Goal: Task Accomplishment & Management: Manage account settings

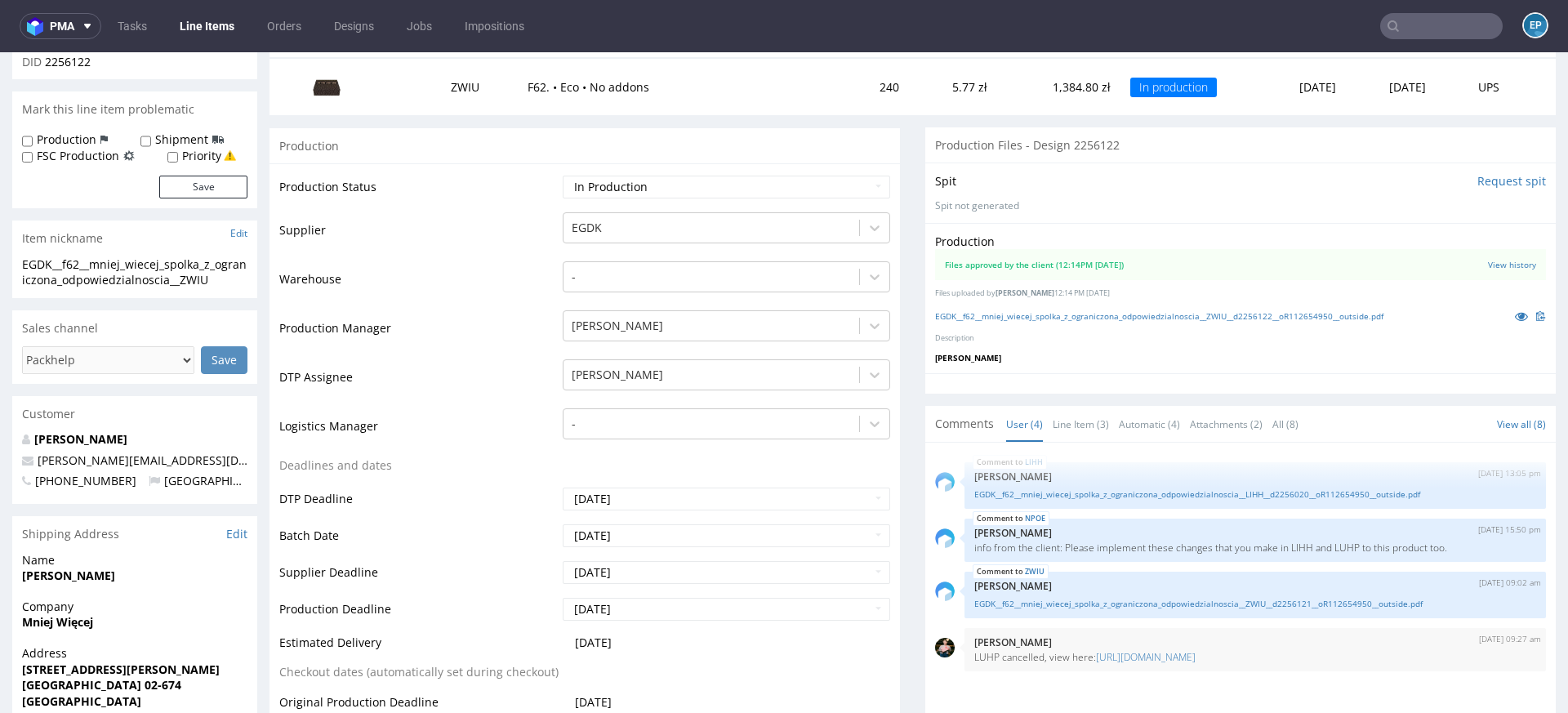
scroll to position [216, 0]
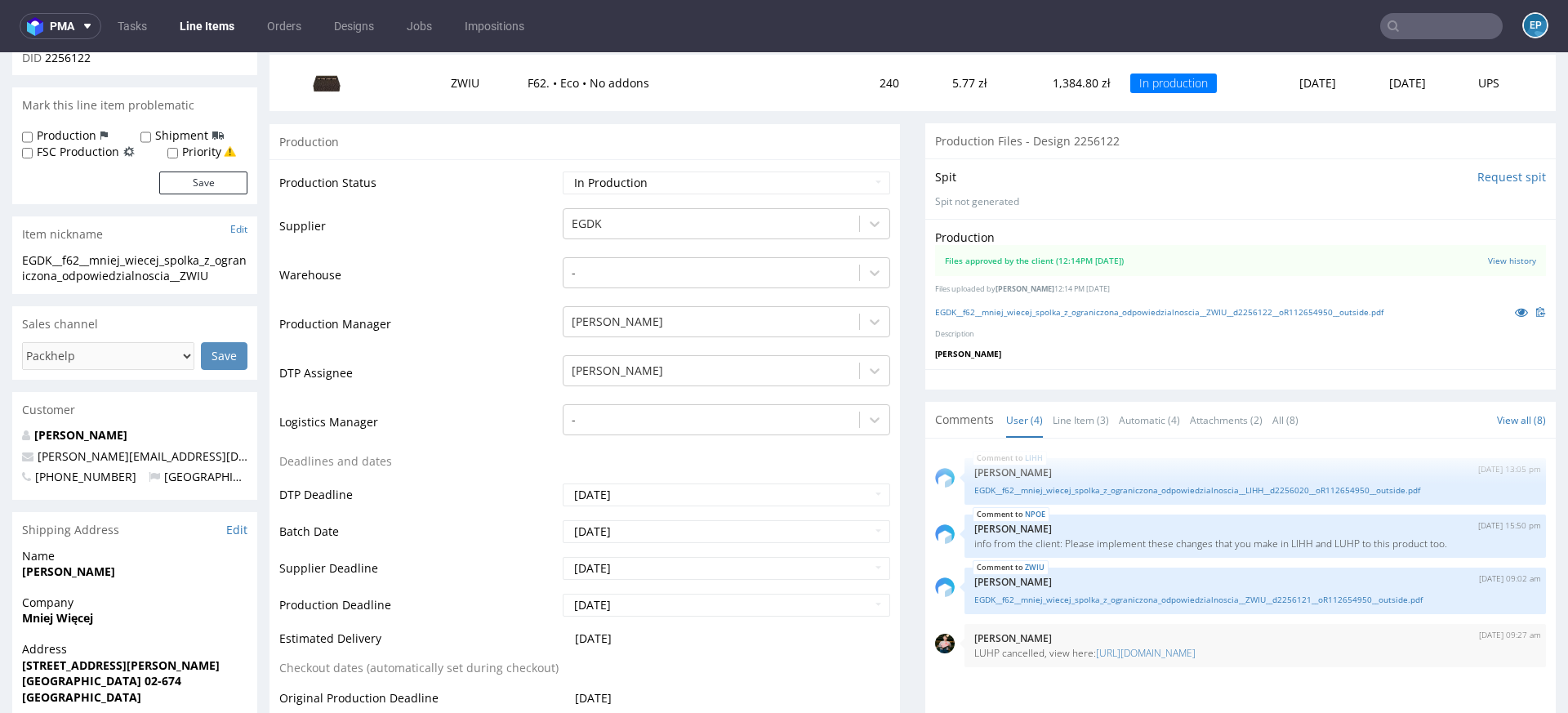
click at [1444, 32] on input "text" at bounding box center [1441, 26] width 123 height 26
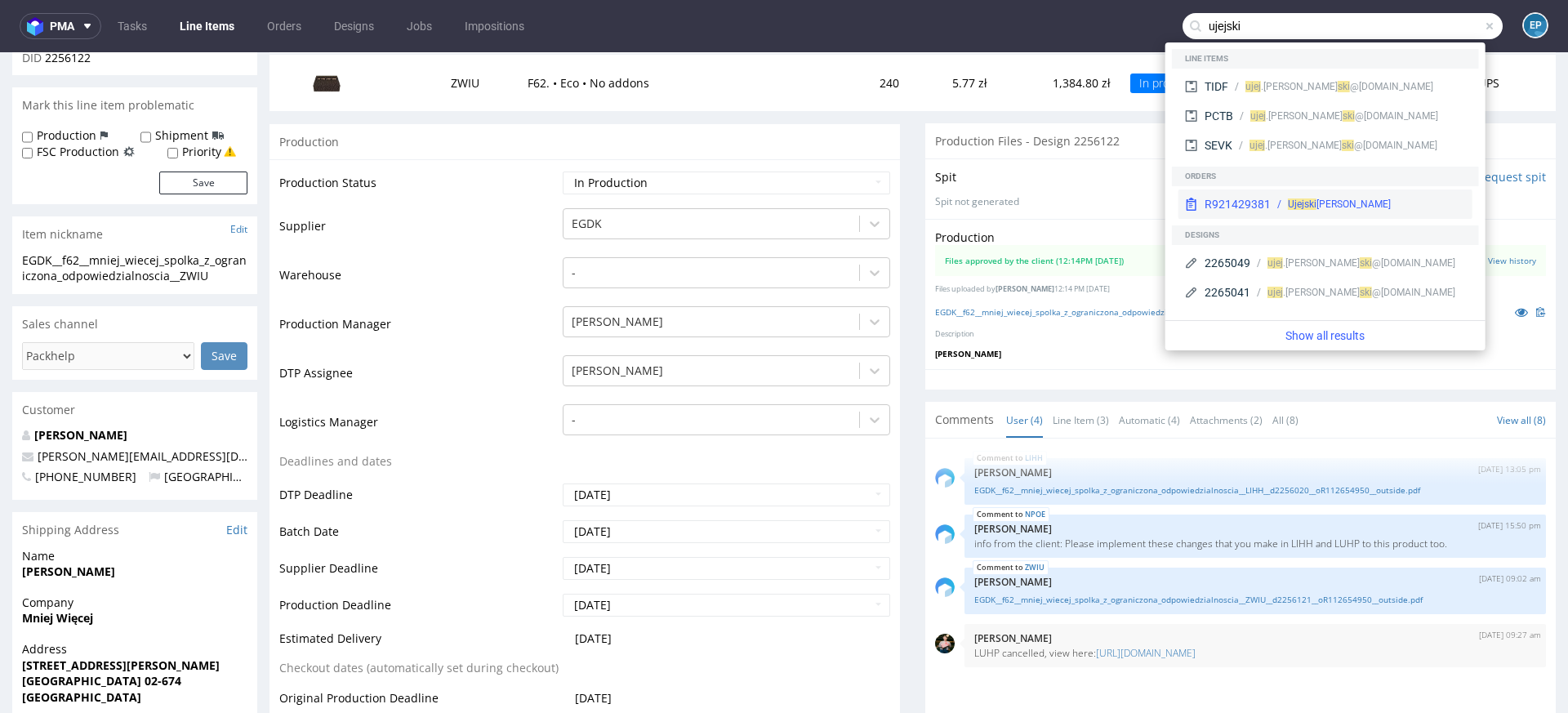
type input "ujejski"
click at [1300, 200] on div "Jakub Ujejski" at bounding box center [1339, 204] width 103 height 14
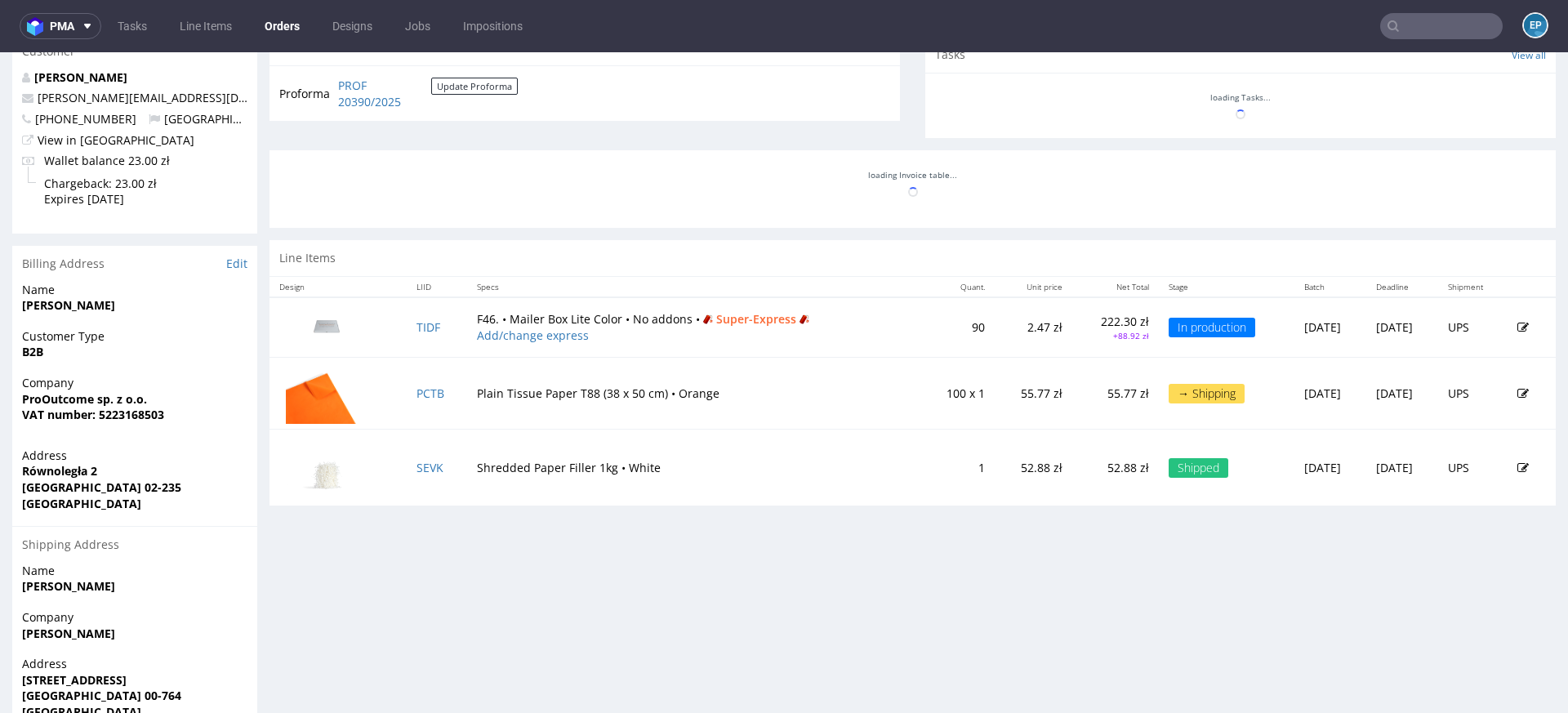
scroll to position [672, 0]
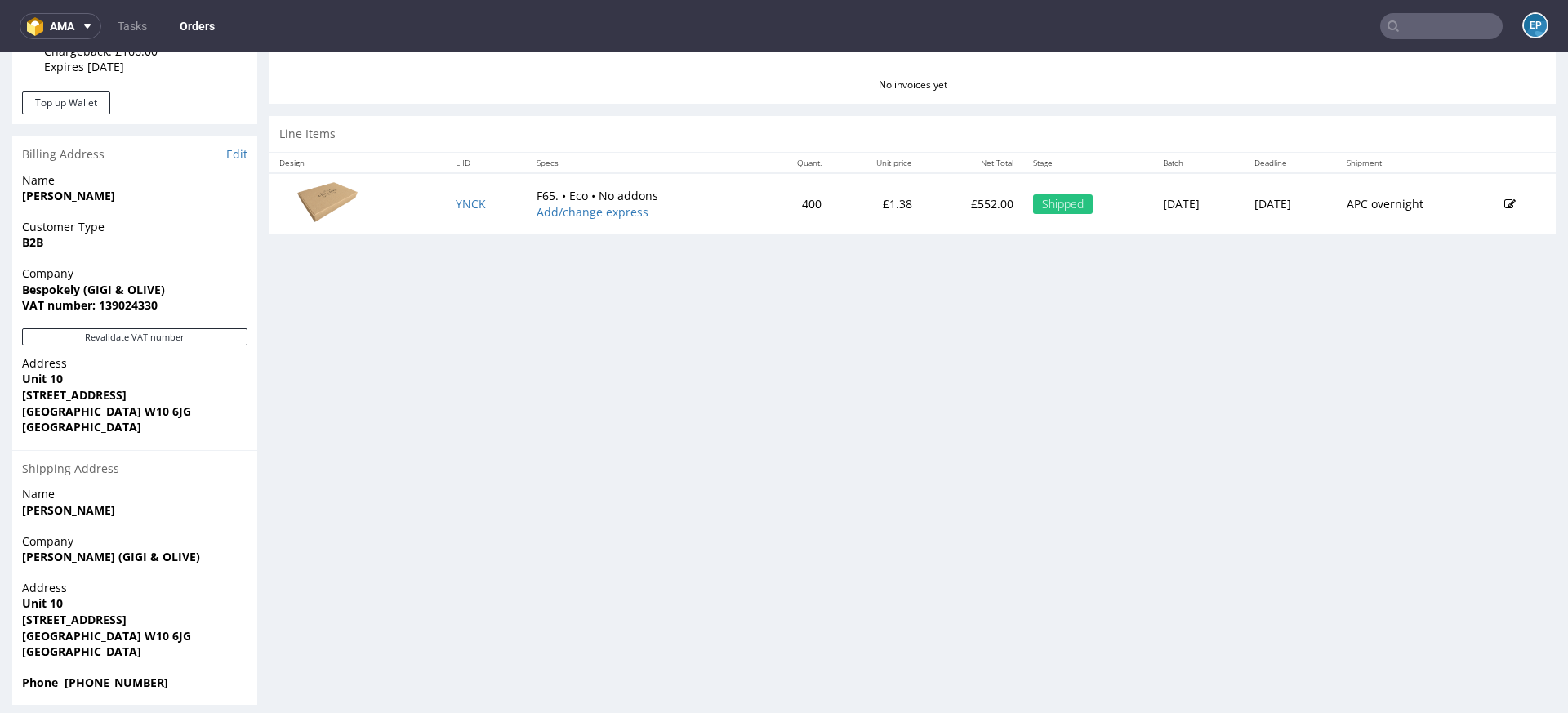
scroll to position [745, 0]
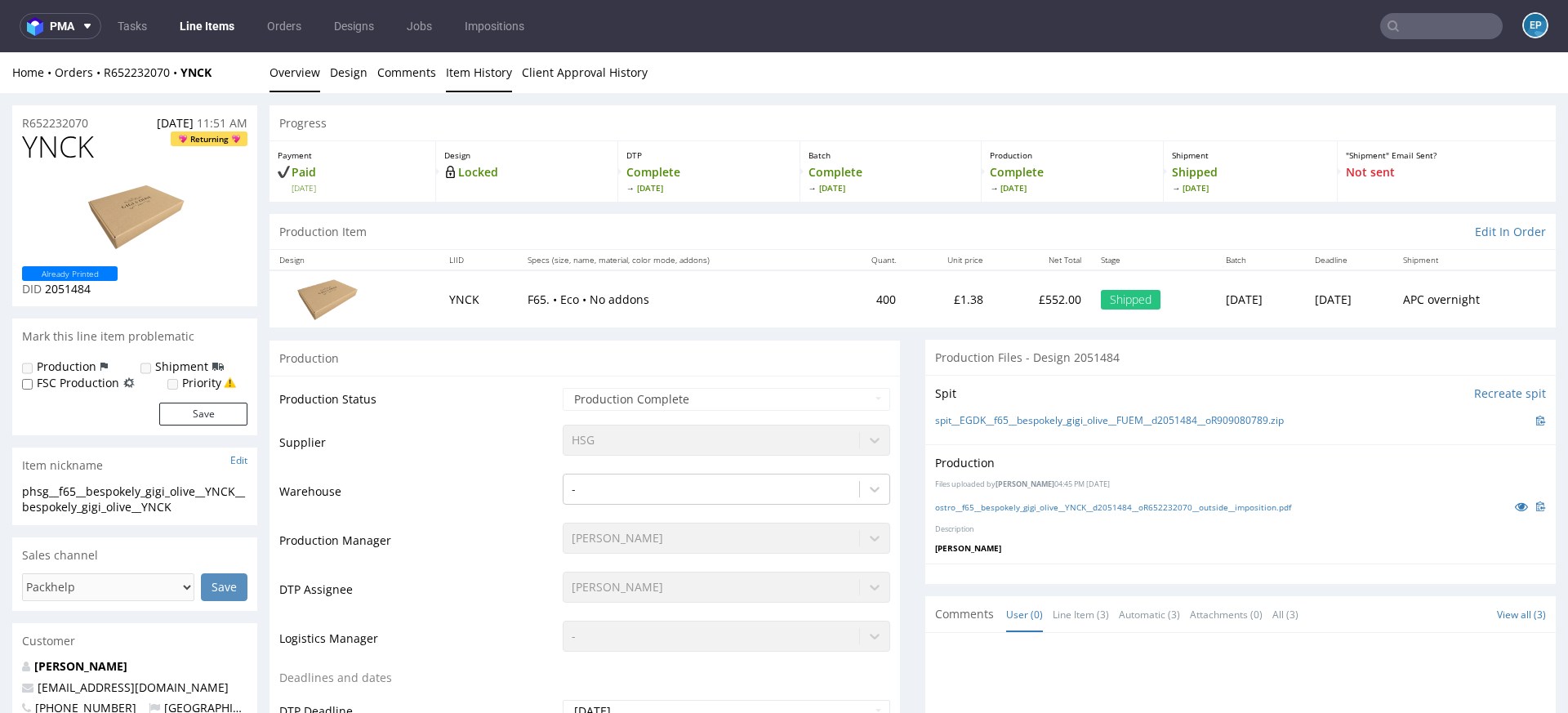
click at [481, 70] on link "Item History" at bounding box center [479, 71] width 67 height 40
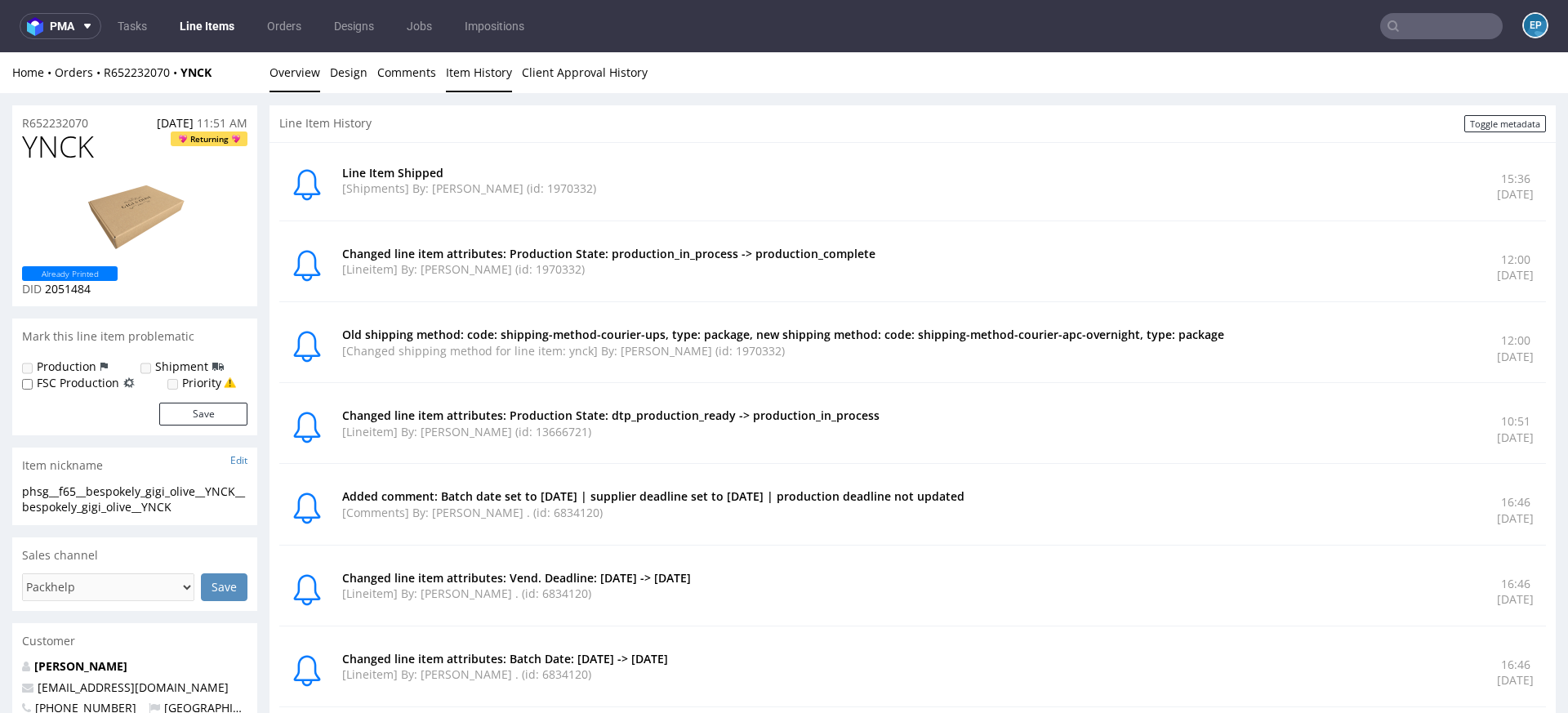
click at [290, 84] on link "Overview" at bounding box center [294, 71] width 50 height 40
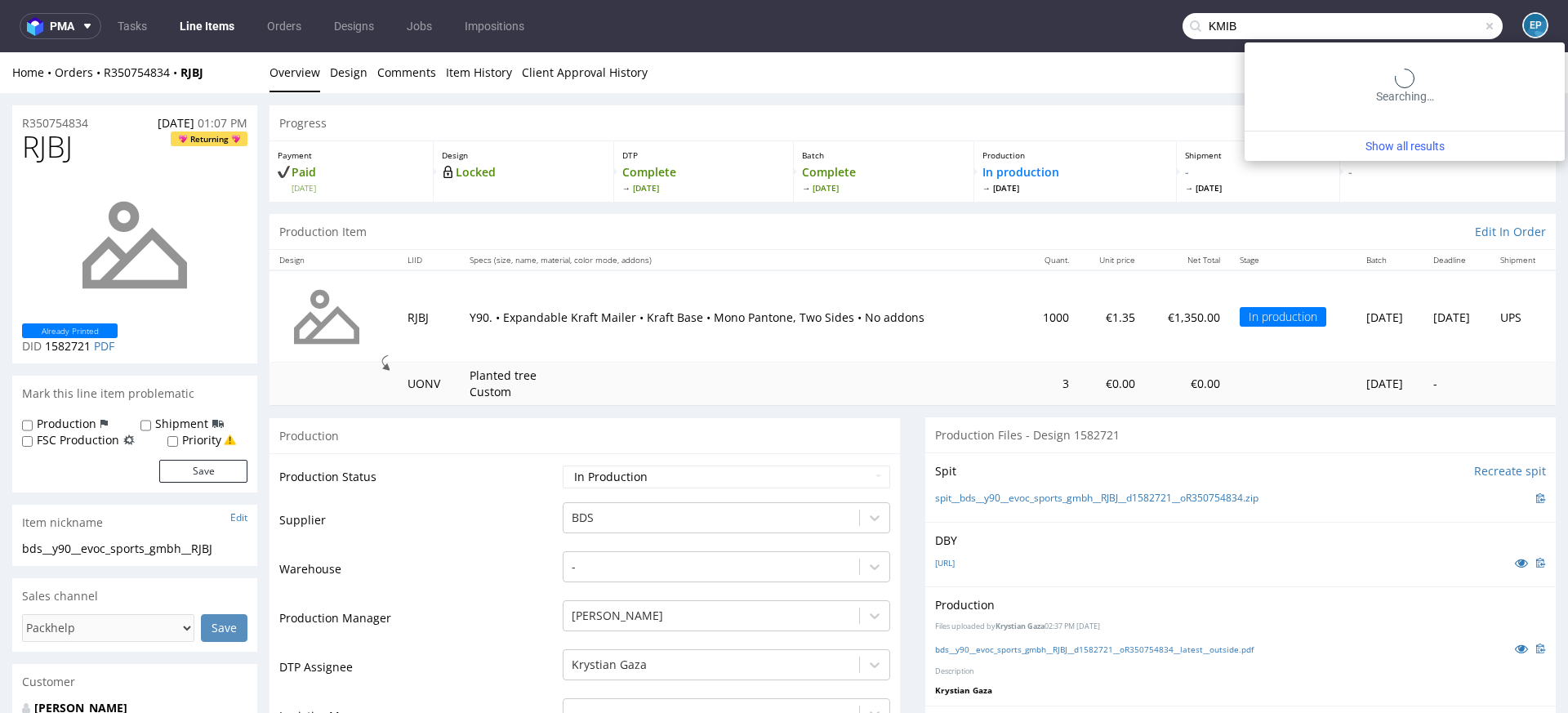
scroll to position [1235, 0]
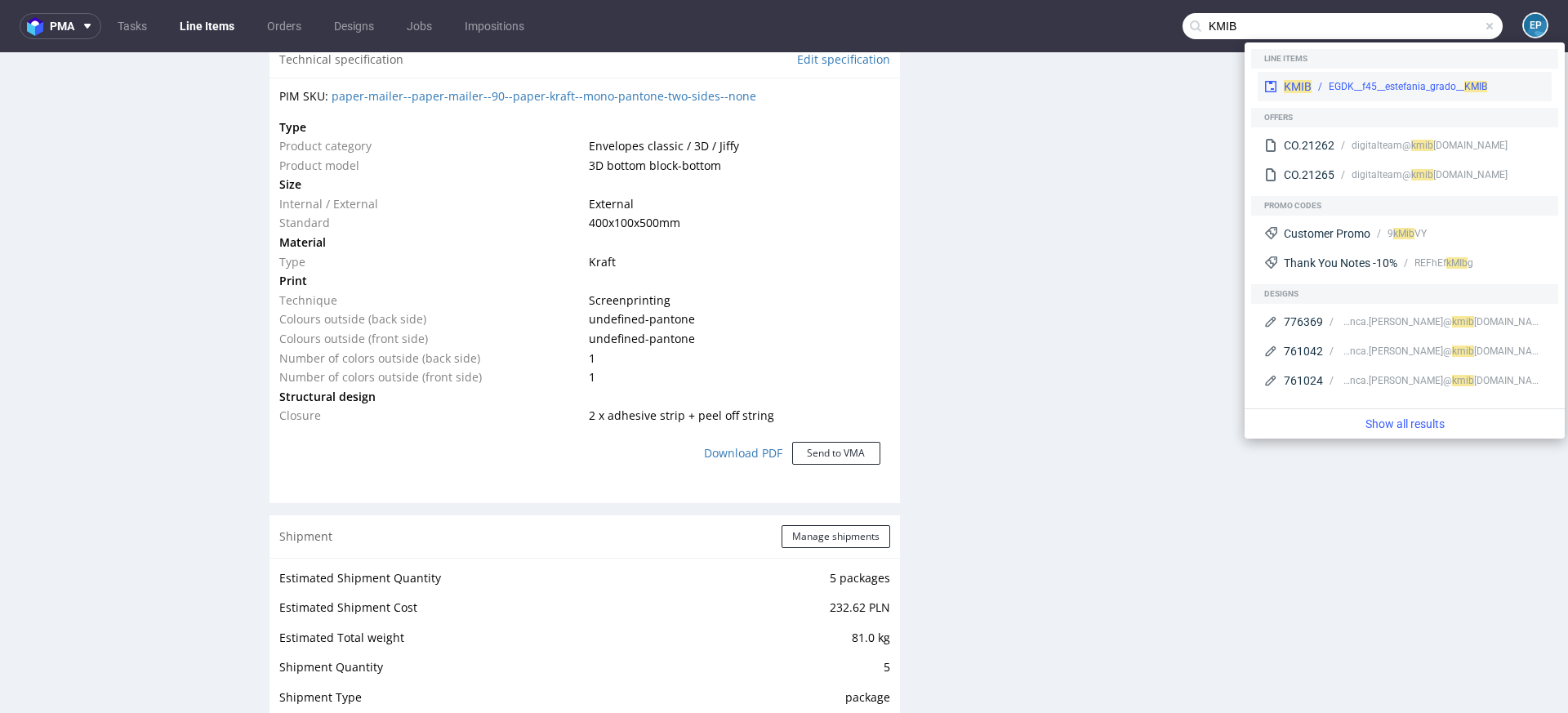
type input "KMIB"
click at [1356, 87] on div "EGDK__f45__estefania_grado__ KMIB" at bounding box center [1408, 86] width 158 height 14
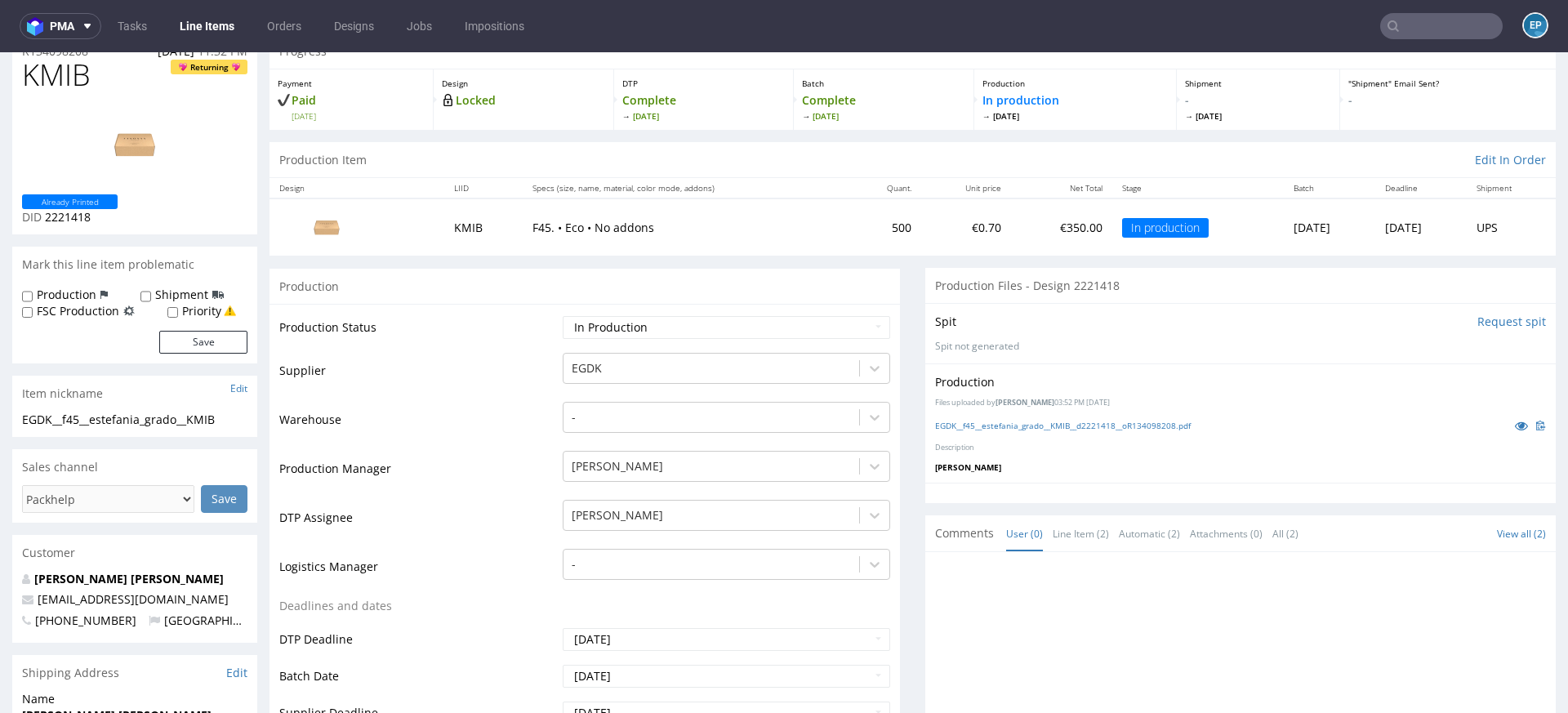
scroll to position [87, 0]
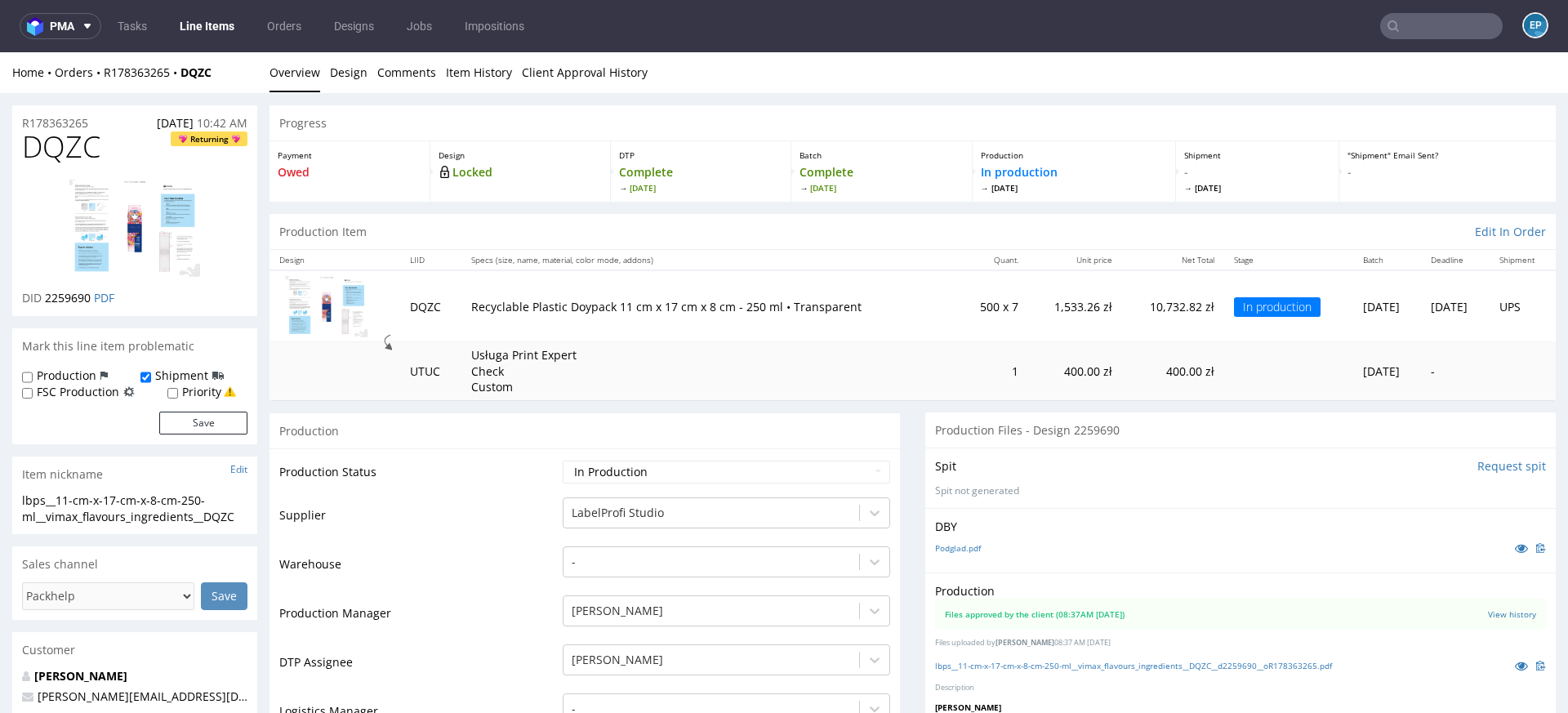
scroll to position [290, 0]
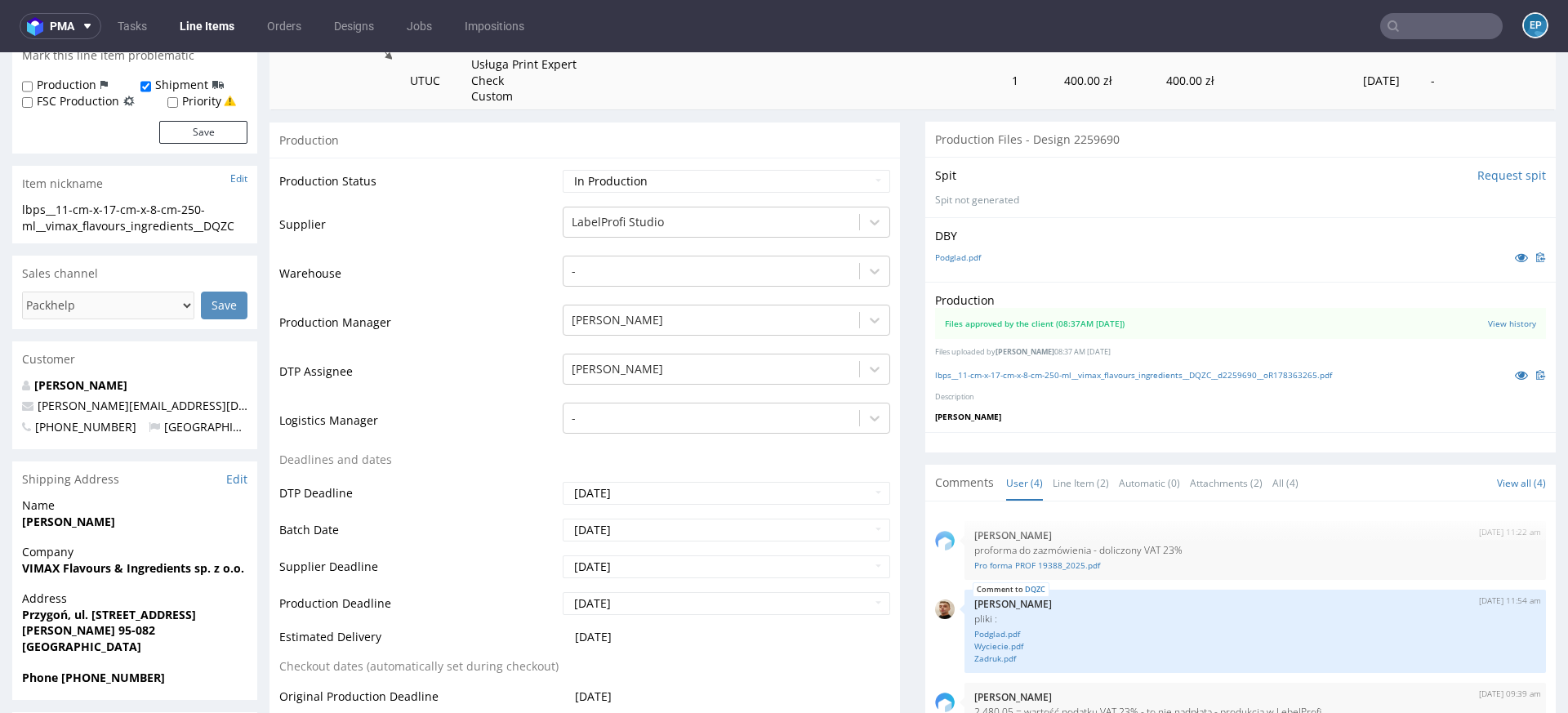
click at [531, 178] on td "Production Status" at bounding box center [418, 186] width 279 height 37
click at [199, 18] on link "Line Items" at bounding box center [206, 26] width 74 height 26
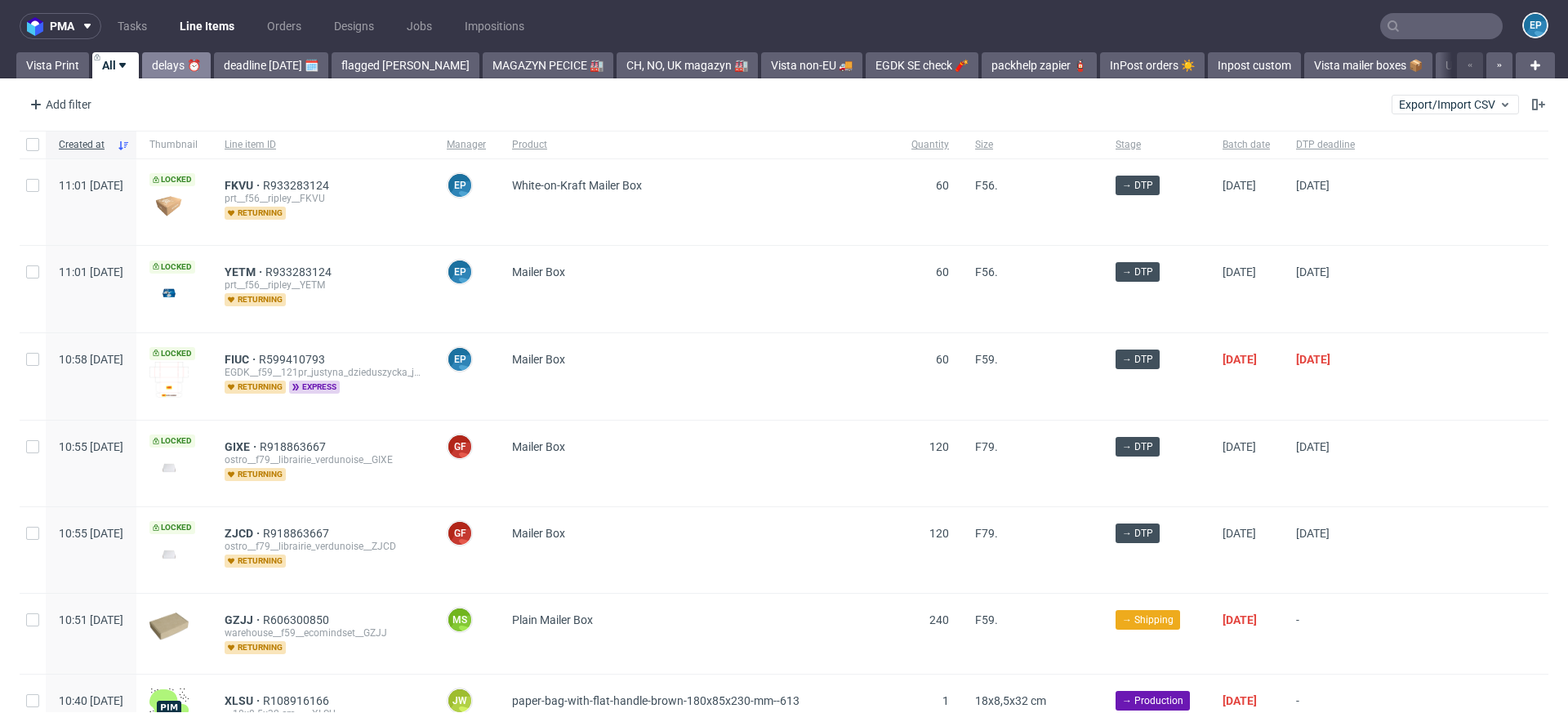
click at [181, 64] on link "delays ⏰" at bounding box center [176, 65] width 69 height 26
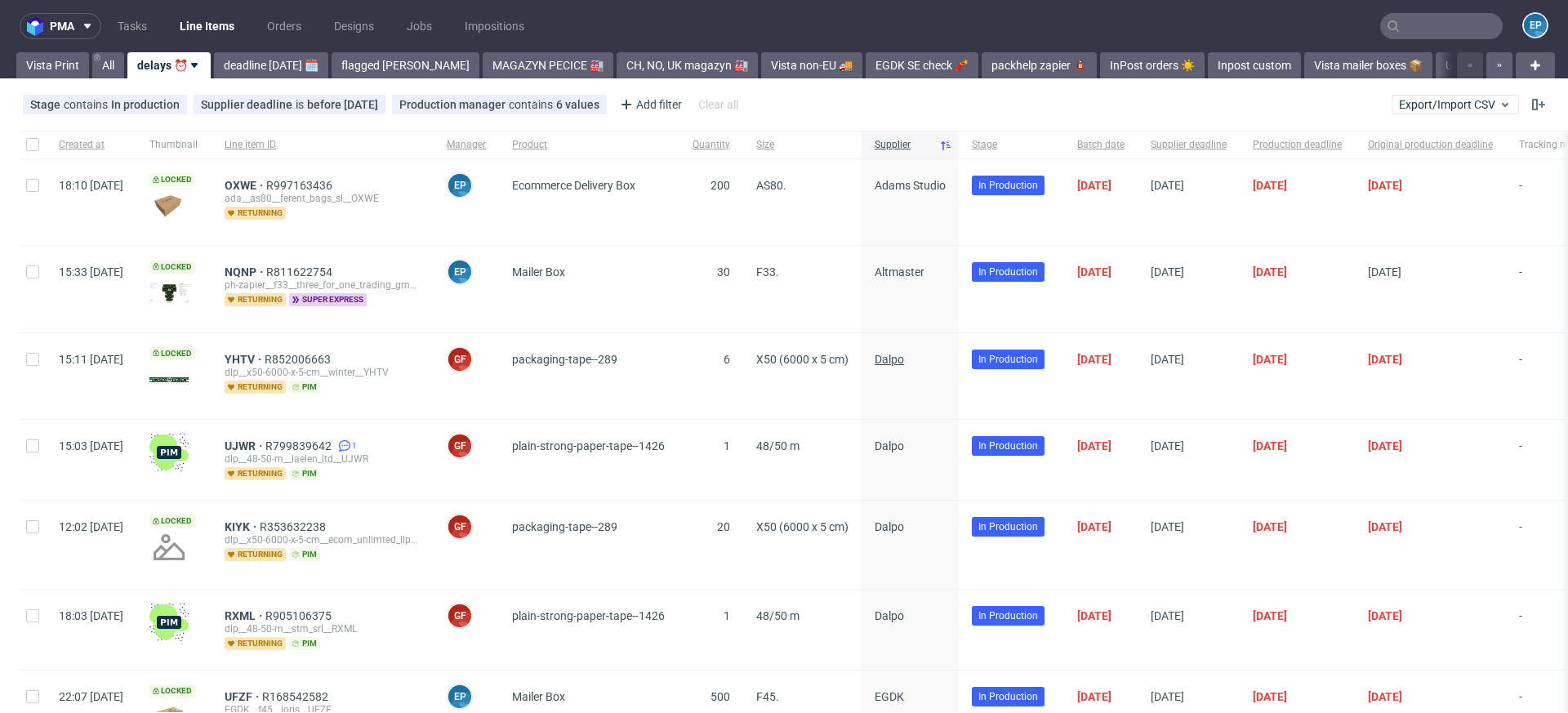
click at [904, 359] on span "Dalpo" at bounding box center [890, 360] width 29 height 14
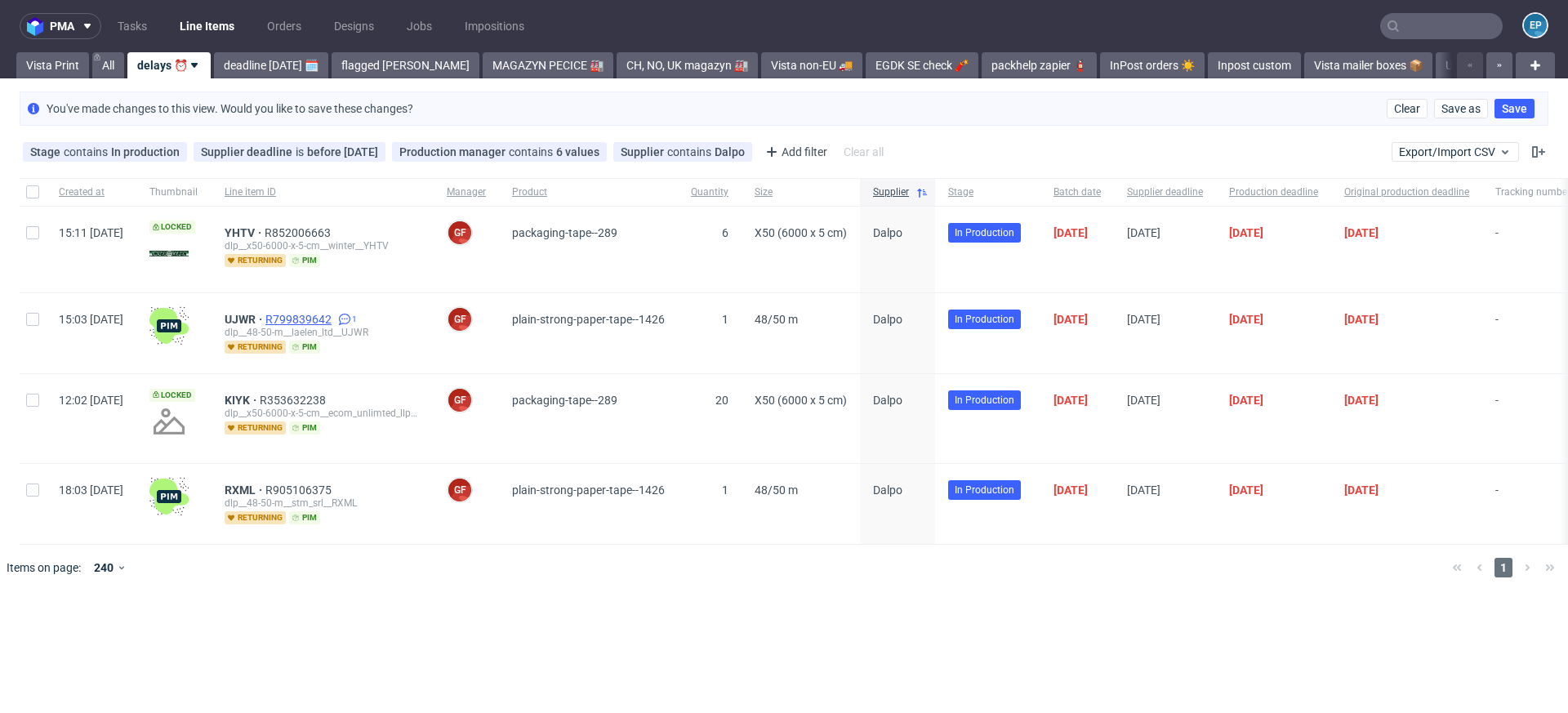
click at [335, 319] on span "R799839642" at bounding box center [300, 319] width 69 height 14
click at [265, 486] on span "RXML" at bounding box center [245, 490] width 41 height 14
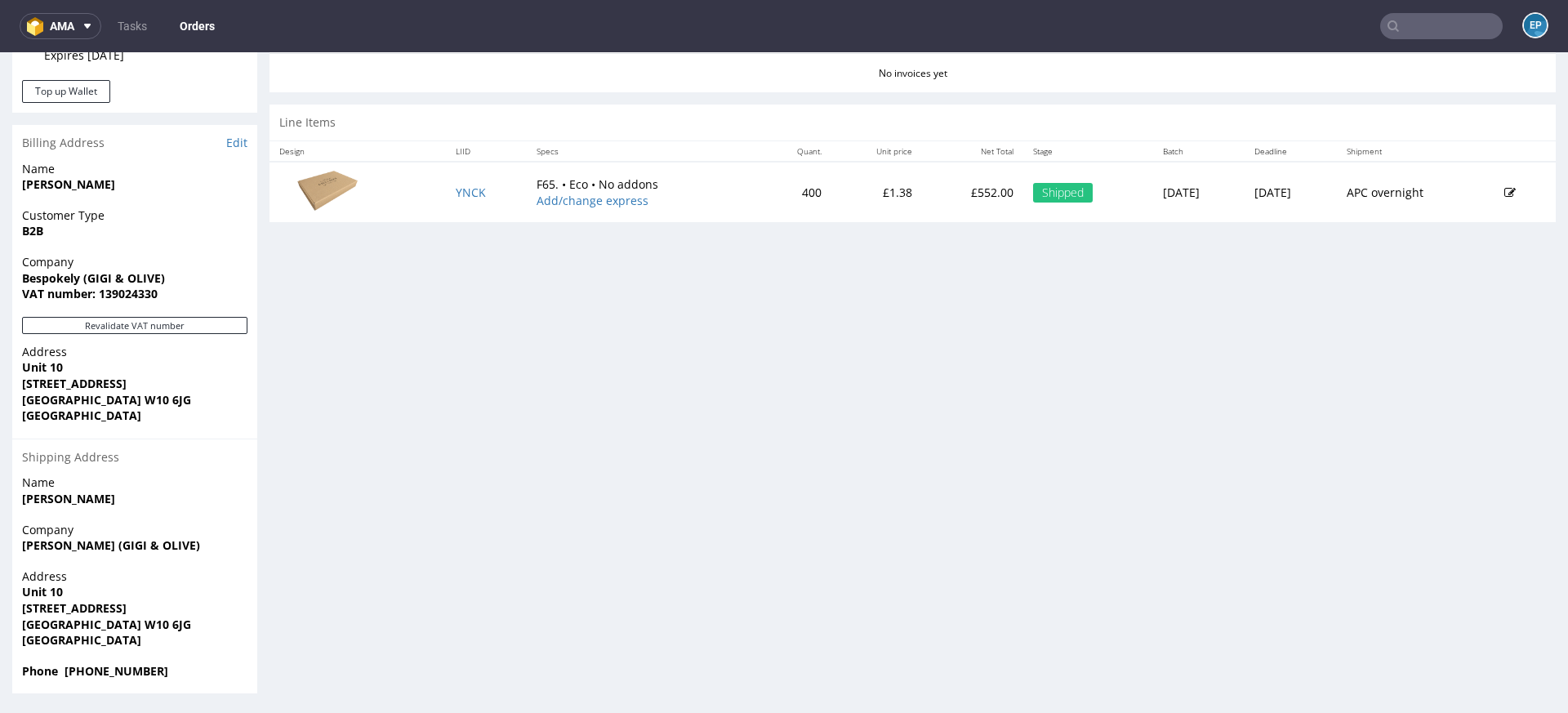
scroll to position [4, 0]
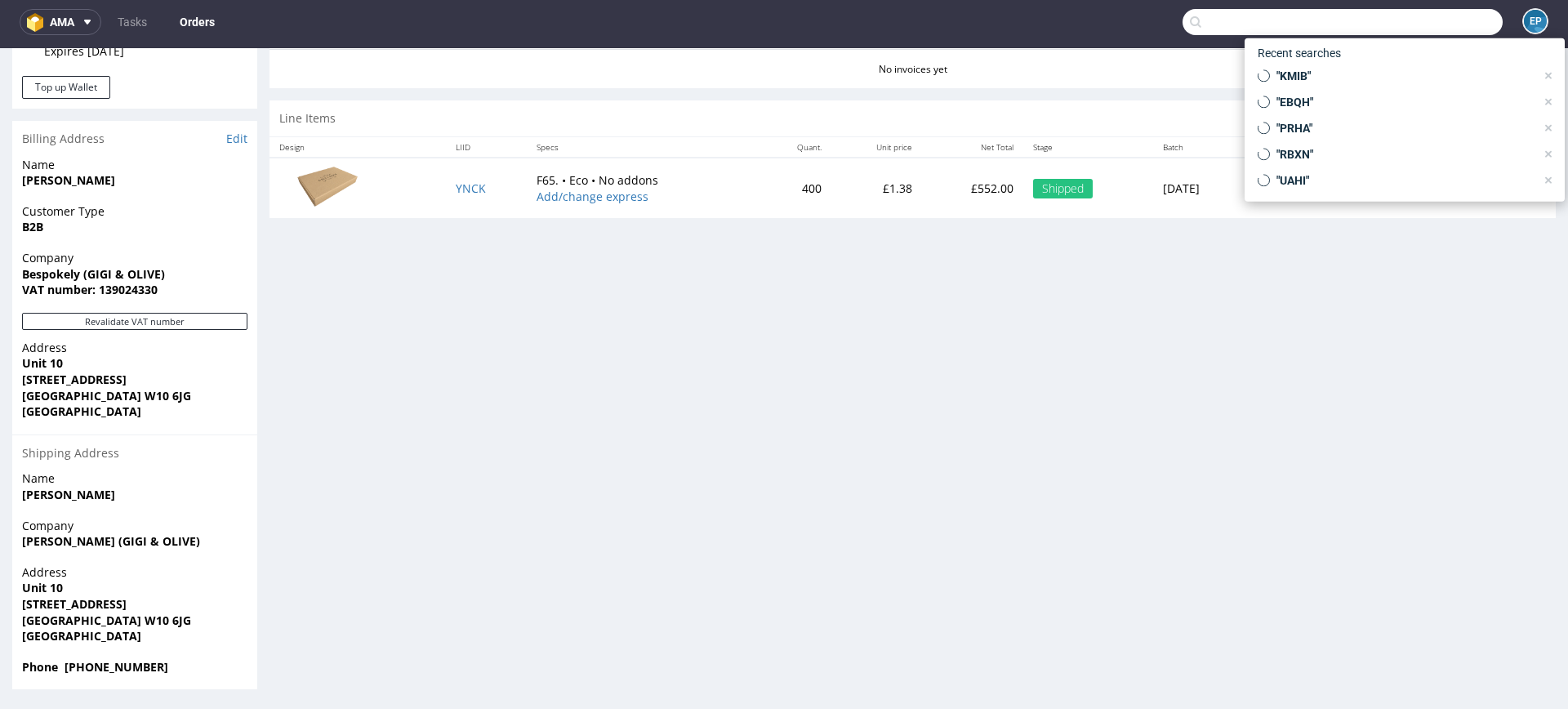
click at [1410, 25] on input "text" at bounding box center [1343, 21] width 320 height 26
paste input "YHTV"
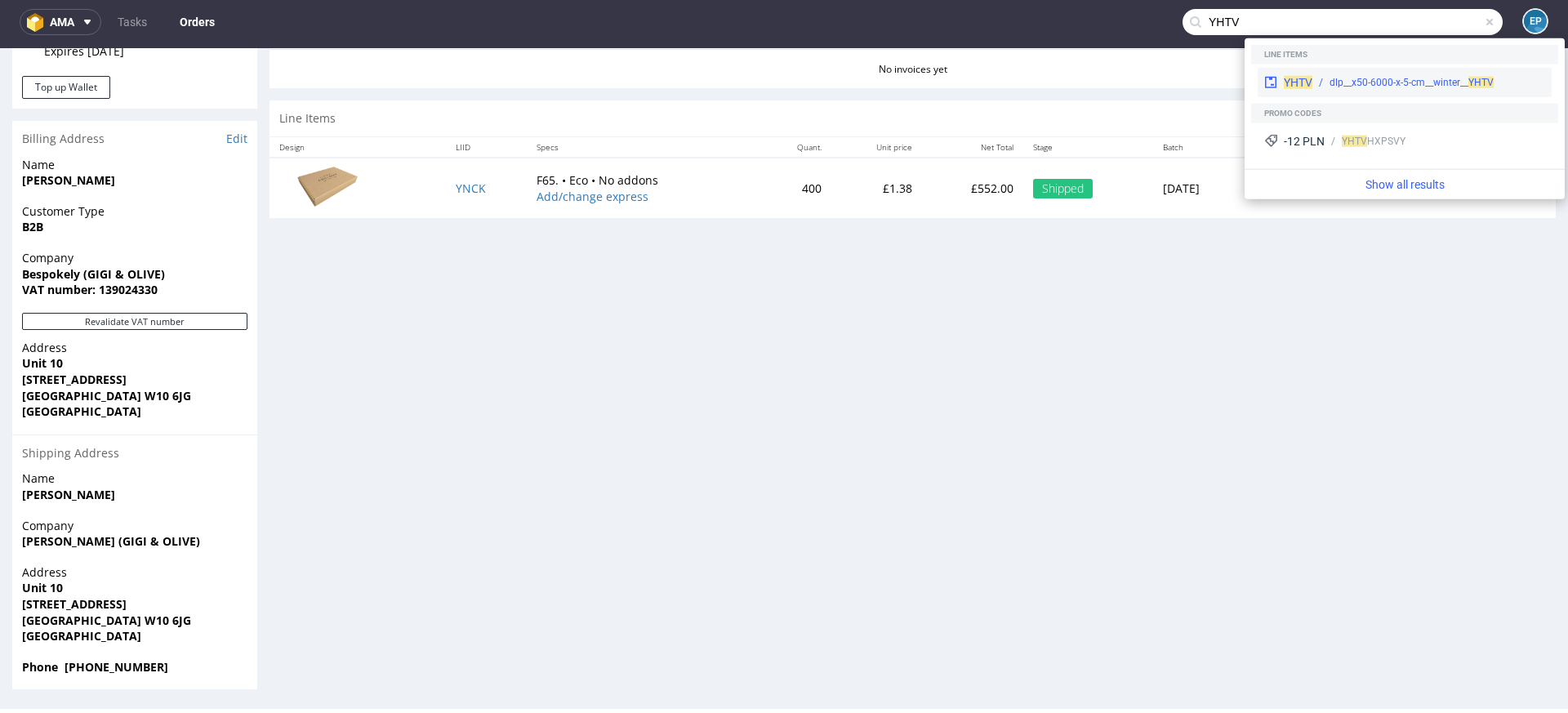
type input "YHTV"
click at [1333, 81] on div "dlp__x50-6000-x-5-cm__winter__ YHTV" at bounding box center [1412, 82] width 164 height 14
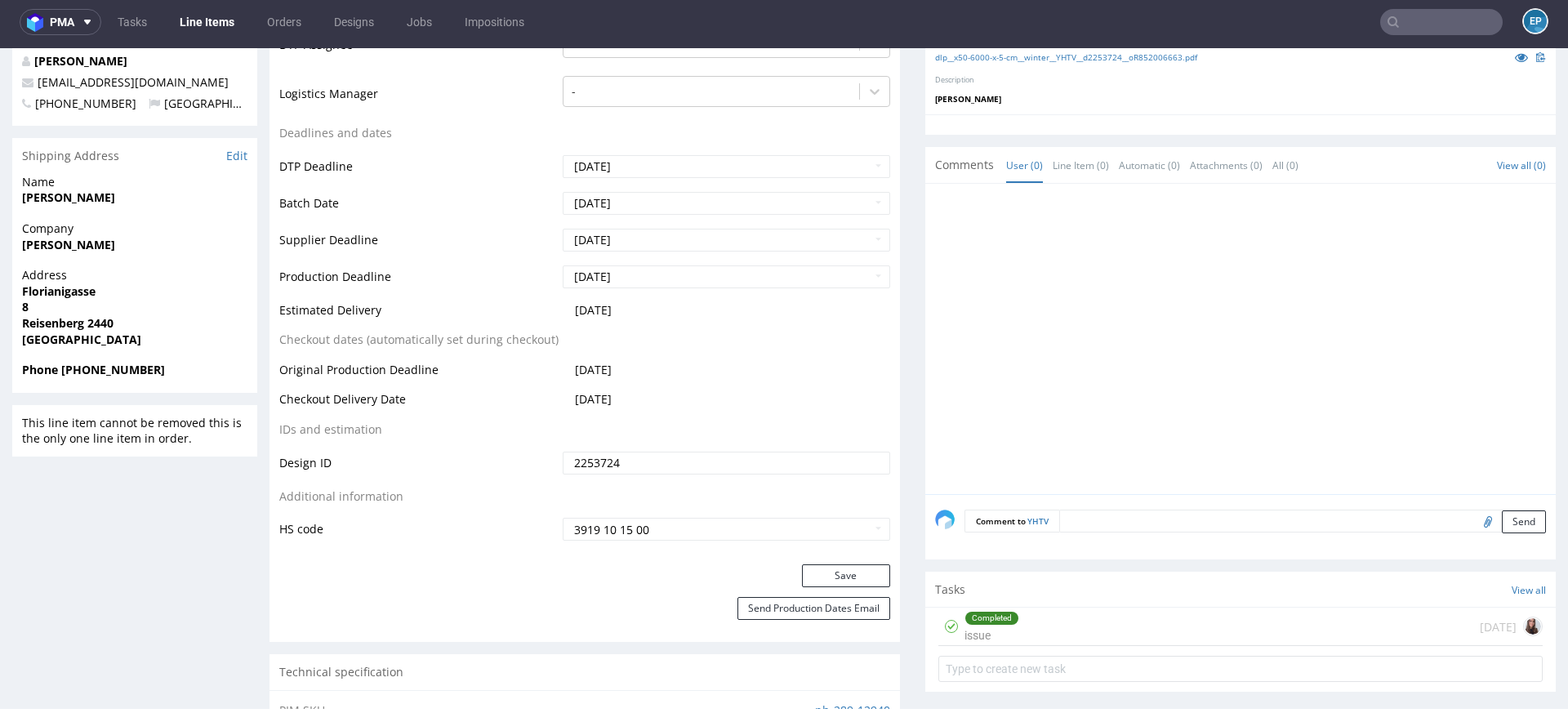
scroll to position [691, 0]
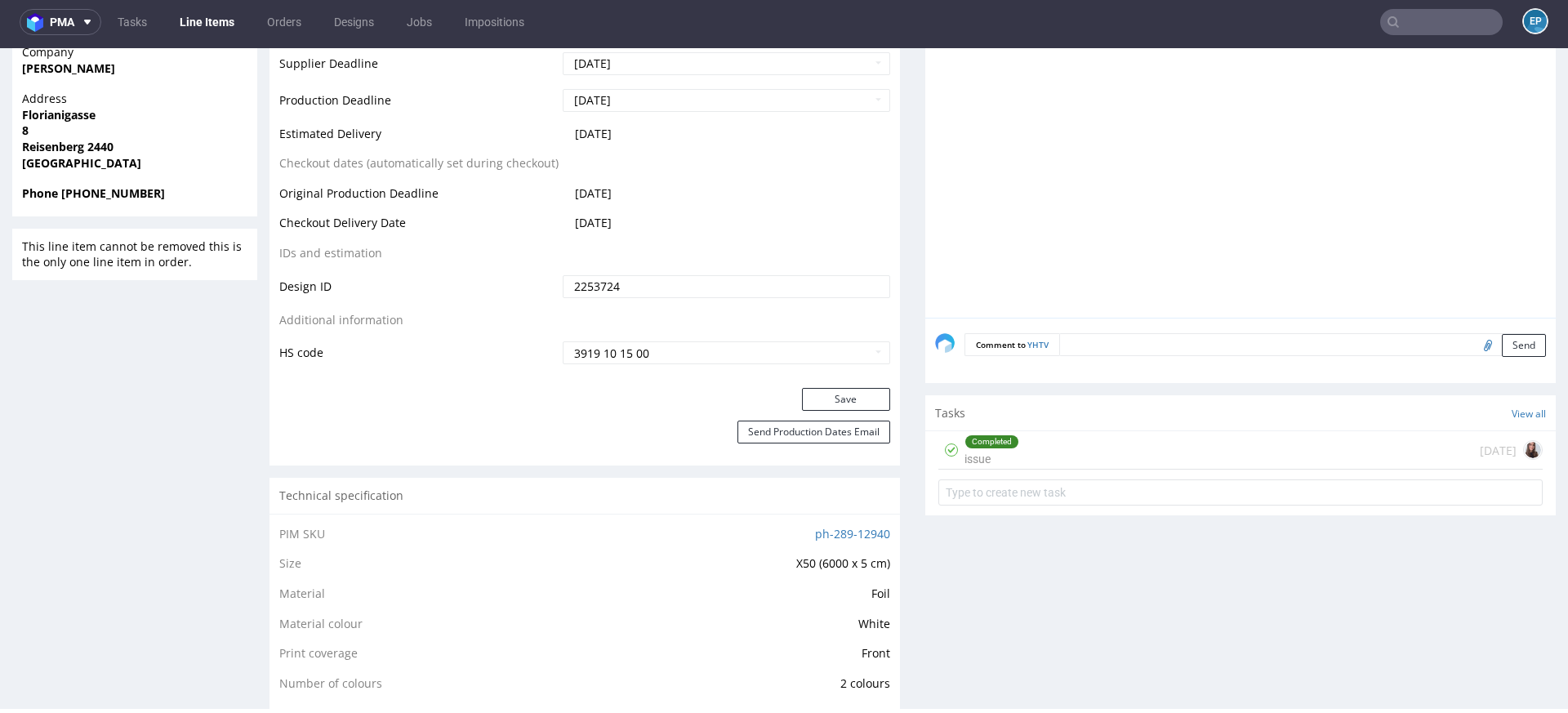
click at [1288, 444] on div "Completed issue 23 days ago" at bounding box center [1241, 451] width 604 height 39
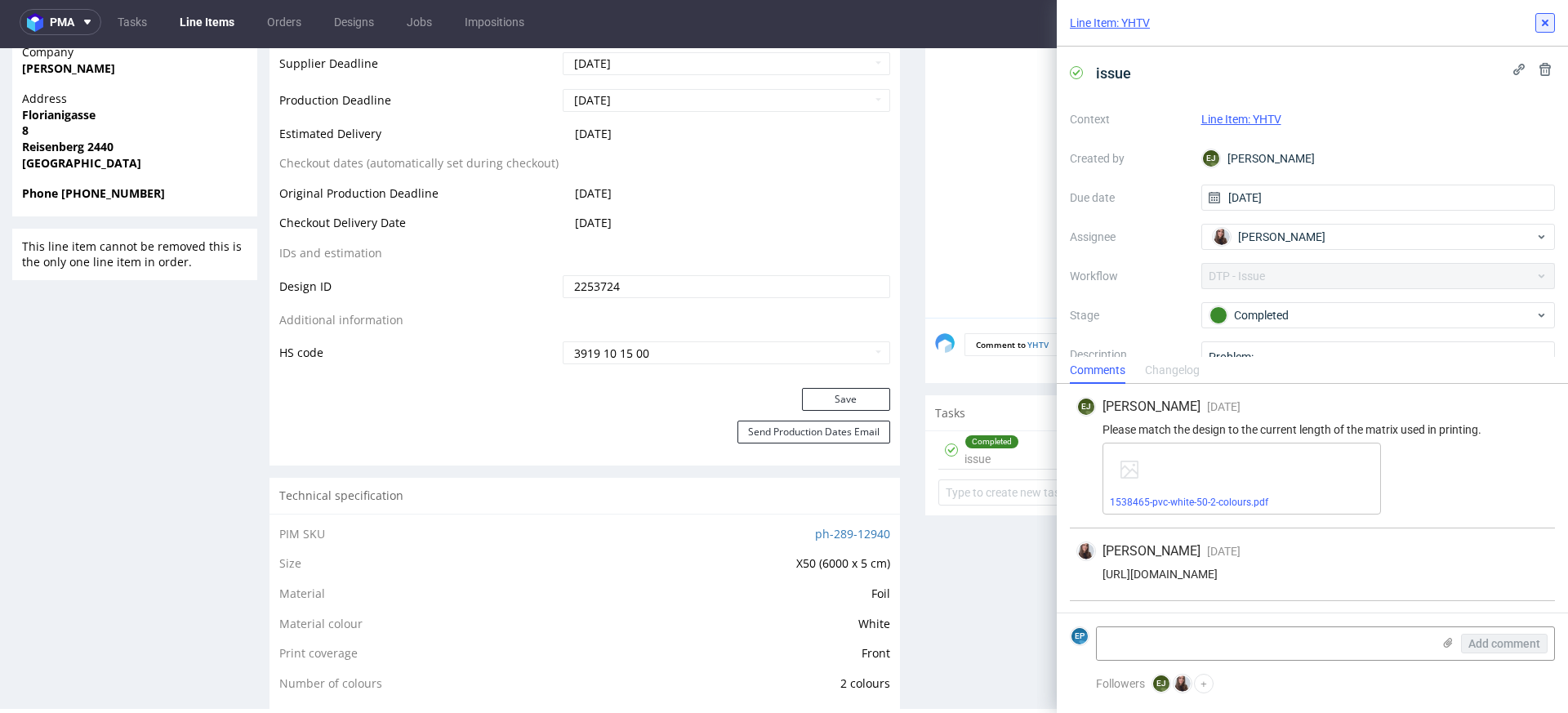
click at [1545, 18] on icon at bounding box center [1546, 23] width 14 height 14
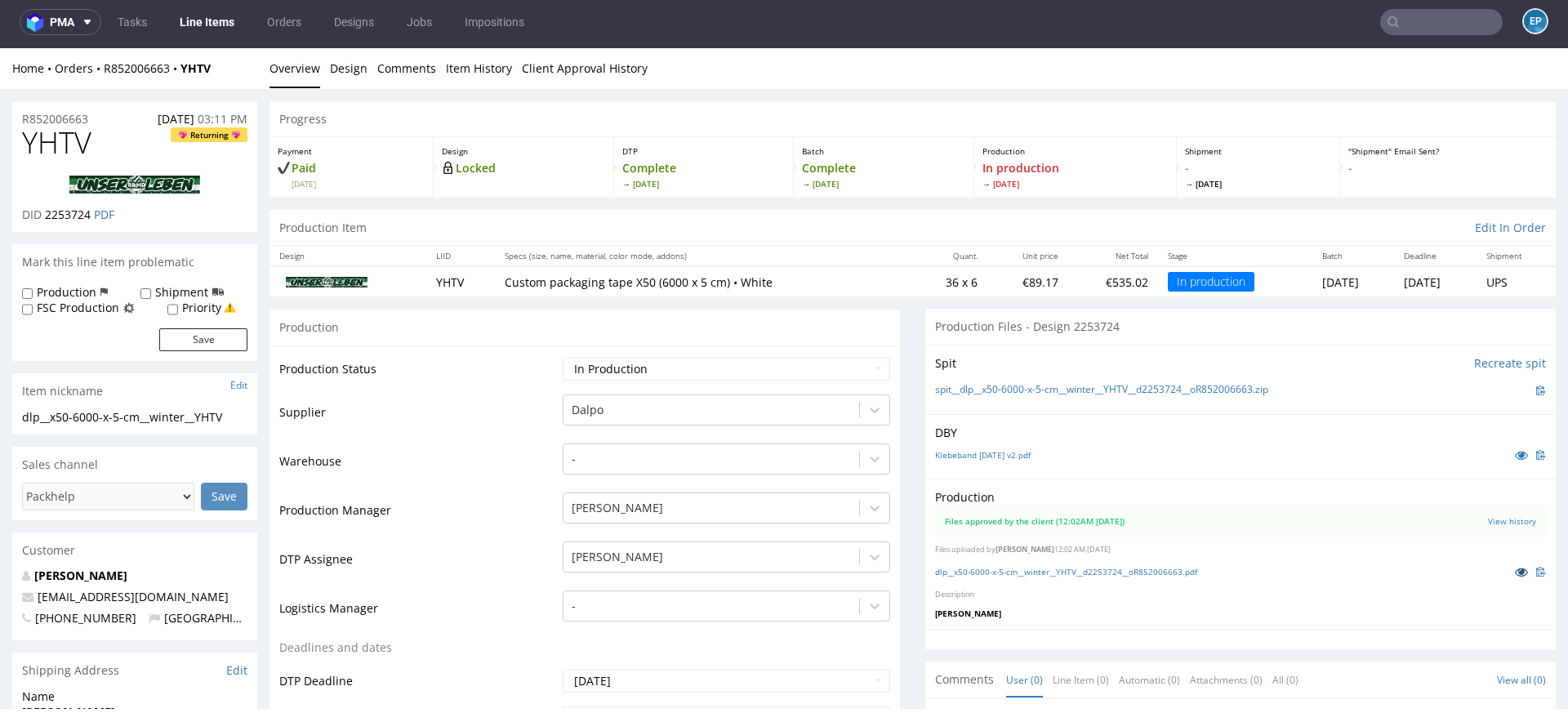
click at [1515, 569] on icon at bounding box center [1522, 572] width 14 height 12
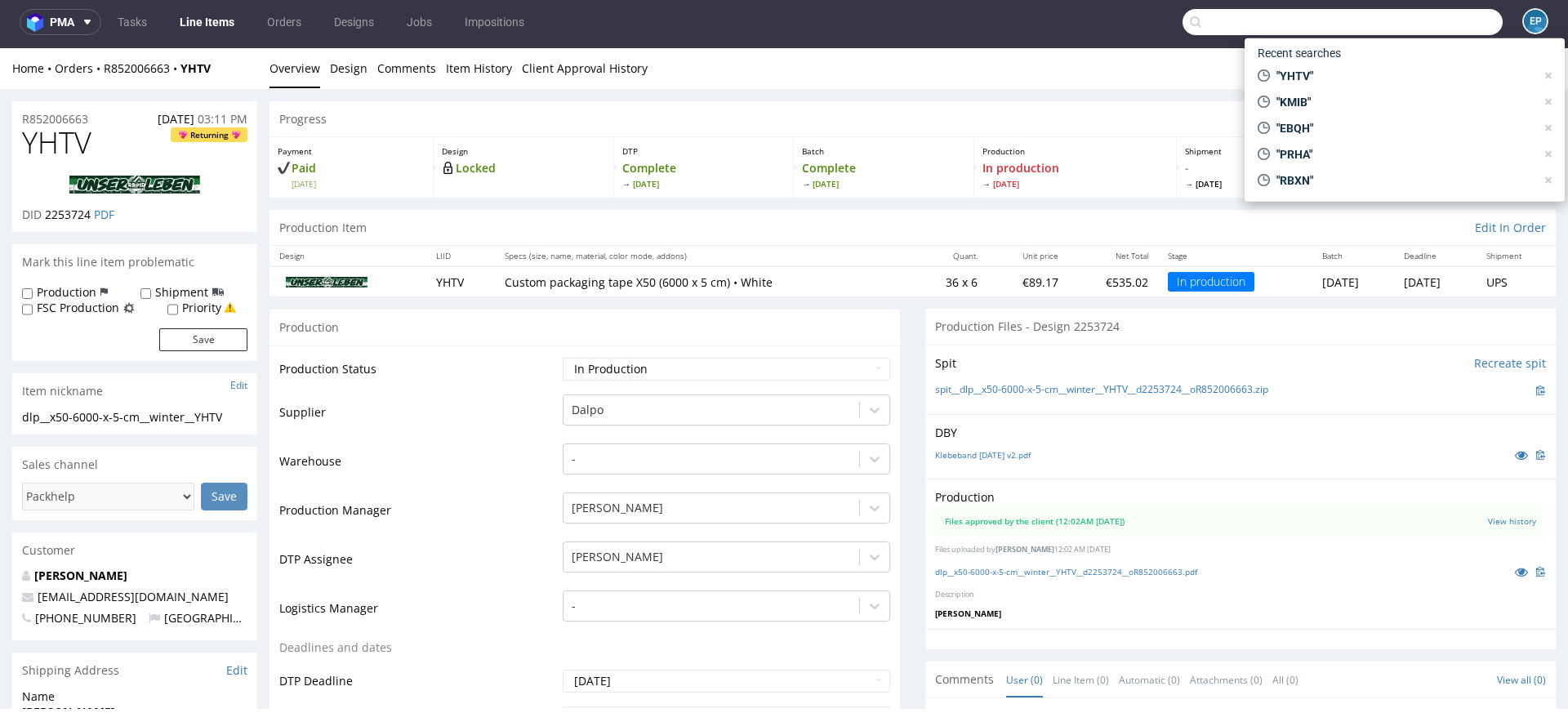
click at [1414, 14] on input "text" at bounding box center [1343, 21] width 320 height 26
paste input "UJWR"
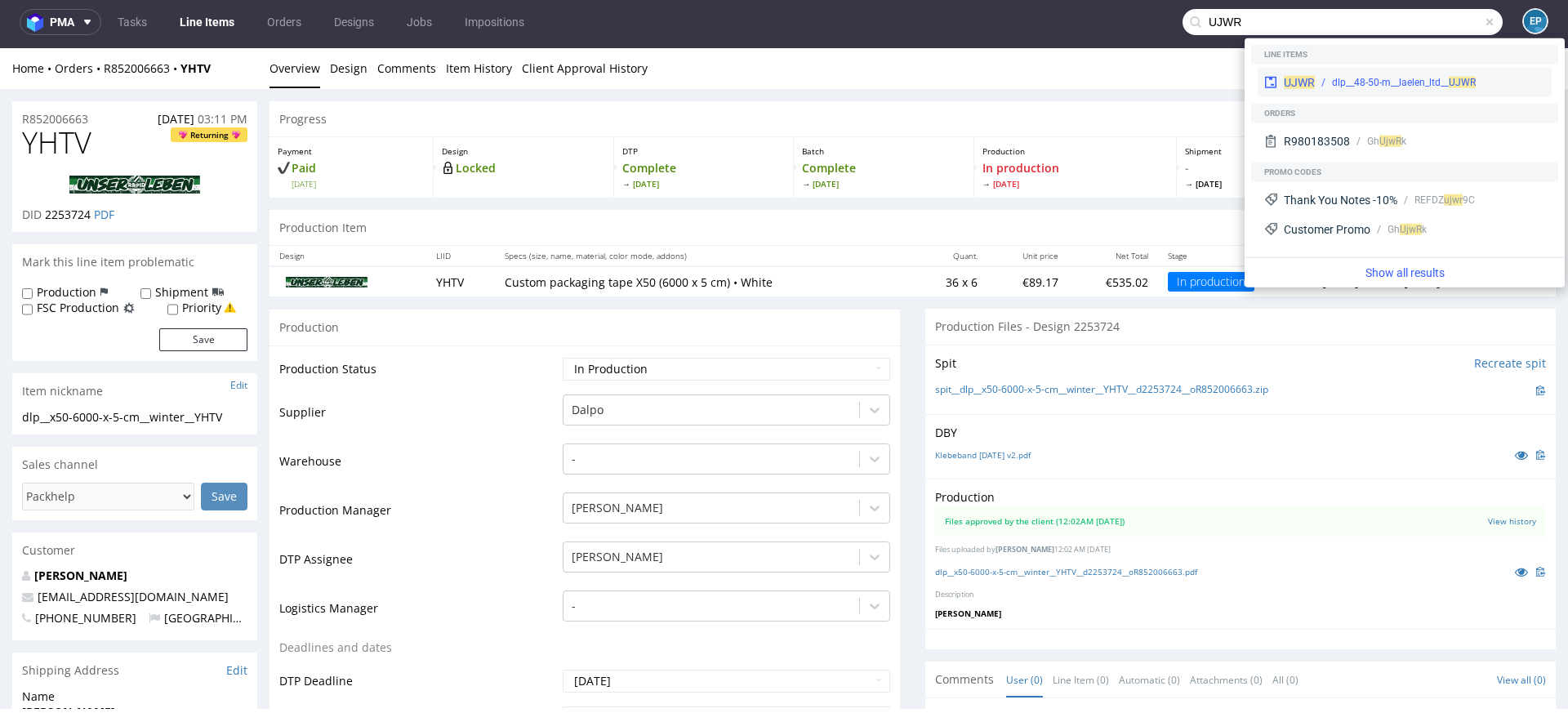
type input "UJWR"
click at [1335, 77] on div "dlp__48-50-m__laelen_ltd__ UJWR" at bounding box center [1404, 82] width 144 height 14
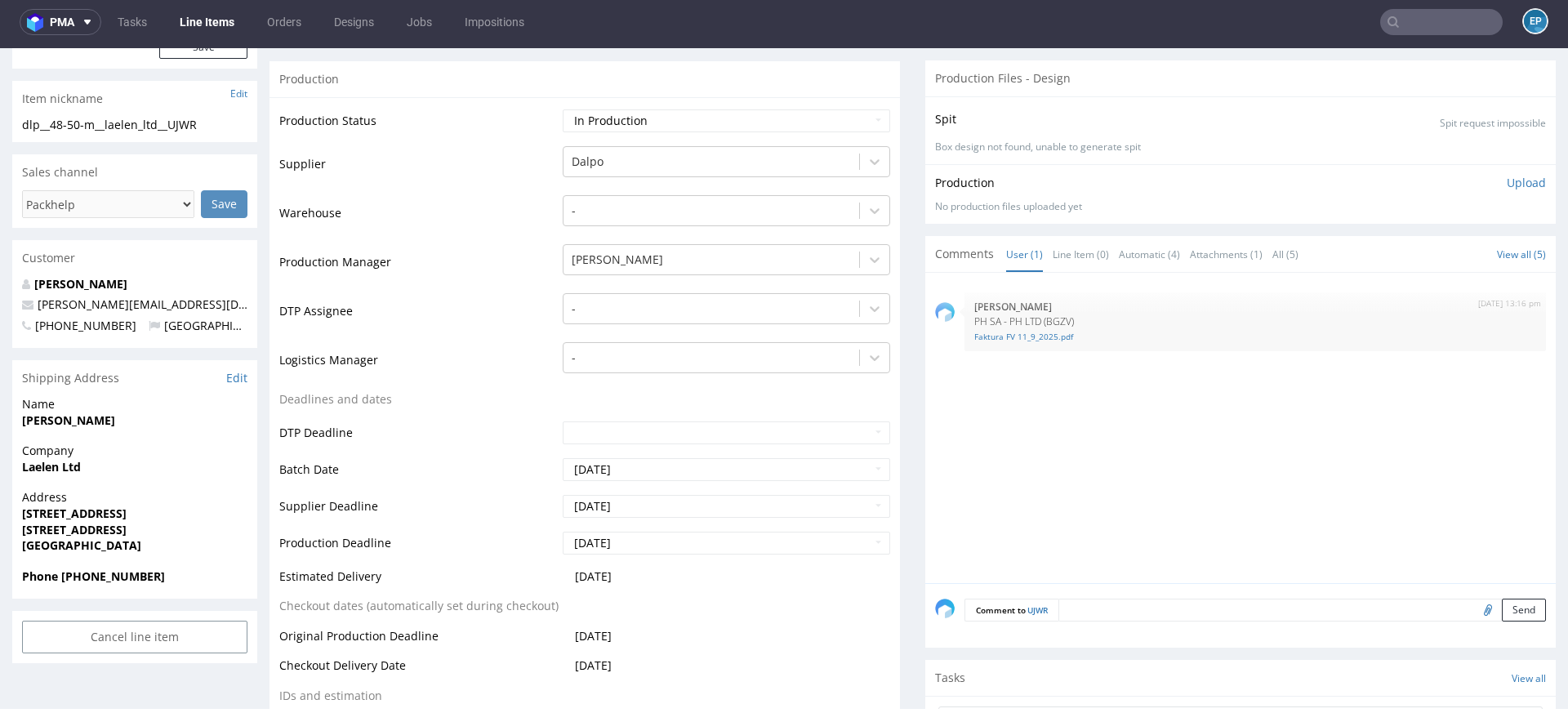
scroll to position [240, 0]
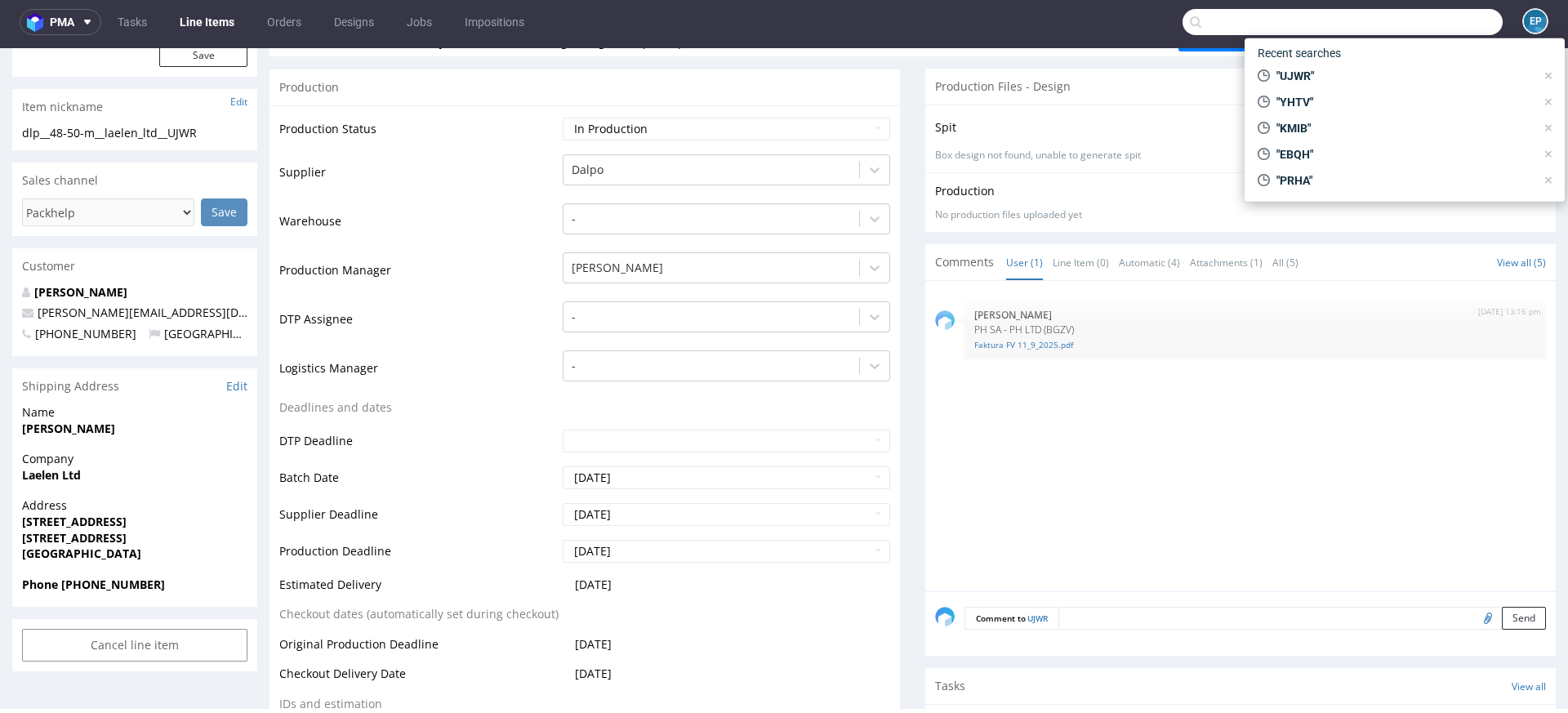
click at [1425, 18] on input "text" at bounding box center [1343, 21] width 320 height 26
paste input "LANF"
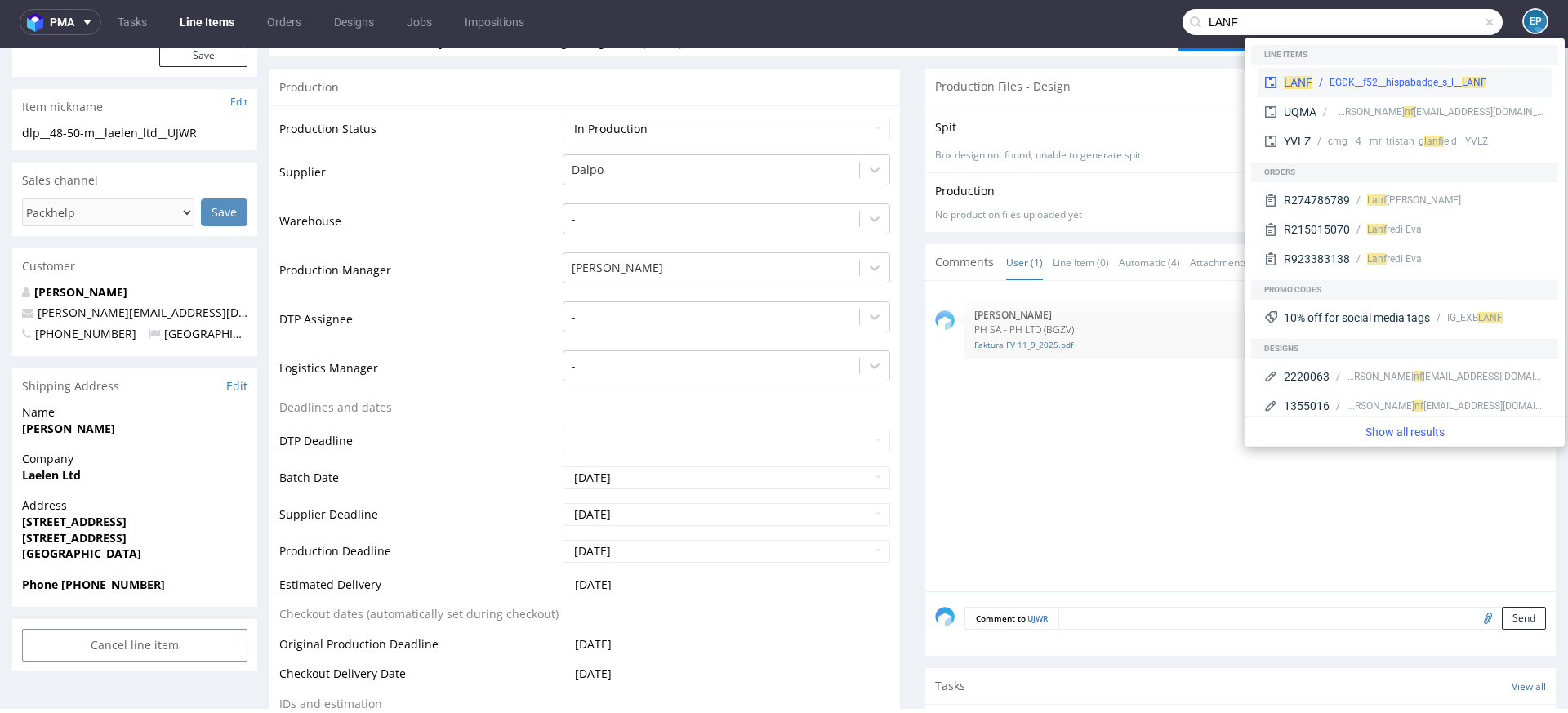
type input "LANF"
click at [1337, 71] on div "LANF EGDK__f52__hispabadge_s_l__ LANF" at bounding box center [1404, 82] width 294 height 29
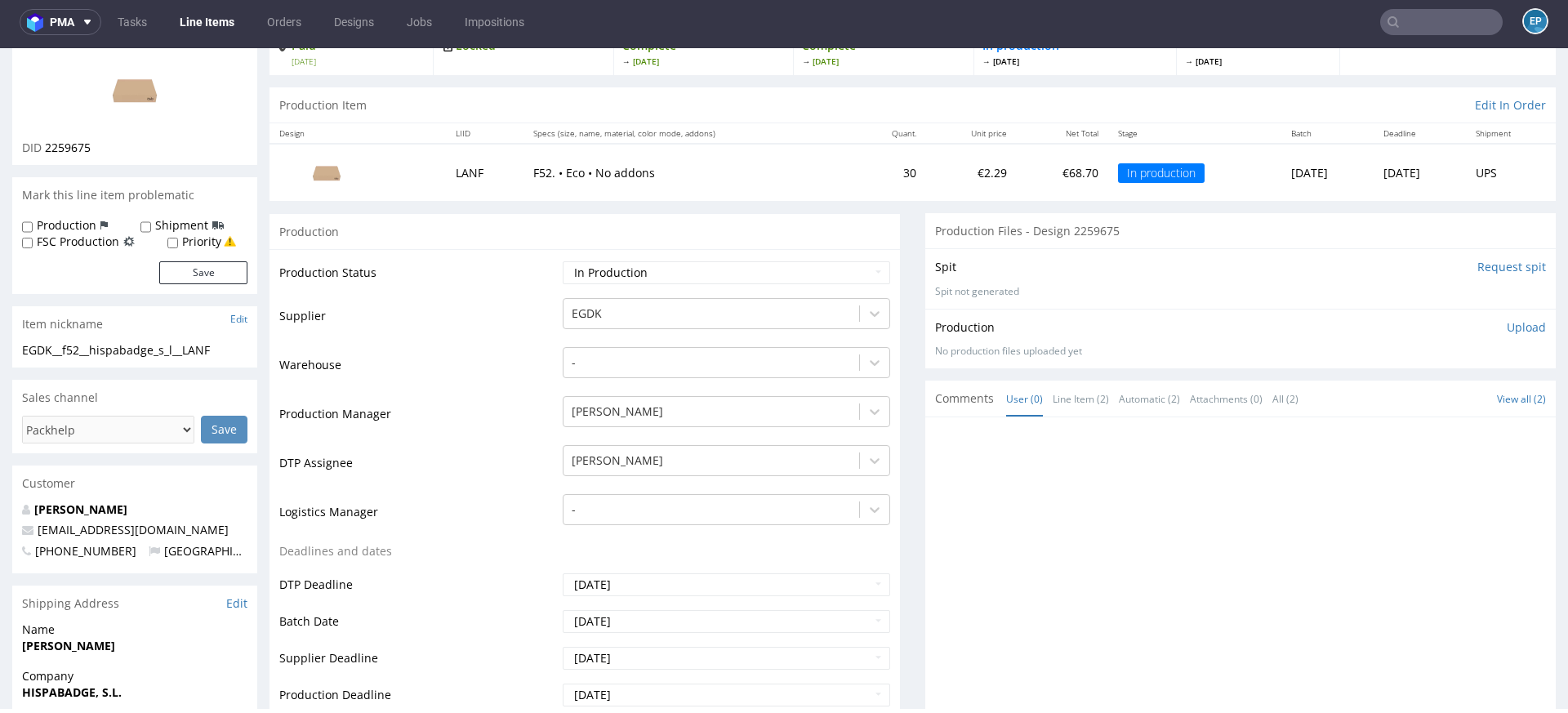
scroll to position [125, 0]
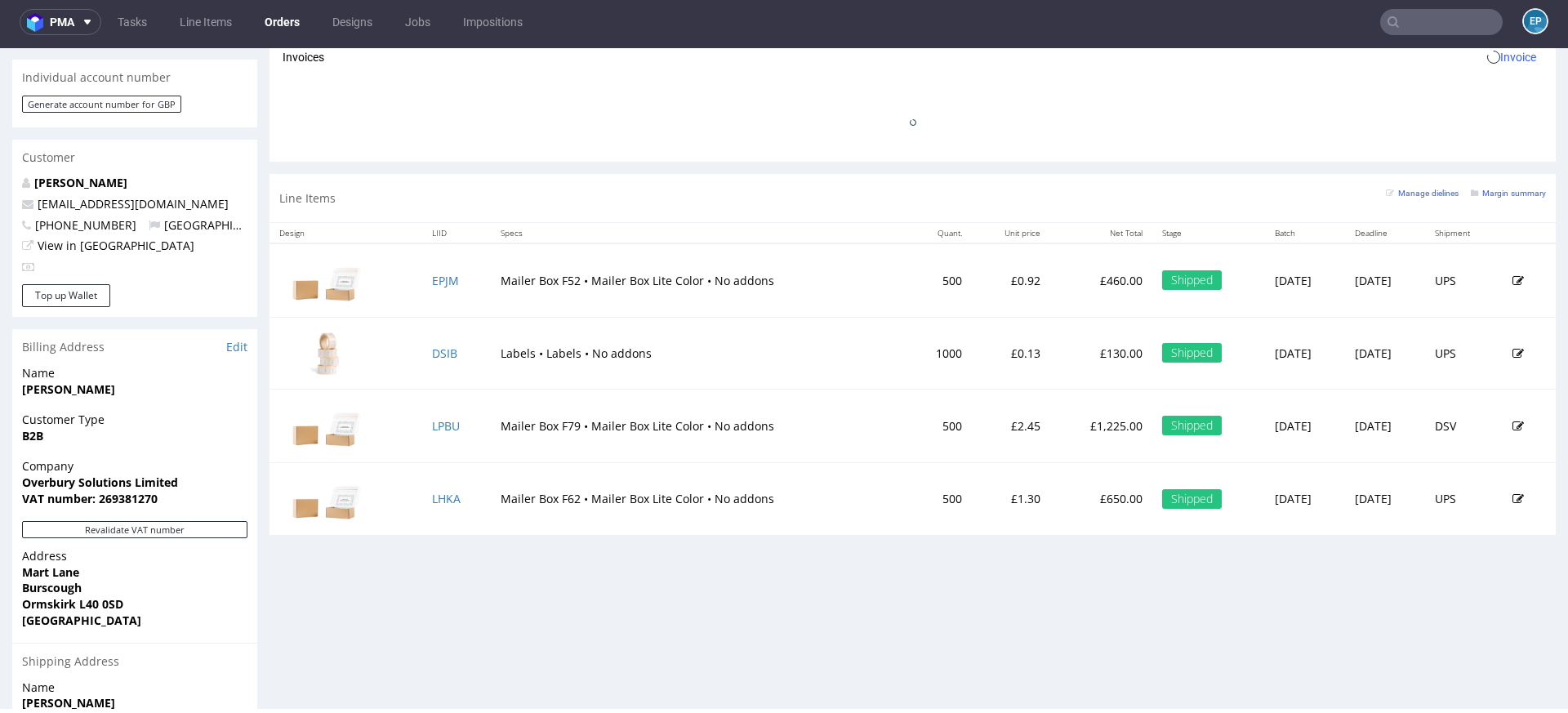
scroll to position [708, 0]
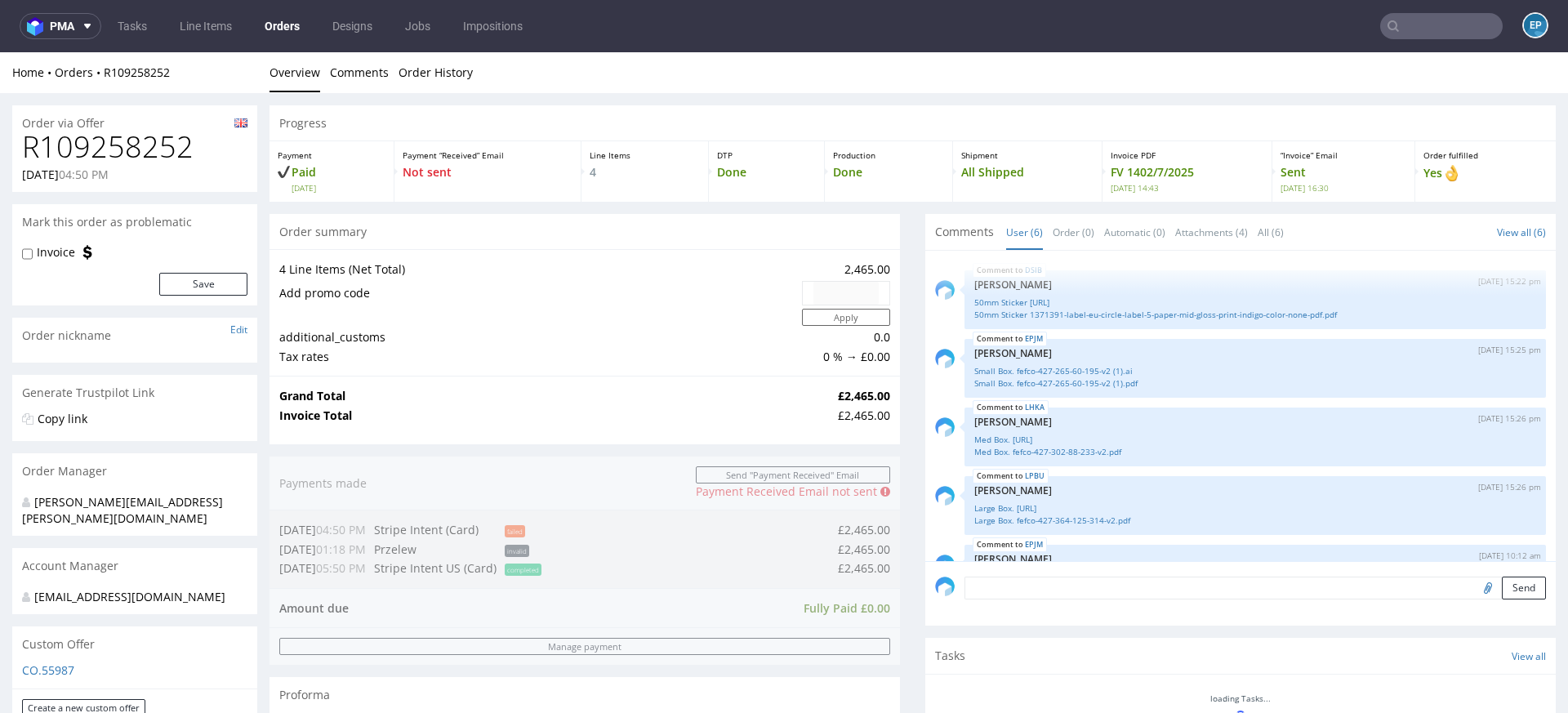
scroll to position [102, 0]
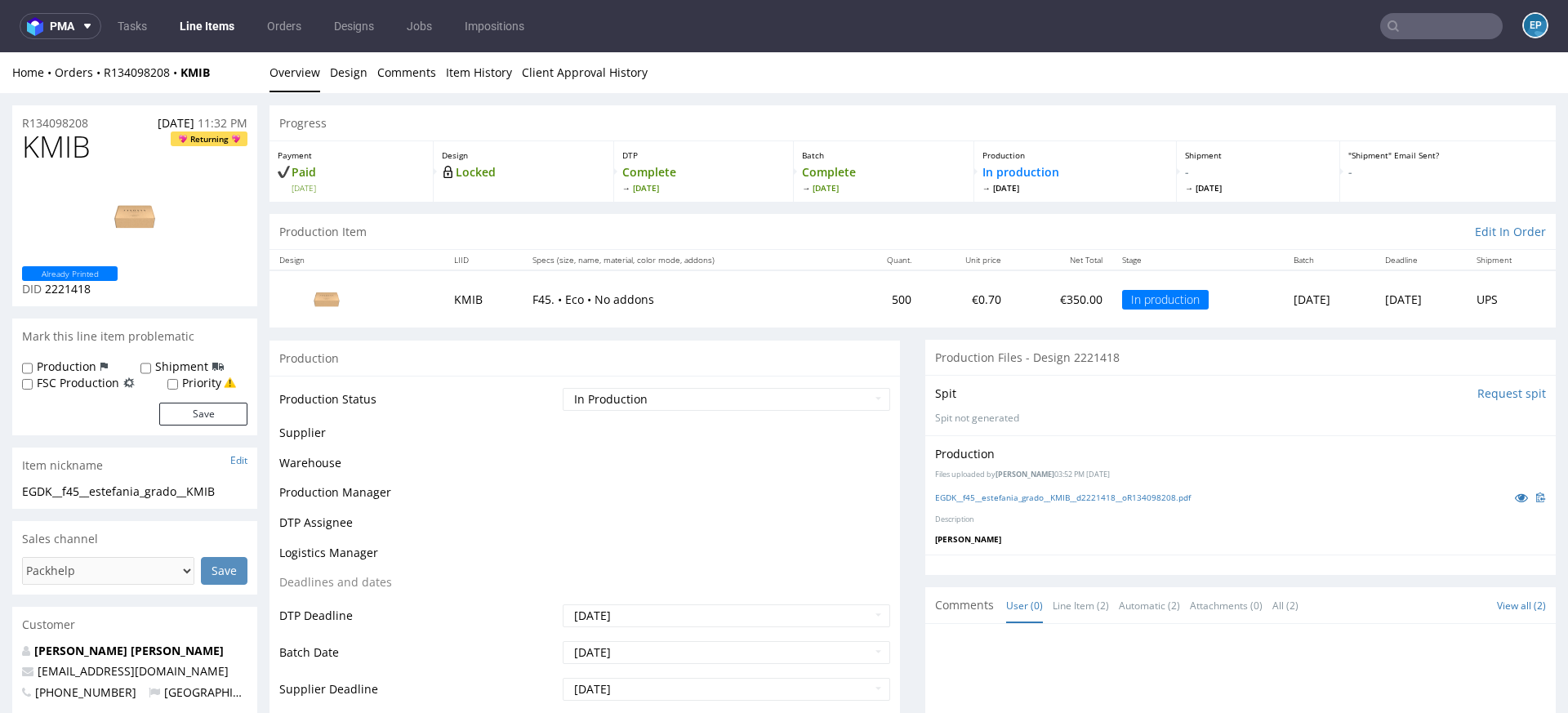
scroll to position [50, 0]
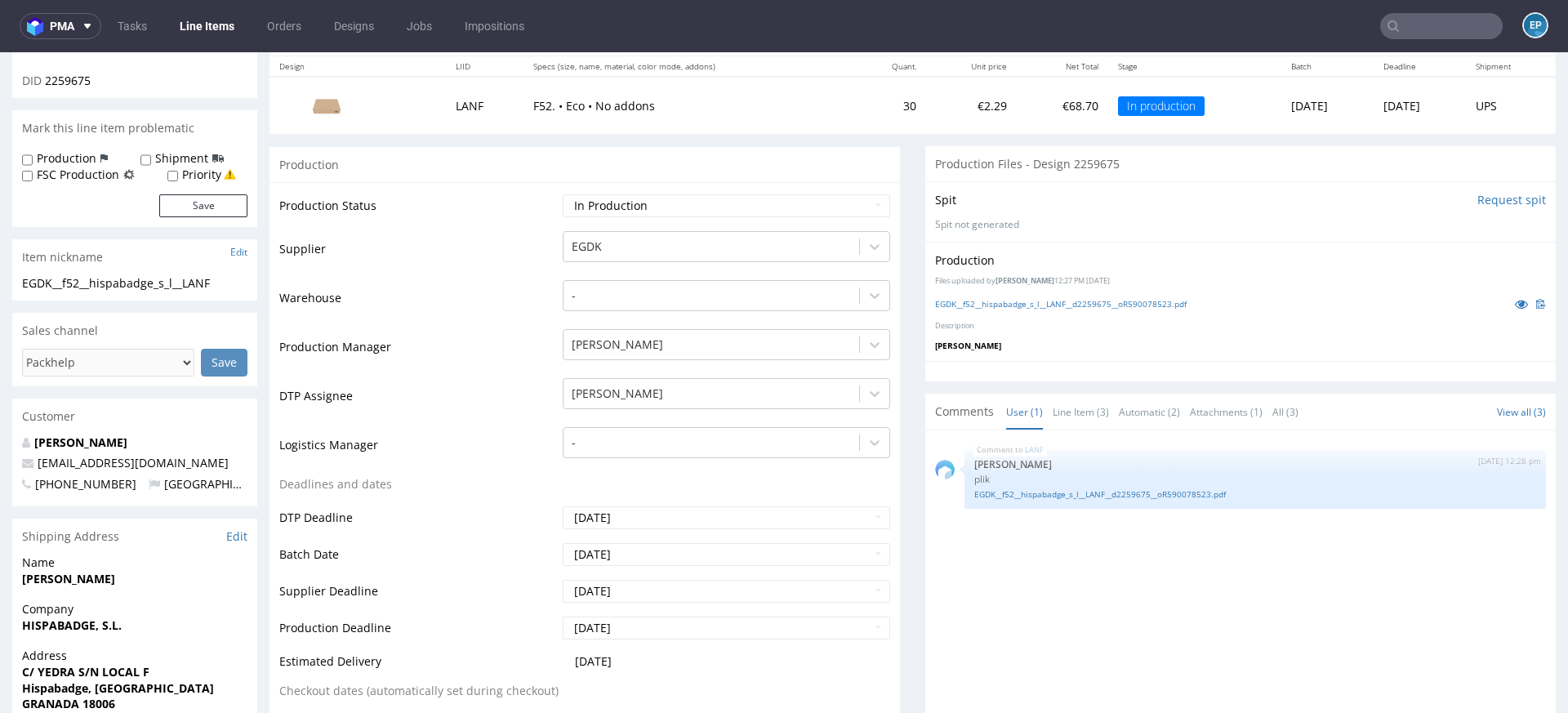
scroll to position [212, 0]
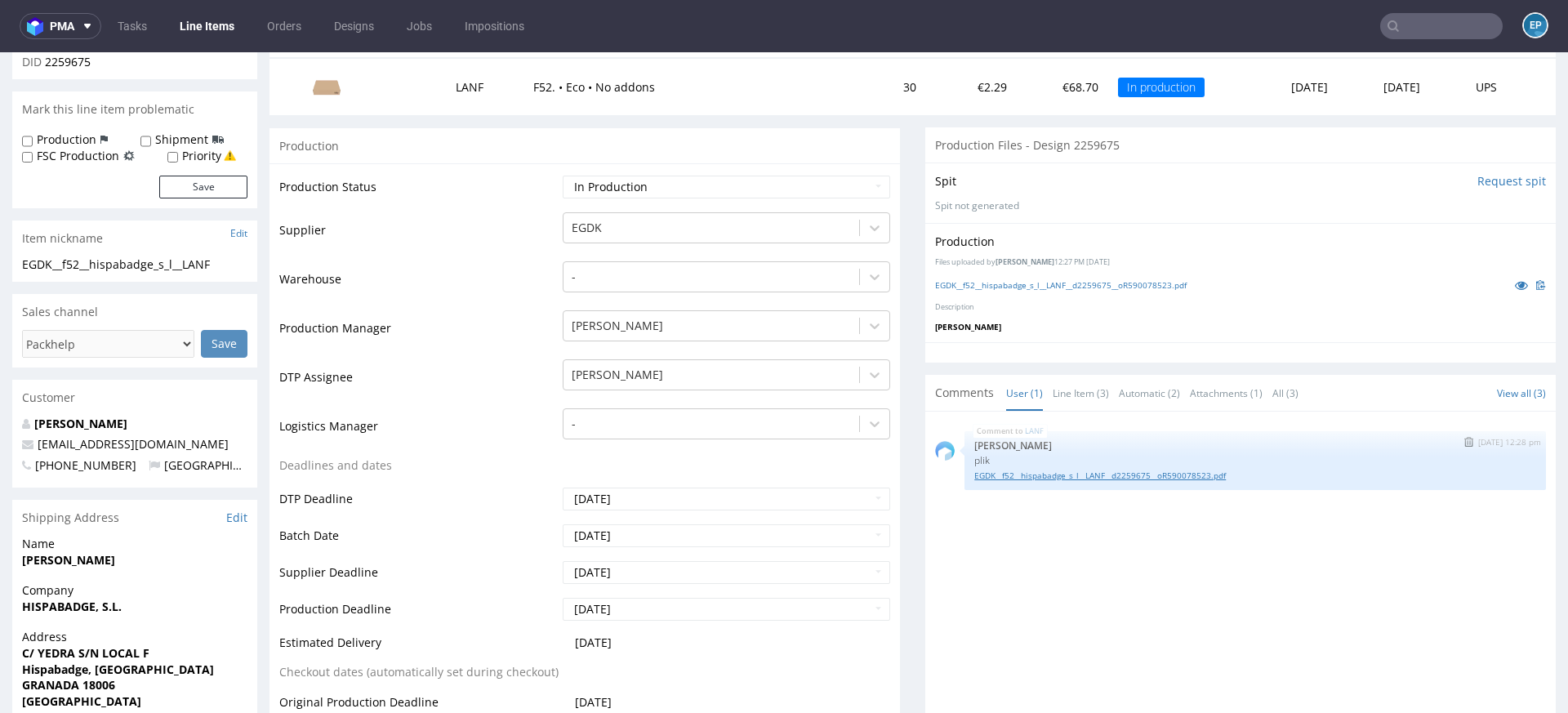
click at [1105, 476] on link "EGDK__f52__hispabadge_s_l__LANF__d2259675__oR590078523.pdf" at bounding box center [1255, 476] width 562 height 13
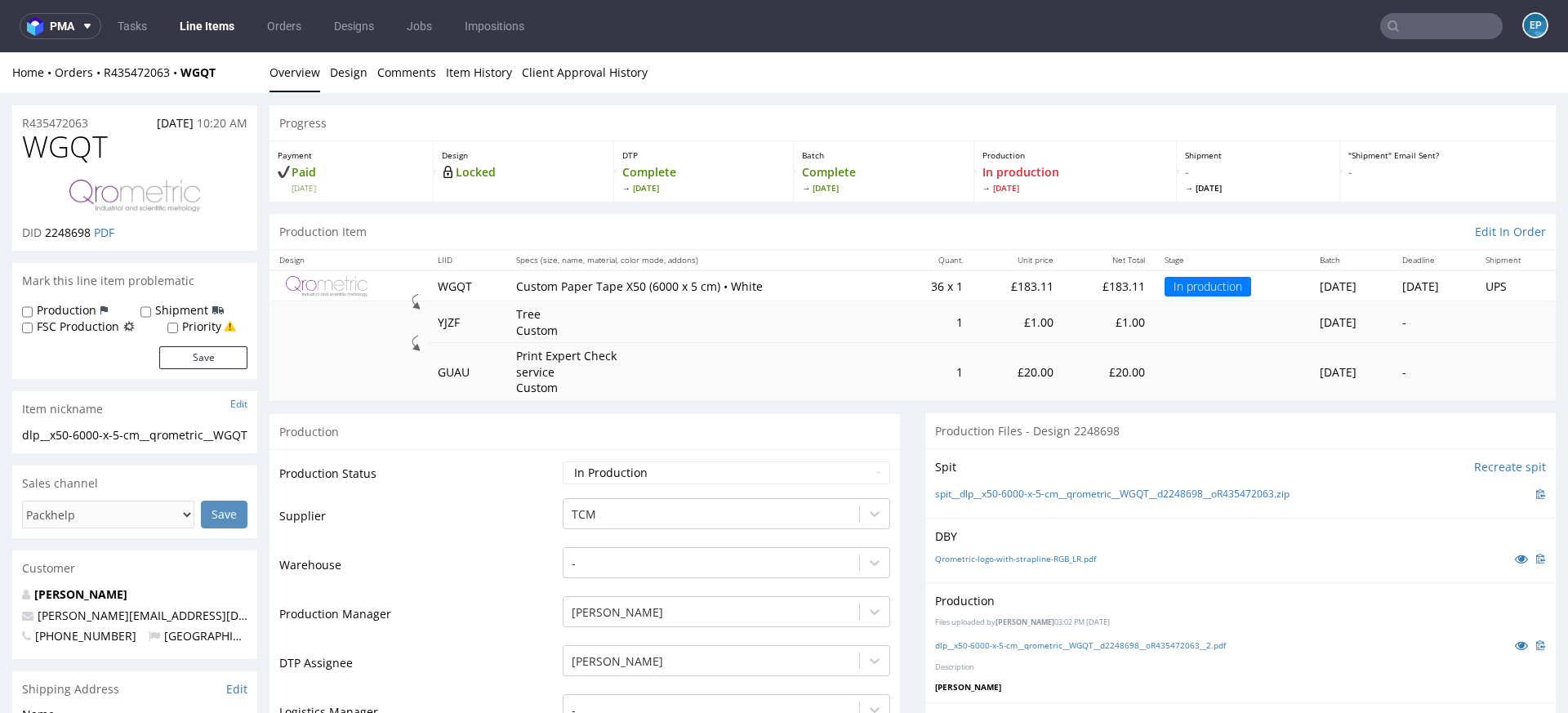
click at [67, 145] on span "WGQT" at bounding box center [65, 147] width 86 height 33
copy span "WGQT"
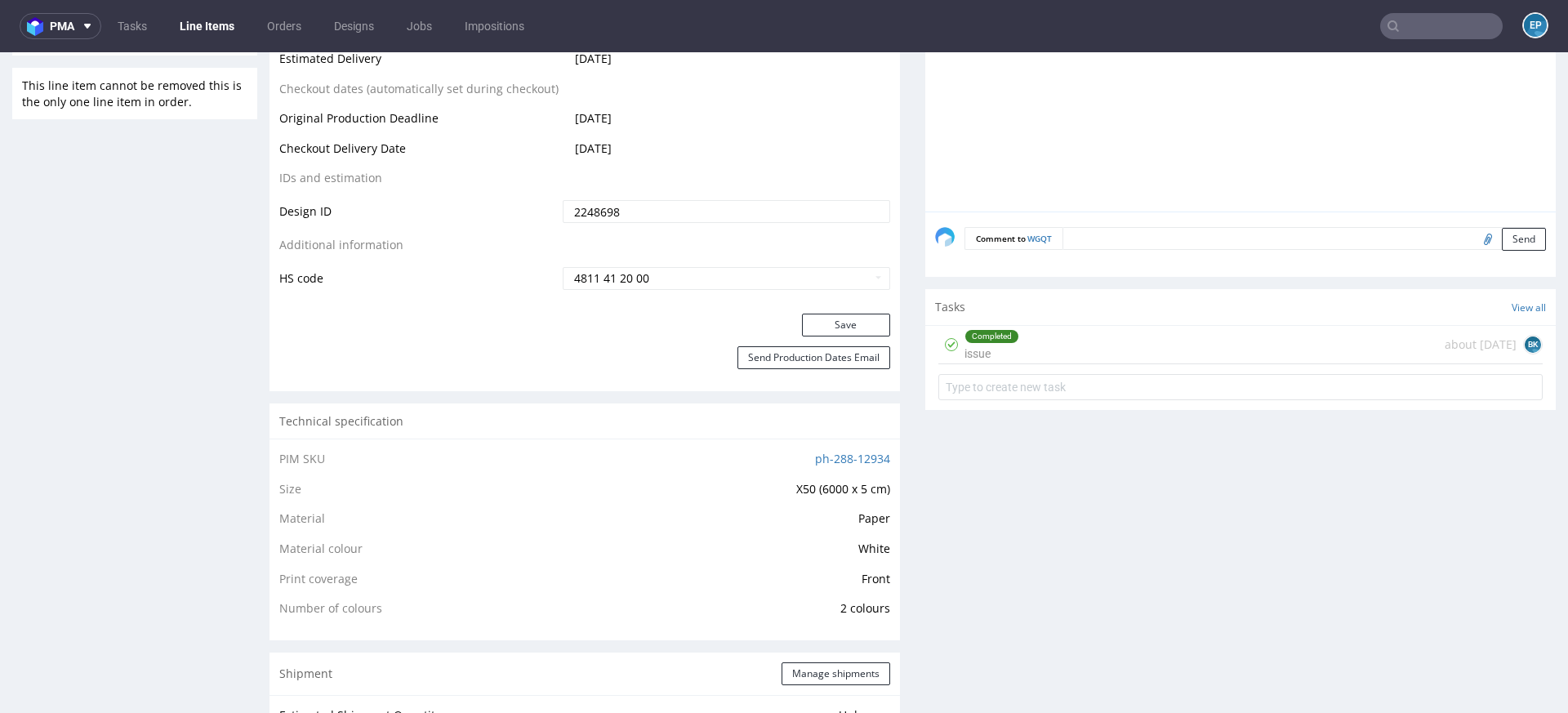
scroll to position [869, 0]
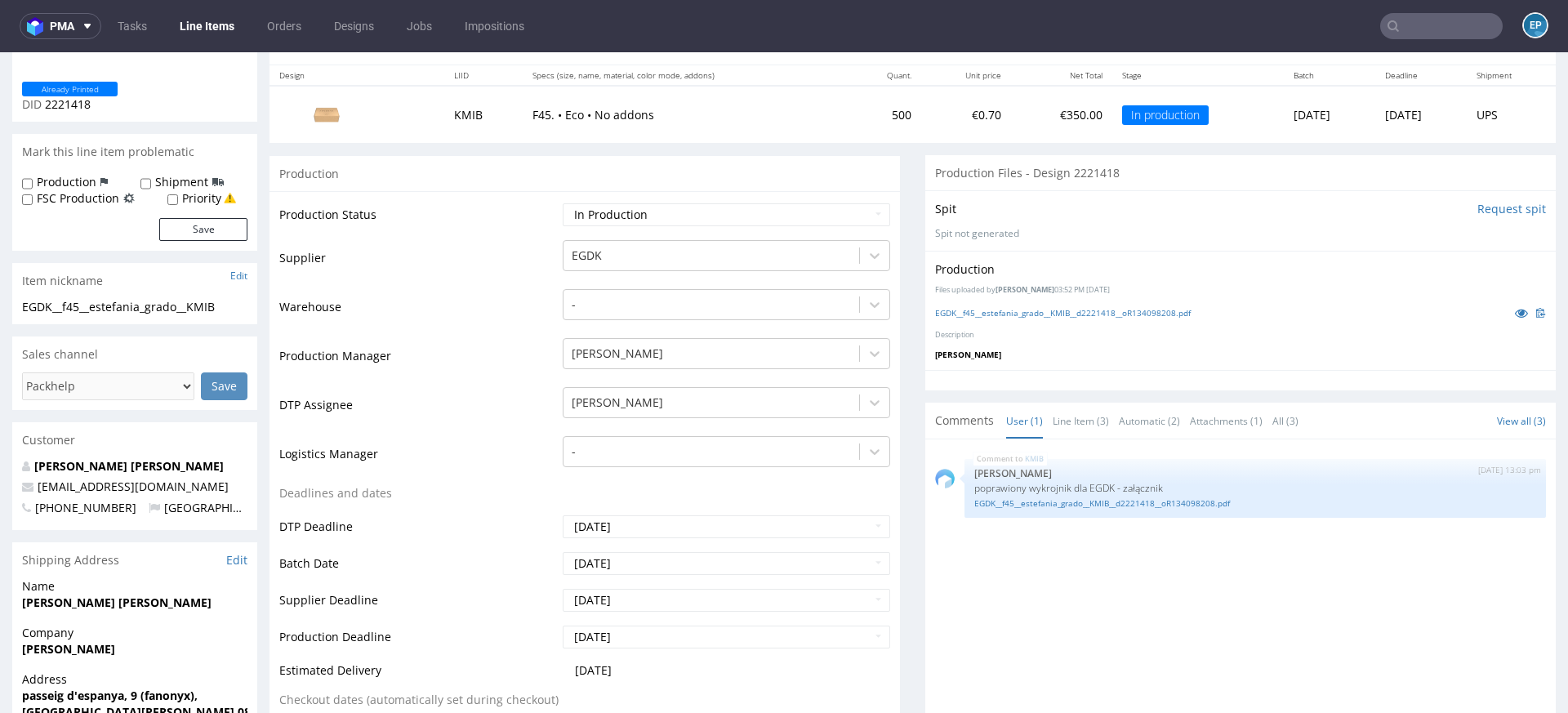
scroll to position [263, 0]
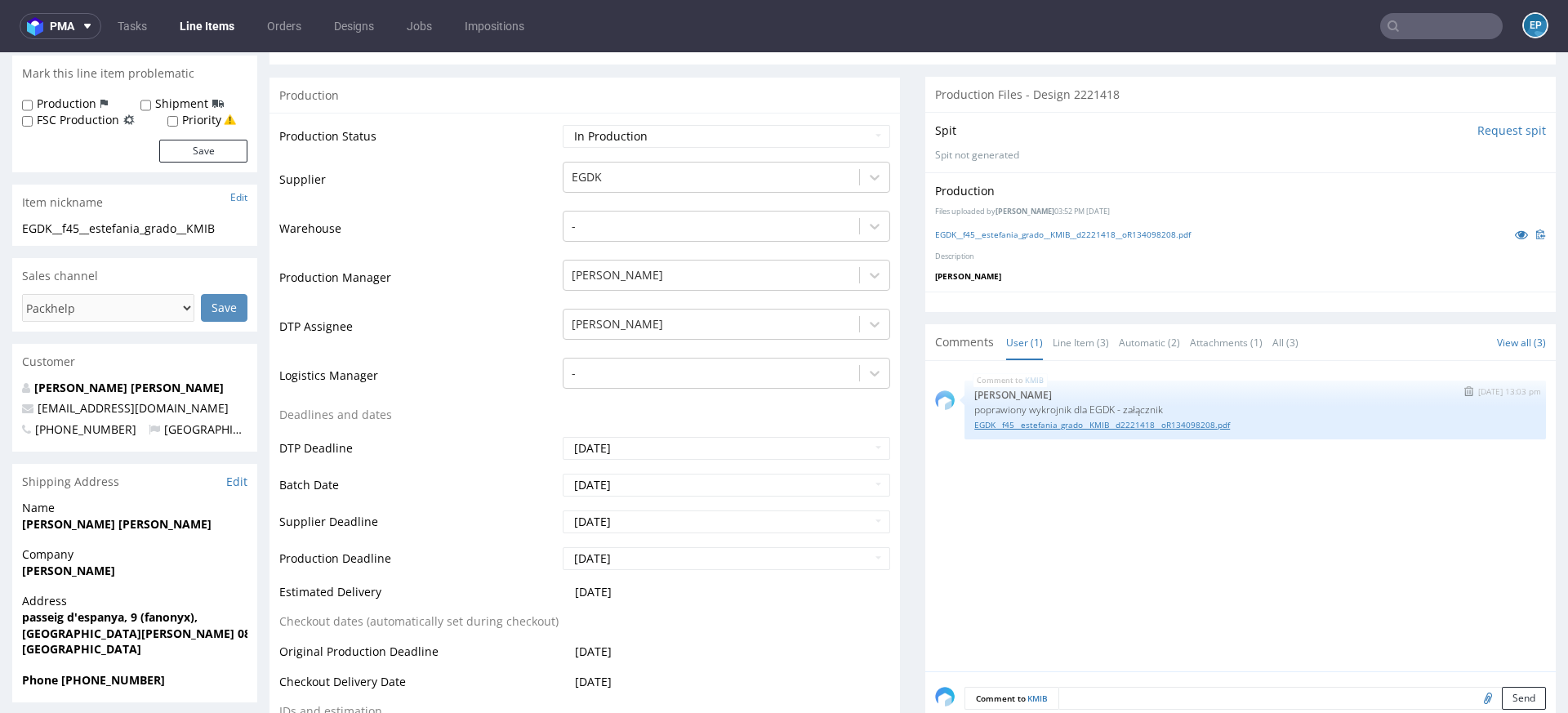
click at [1072, 423] on link "EGDK__f45__estefania_grado__KMIB__d2221418__oR134098208.pdf" at bounding box center [1255, 425] width 562 height 13
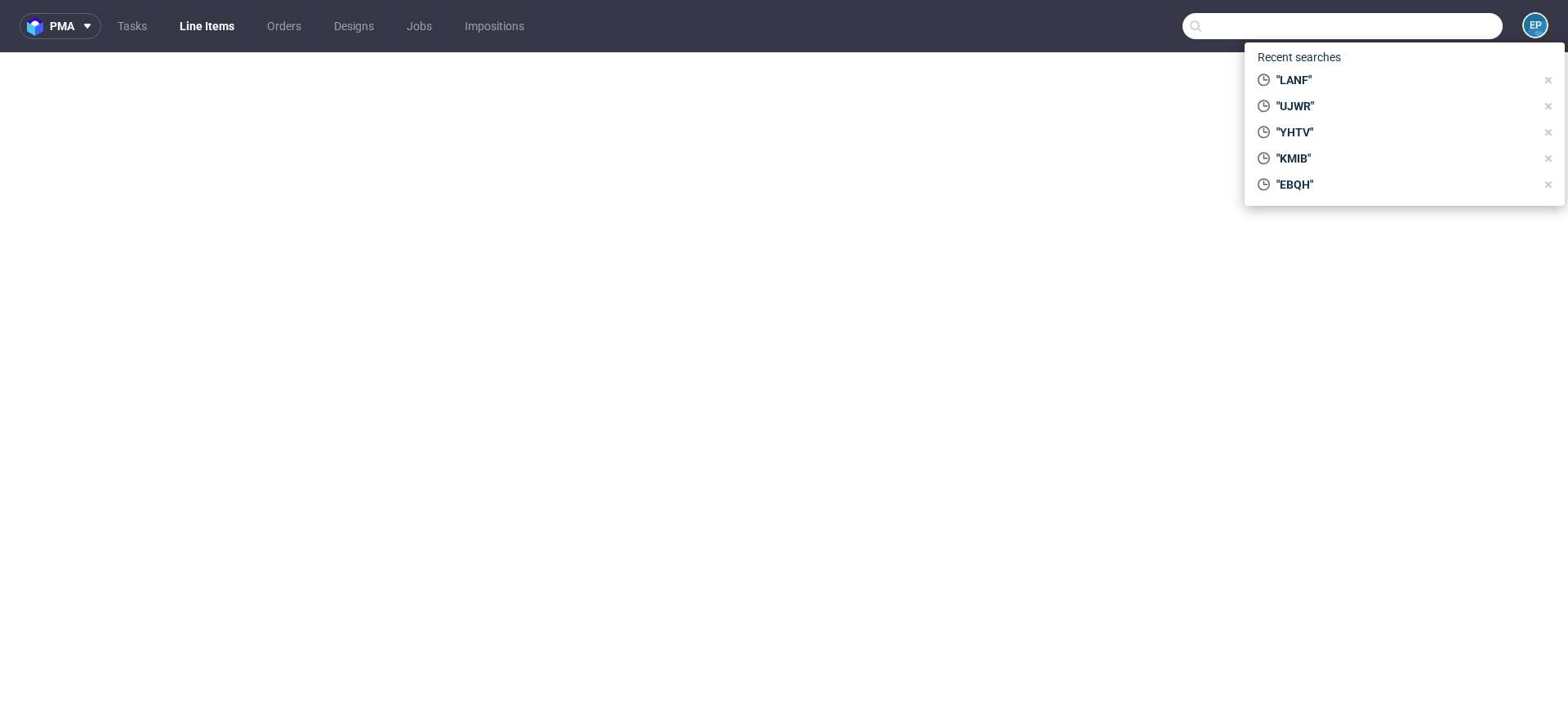
click at [1419, 26] on input "text" at bounding box center [1343, 26] width 320 height 26
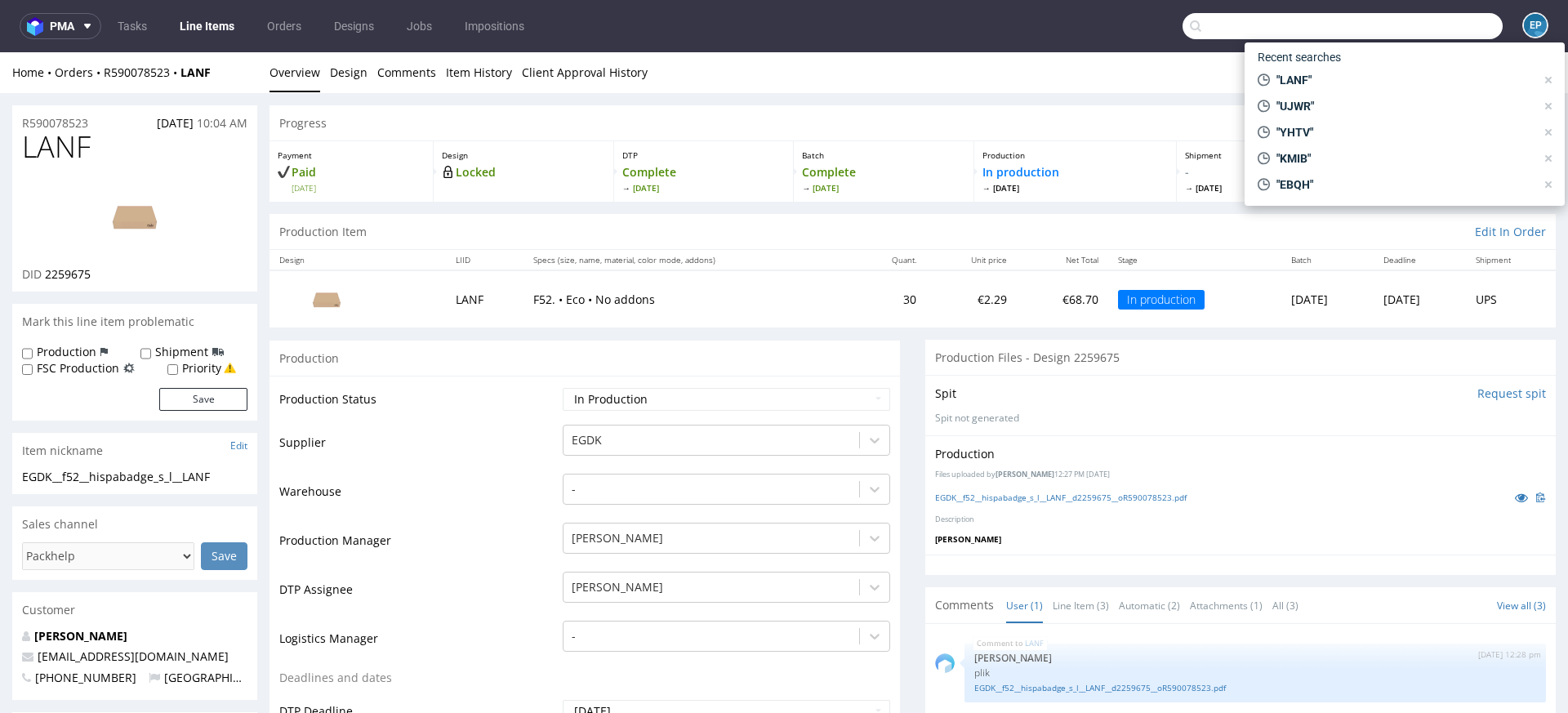
scroll to position [212, 0]
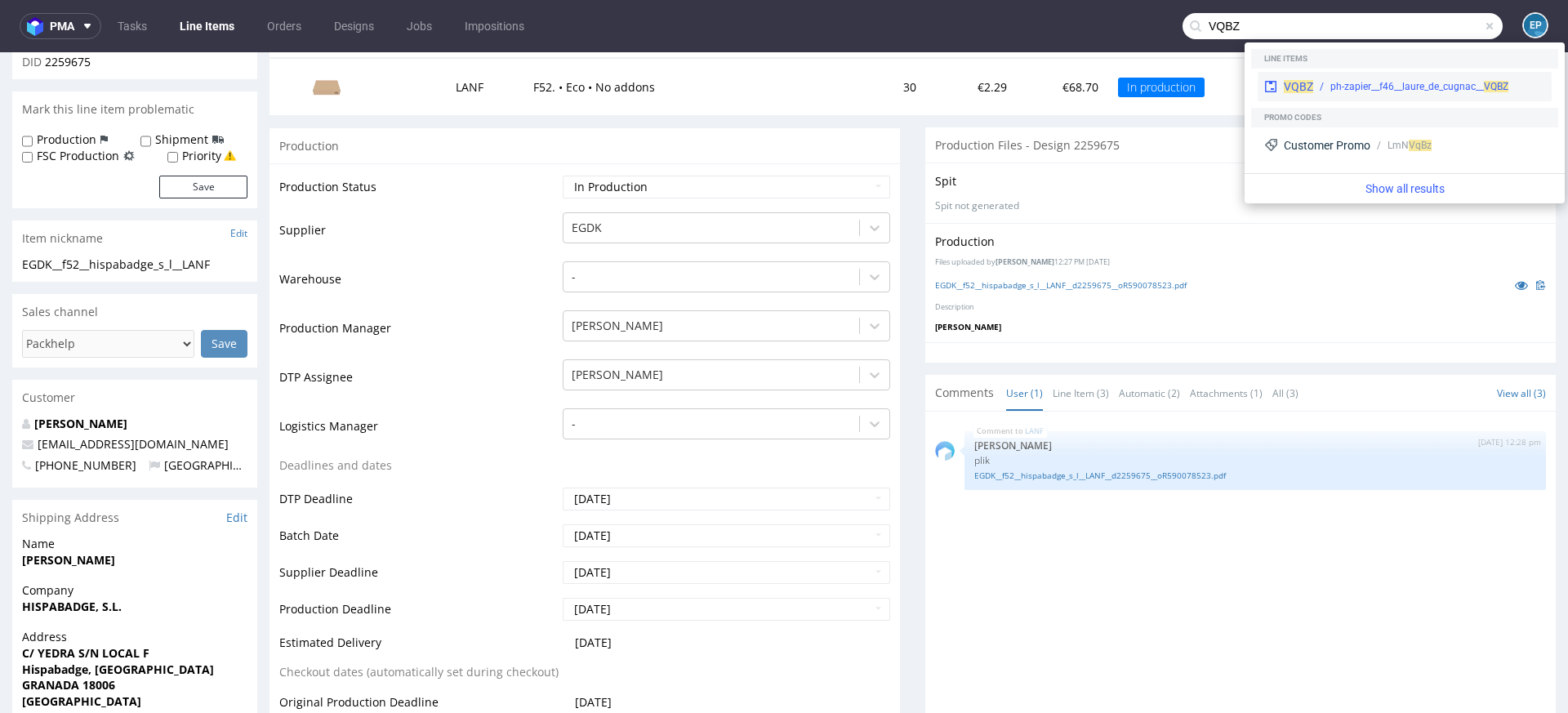
type input "VQBZ"
click at [1314, 77] on div "VQBZ ph-zapier__f46__laure_de_cugnac__ VQBZ" at bounding box center [1404, 86] width 294 height 29
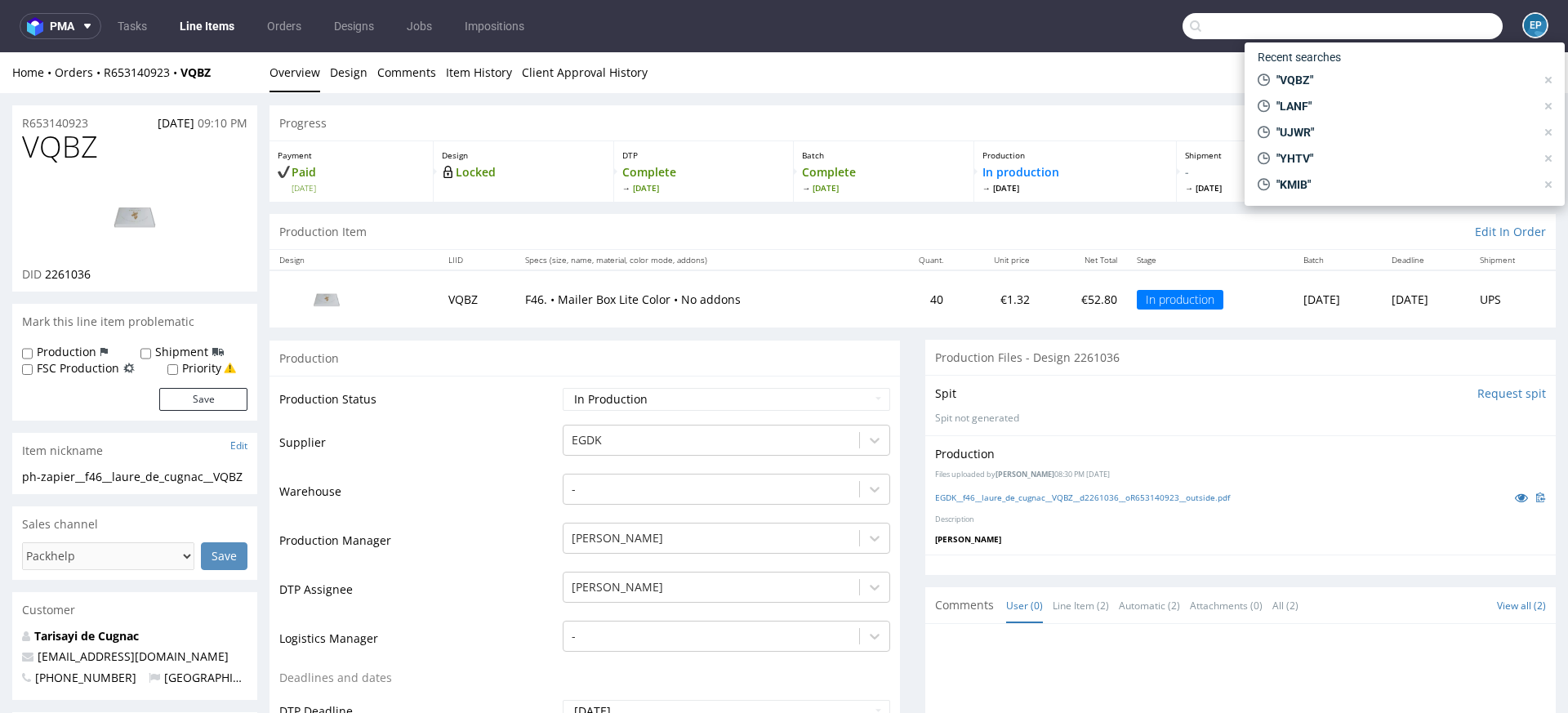
click at [1391, 26] on input "text" at bounding box center [1343, 26] width 320 height 26
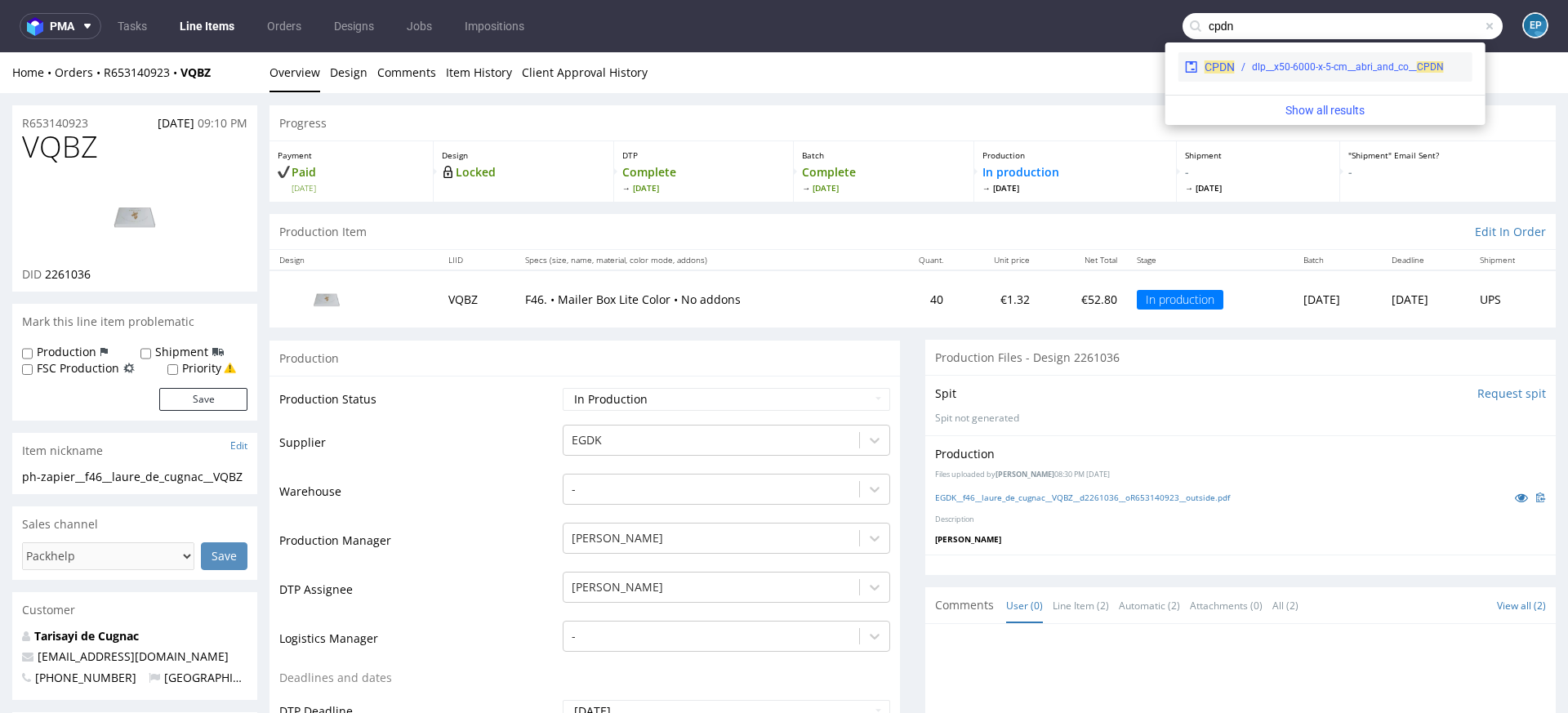
type input "cpdn"
click at [1242, 71] on div "dlp__x50-6000-x-5-cm__abri_and_co__ CPDN" at bounding box center [1351, 67] width 232 height 14
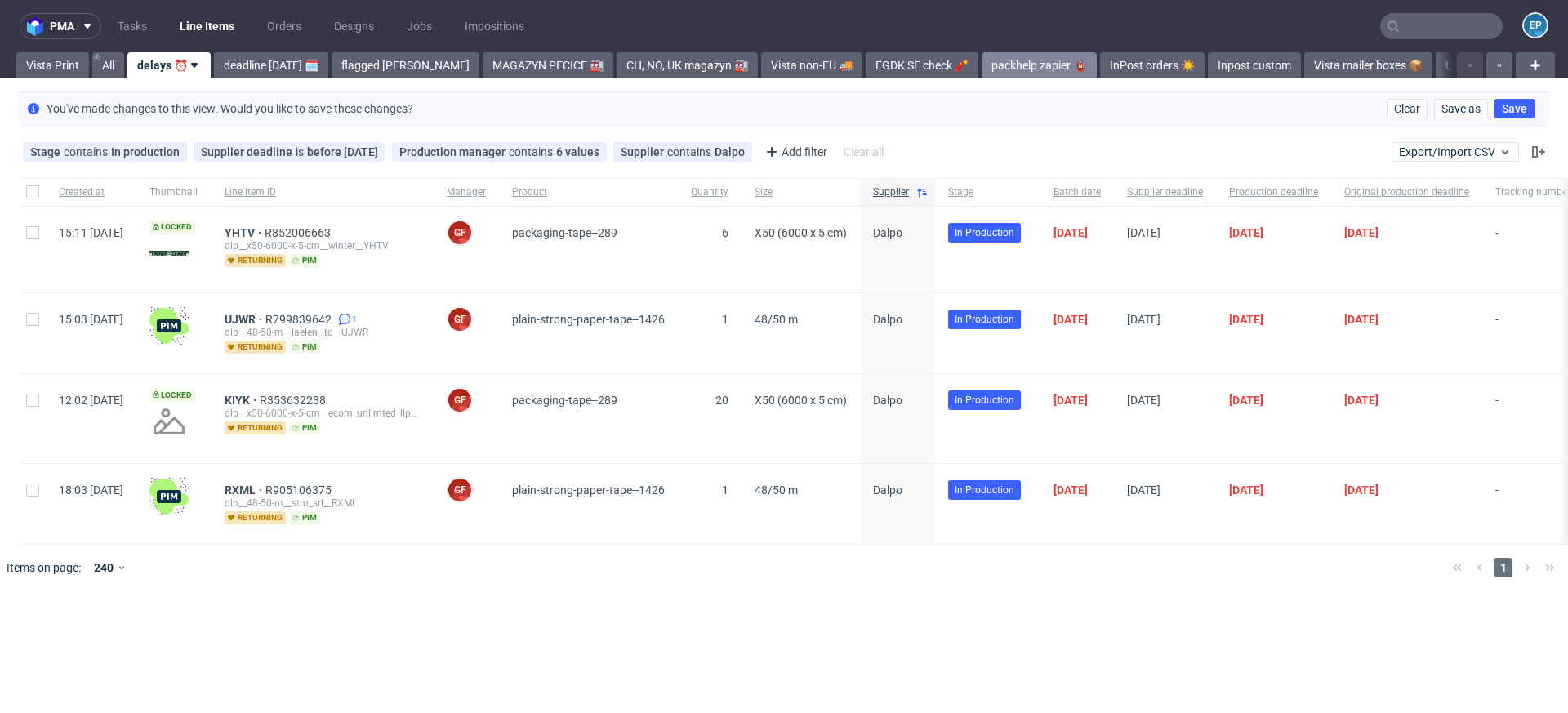
click at [981, 69] on link "packhelp zapier 🧯" at bounding box center [1038, 65] width 115 height 26
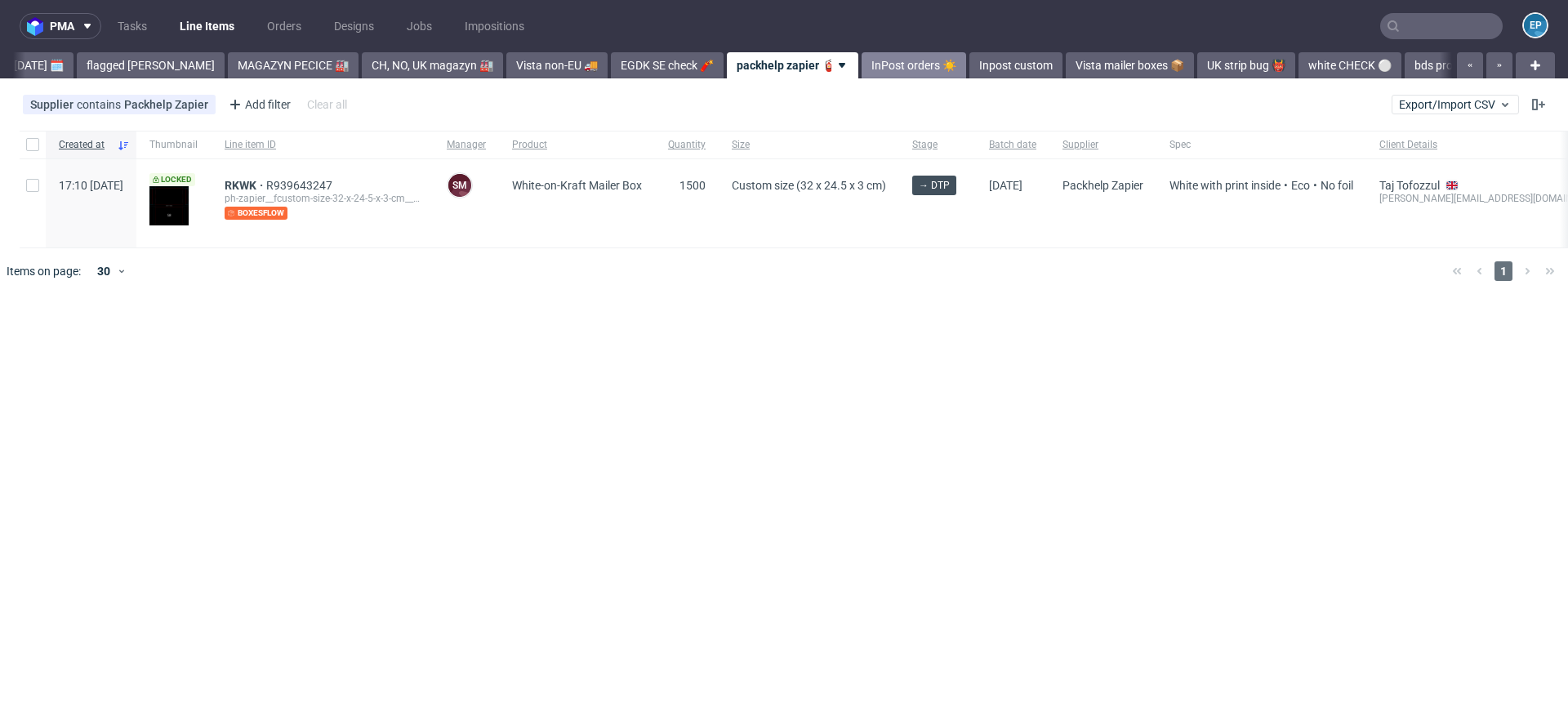
click at [862, 66] on link "InPost orders ☀️" at bounding box center [914, 65] width 104 height 26
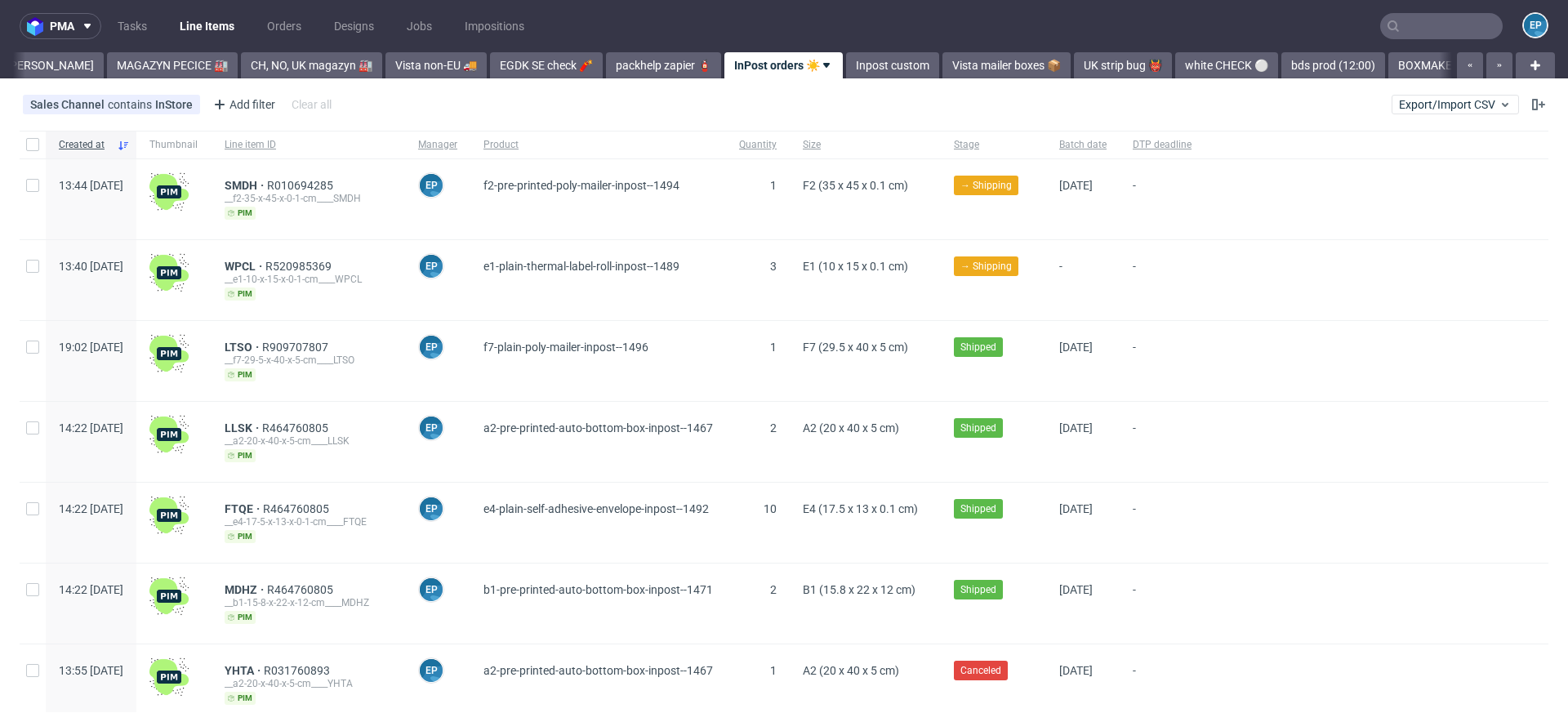
click at [862, 66] on link "Inpost custom" at bounding box center [893, 65] width 93 height 26
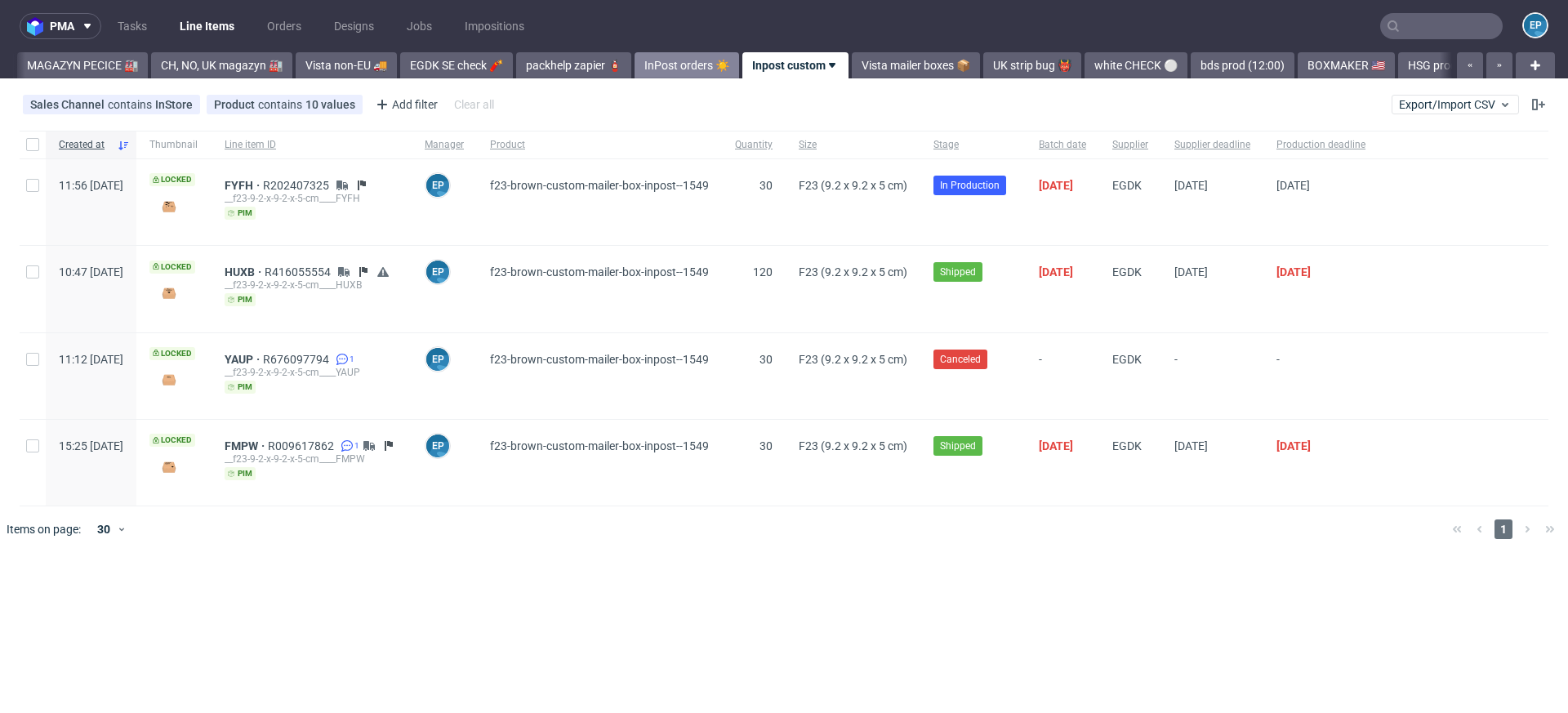
scroll to position [0, 453]
click at [862, 66] on link "Vista mailer boxes 📦" at bounding box center [914, 65] width 128 height 26
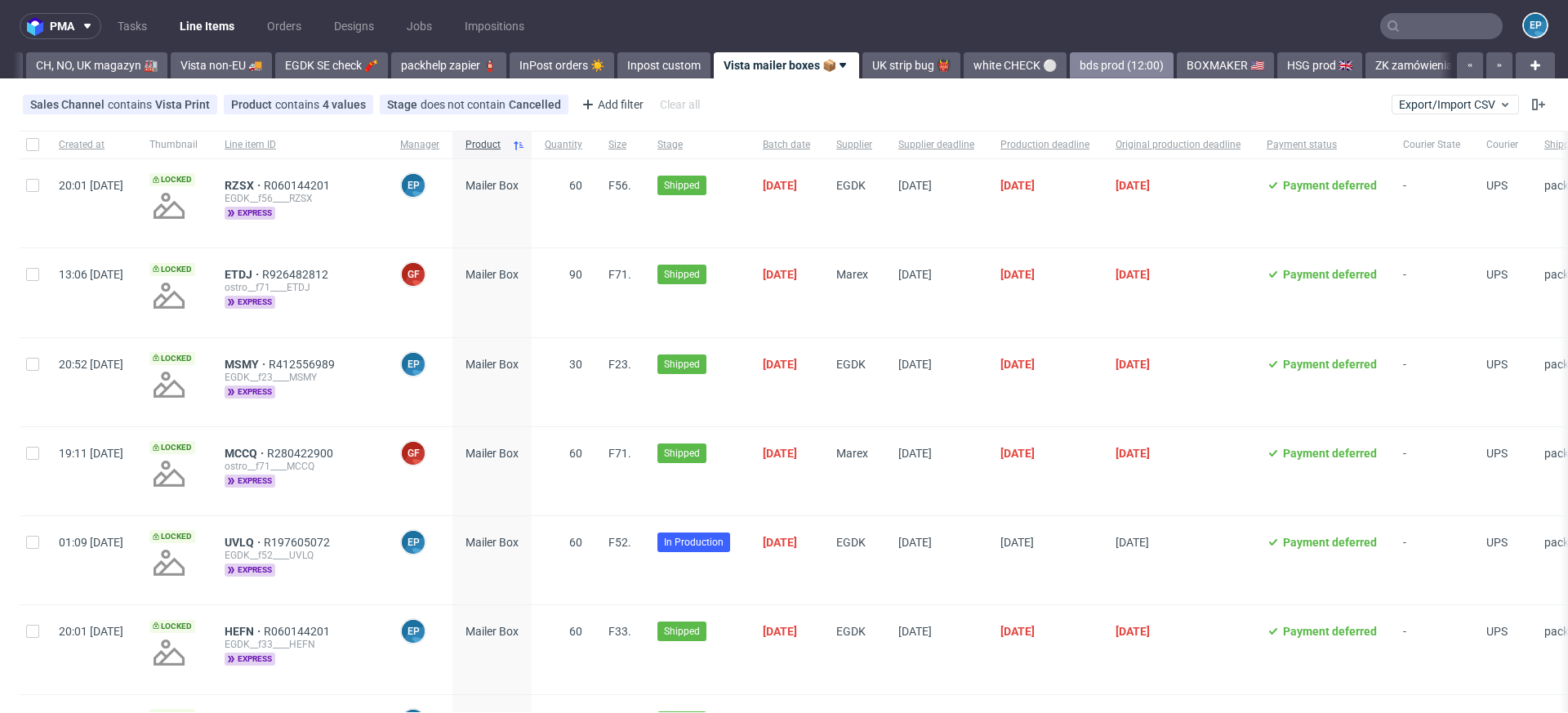
click at [1085, 63] on link "bds prod (12:00)" at bounding box center [1121, 65] width 103 height 26
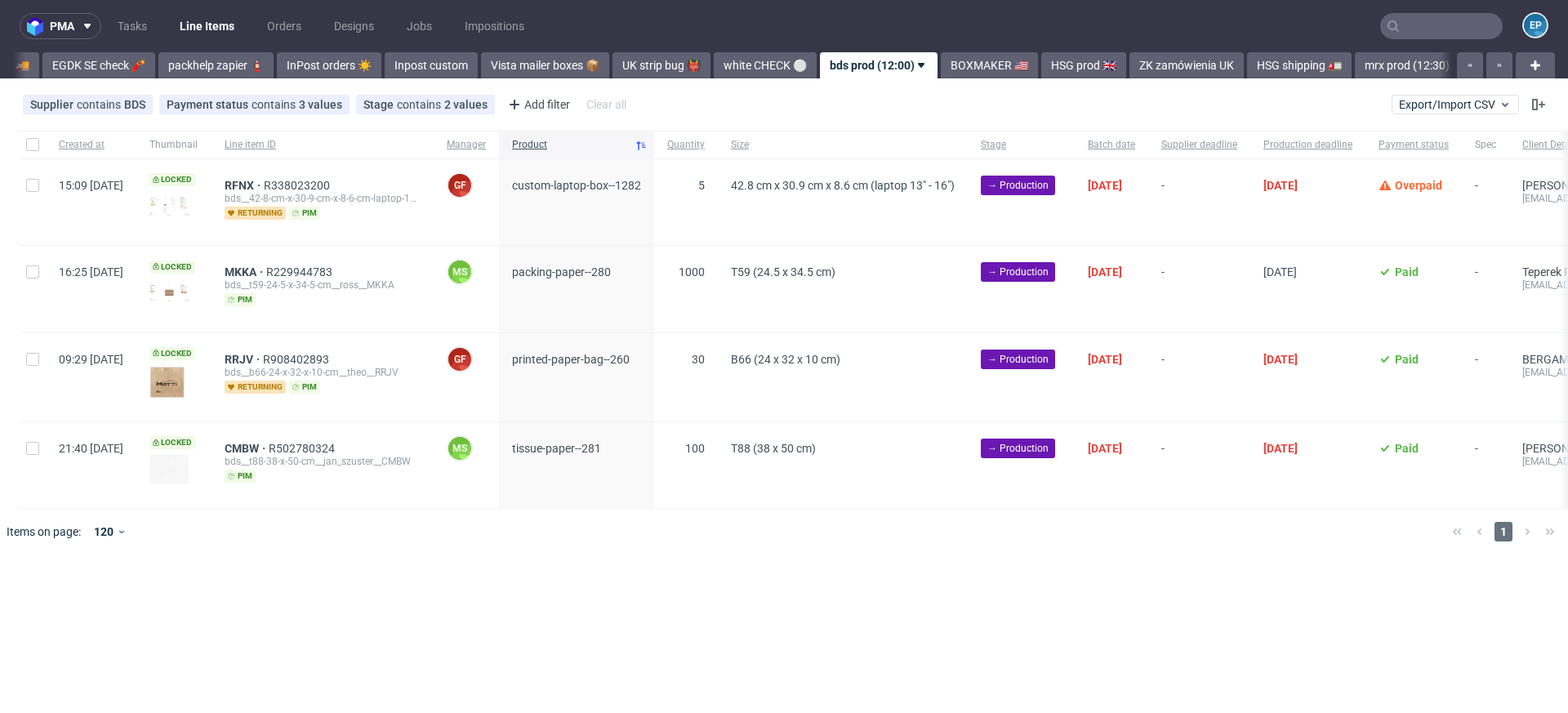
scroll to position [0, 892]
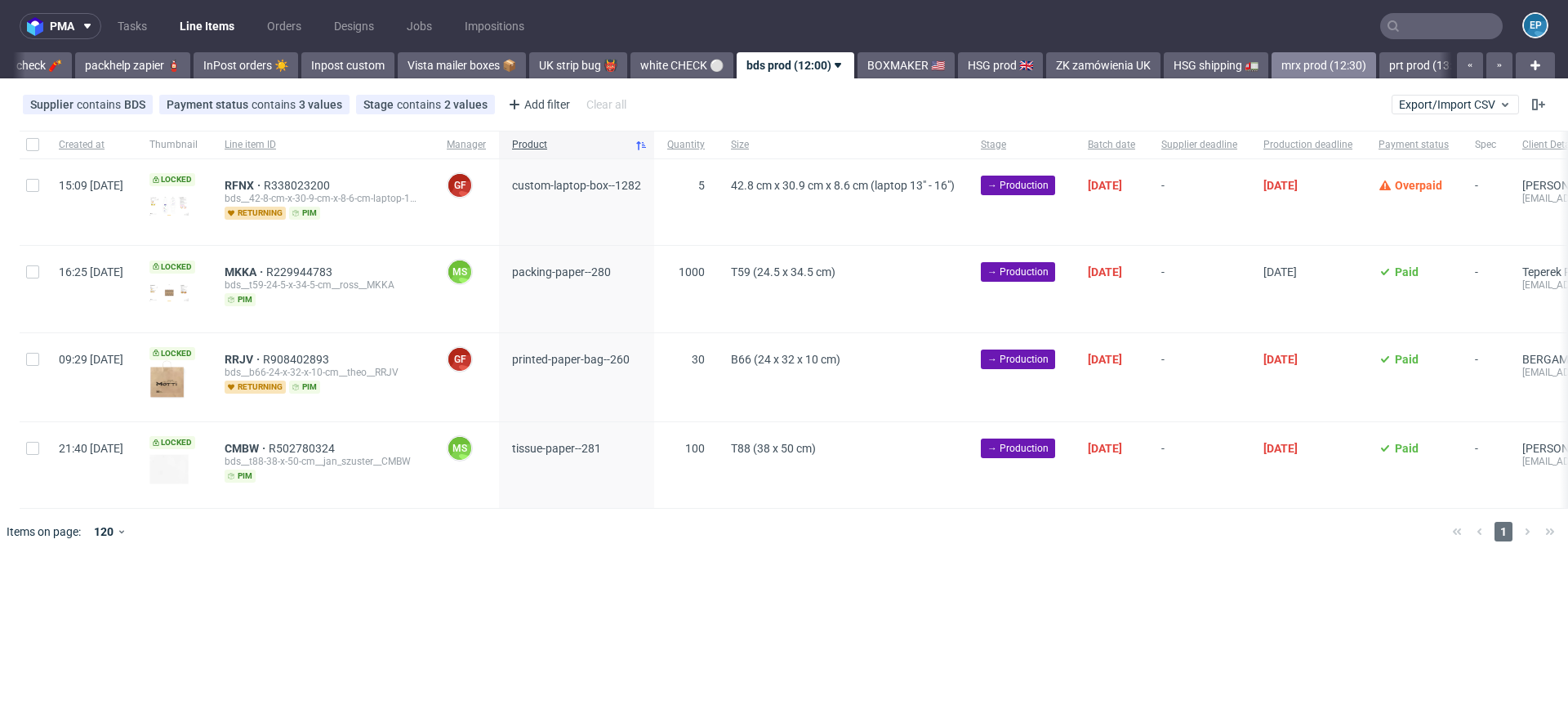
click at [1272, 63] on link "mrx prod (12:30)" at bounding box center [1324, 65] width 104 height 26
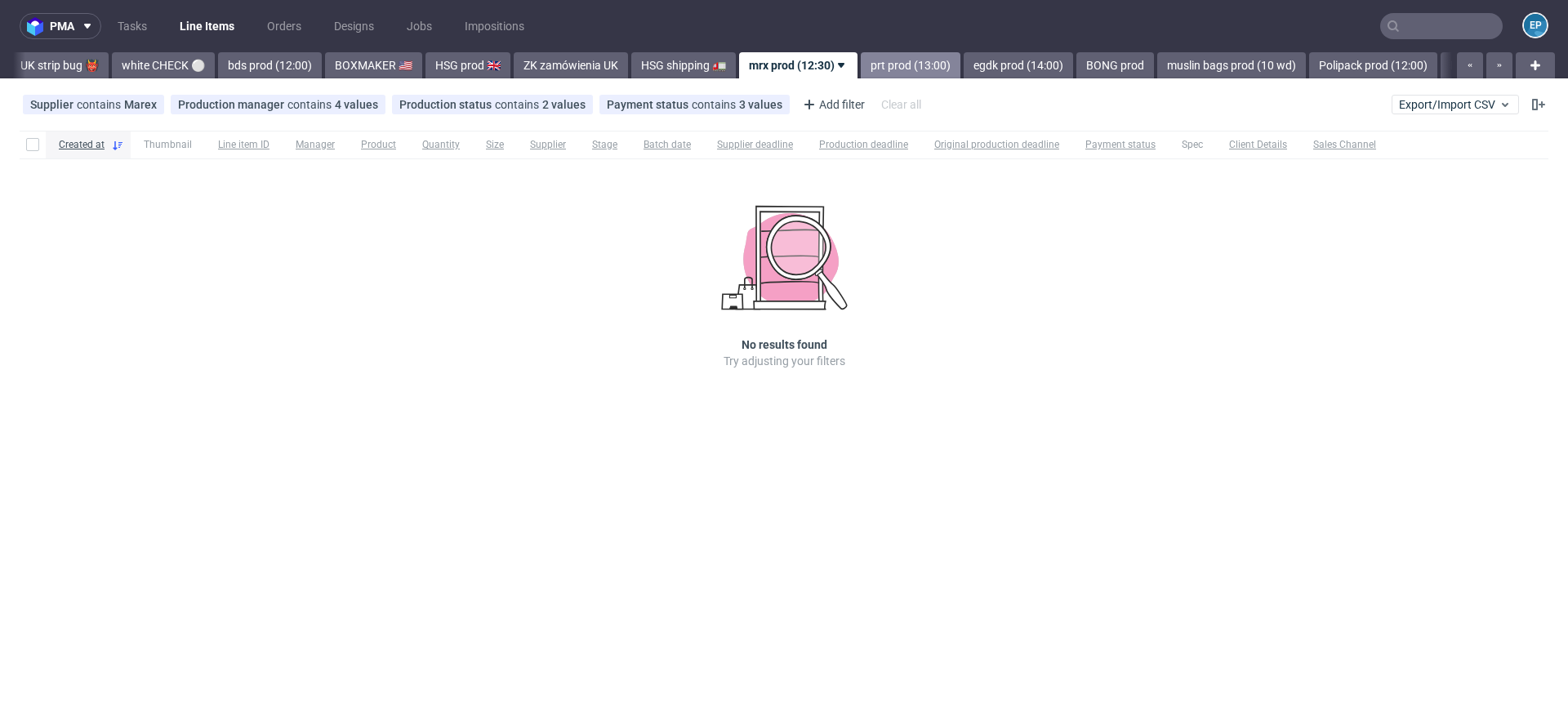
click at [861, 55] on link "prt prod (13:00)" at bounding box center [910, 65] width 99 height 26
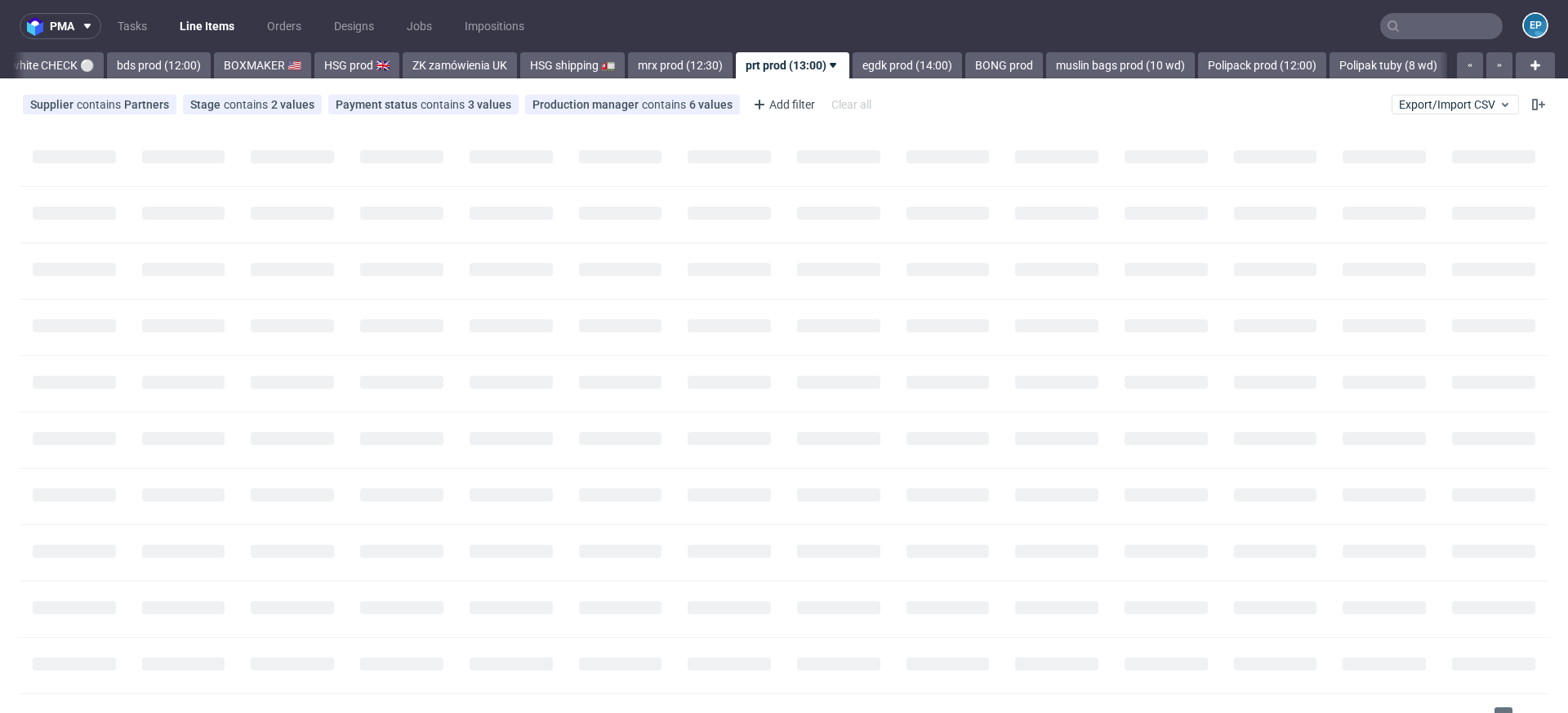
scroll to position [0, 1524]
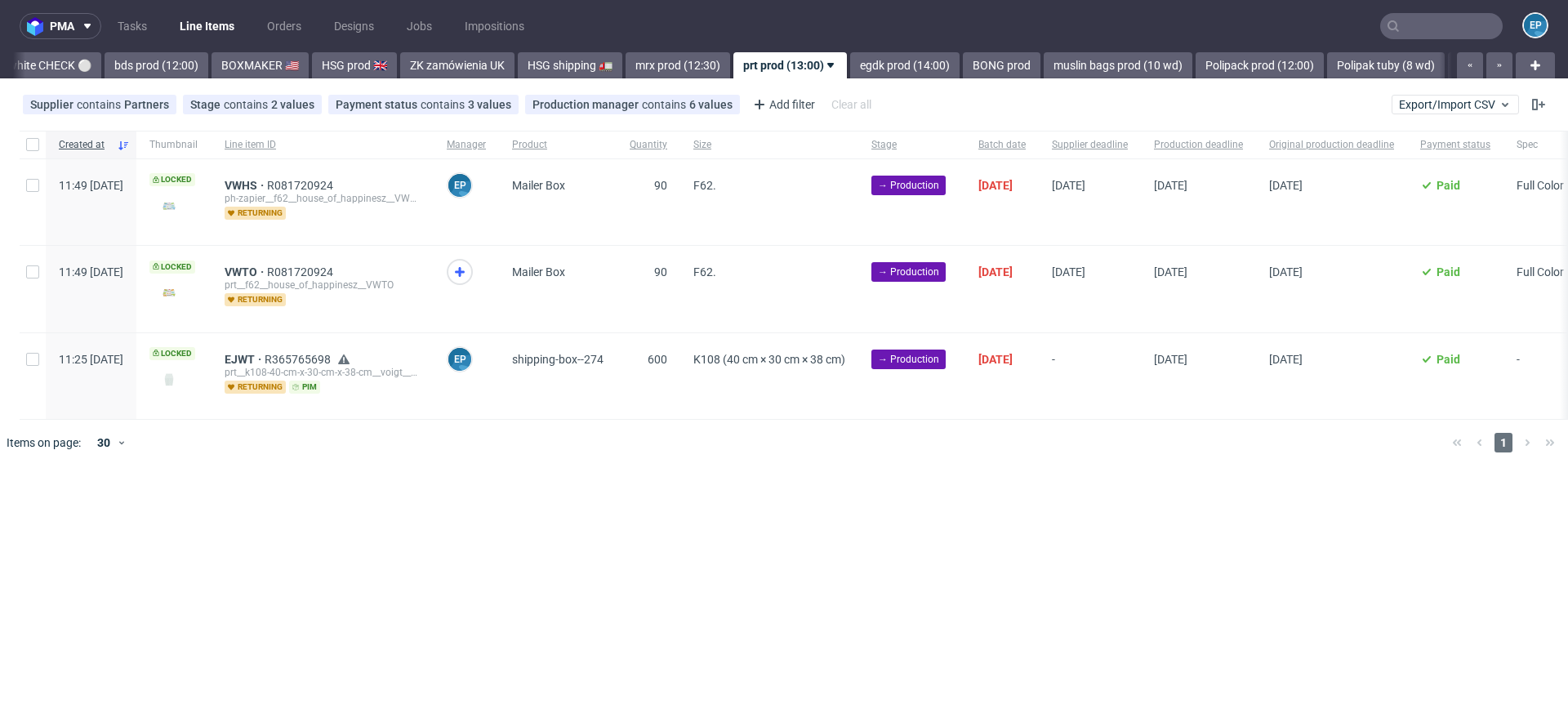
click at [41, 365] on div at bounding box center [32, 375] width 26 height 86
checkbox input "true"
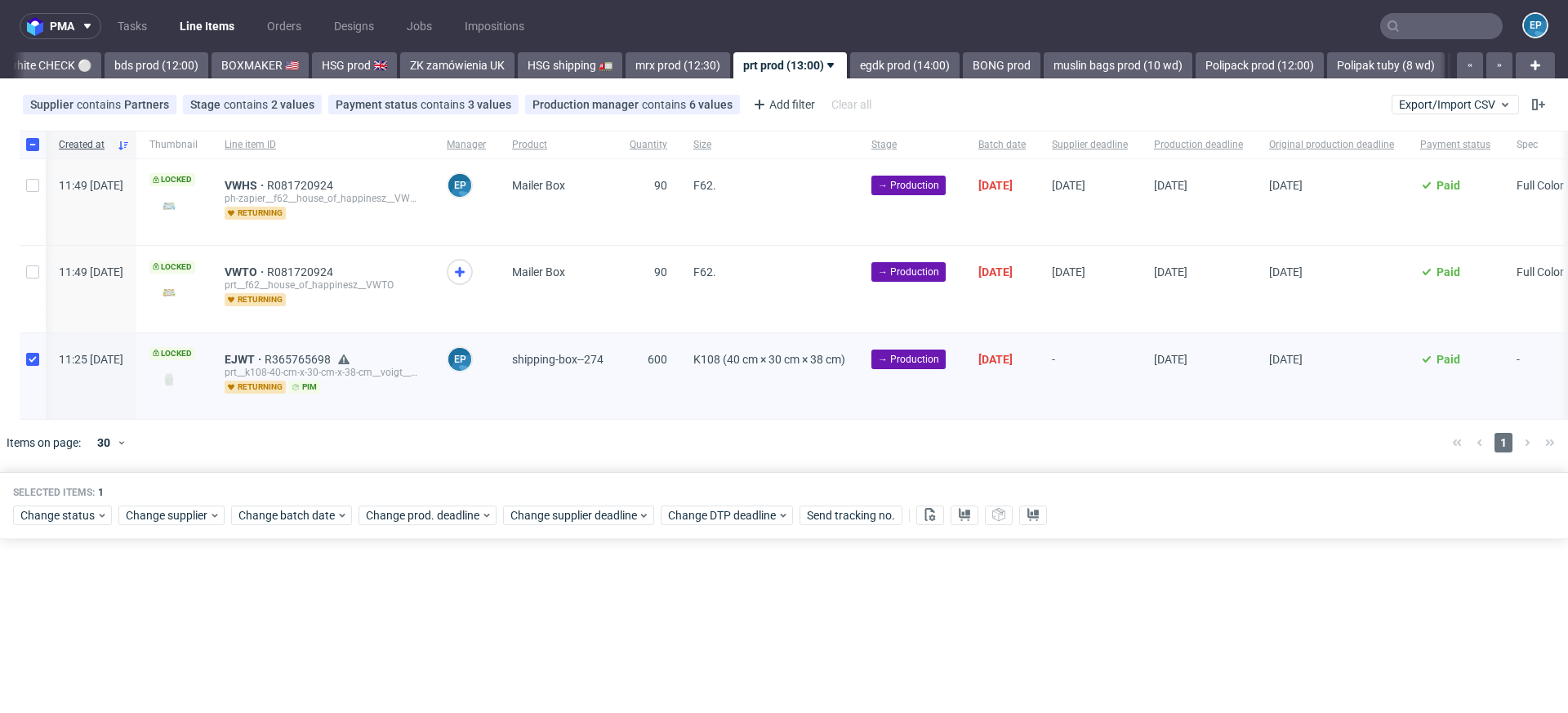
scroll to position [0, 45]
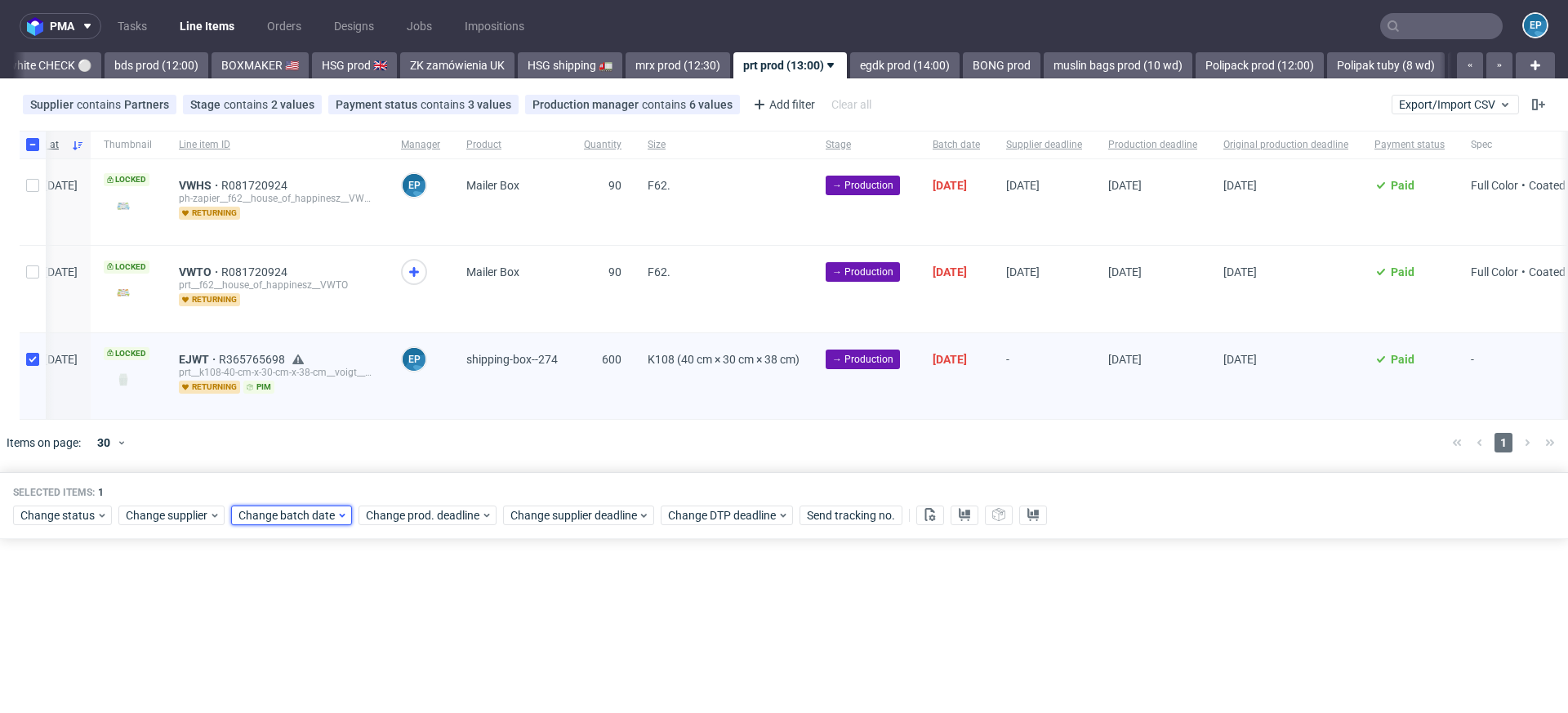
click at [268, 506] on div "Change batch date" at bounding box center [291, 515] width 121 height 19
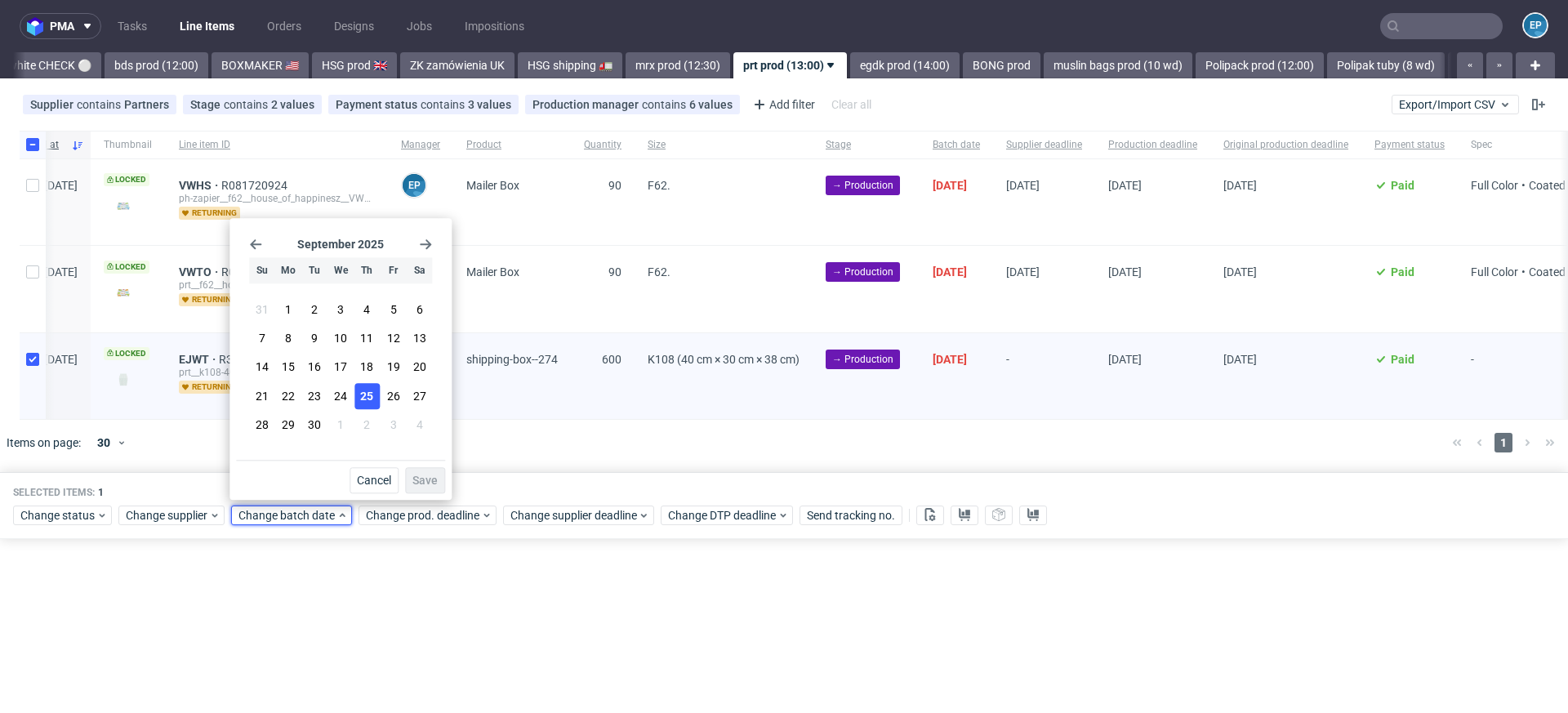
click at [363, 399] on span "25" at bounding box center [367, 396] width 14 height 16
click at [414, 472] on button "Save" at bounding box center [425, 480] width 40 height 26
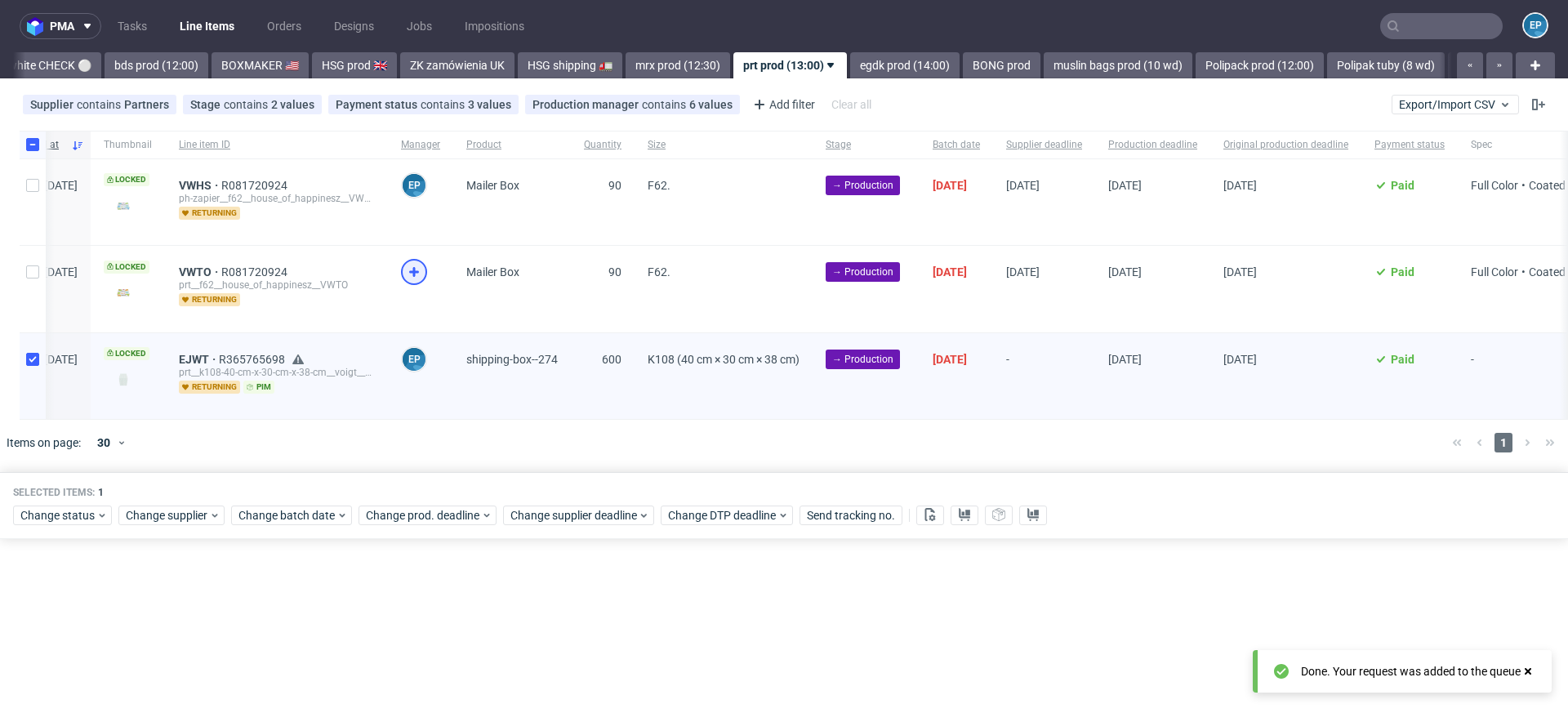
click at [424, 277] on icon at bounding box center [414, 272] width 19 height 19
click at [619, 513] on span "Change supplier deadline" at bounding box center [574, 515] width 127 height 16
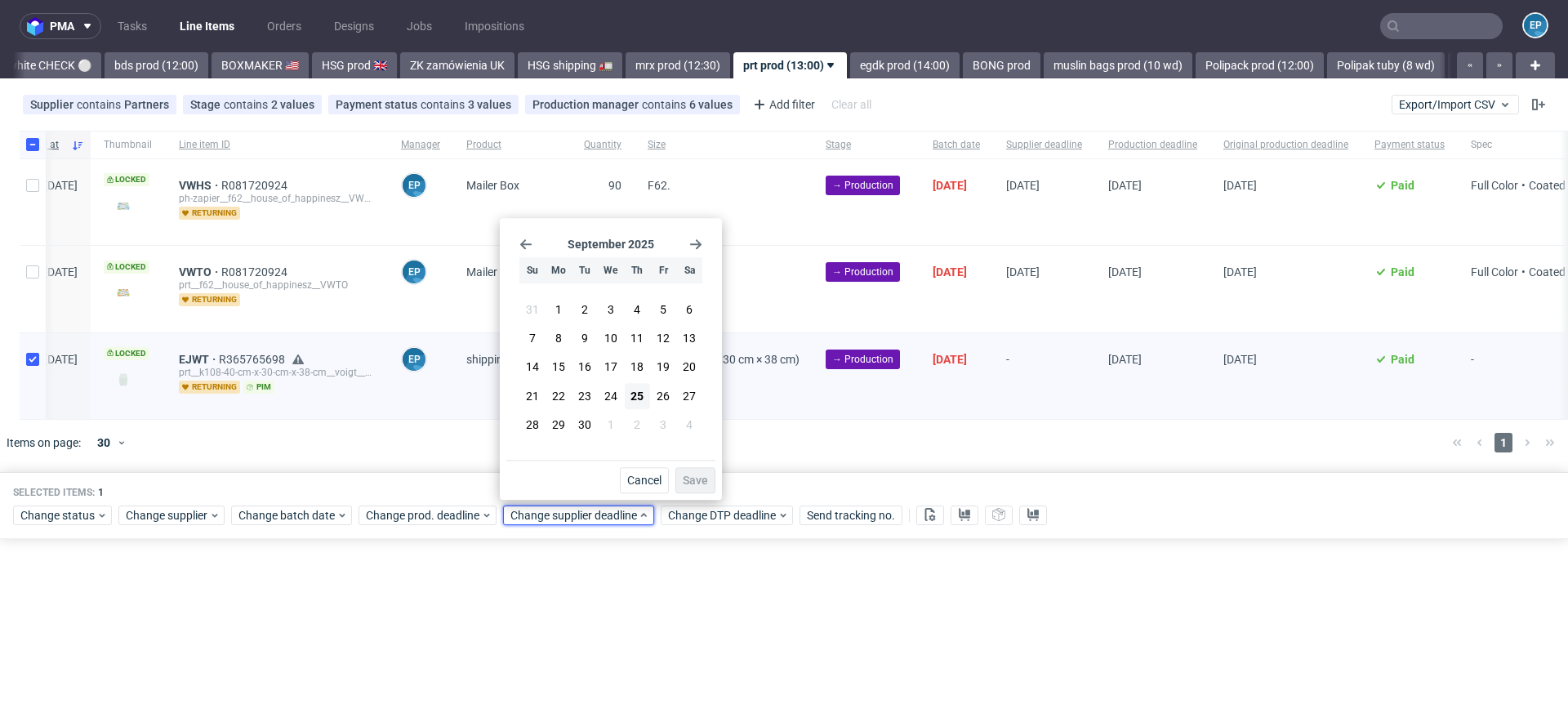
click at [695, 243] on icon "Go forward 1 month" at bounding box center [696, 244] width 14 height 14
click at [560, 336] on span "6" at bounding box center [559, 339] width 7 height 16
click at [695, 477] on span "Save" at bounding box center [696, 480] width 25 height 12
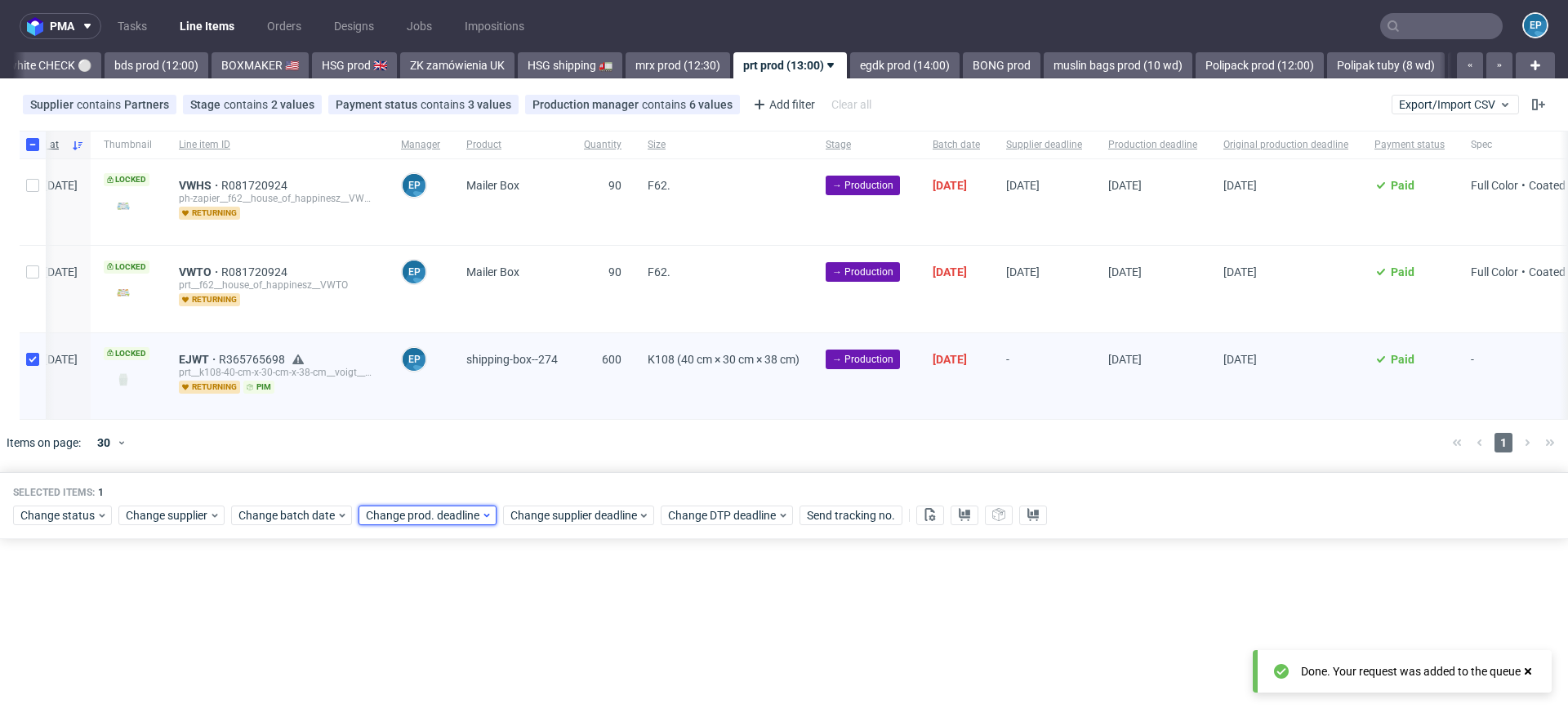
click at [432, 507] on span "Change prod. deadline" at bounding box center [423, 515] width 115 height 16
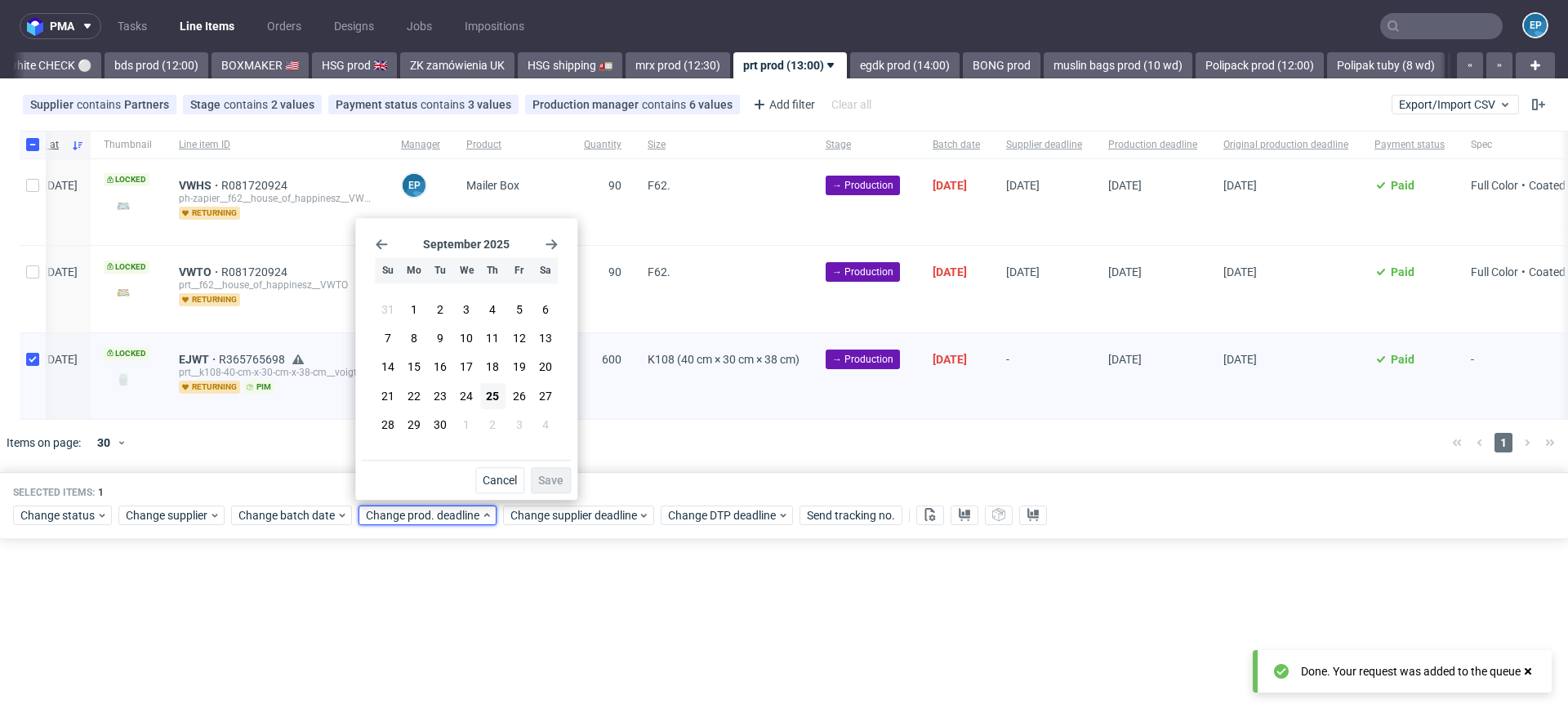
click at [545, 245] on icon "Go forward 1 month" at bounding box center [552, 244] width 14 height 14
click at [420, 340] on button "6" at bounding box center [414, 339] width 25 height 26
click at [545, 471] on button "Save" at bounding box center [550, 480] width 40 height 26
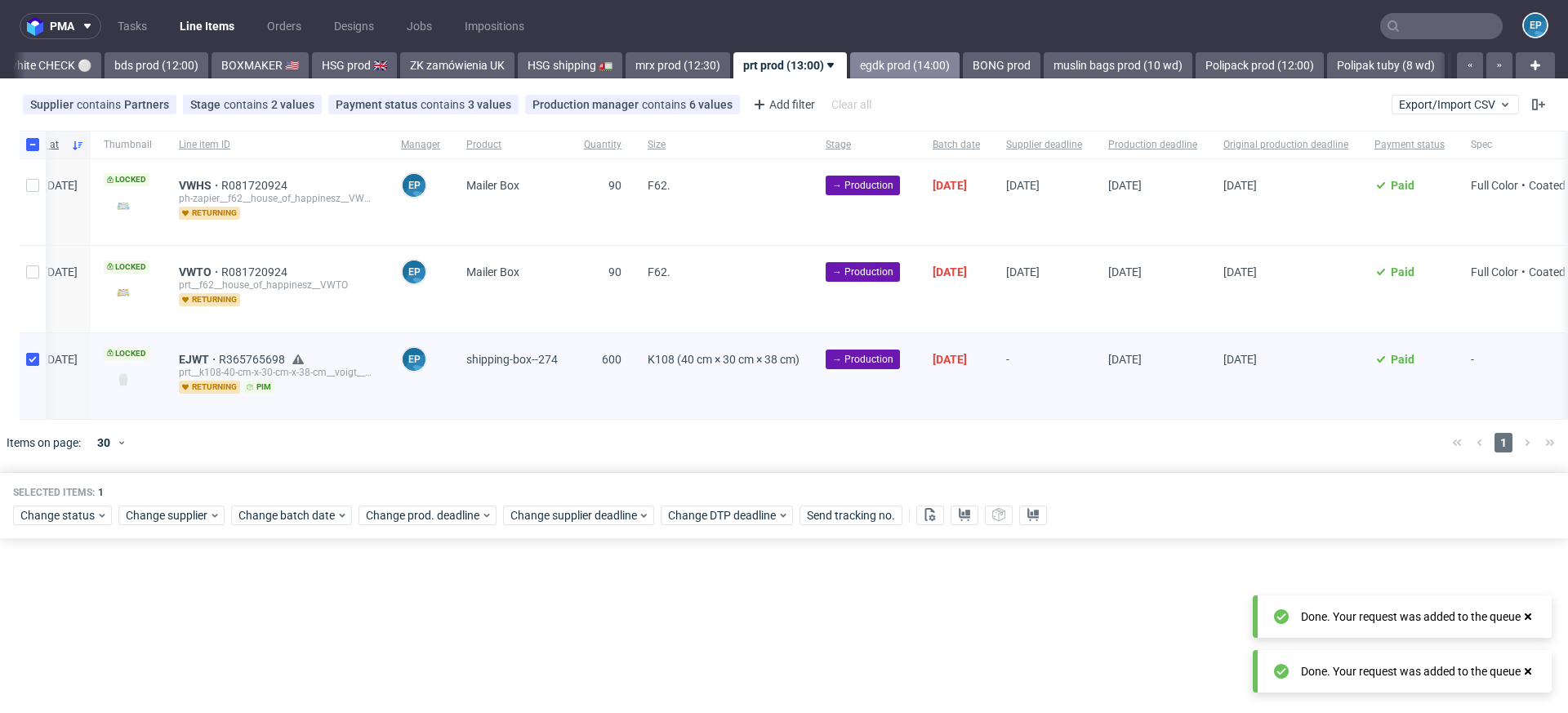
click at [850, 61] on link "egdk prod (14:00)" at bounding box center [904, 65] width 109 height 26
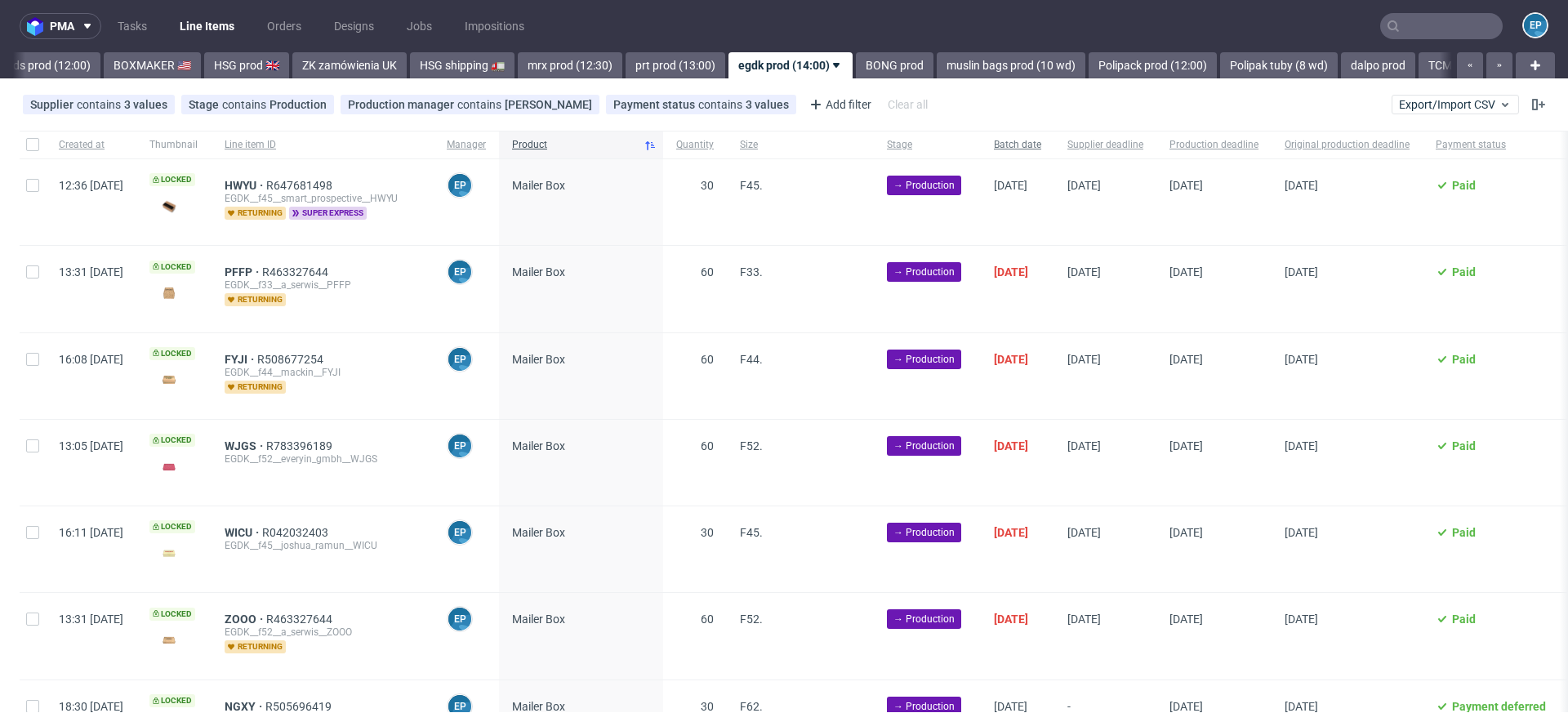
click at [1041, 143] on span "Batch date" at bounding box center [1017, 145] width 47 height 14
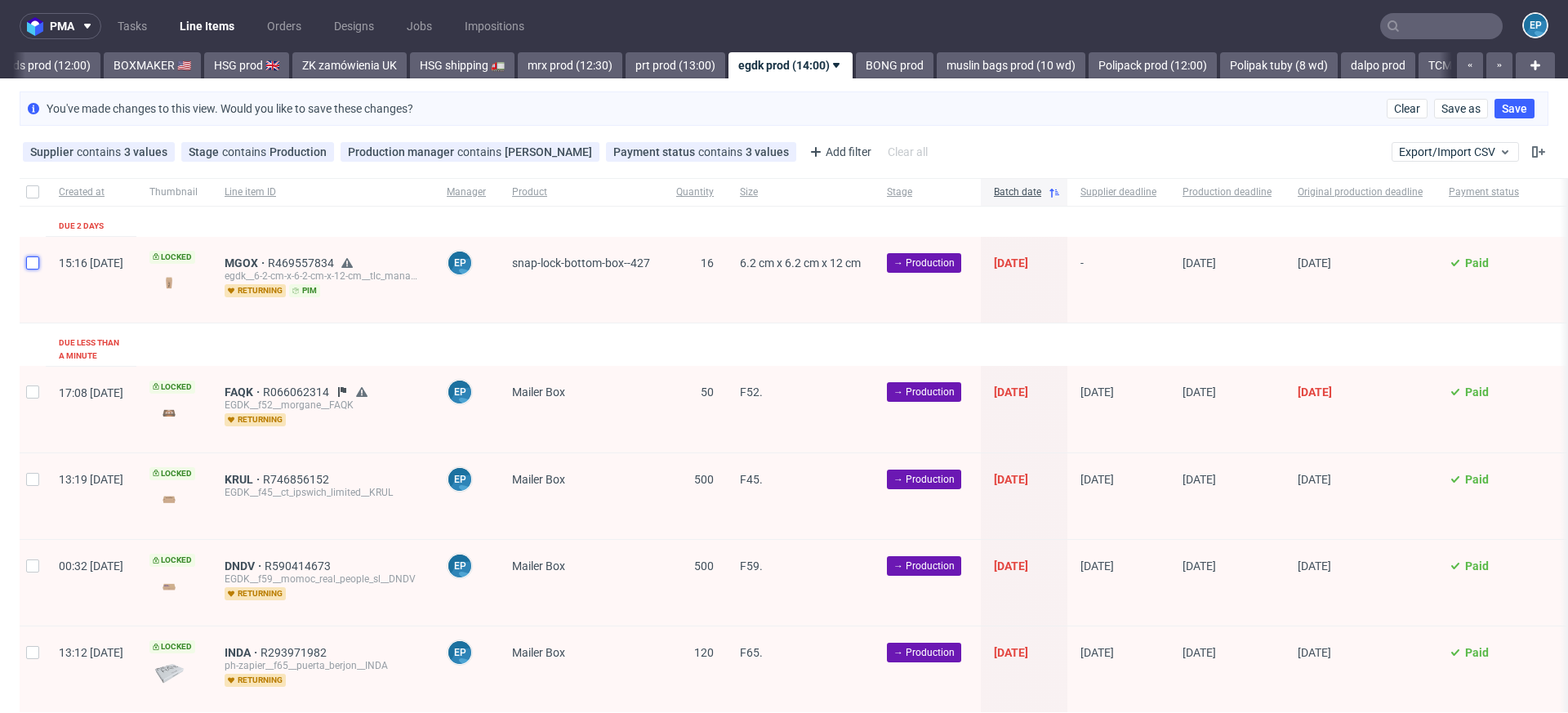
click at [35, 262] on input "checkbox" at bounding box center [33, 263] width 14 height 14
checkbox input "true"
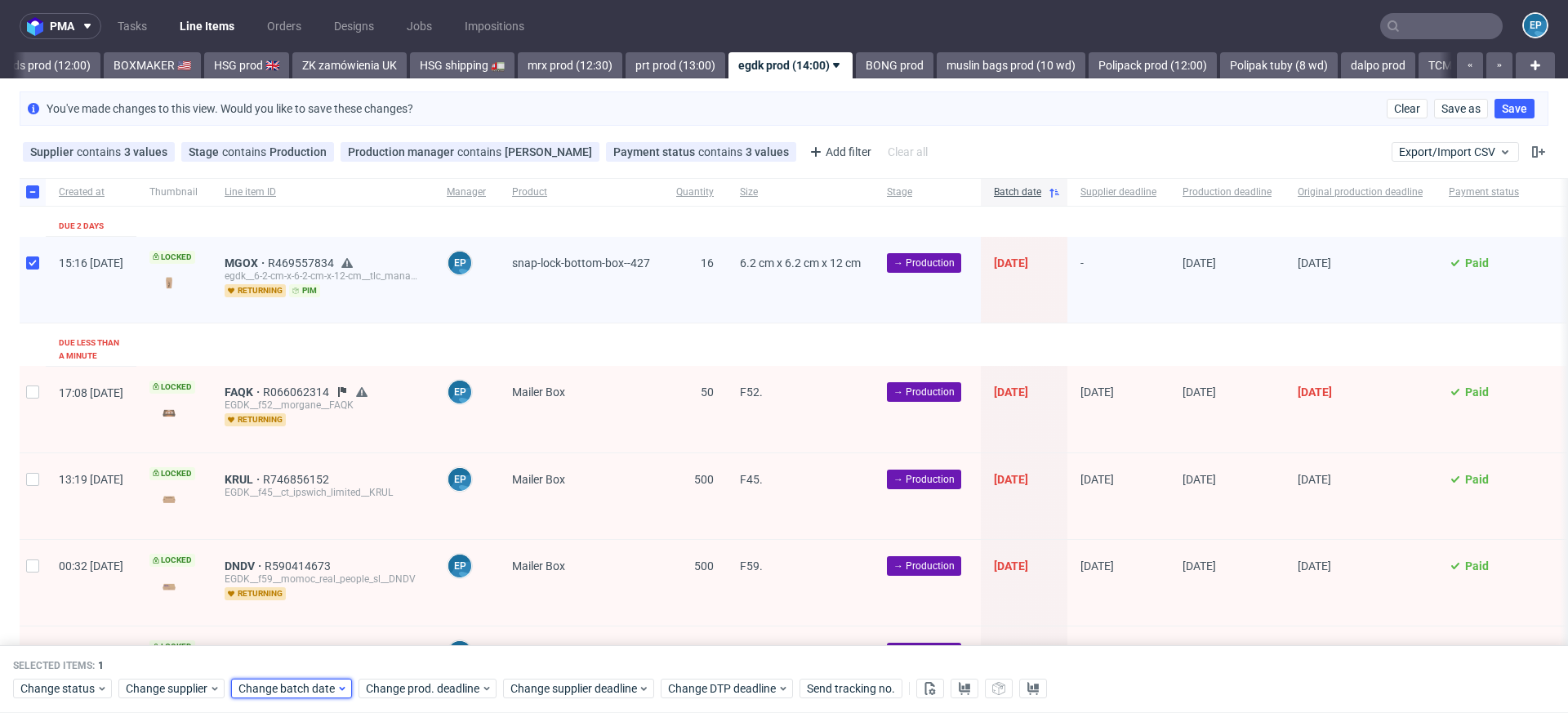
click at [265, 684] on span "Change batch date" at bounding box center [288, 689] width 98 height 16
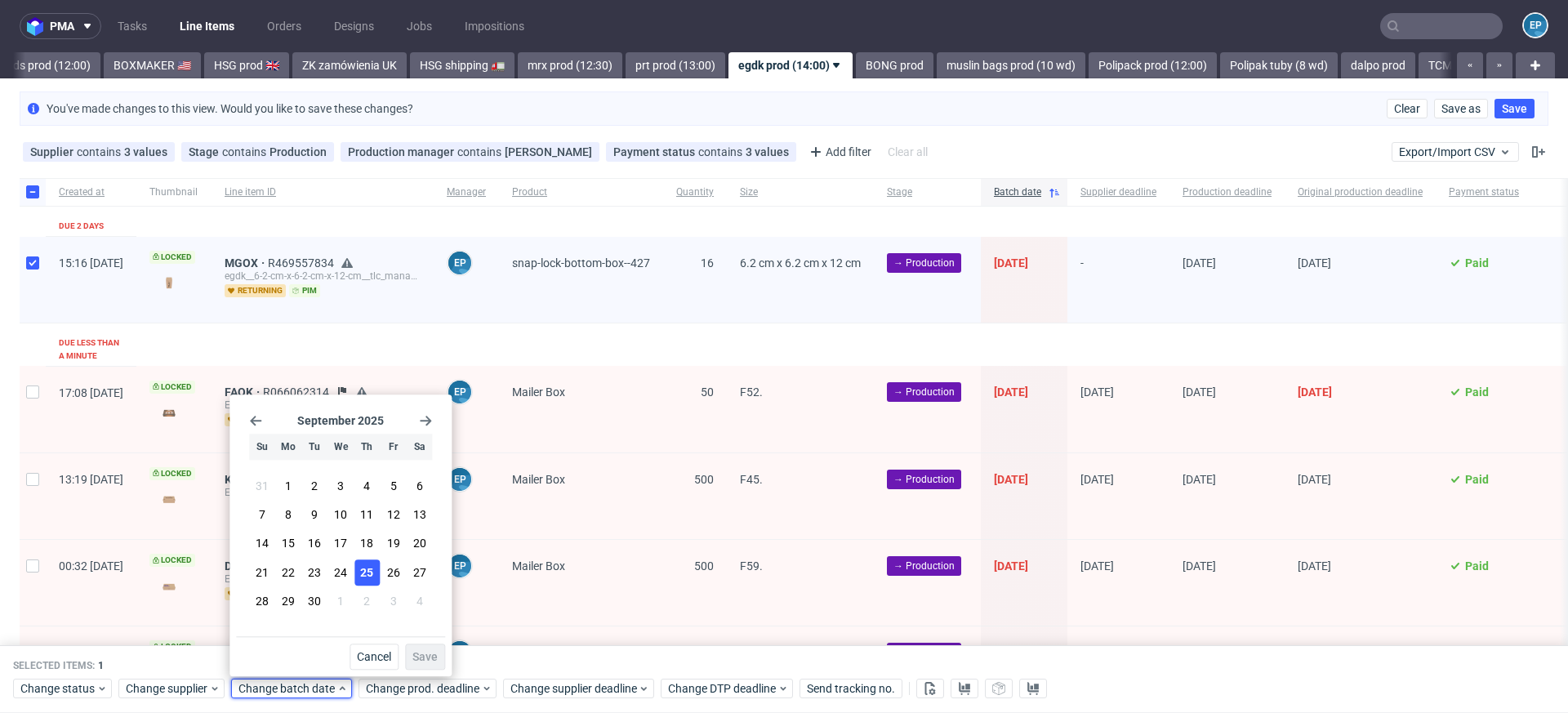
click at [368, 568] on span "25" at bounding box center [367, 572] width 14 height 16
click at [421, 646] on button "Save" at bounding box center [425, 656] width 40 height 26
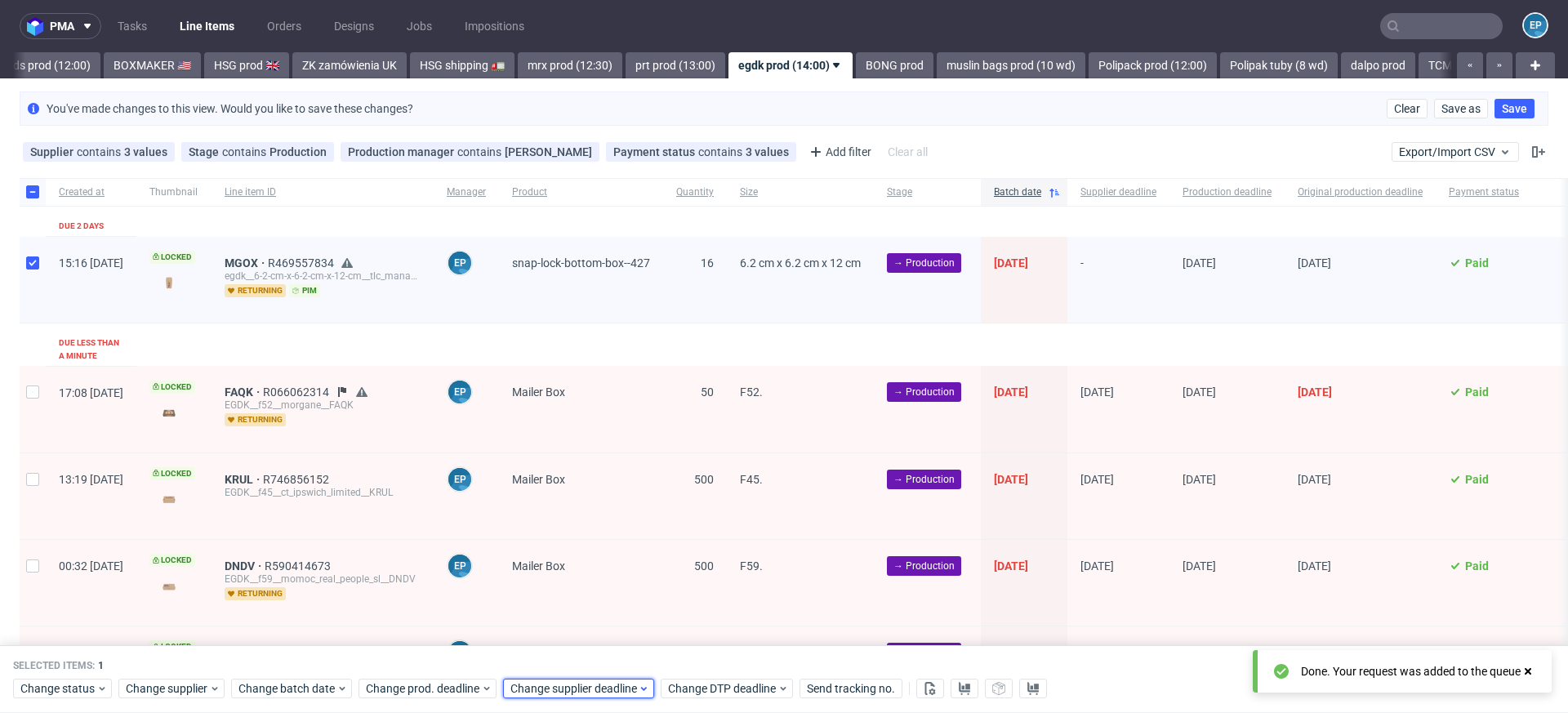
click at [614, 697] on span "Change supplier deadline" at bounding box center [574, 689] width 127 height 16
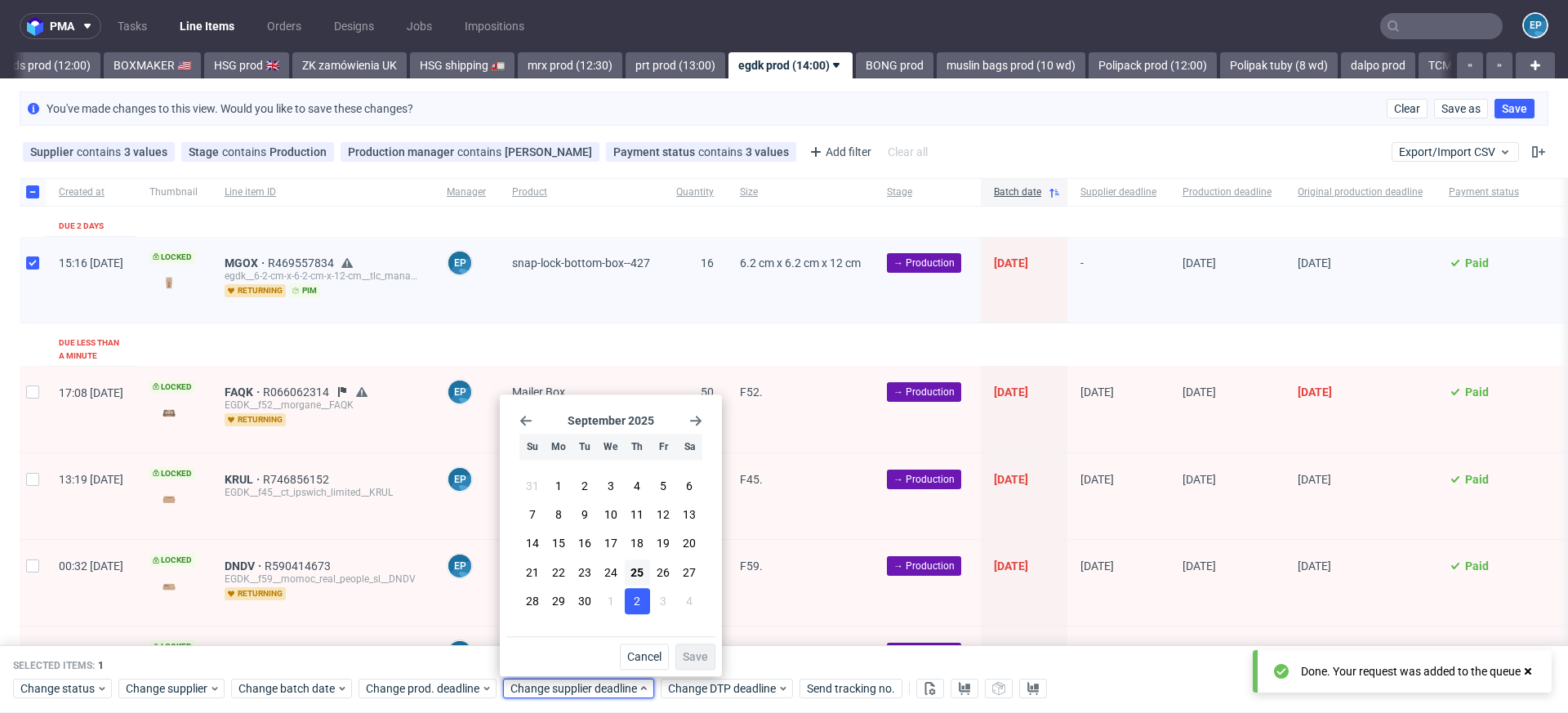
click at [634, 605] on span "2" at bounding box center [637, 601] width 7 height 16
click at [691, 651] on span "Save" at bounding box center [696, 657] width 25 height 12
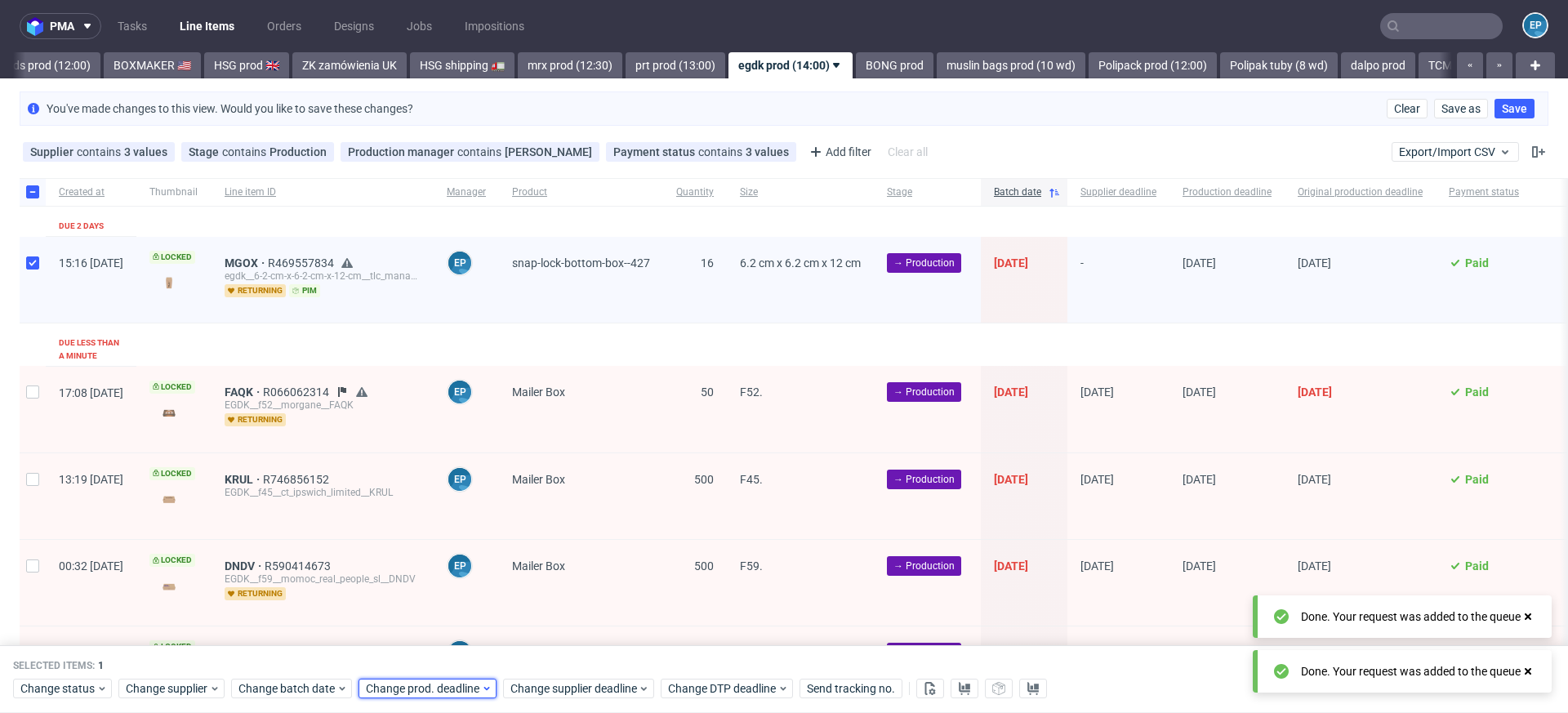
click at [428, 689] on span "Change prod. deadline" at bounding box center [423, 689] width 115 height 16
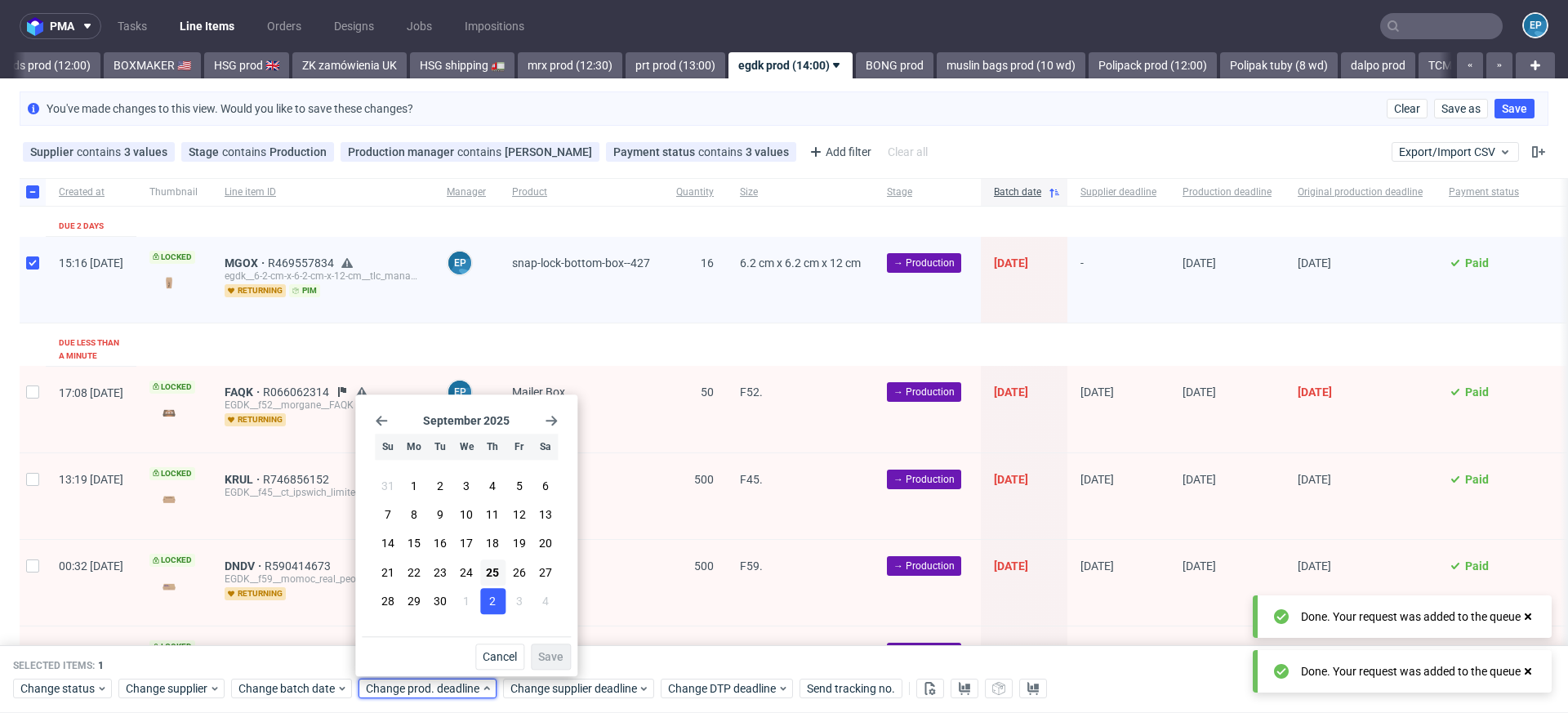
click at [497, 604] on button "2" at bounding box center [493, 600] width 25 height 26
click at [539, 651] on span "Save" at bounding box center [551, 657] width 25 height 12
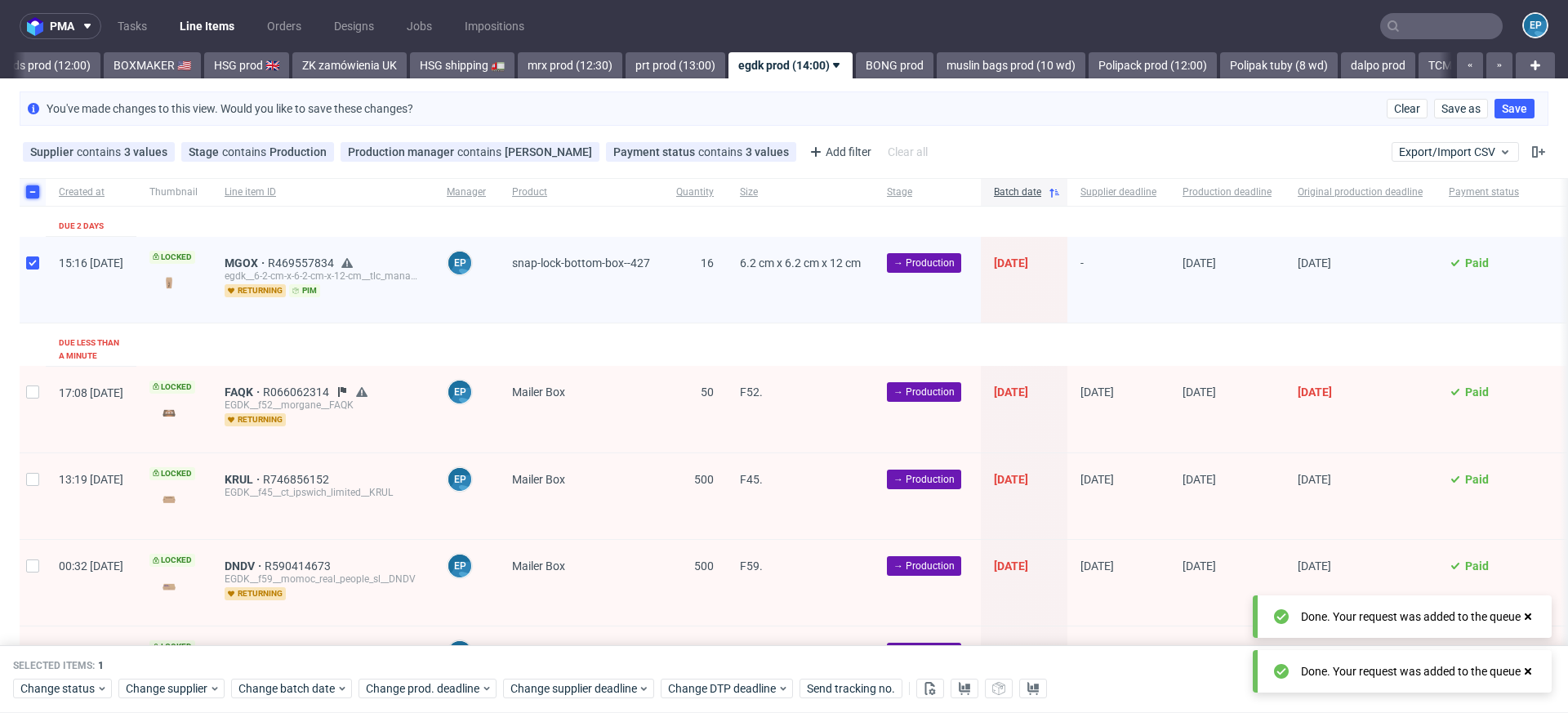
click at [34, 194] on input "checkbox" at bounding box center [33, 192] width 14 height 14
checkbox input "false"
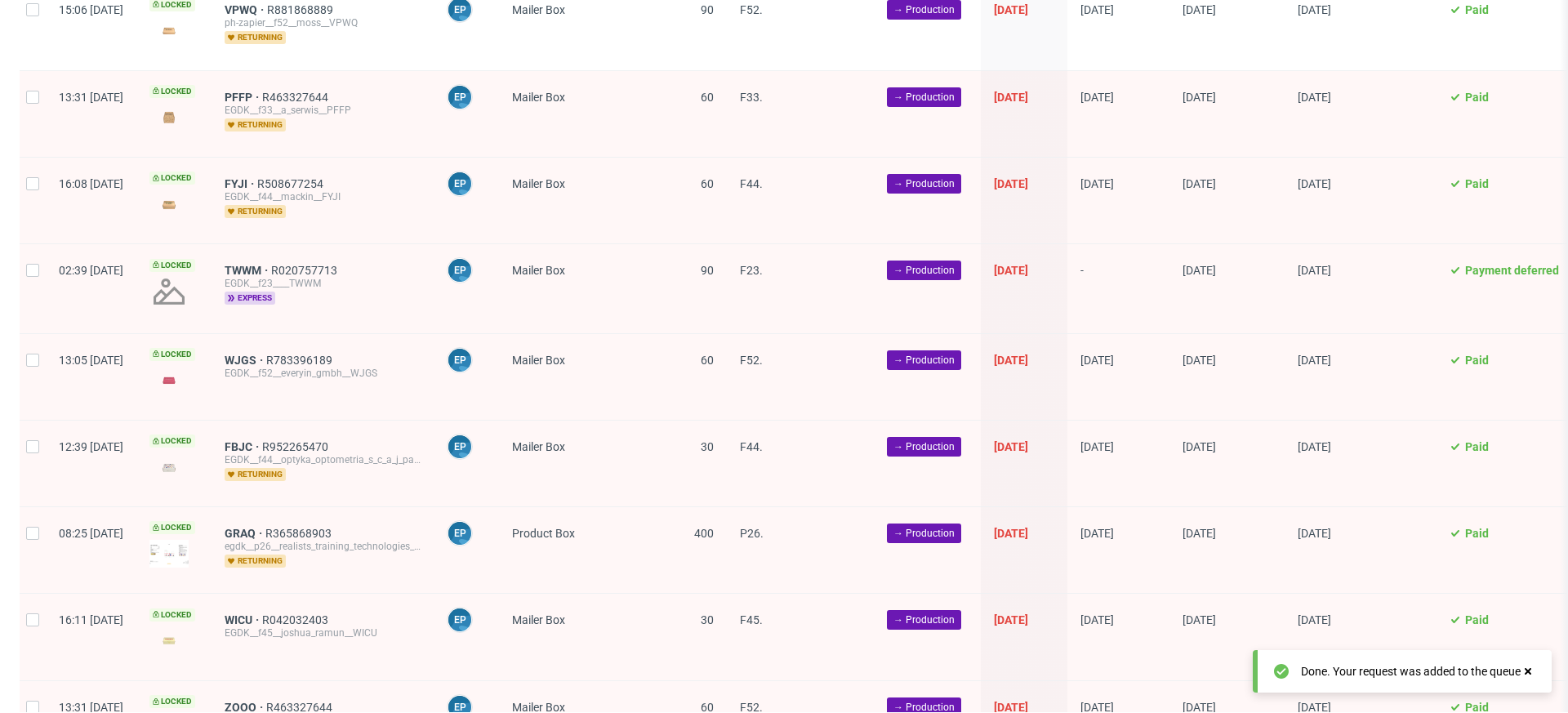
scroll to position [1000, 0]
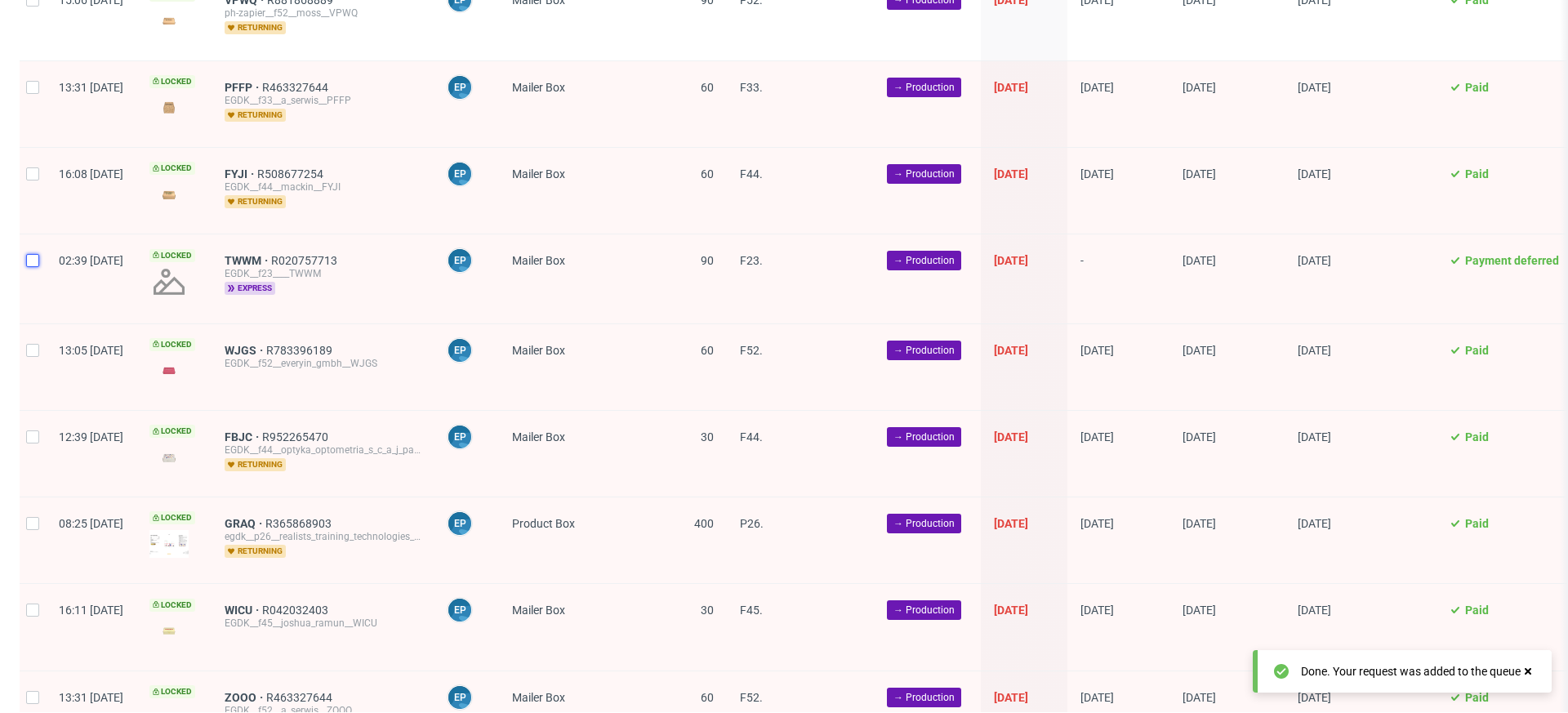
click at [37, 254] on input "checkbox" at bounding box center [33, 261] width 14 height 14
checkbox input "true"
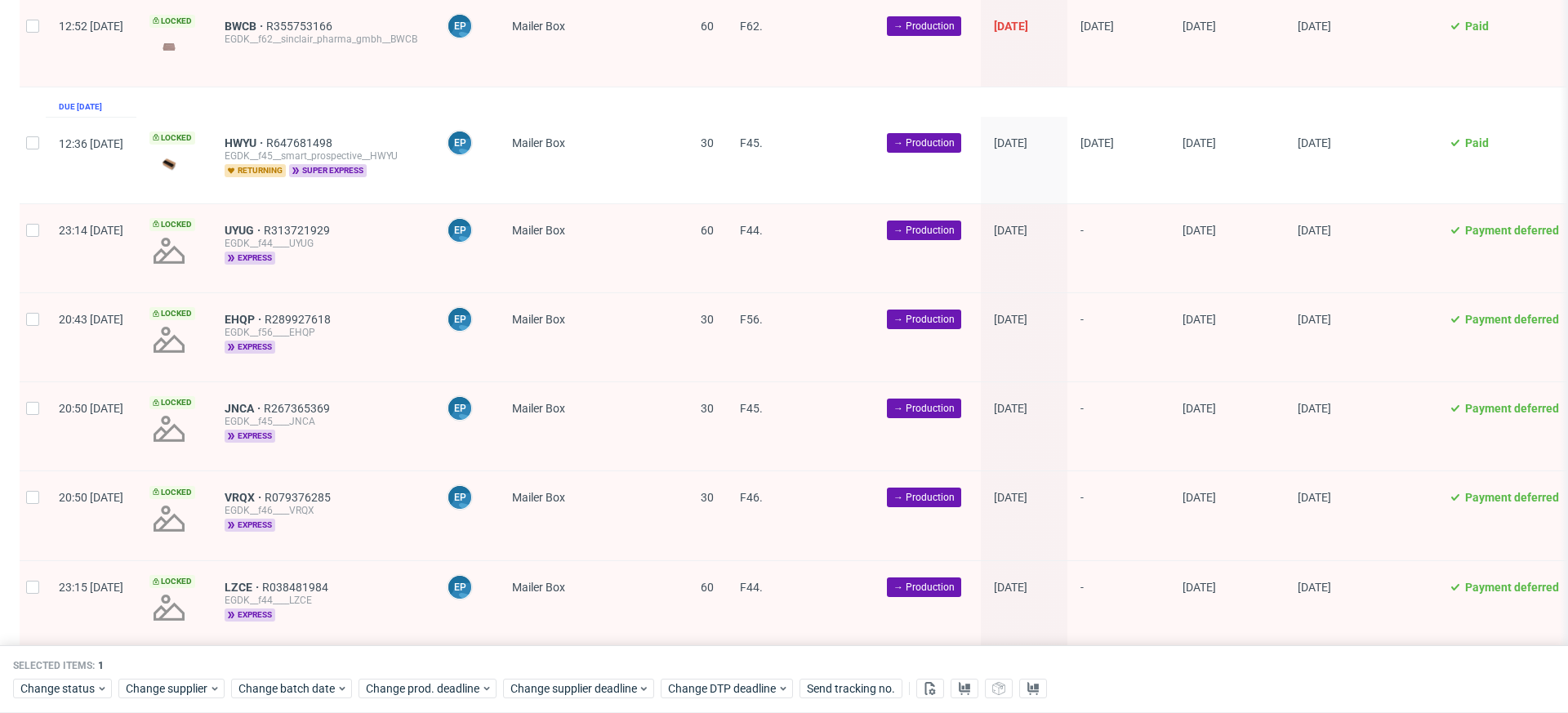
scroll to position [2502, 0]
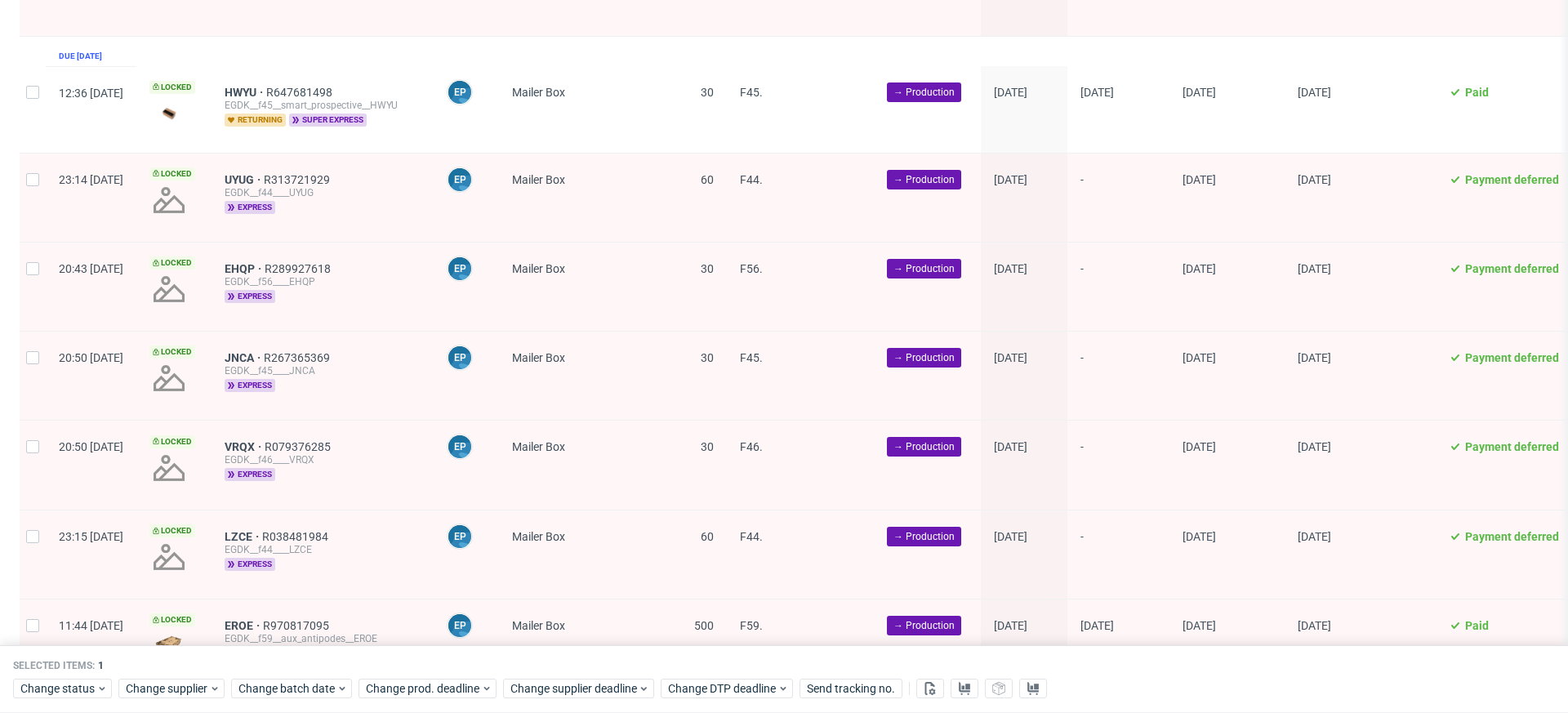
click at [33, 162] on div at bounding box center [32, 197] width 26 height 88
checkbox input "true"
click at [30, 257] on div at bounding box center [32, 286] width 26 height 88
checkbox input "true"
click at [32, 348] on div at bounding box center [32, 375] width 26 height 88
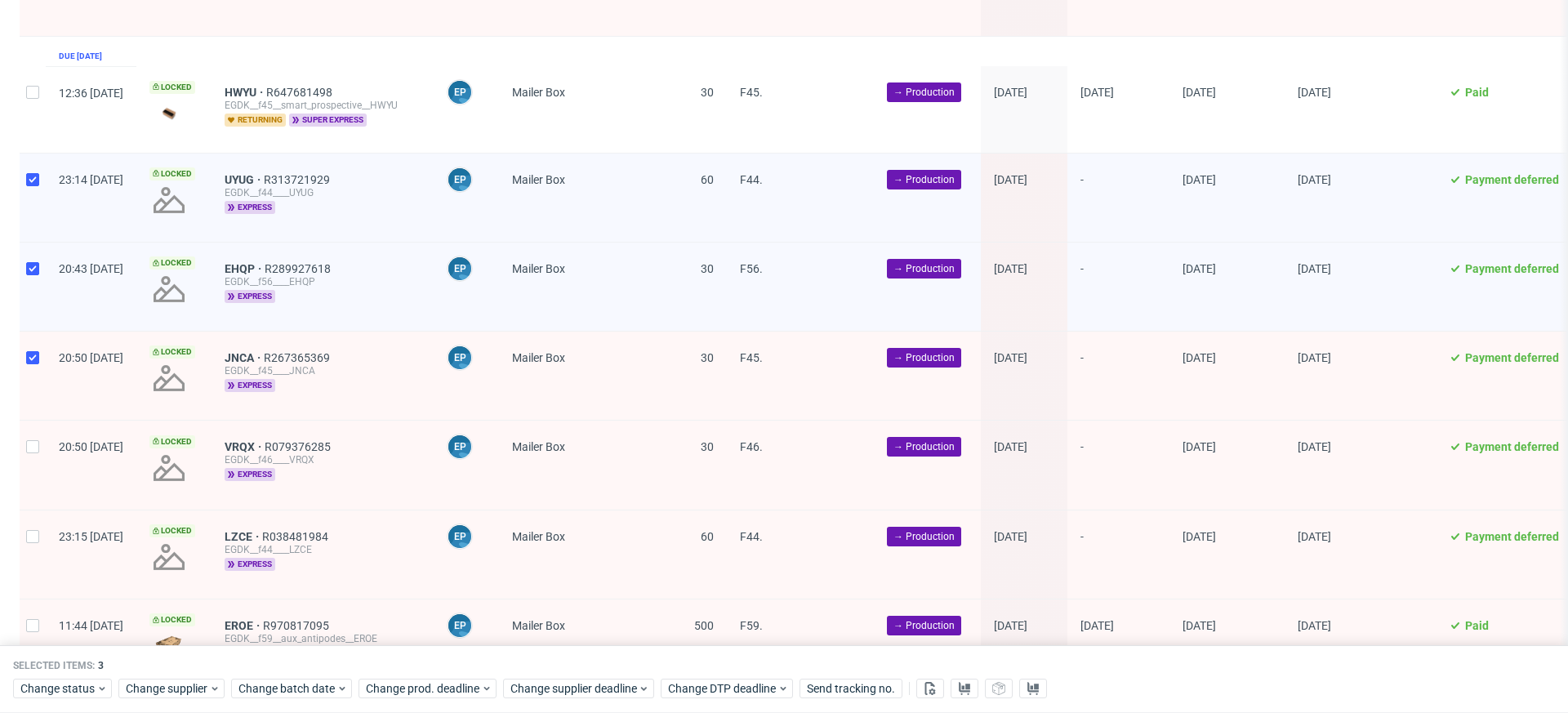
checkbox input "true"
click at [34, 421] on div at bounding box center [32, 464] width 26 height 88
checkbox input "true"
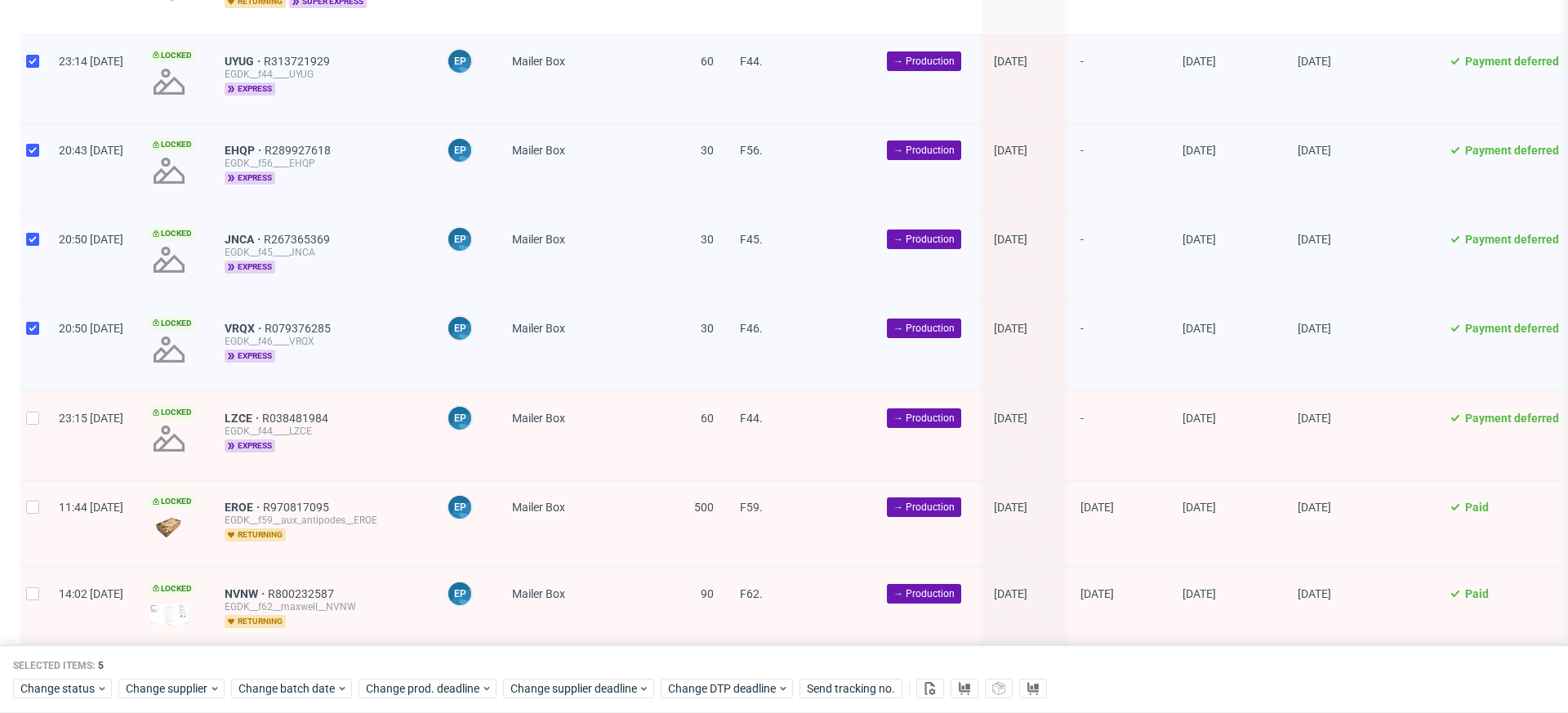
scroll to position [2647, 0]
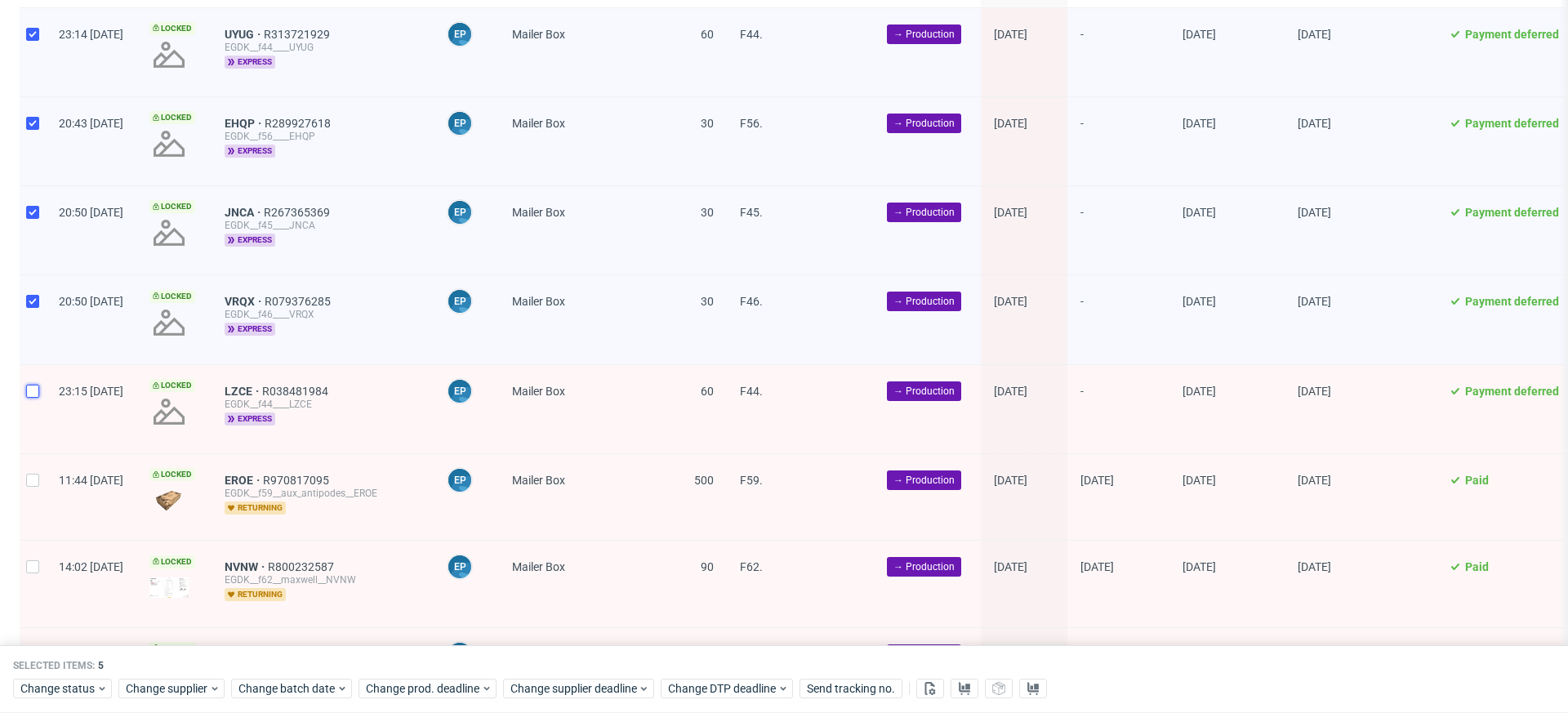
click at [28, 385] on input "checkbox" at bounding box center [33, 392] width 14 height 14
checkbox input "true"
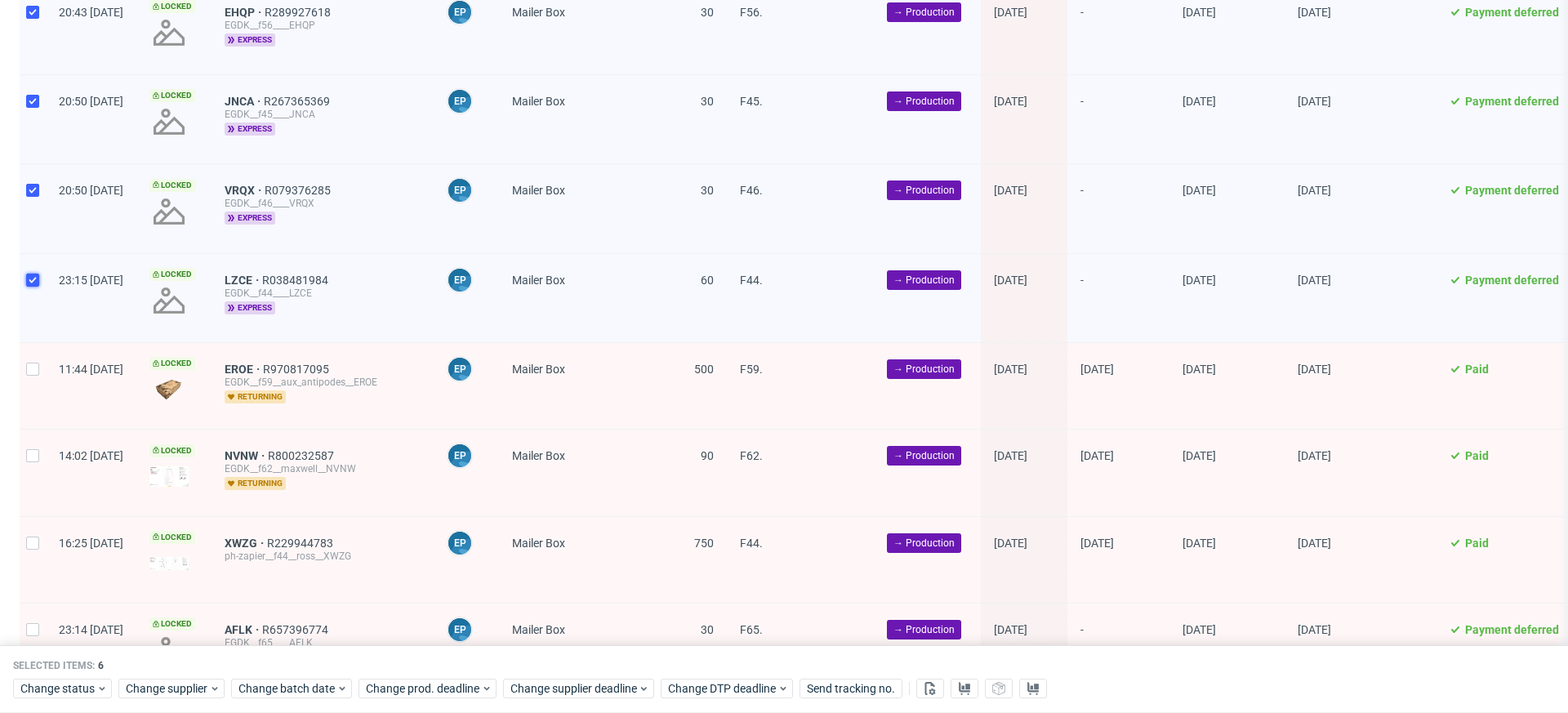
scroll to position [2837, 0]
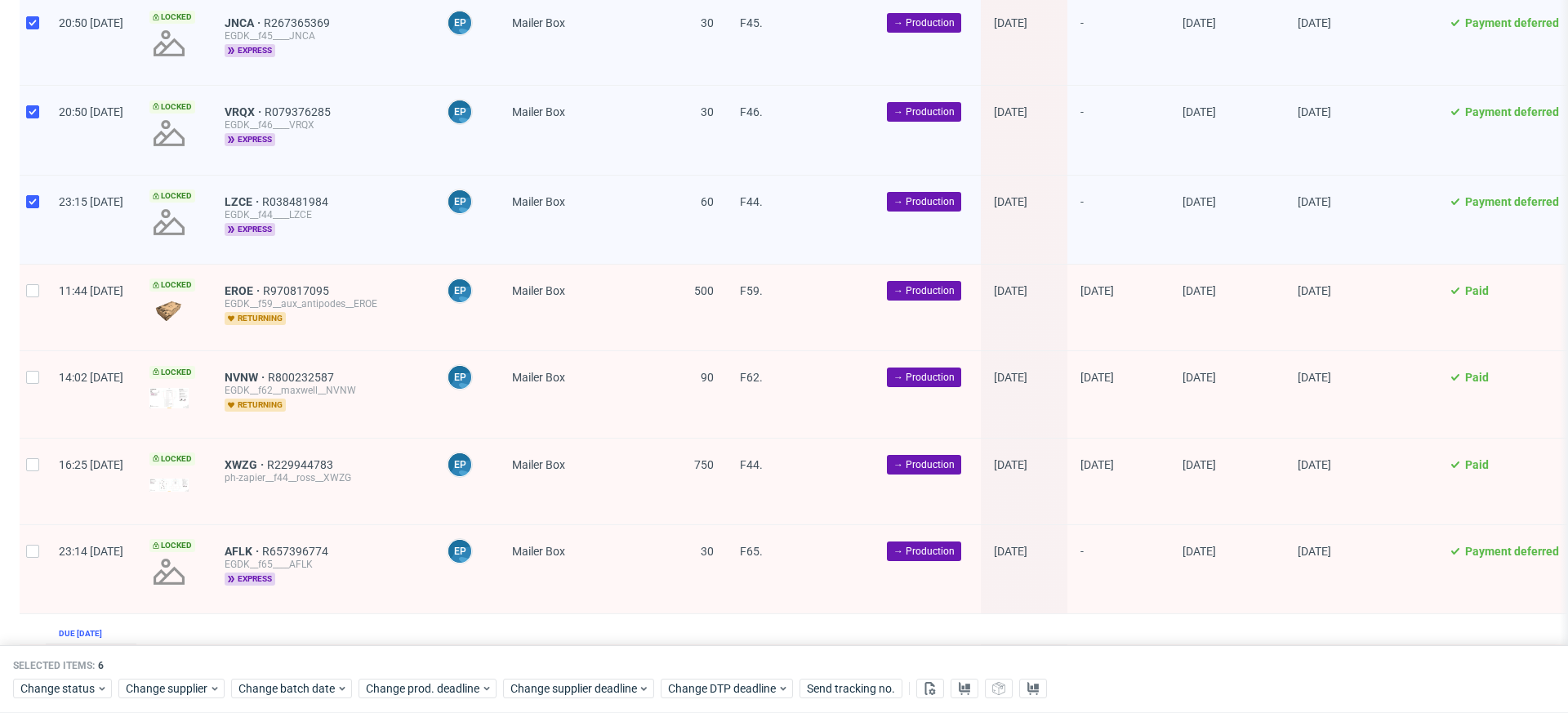
click at [26, 271] on div at bounding box center [32, 307] width 26 height 86
checkbox input "true"
click at [26, 369] on div at bounding box center [32, 394] width 26 height 86
checkbox input "true"
click at [26, 443] on div at bounding box center [32, 481] width 26 height 86
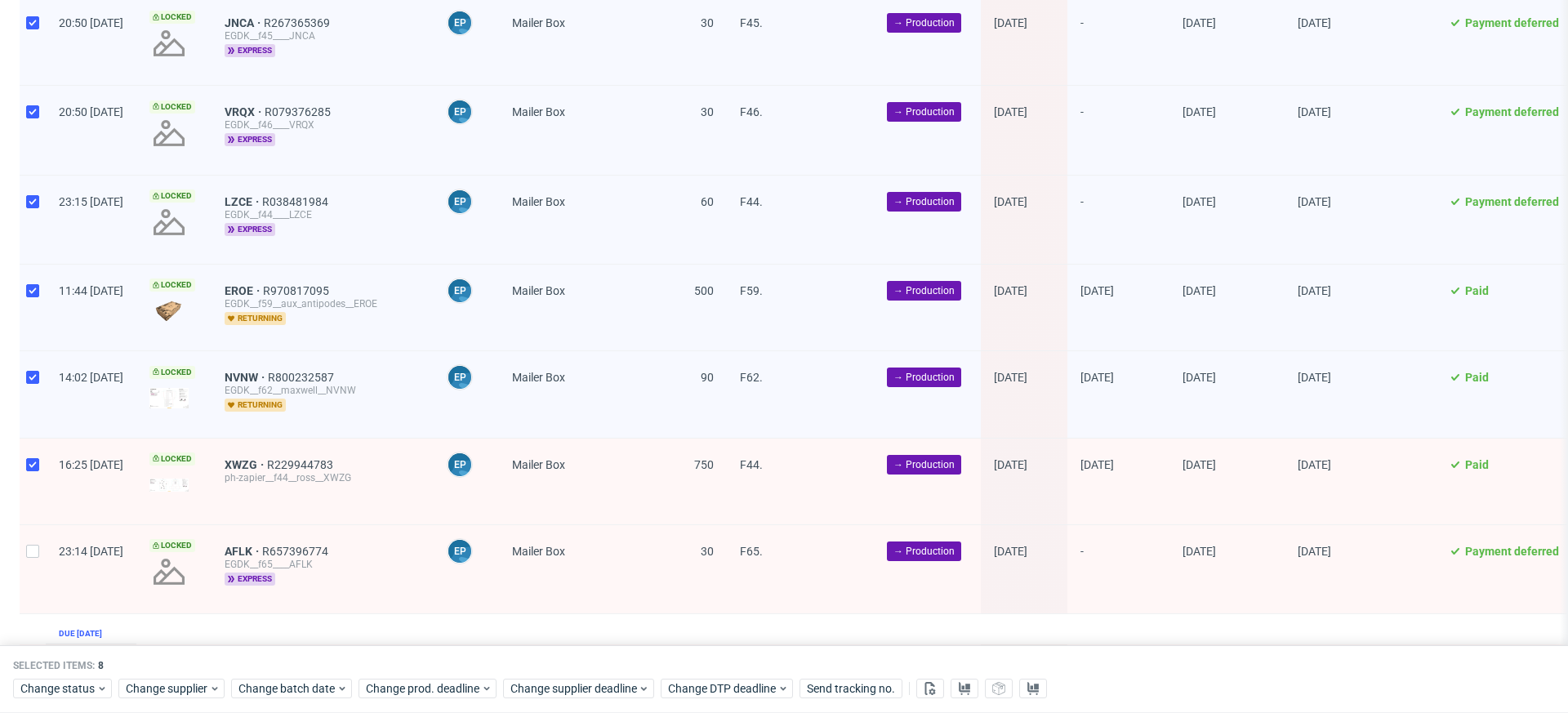
checkbox input "true"
click at [29, 545] on input "checkbox" at bounding box center [33, 552] width 14 height 14
checkbox input "true"
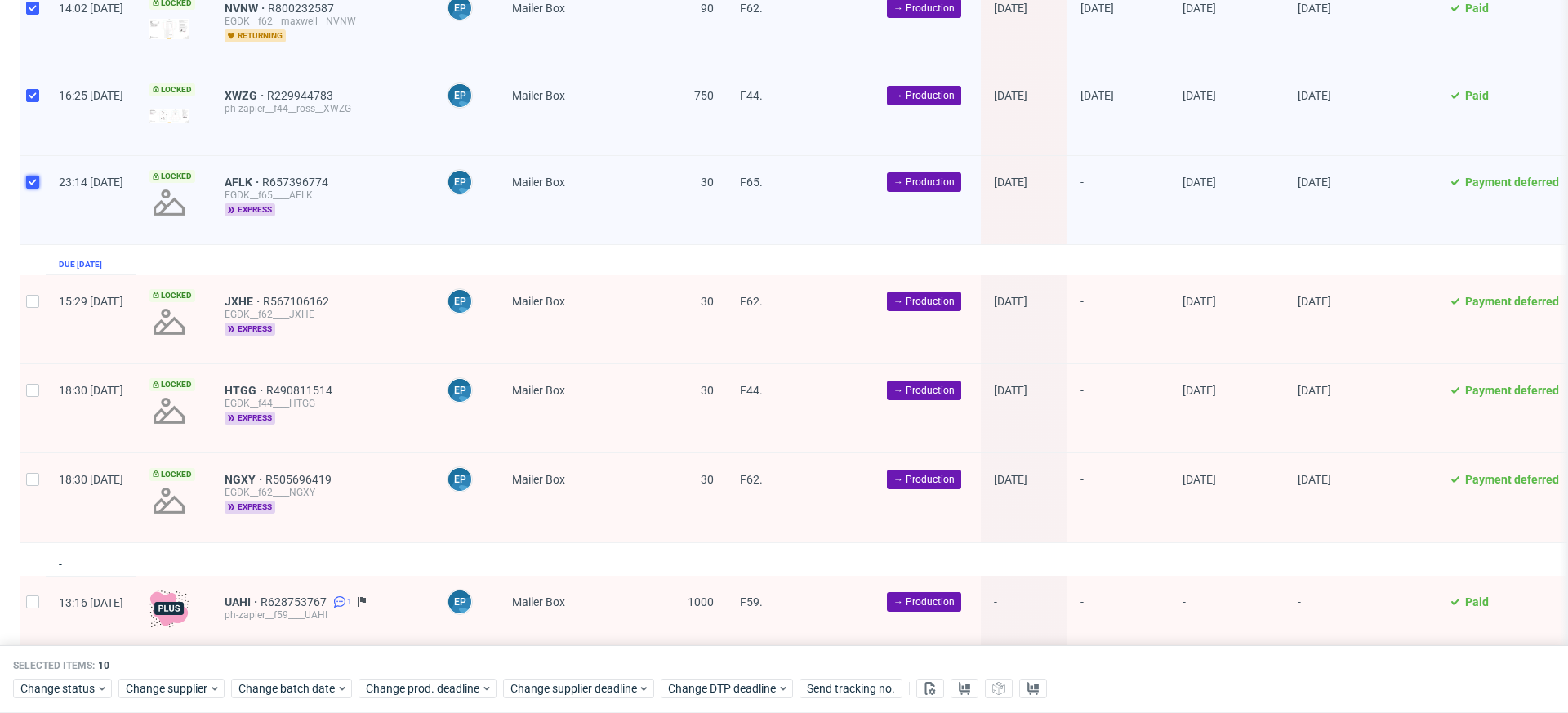
scroll to position [3230, 0]
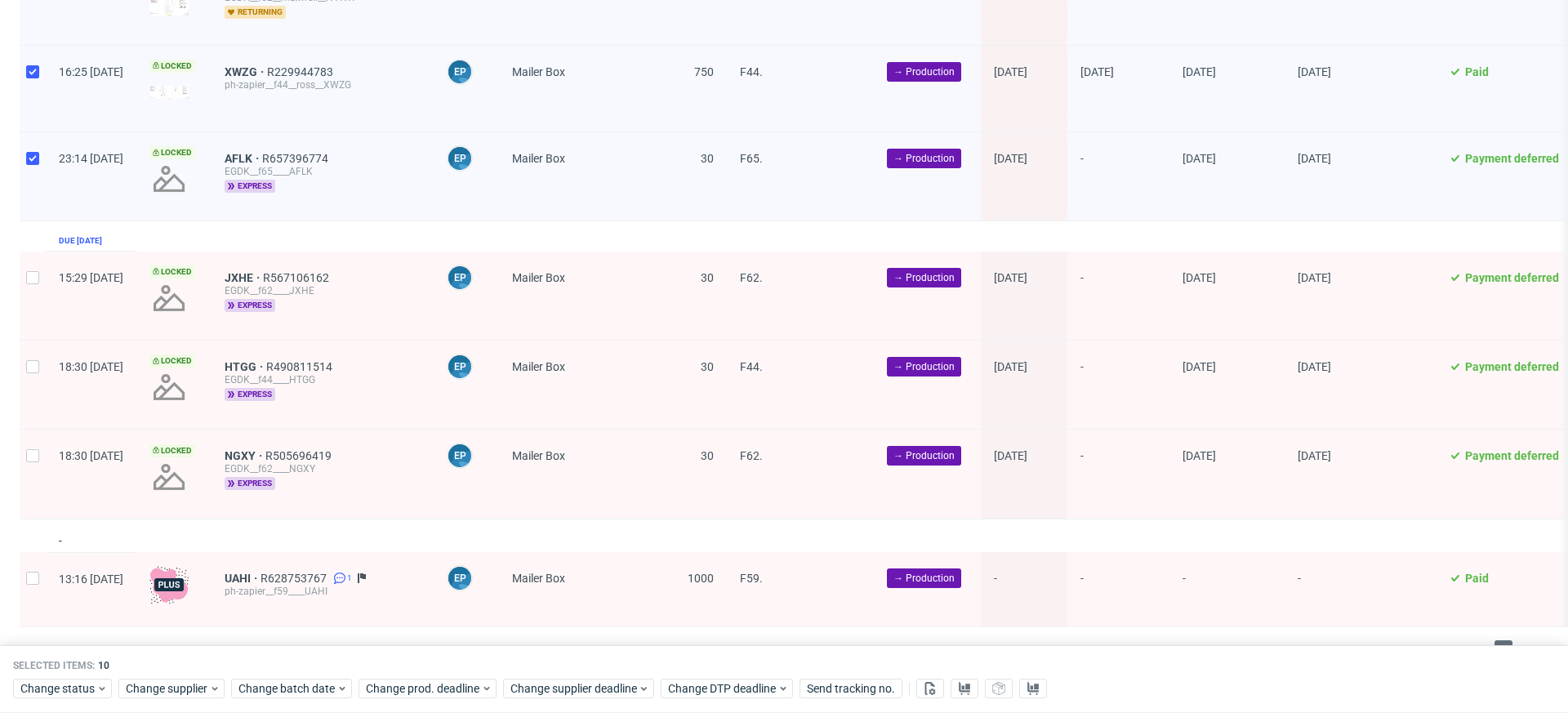
click at [33, 258] on div at bounding box center [32, 295] width 26 height 88
checkbox input "true"
click at [35, 350] on div at bounding box center [32, 384] width 26 height 88
checkbox input "true"
click at [35, 429] on div at bounding box center [32, 473] width 26 height 88
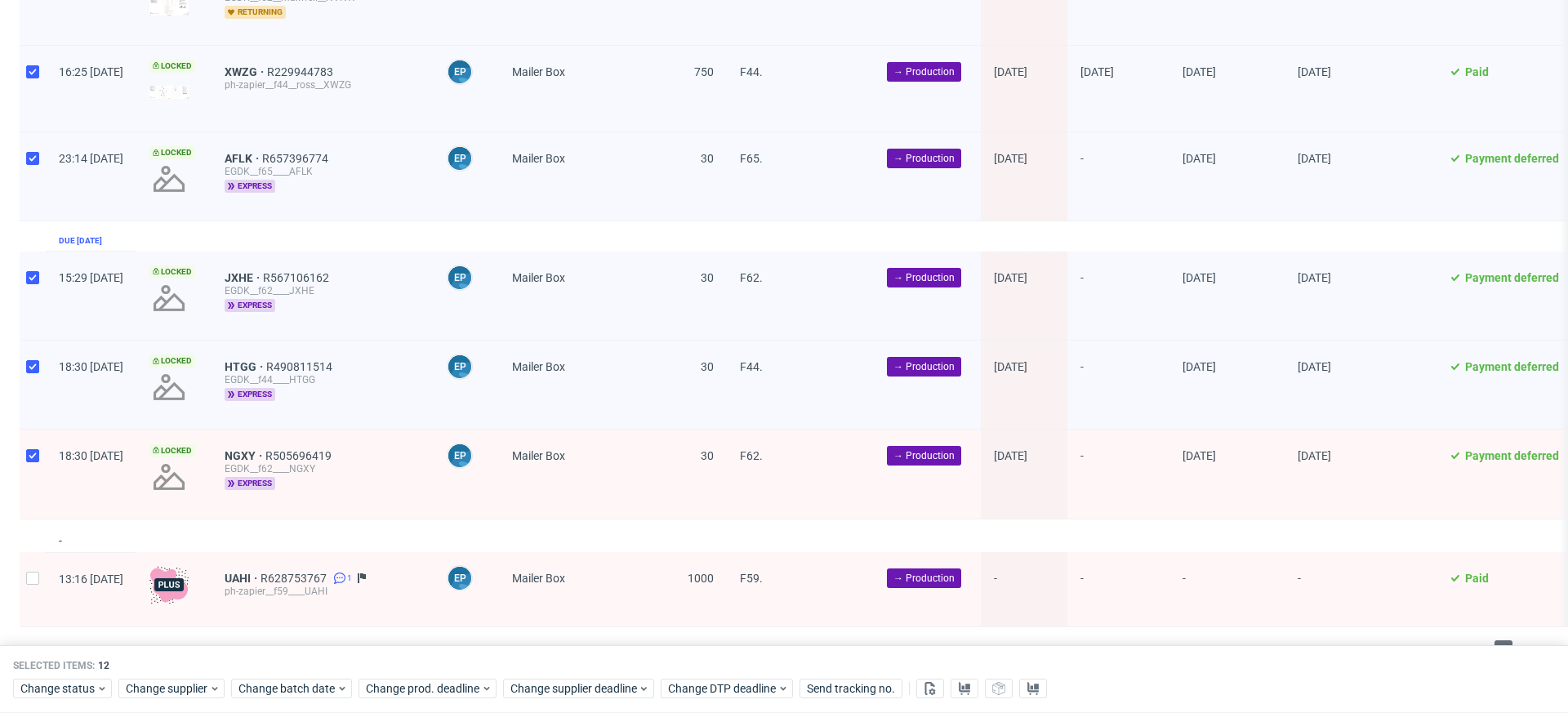
checkbox input "true"
click at [32, 561] on div at bounding box center [32, 589] width 26 height 74
checkbox input "true"
click at [248, 691] on span "Change batch date" at bounding box center [288, 689] width 98 height 16
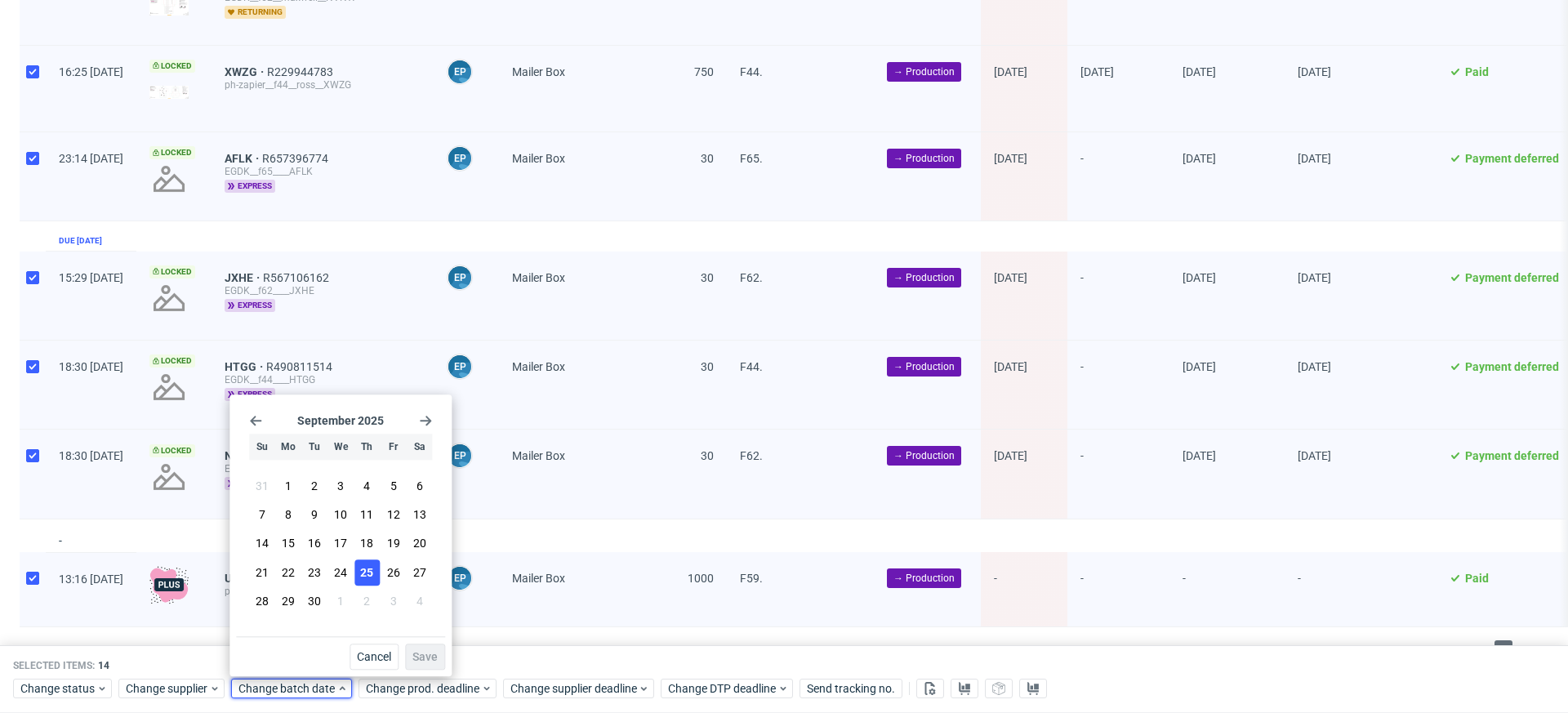
click at [369, 572] on span "25" at bounding box center [367, 572] width 14 height 16
click at [415, 646] on button "Save" at bounding box center [425, 656] width 40 height 26
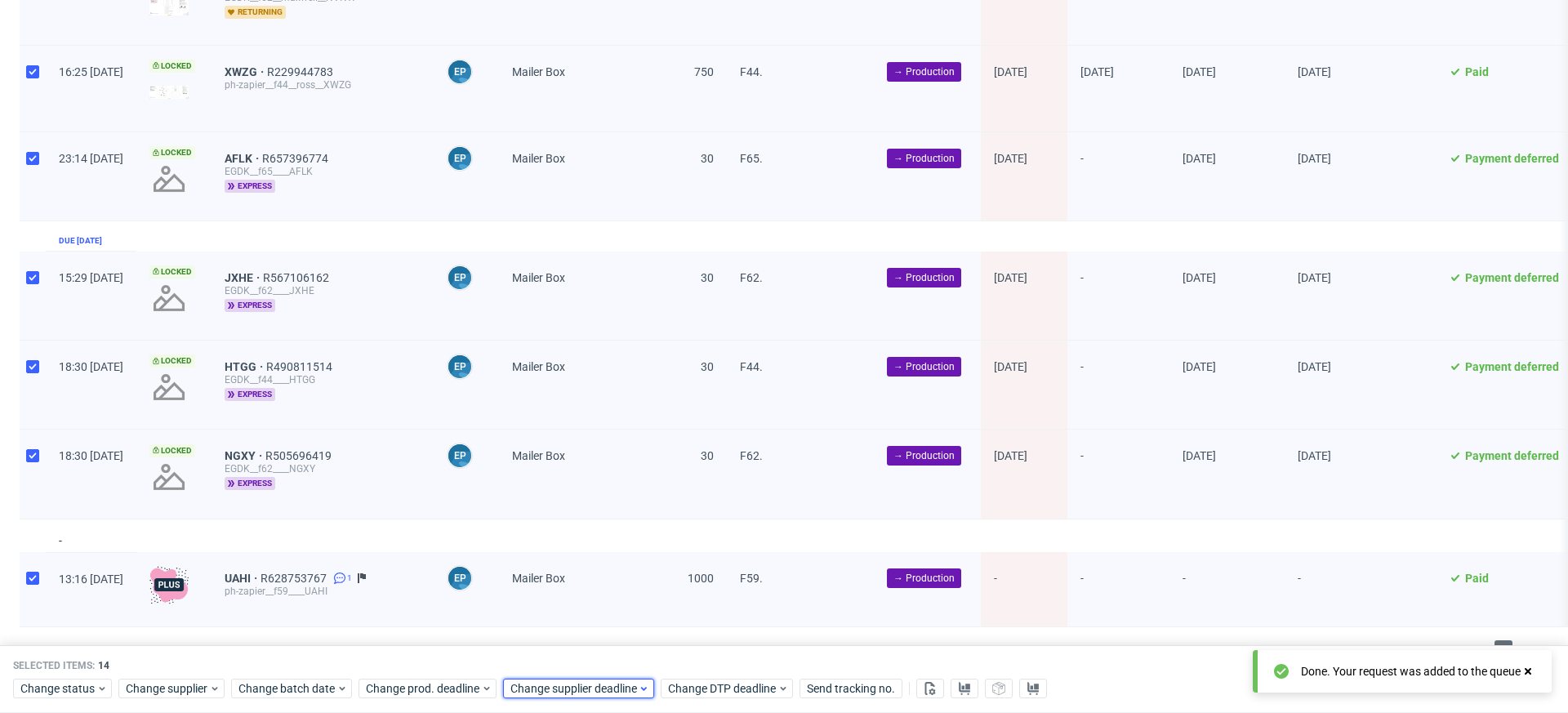
click at [555, 684] on span "Change supplier deadline" at bounding box center [574, 689] width 127 height 16
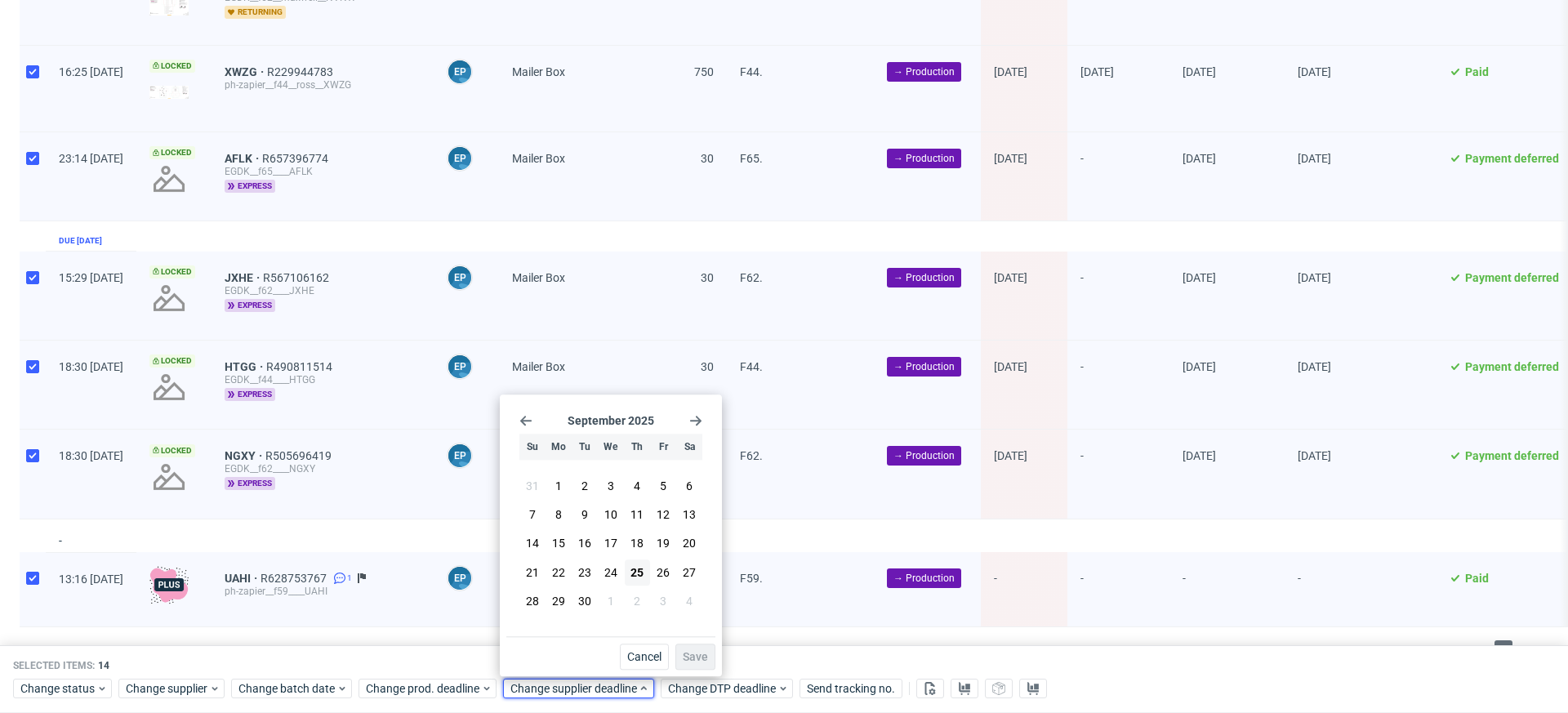
click at [702, 418] on div "September 2025 Su Mo Tu We Th Fr Sa 31 1 2 3 4 5 6 7 8 9 10 11 12 13 14 15 16 1…" at bounding box center [611, 519] width 209 height 235
click at [694, 421] on use "Go forward 1 month" at bounding box center [696, 421] width 12 height 10
click at [559, 511] on span "6" at bounding box center [559, 515] width 7 height 16
click at [691, 649] on button "Save" at bounding box center [695, 656] width 40 height 26
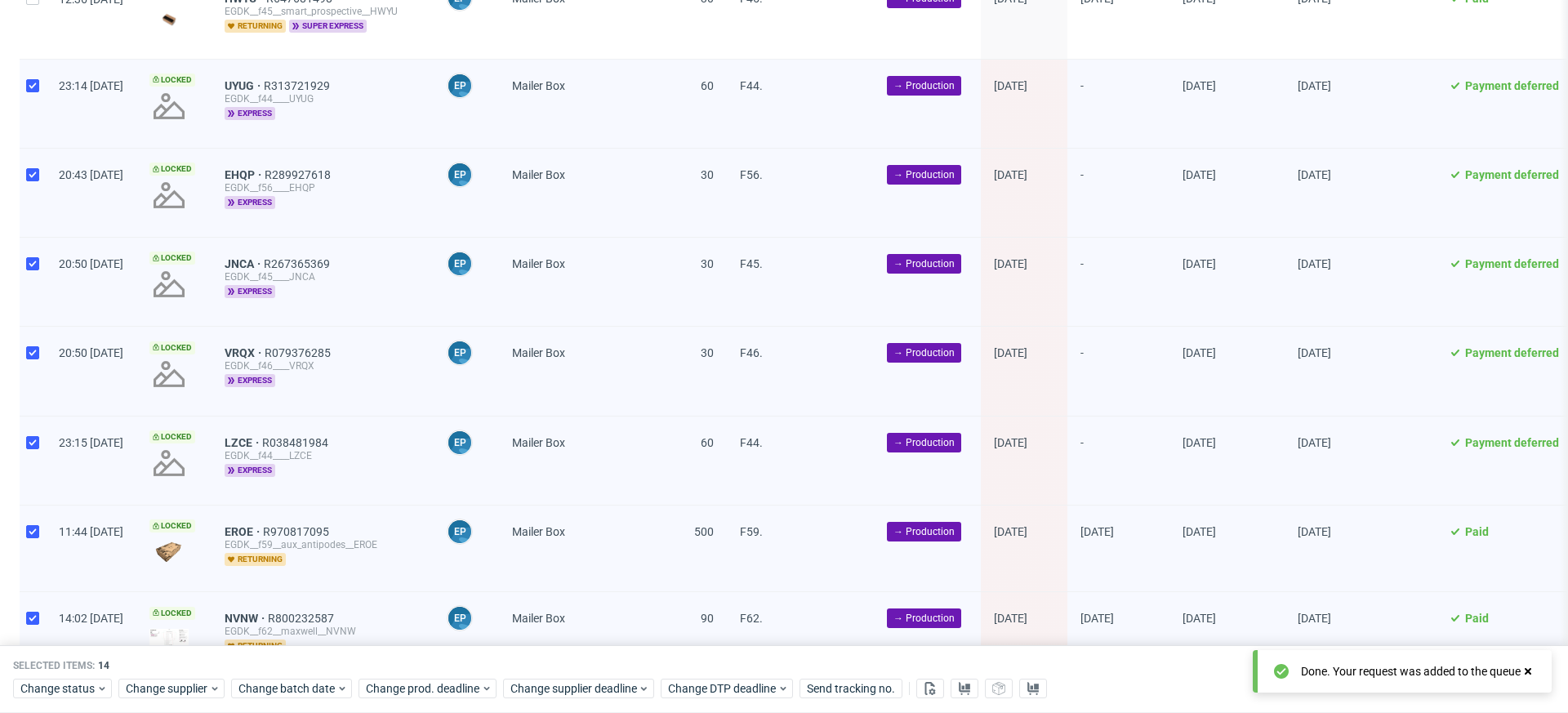
scroll to position [2592, 0]
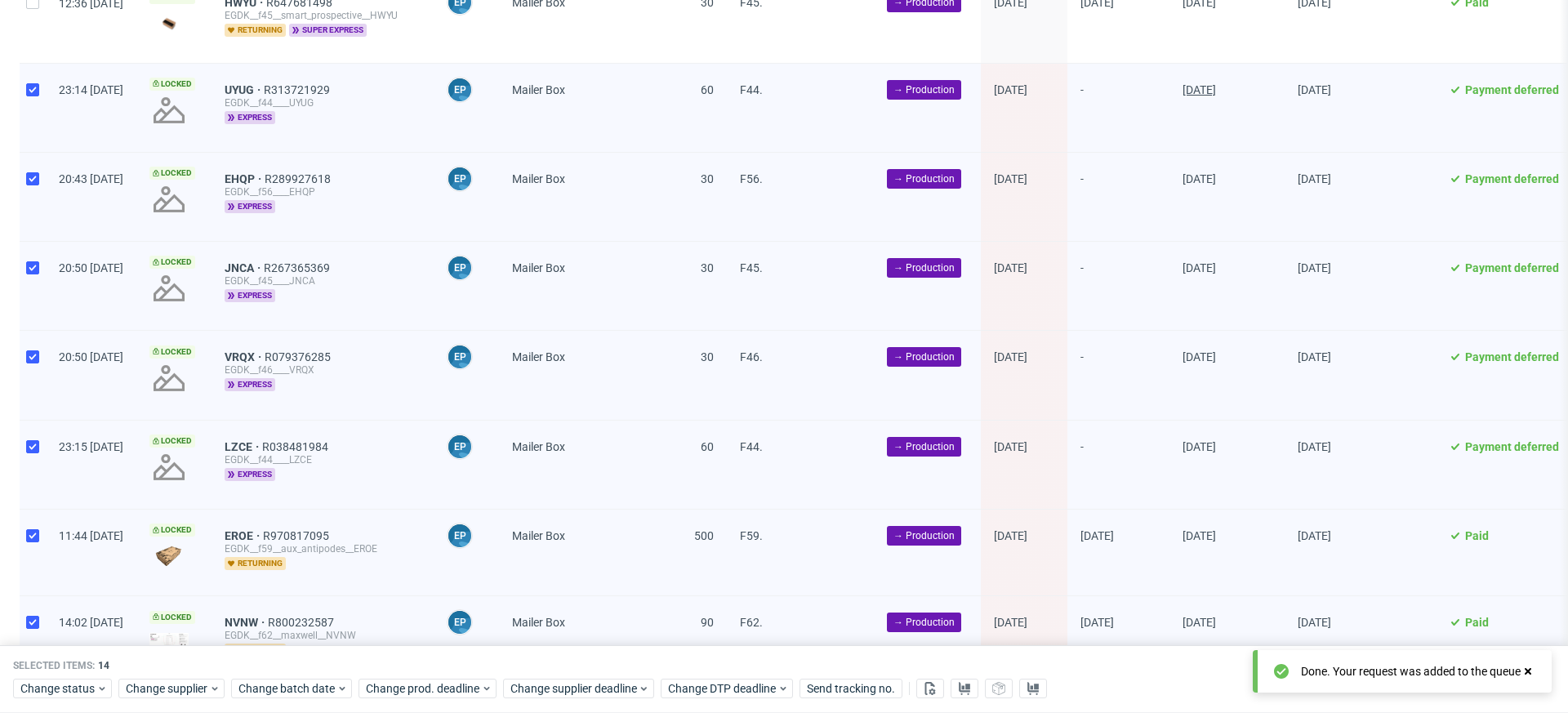
click at [1216, 83] on span "03/10/2025" at bounding box center [1199, 90] width 34 height 14
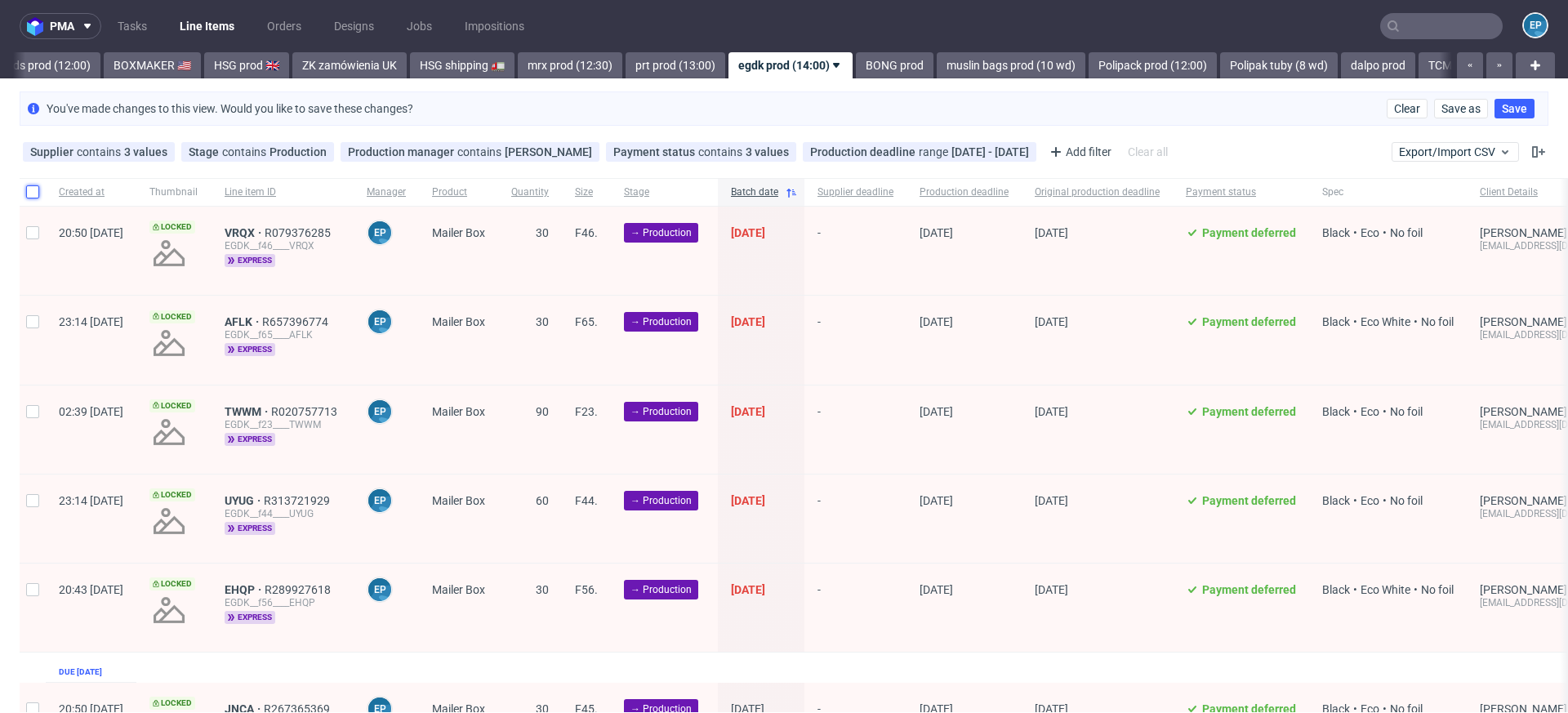
click at [32, 191] on input "checkbox" at bounding box center [33, 192] width 14 height 14
checkbox input "true"
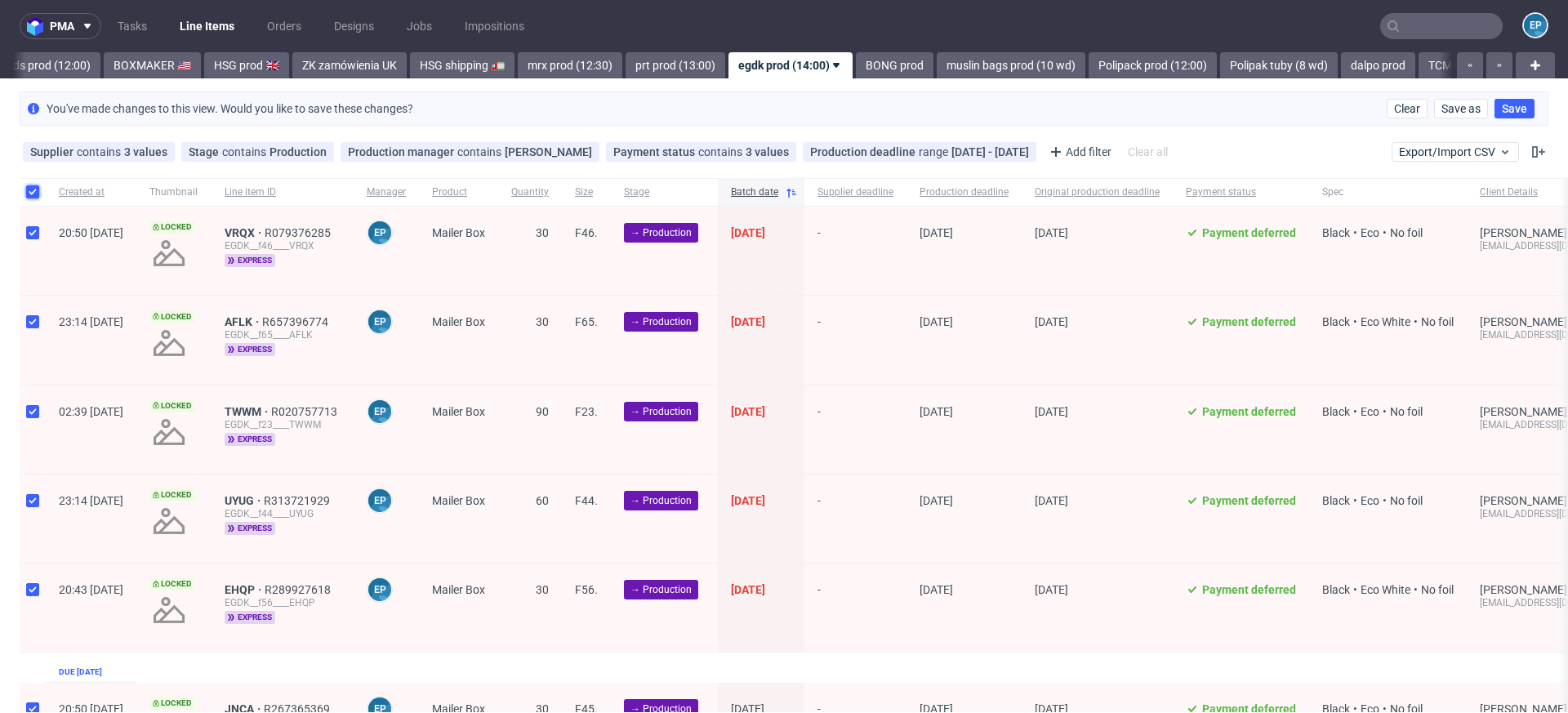
checkbox input "true"
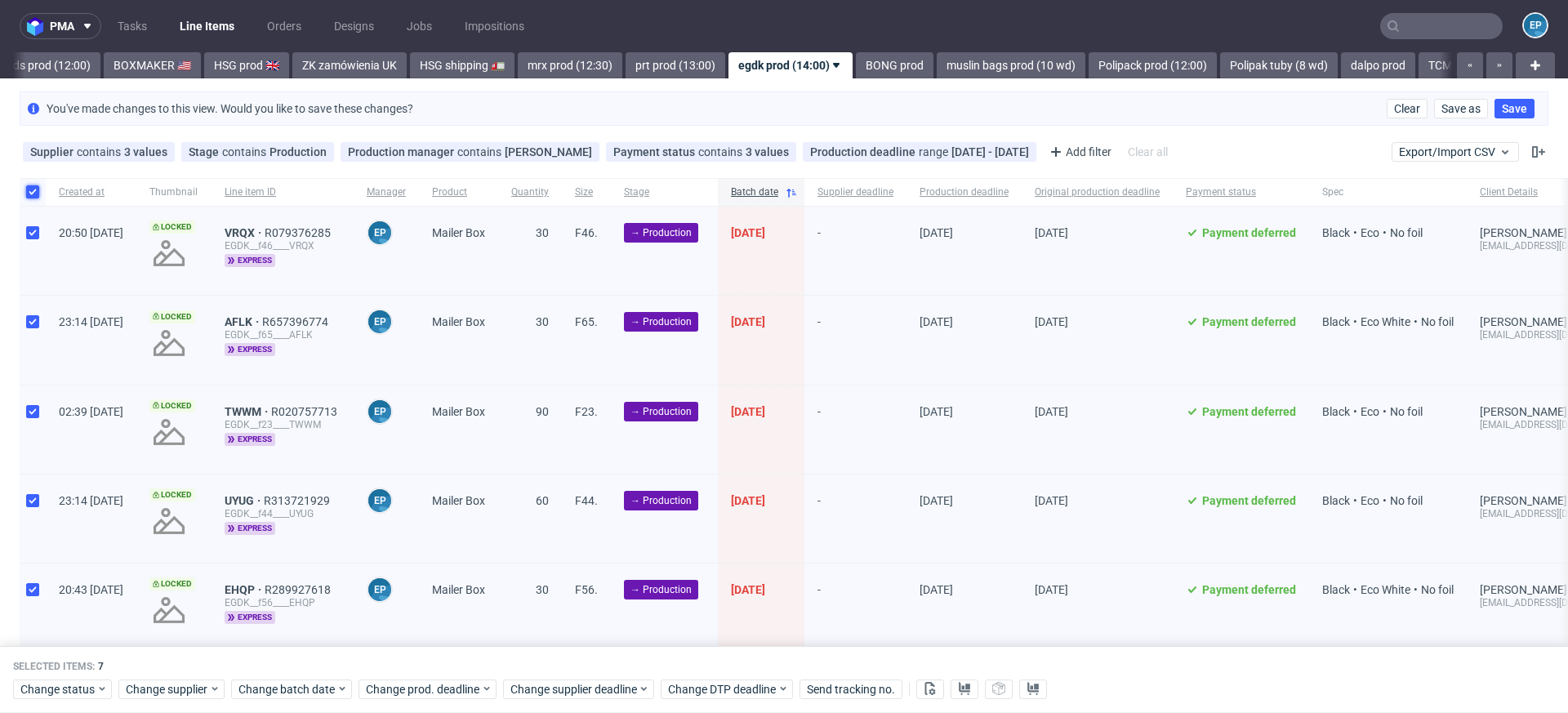
scroll to position [264, 0]
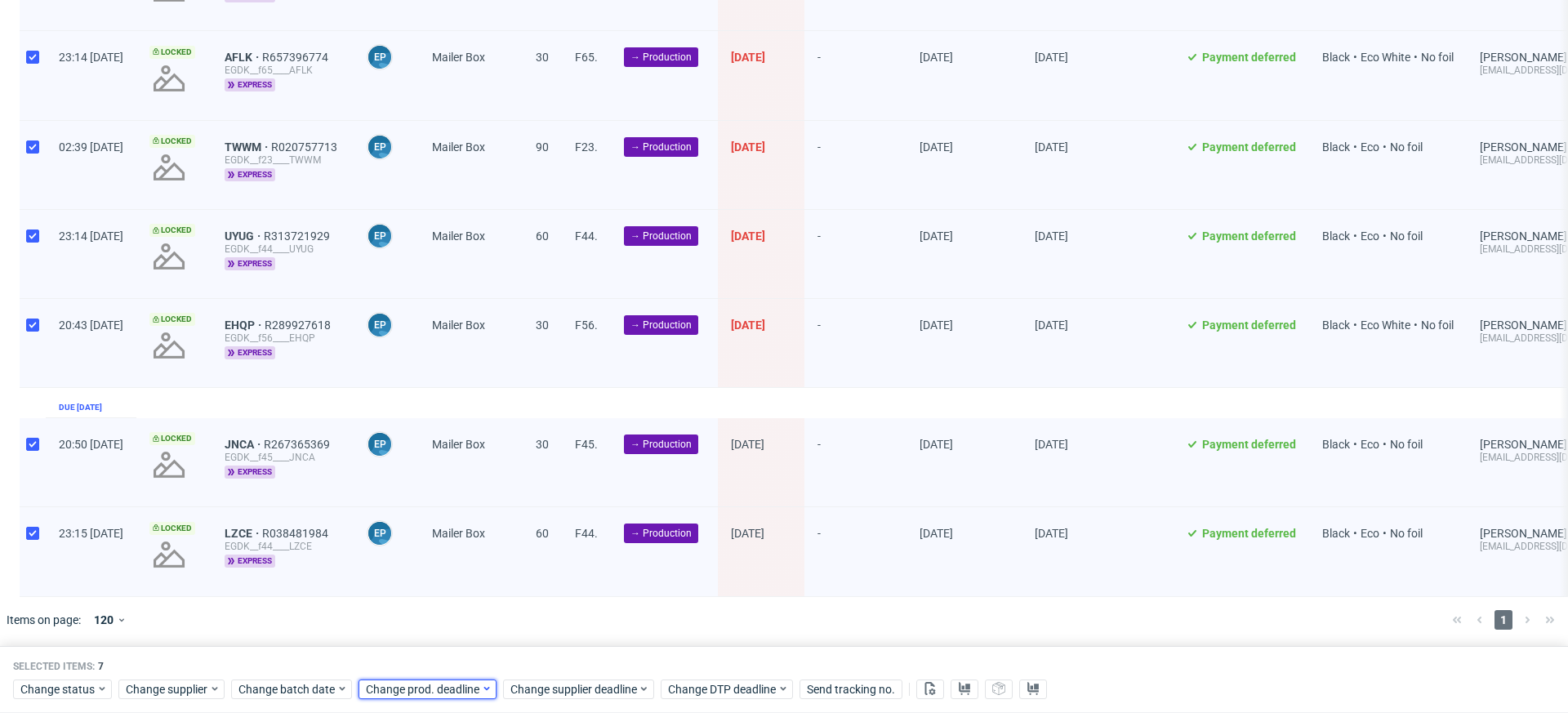
click at [462, 694] on span "Change prod. deadline" at bounding box center [423, 689] width 115 height 16
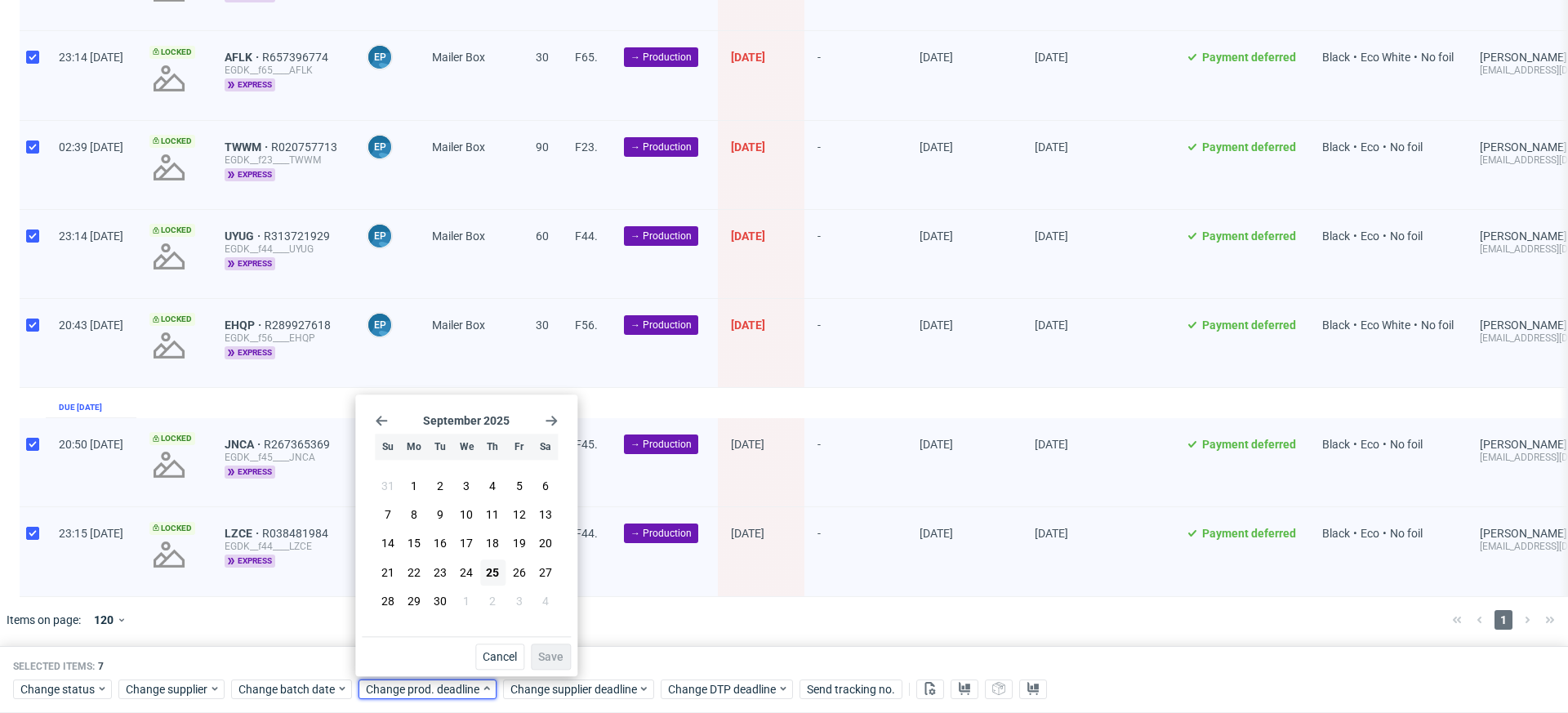
click at [550, 420] on icon "Go forward 1 month" at bounding box center [552, 421] width 14 height 14
click at [422, 507] on button "6" at bounding box center [414, 515] width 25 height 26
click at [543, 652] on span "Save" at bounding box center [551, 657] width 25 height 12
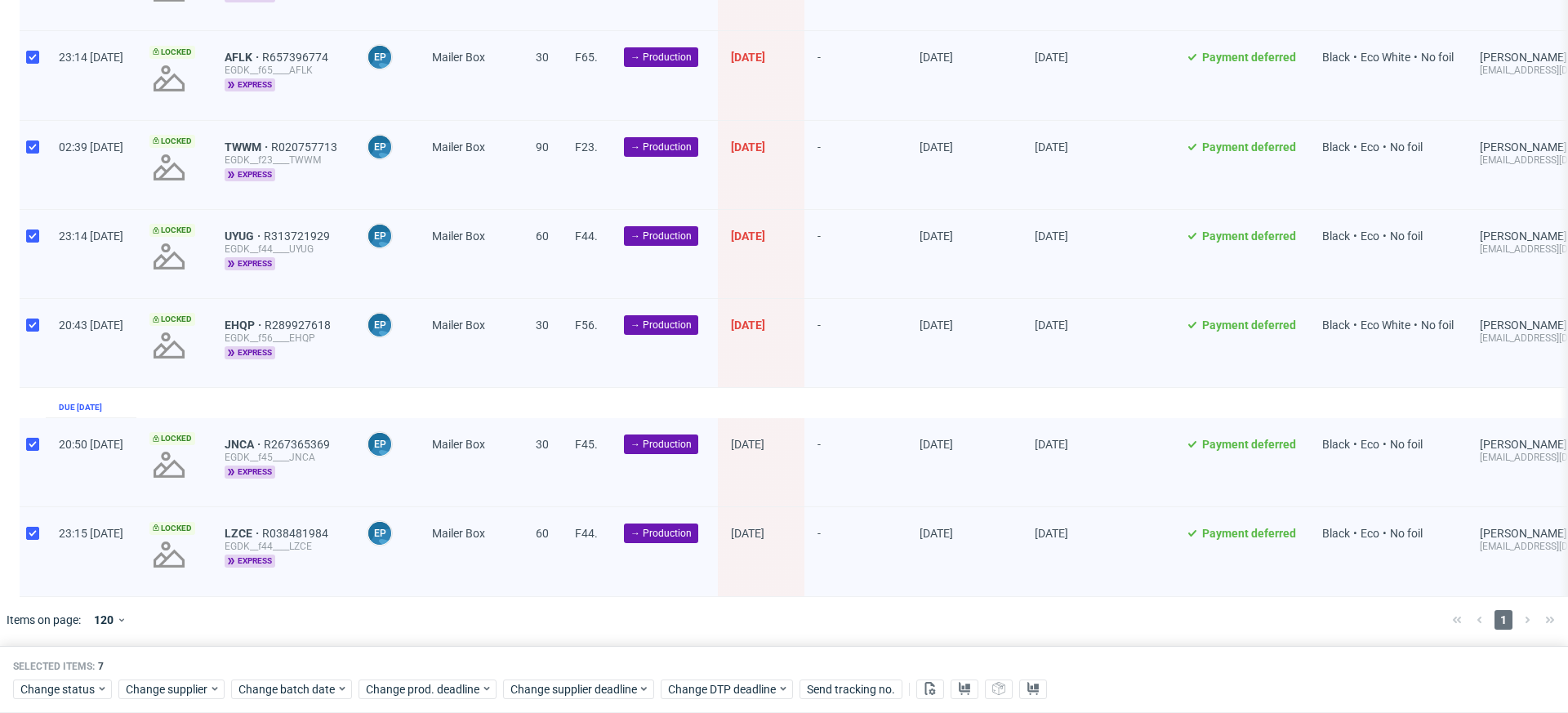
scroll to position [0, 0]
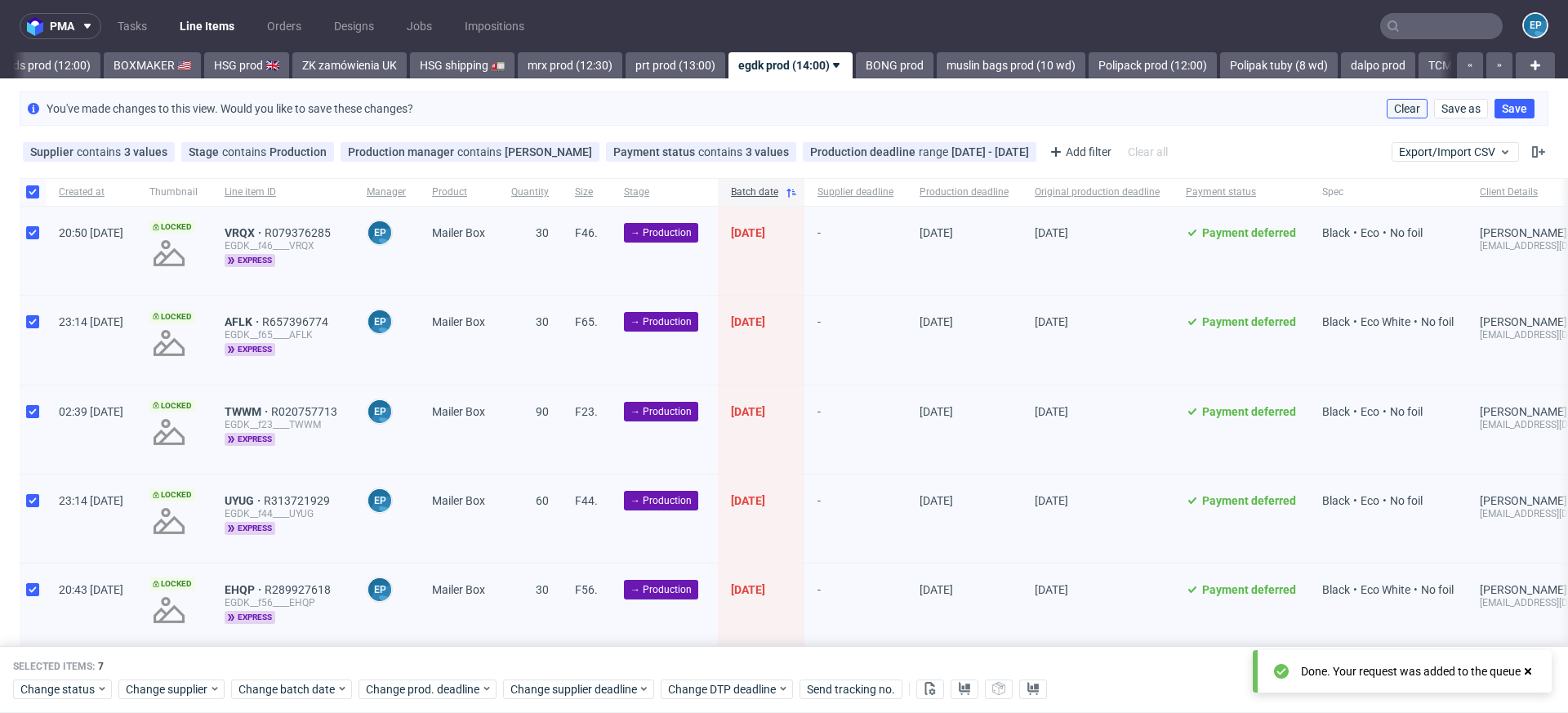
click at [1394, 114] on span "Clear" at bounding box center [1407, 109] width 26 height 12
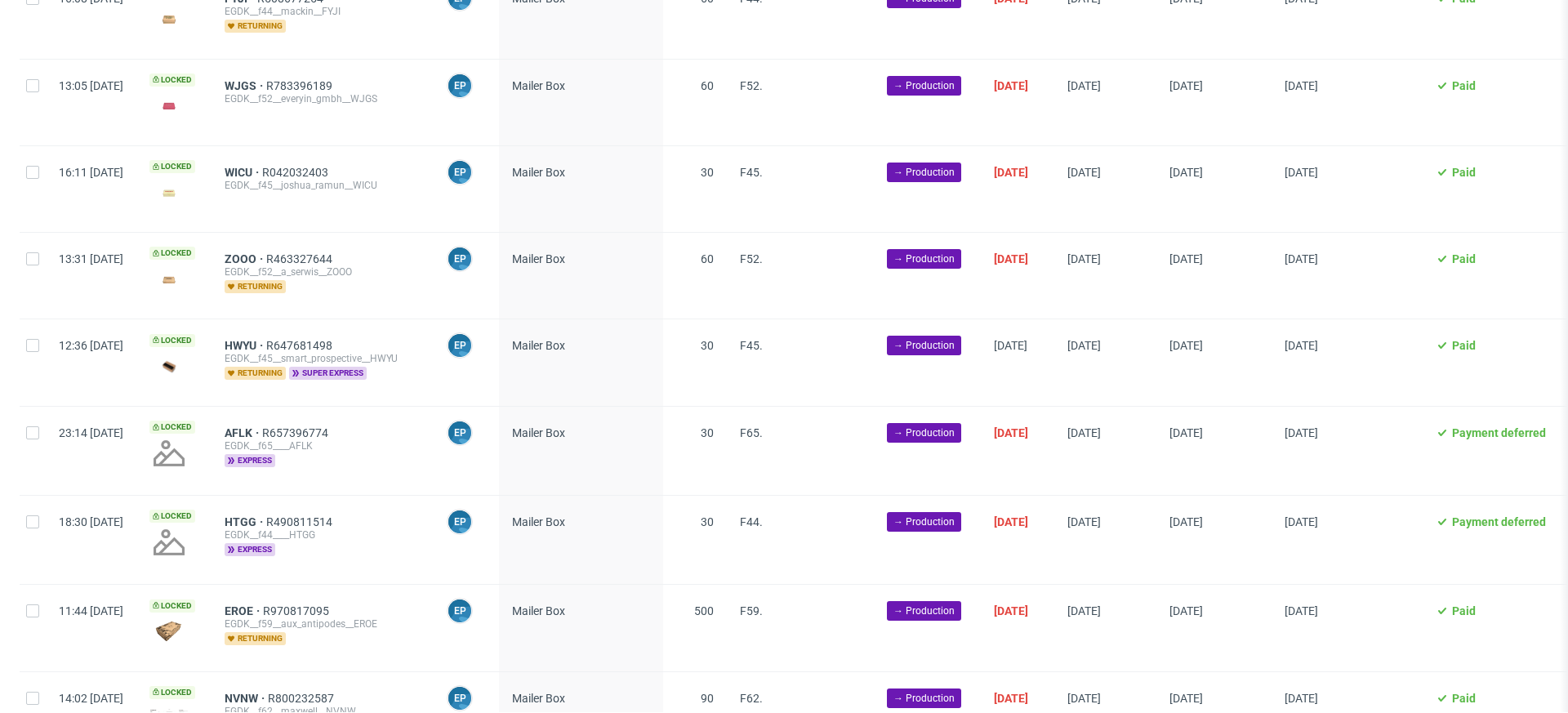
scroll to position [178, 0]
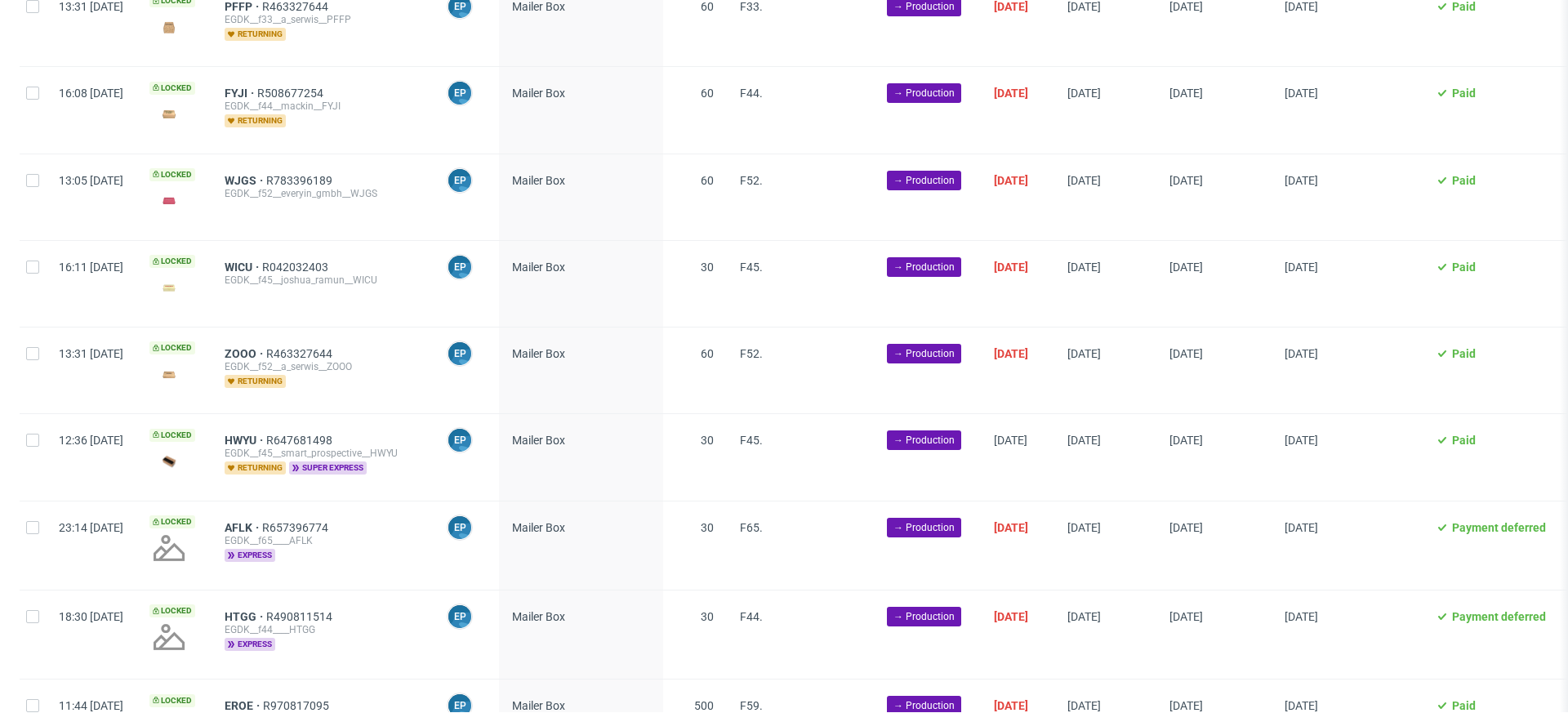
click at [40, 438] on div at bounding box center [32, 456] width 26 height 86
checkbox input "true"
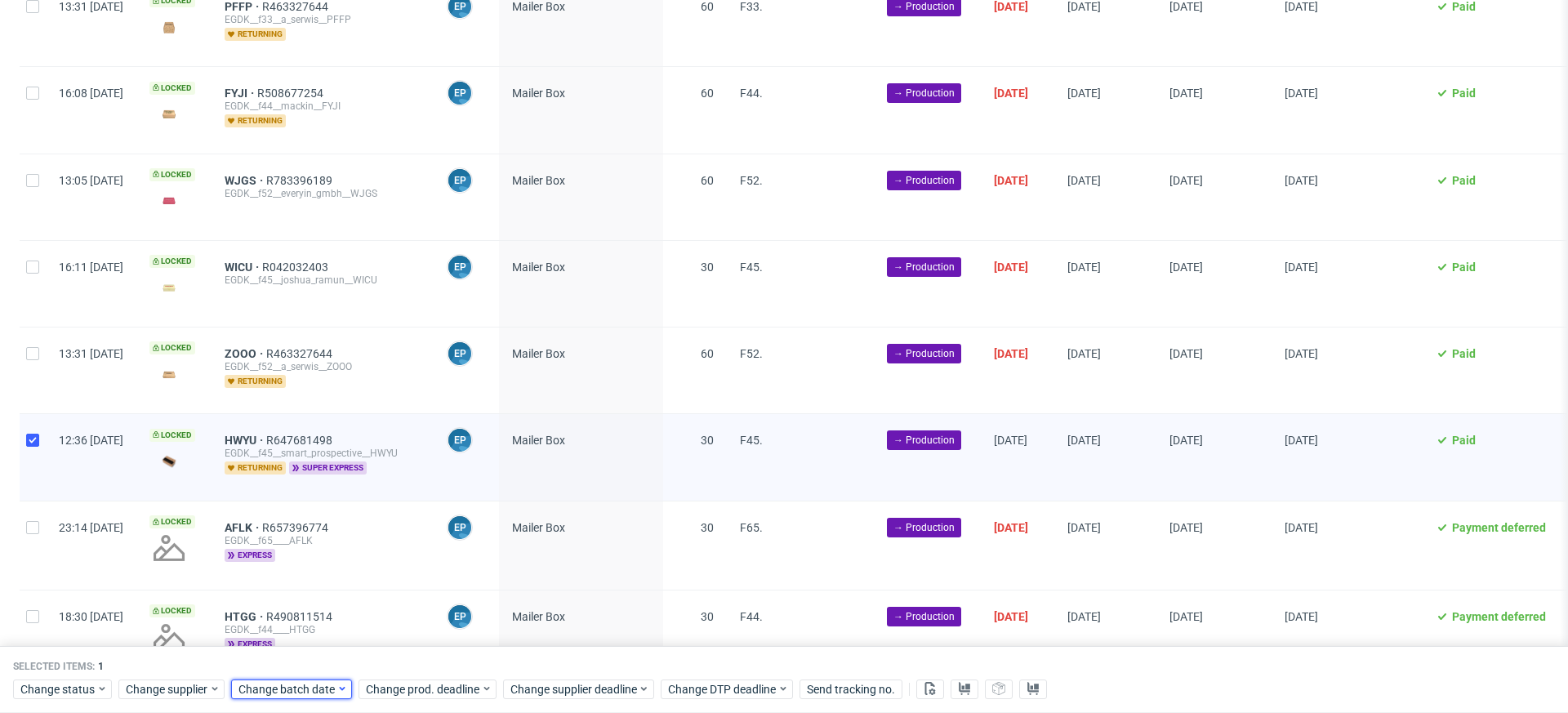
click at [319, 694] on span "Change batch date" at bounding box center [288, 689] width 98 height 16
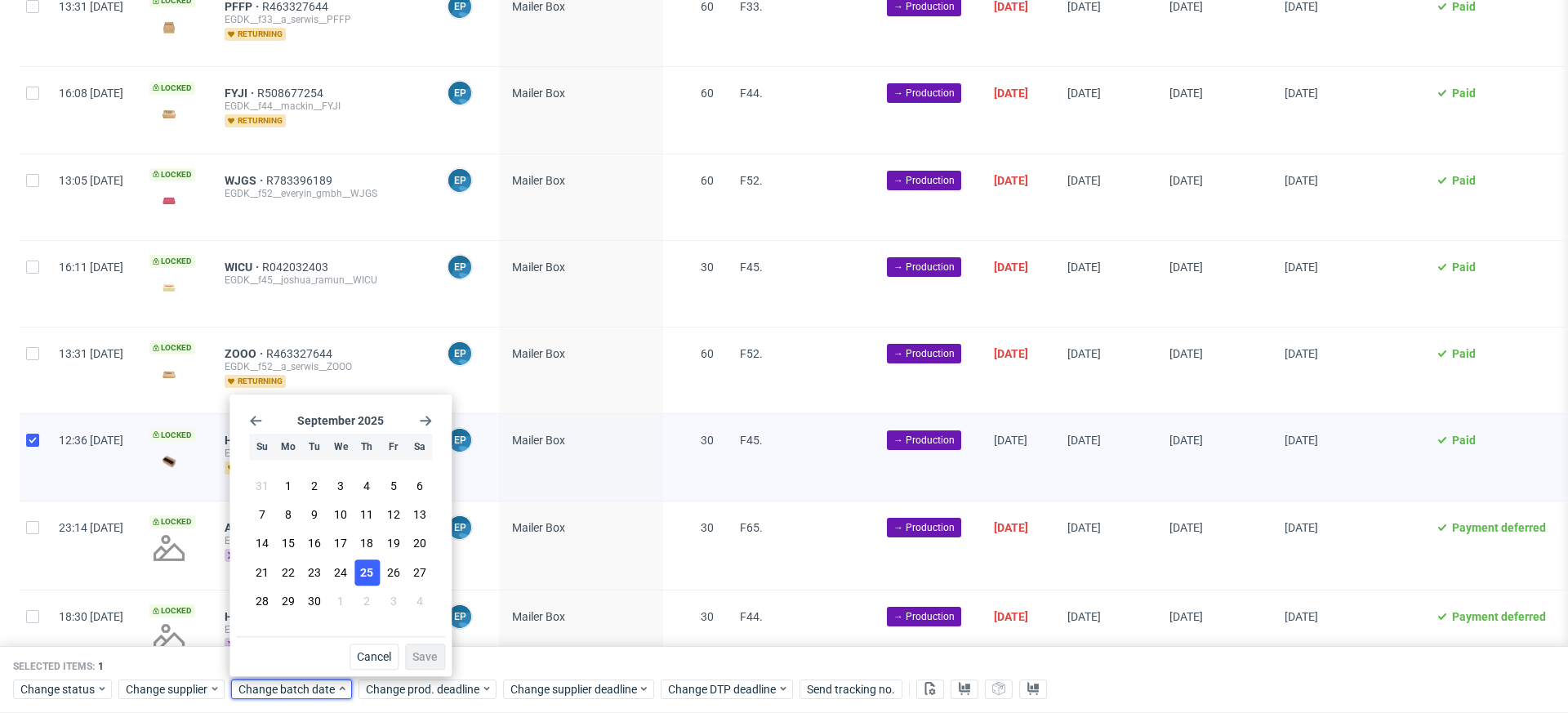
click at [366, 571] on span "25" at bounding box center [367, 572] width 14 height 16
click at [430, 661] on span "Save" at bounding box center [425, 657] width 25 height 12
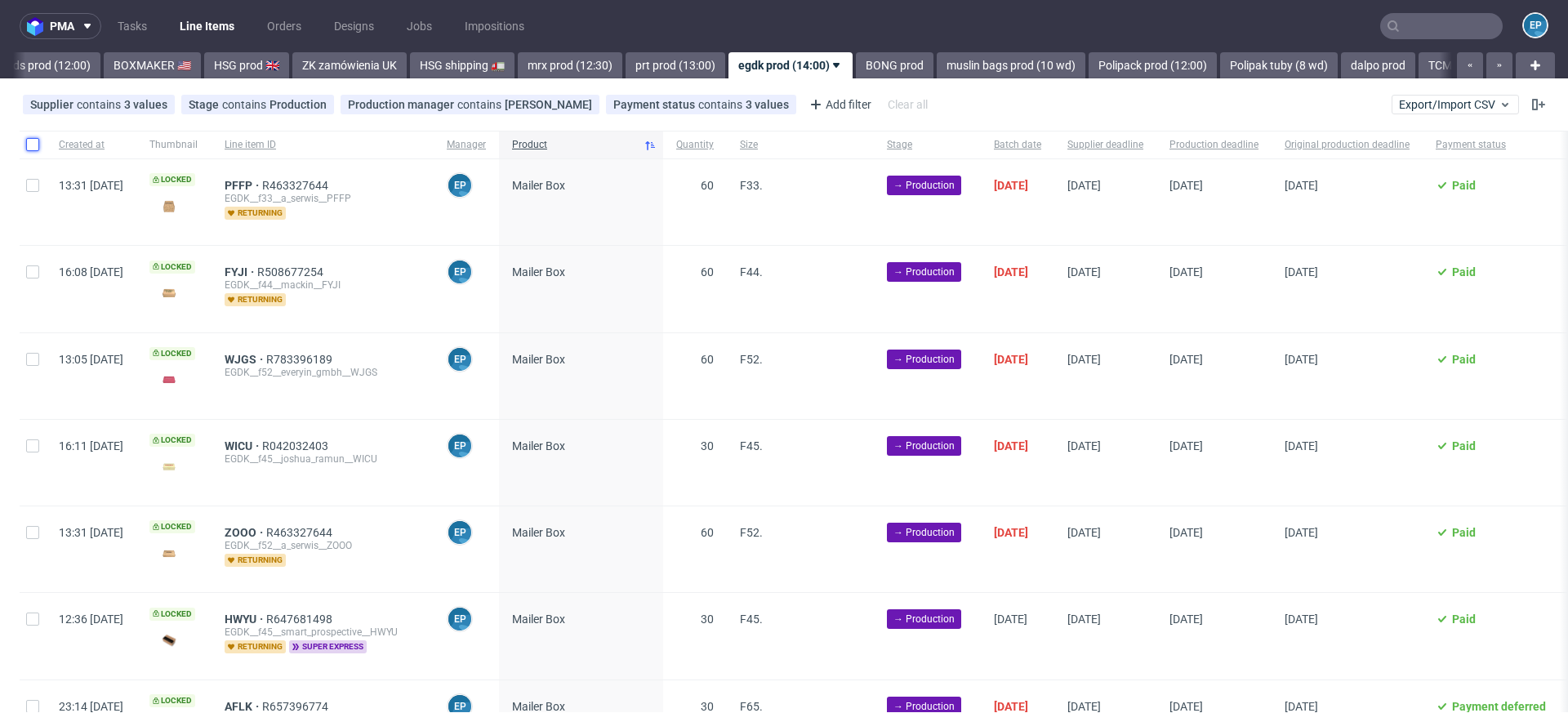
click at [35, 141] on input "checkbox" at bounding box center [33, 145] width 14 height 14
checkbox input "true"
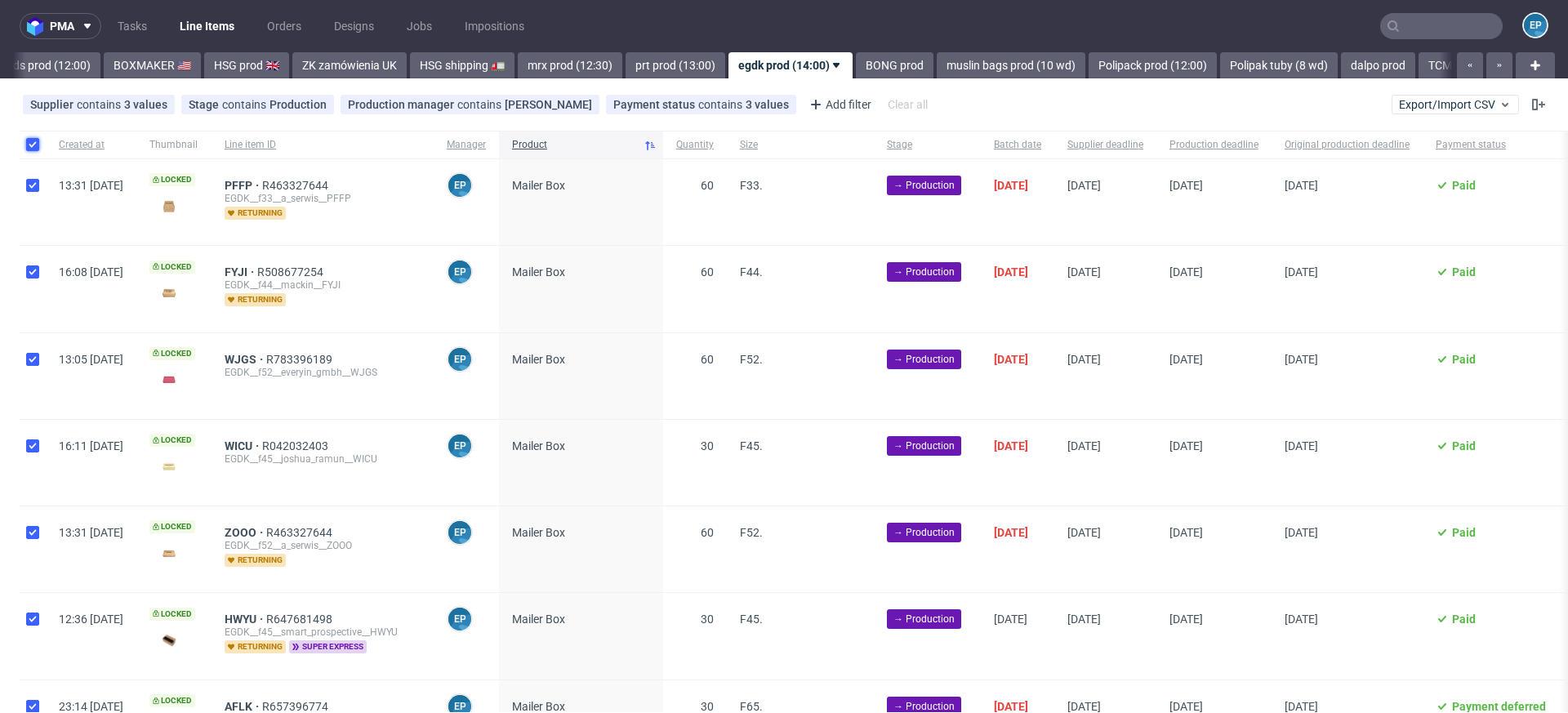
checkbox input "true"
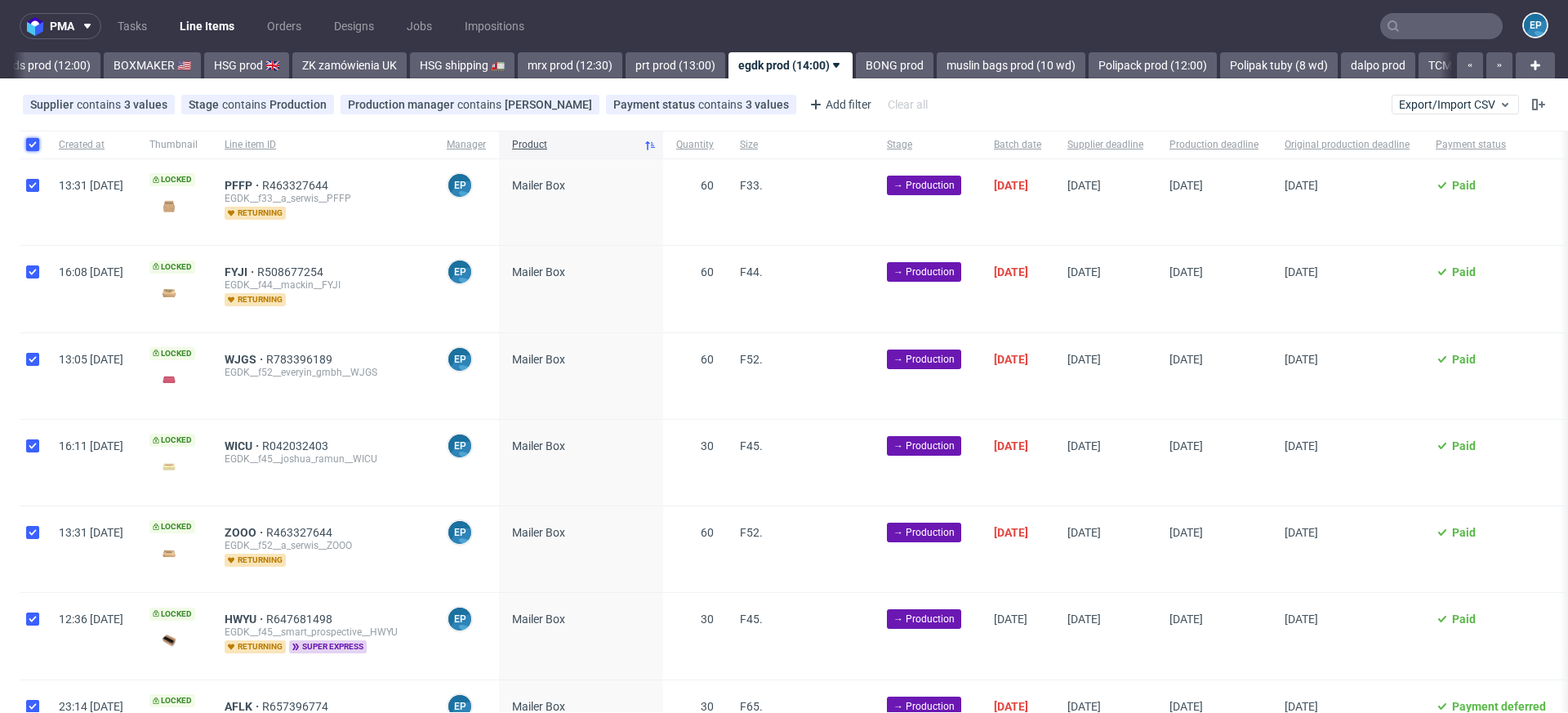
checkbox input "true"
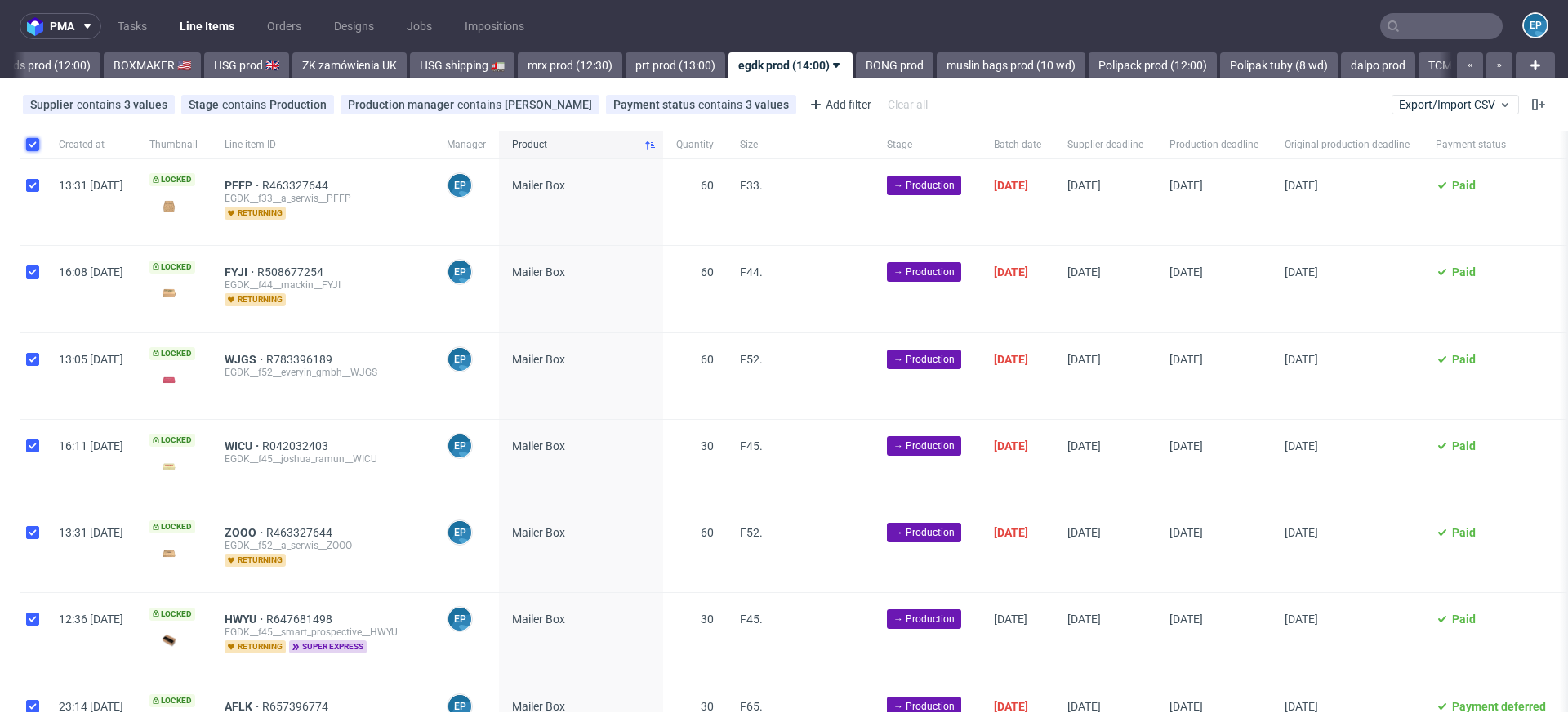
checkbox input "true"
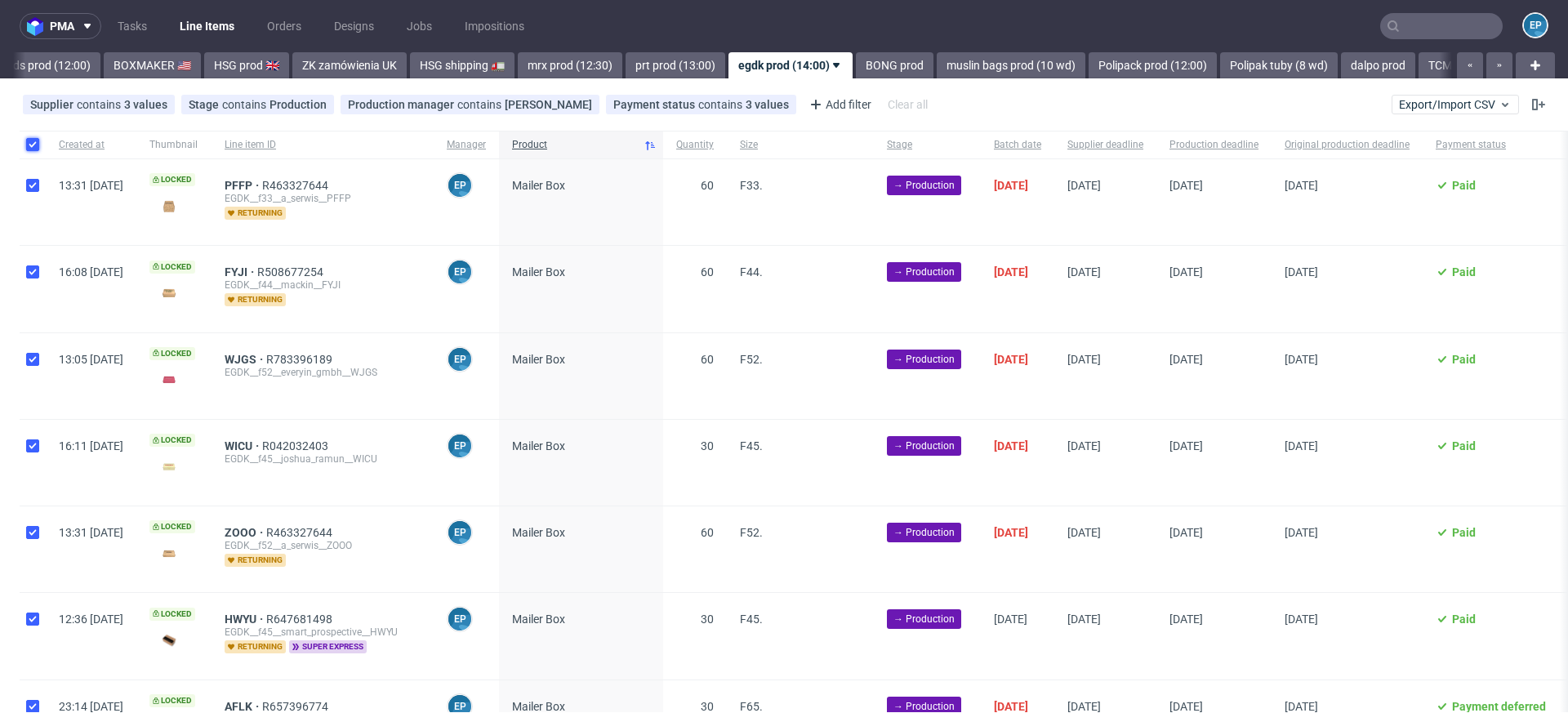
checkbox input "true"
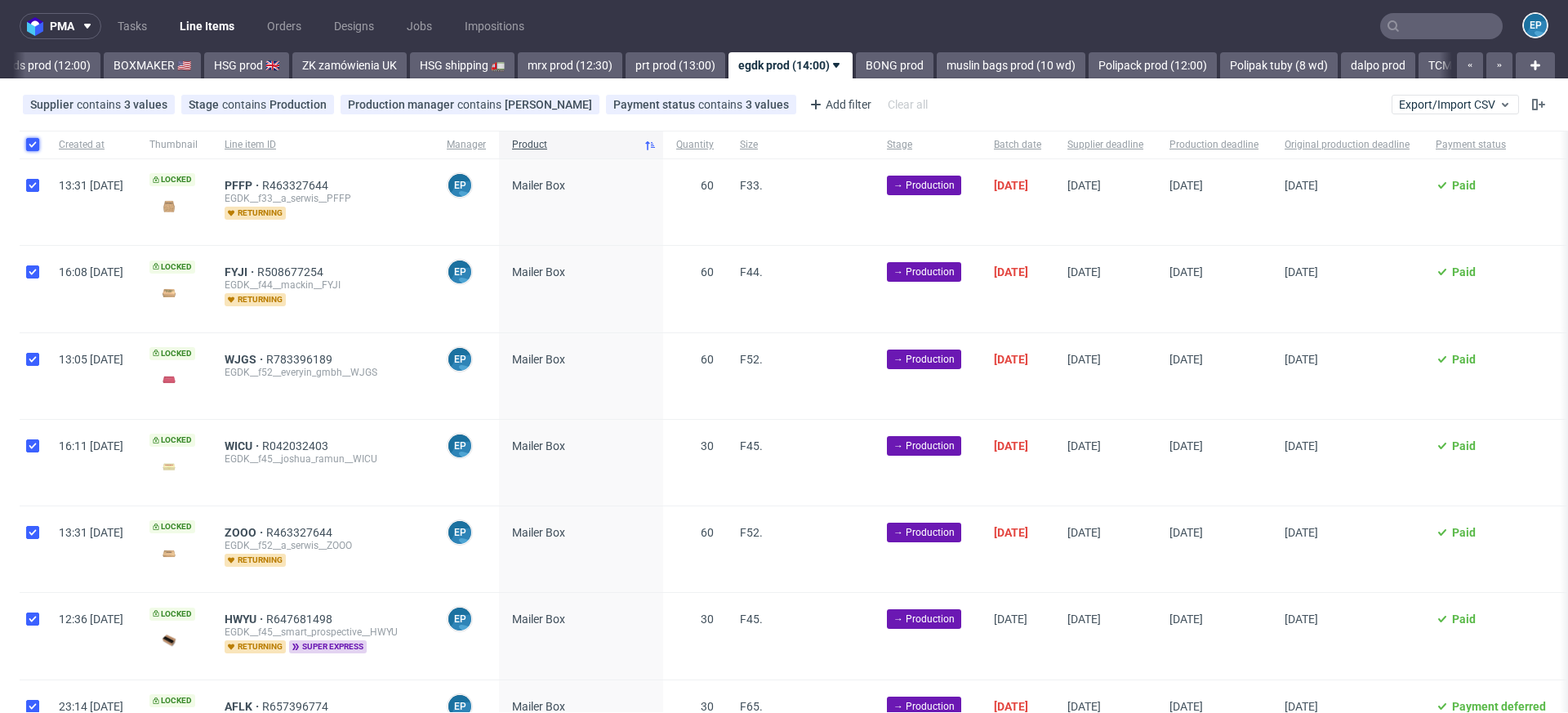
checkbox input "true"
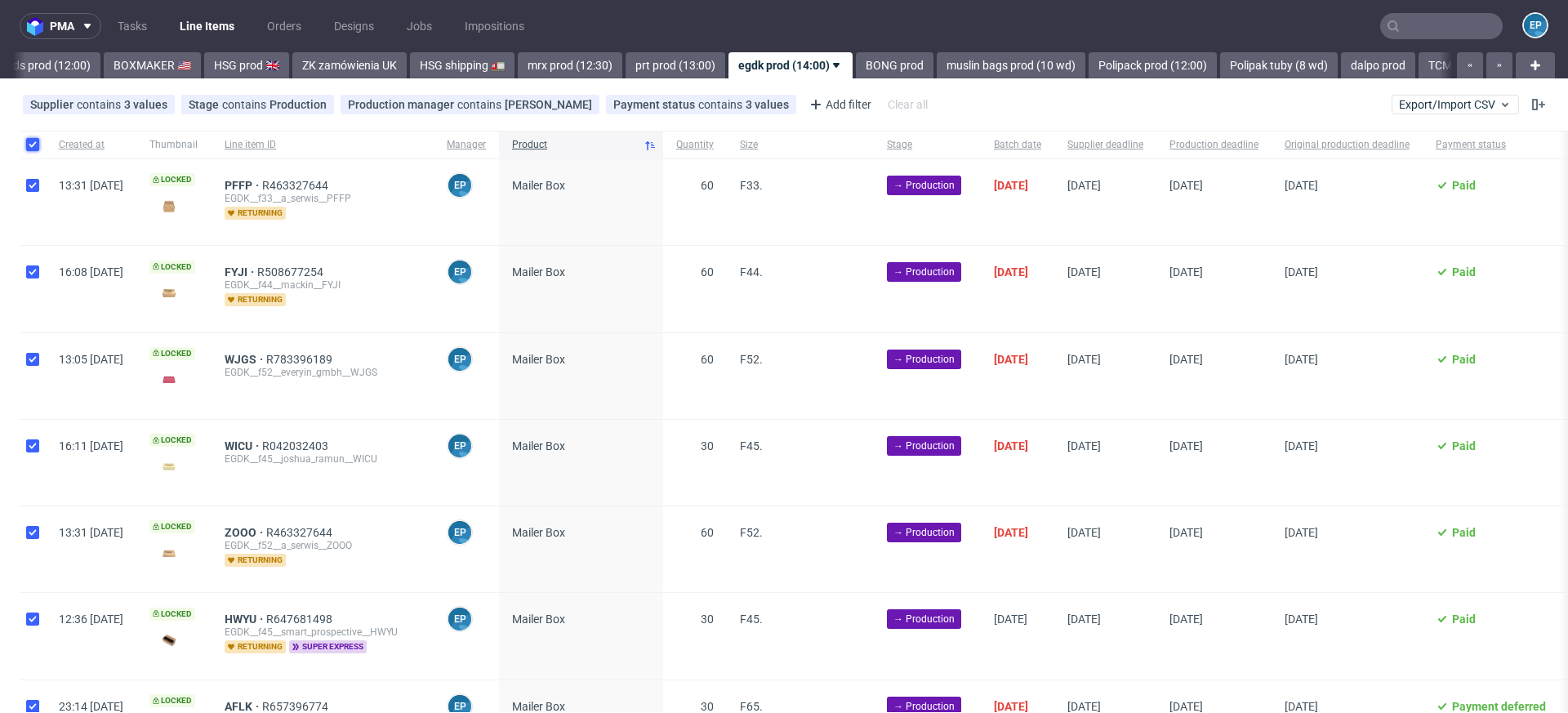
checkbox input "true"
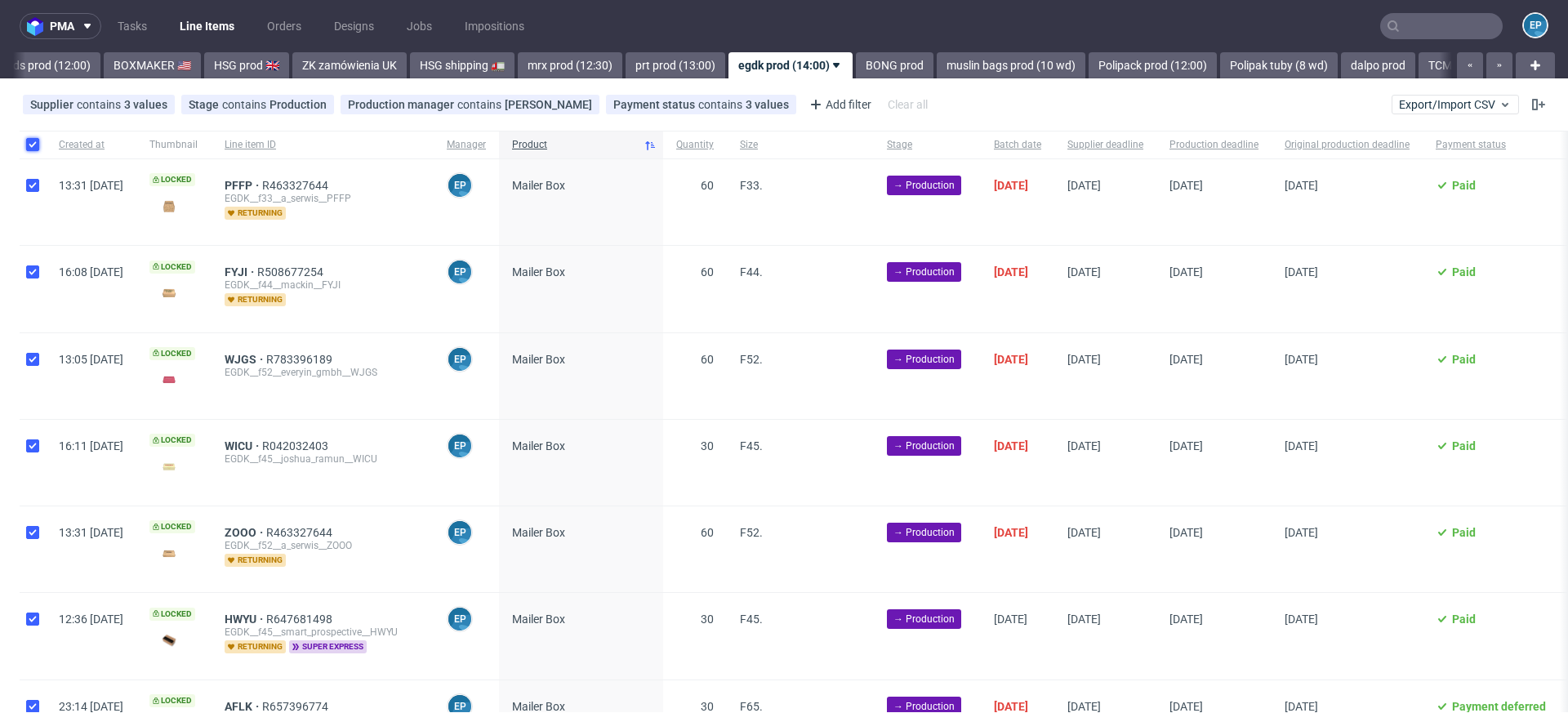
checkbox input "true"
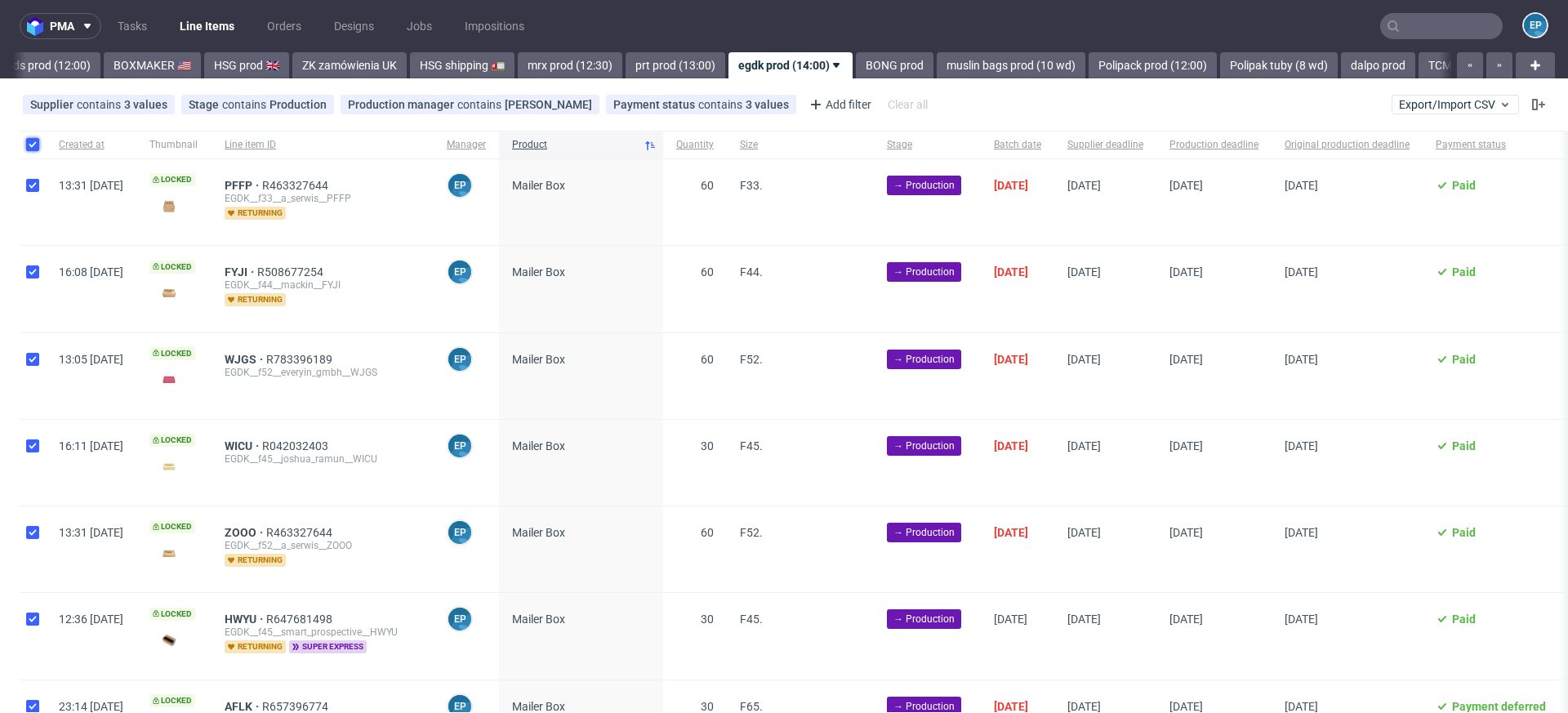
checkbox input "true"
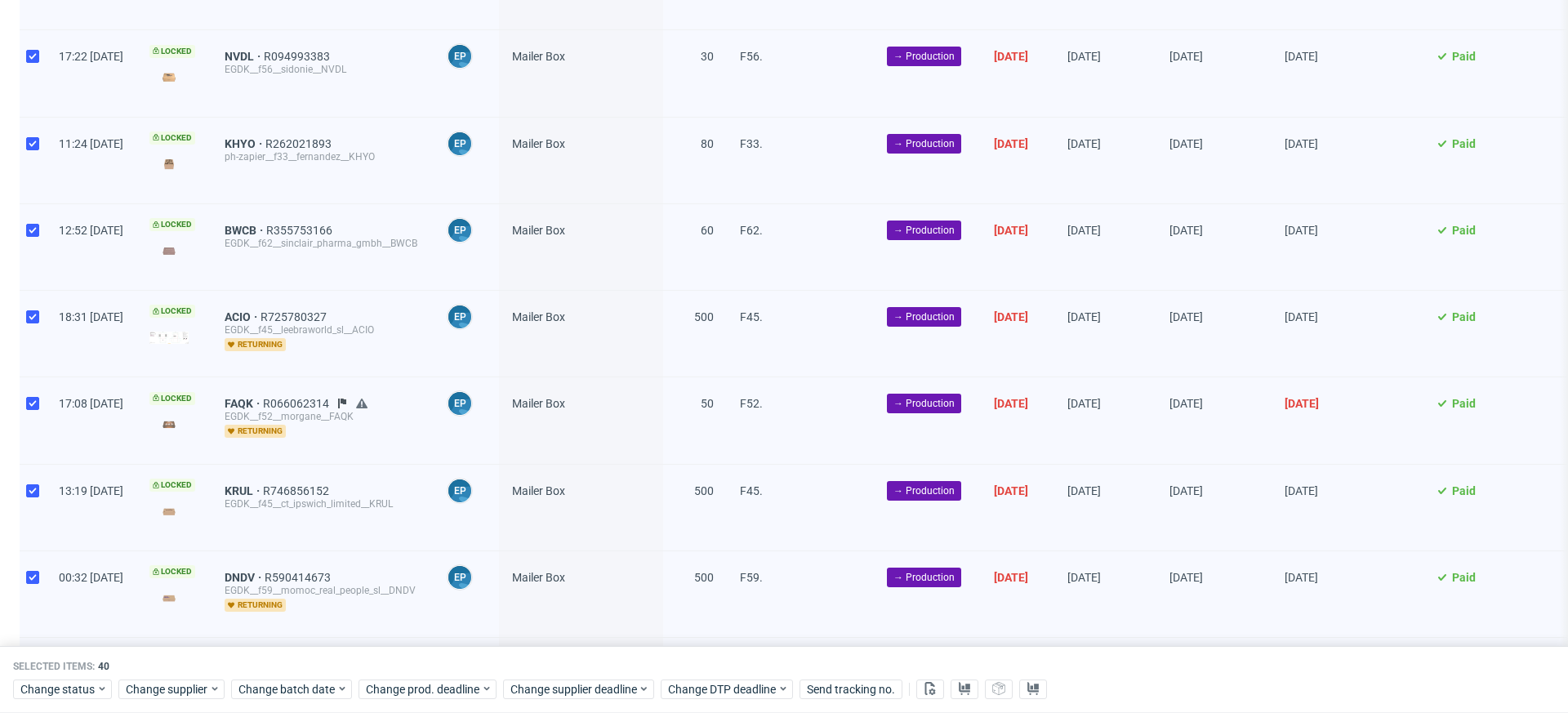
scroll to position [2690, 0]
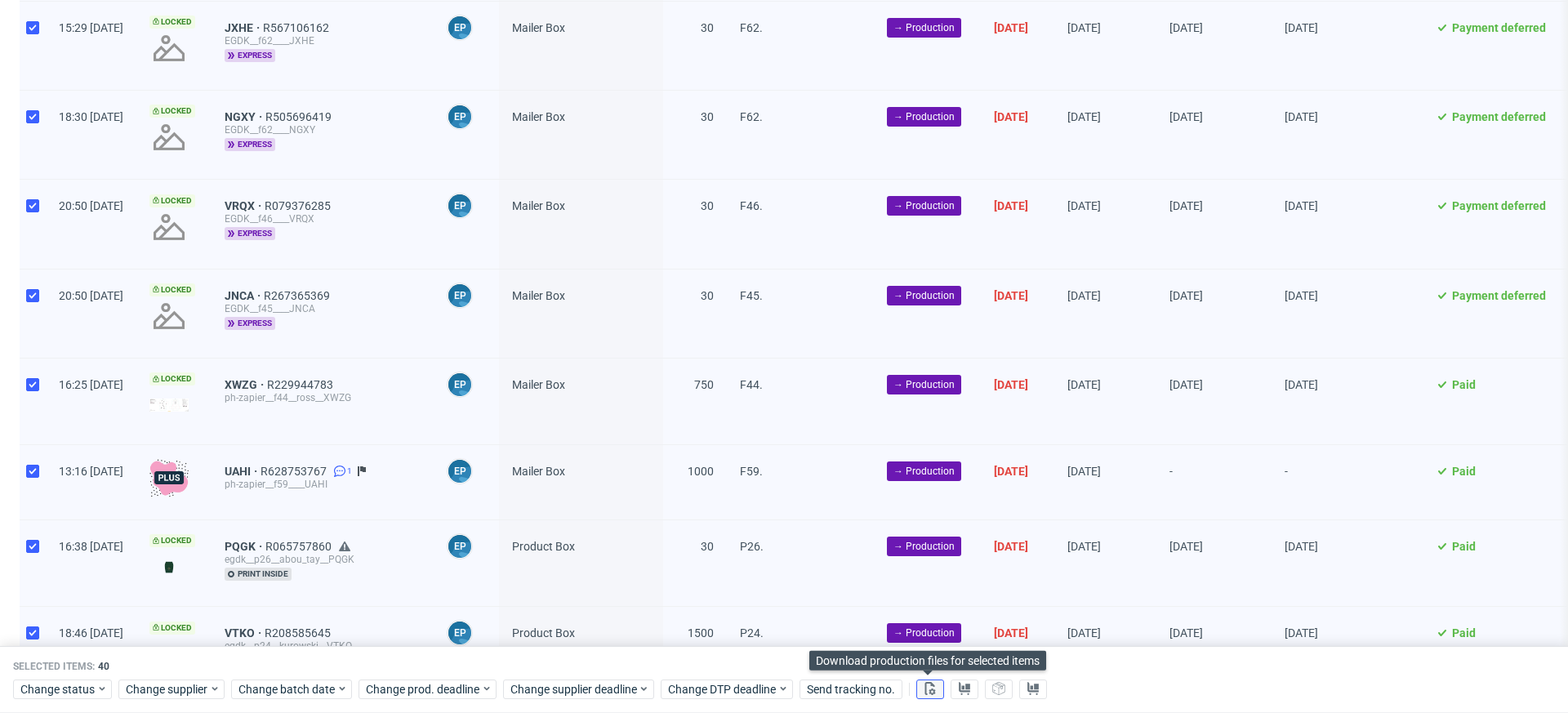
click at [923, 685] on icon at bounding box center [930, 689] width 14 height 14
click at [963, 689] on use at bounding box center [965, 689] width 12 height 14
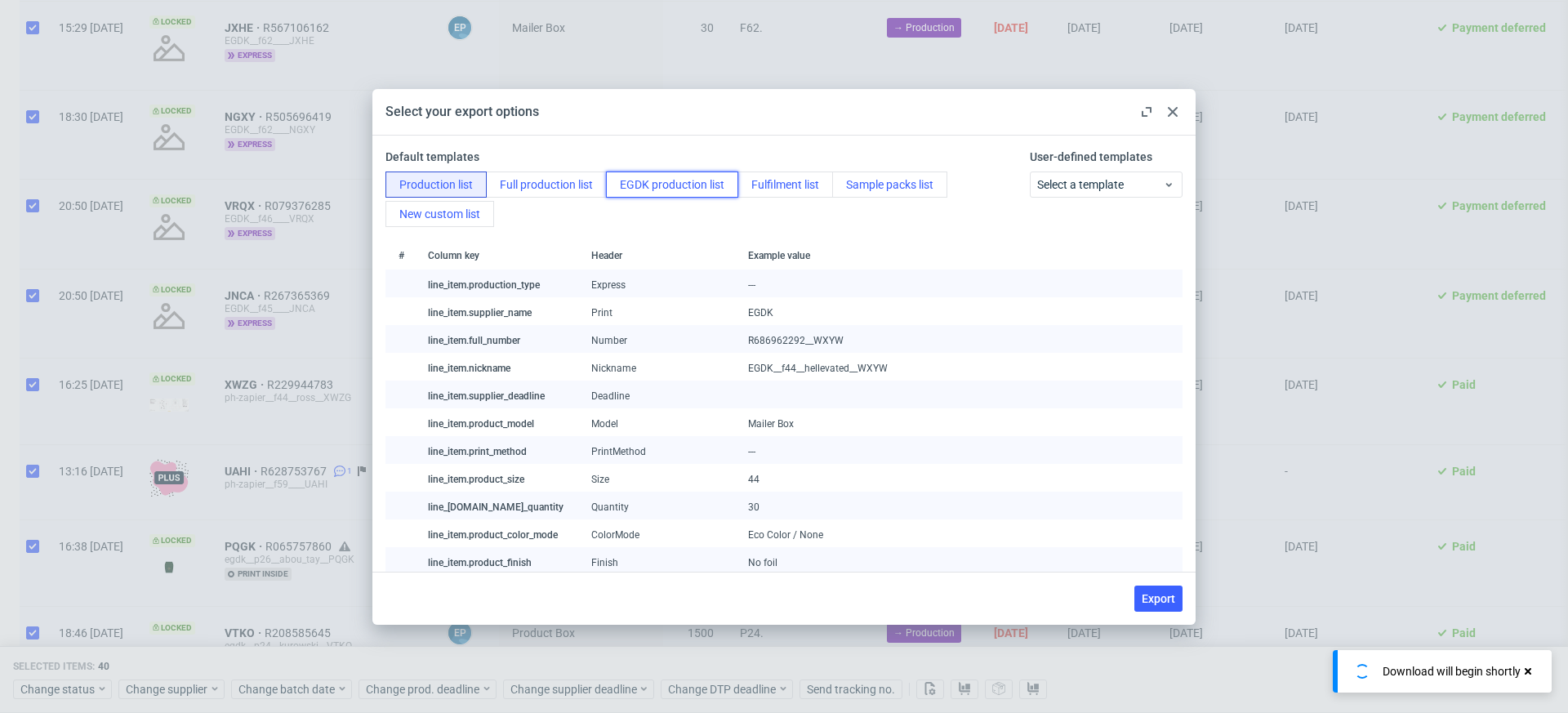
click at [702, 185] on button "EGDK production list" at bounding box center [672, 184] width 132 height 26
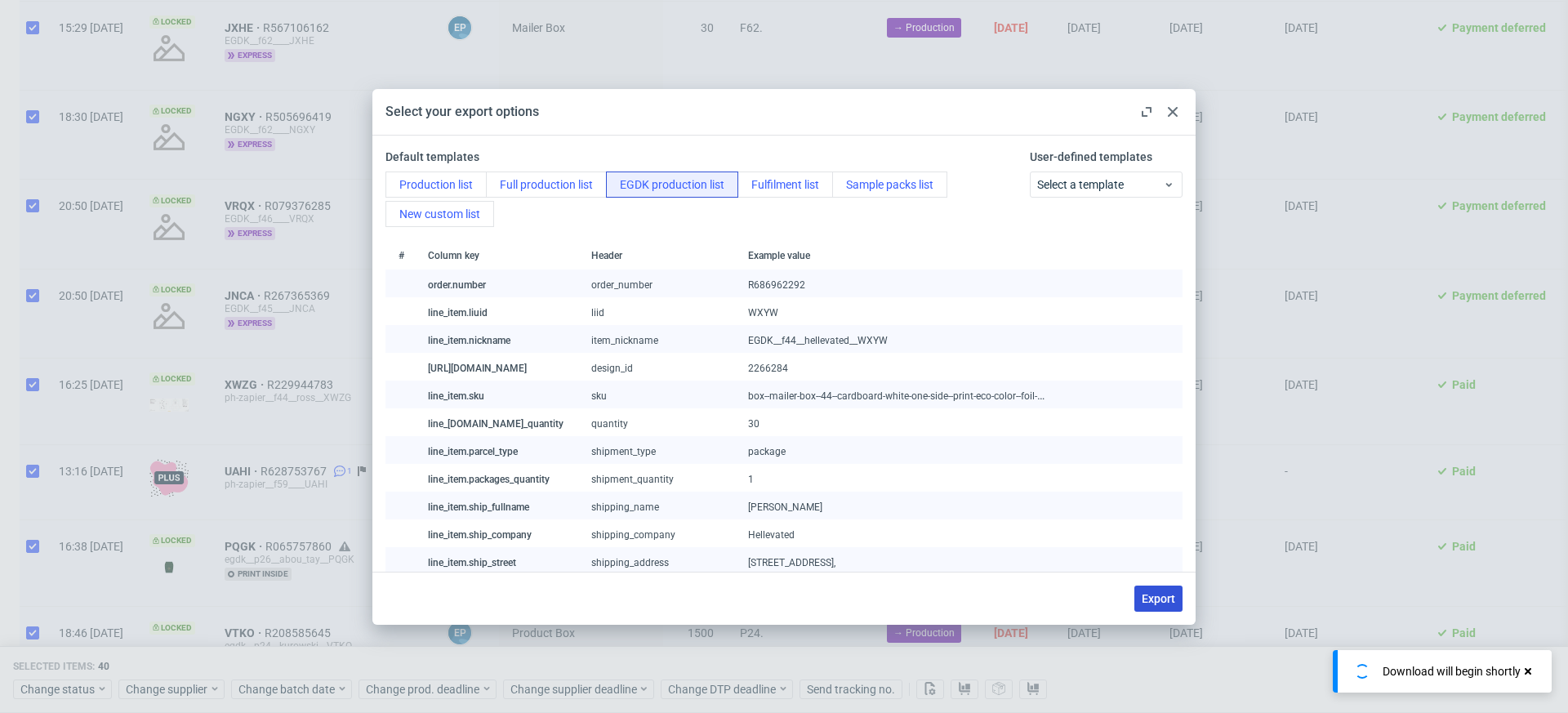
click at [1149, 601] on span "Export" at bounding box center [1158, 599] width 34 height 12
checkbox input "false"
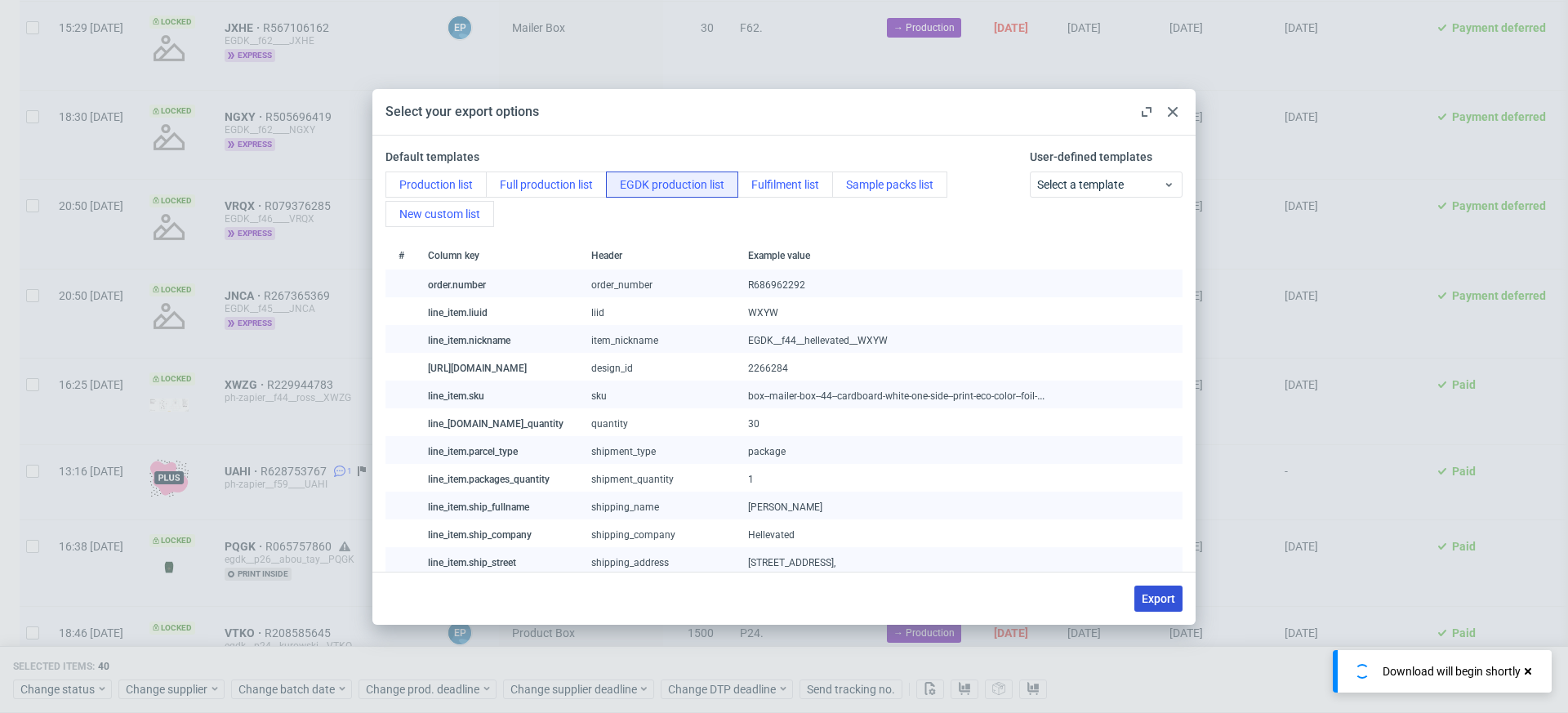
checkbox input "false"
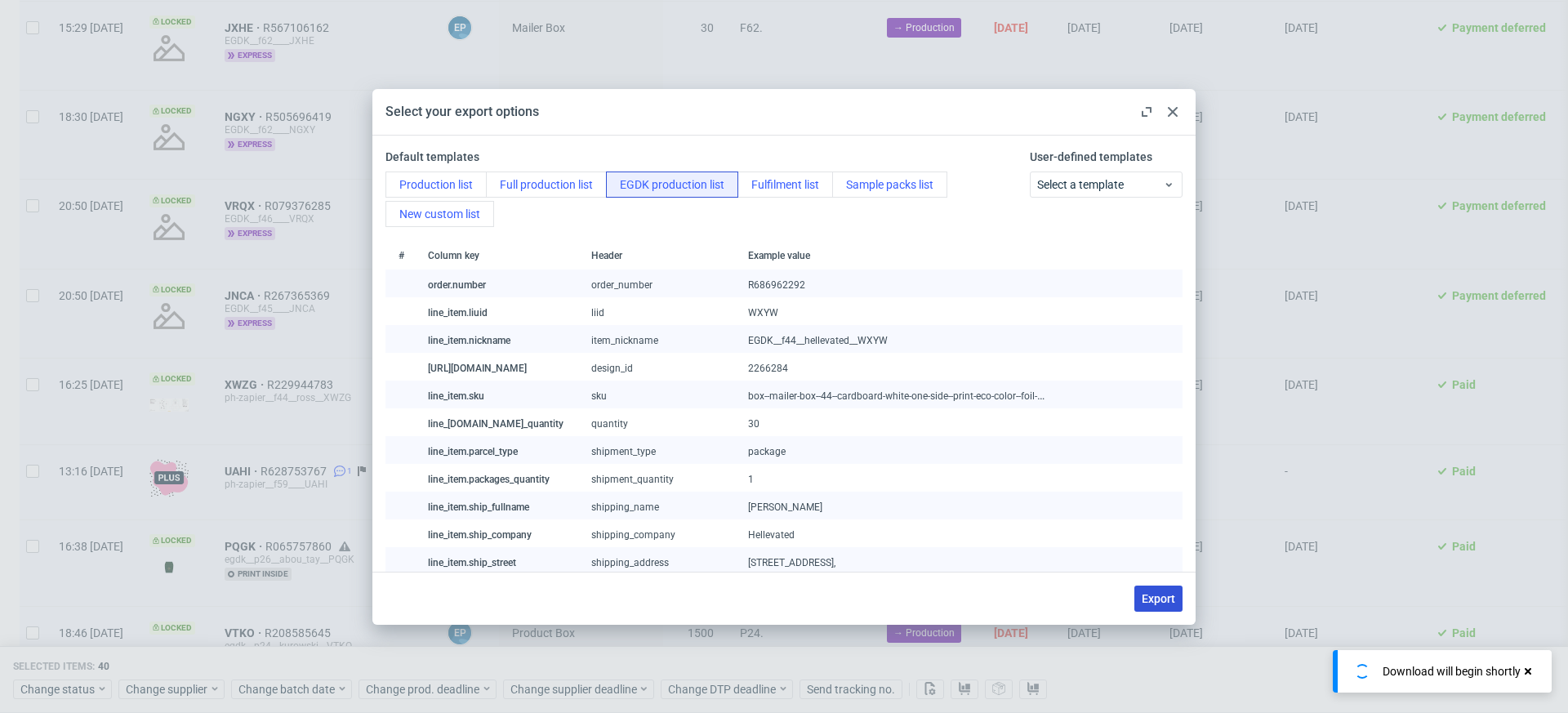
checkbox input "false"
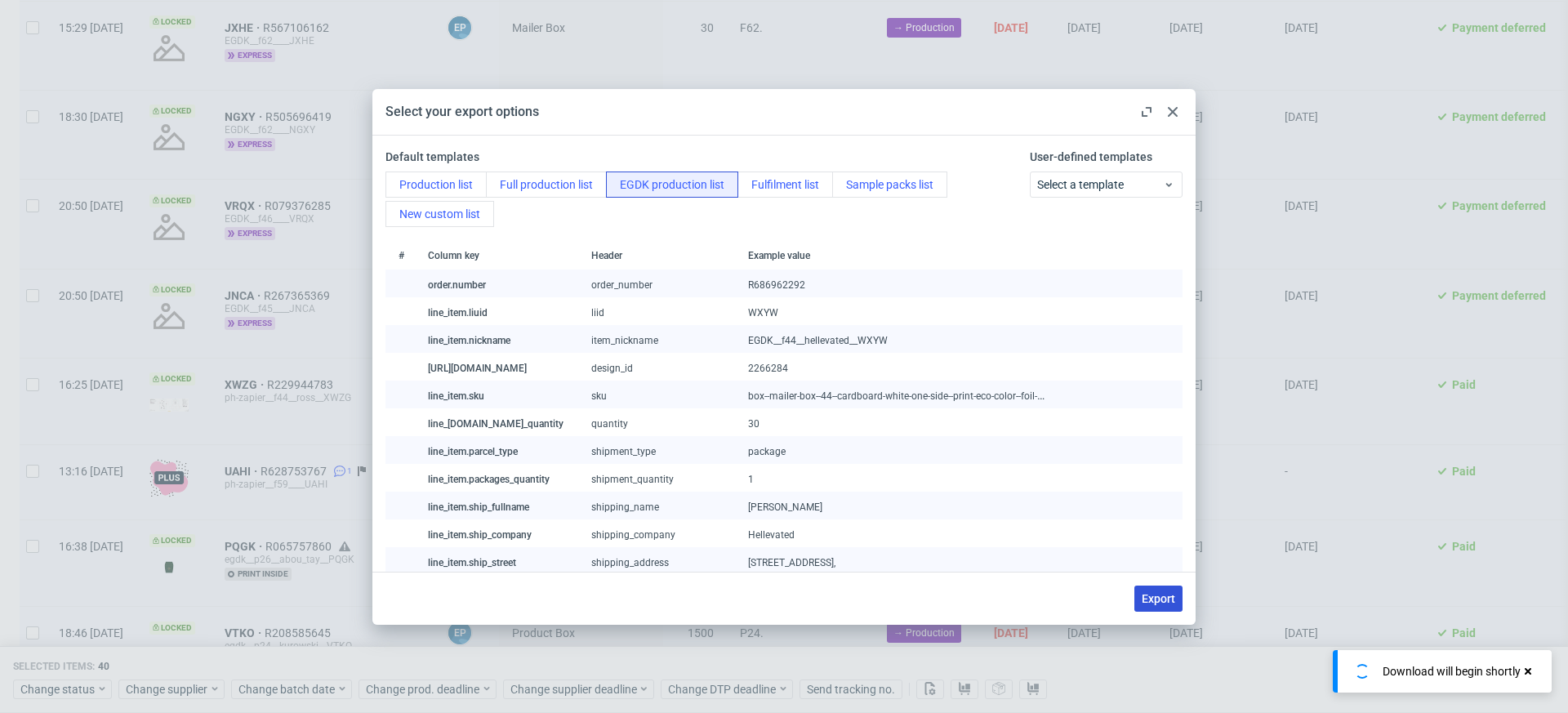
checkbox input "false"
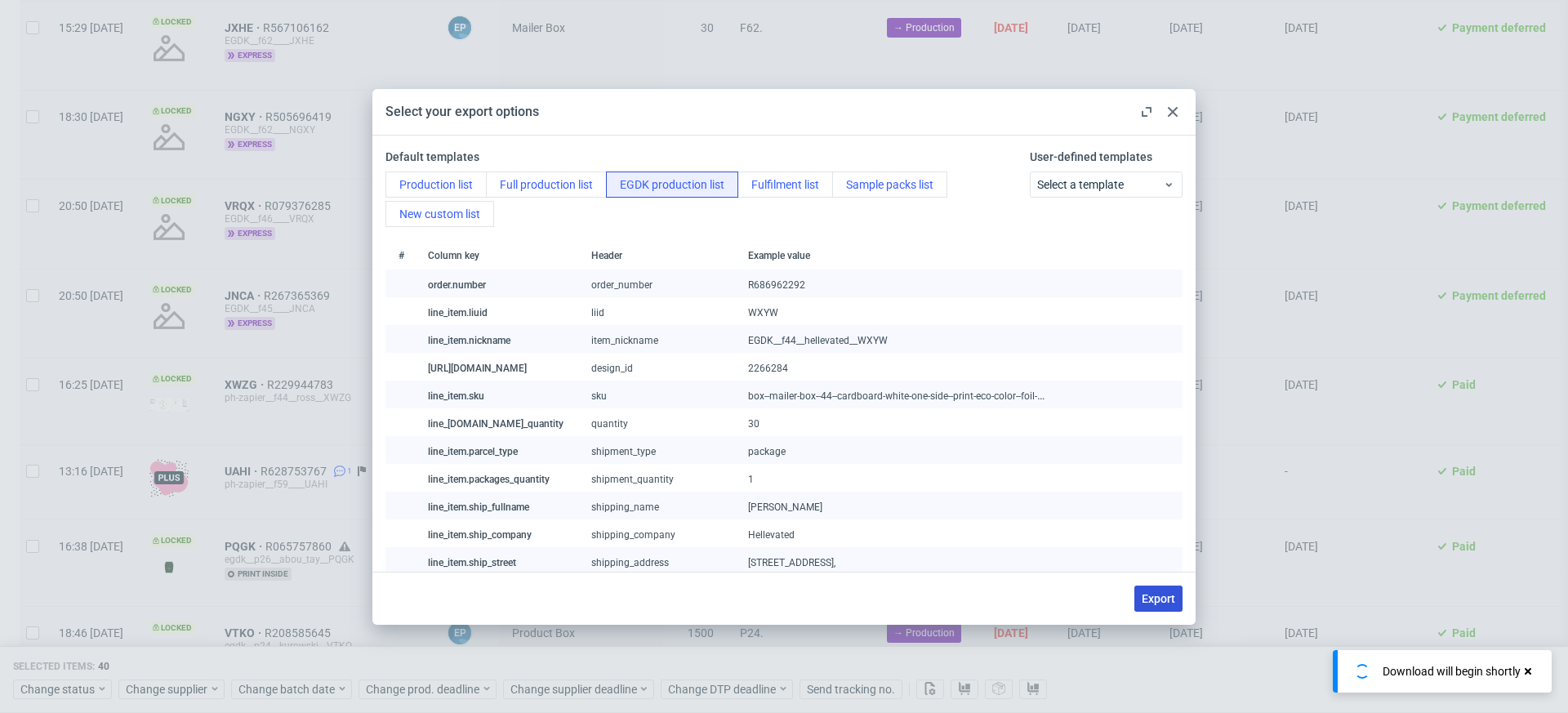
checkbox input "false"
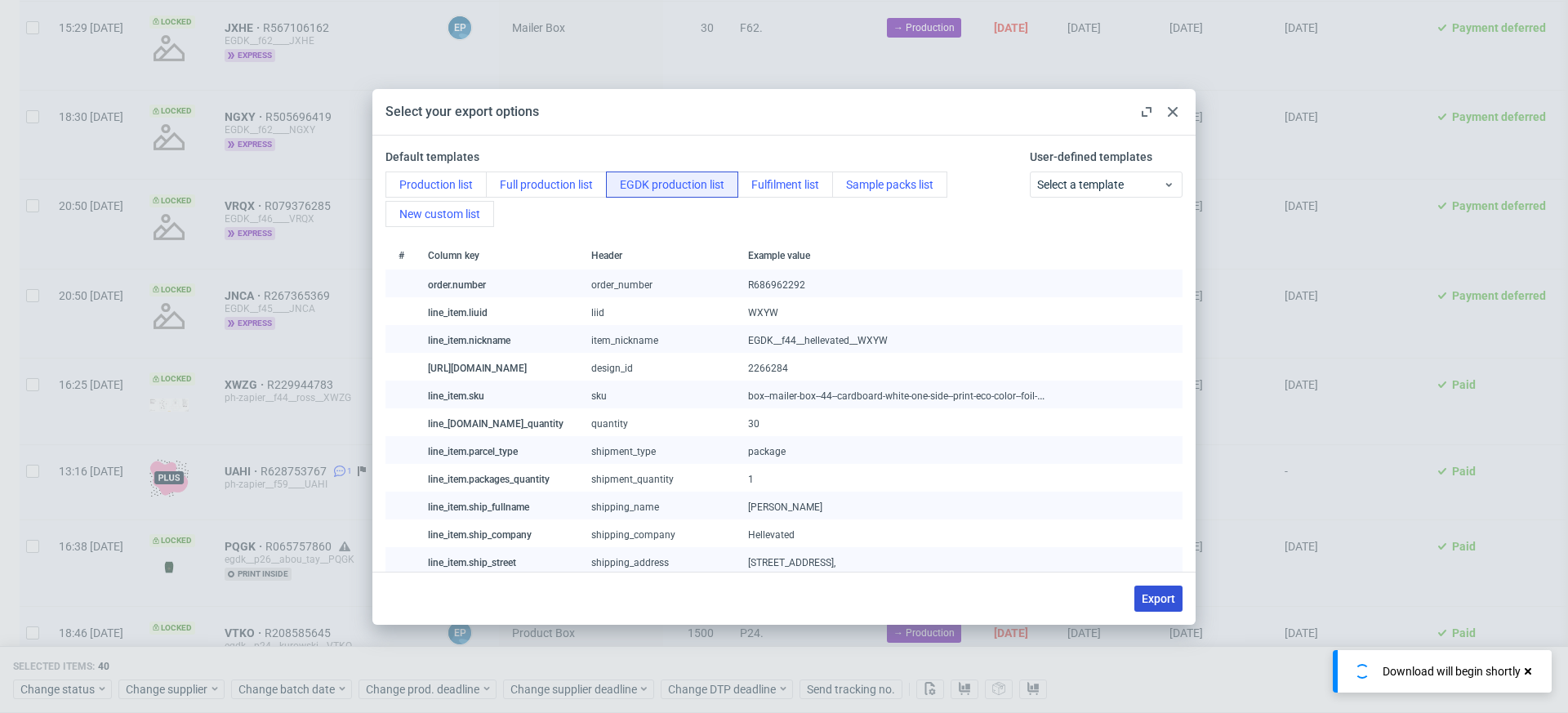
checkbox input "false"
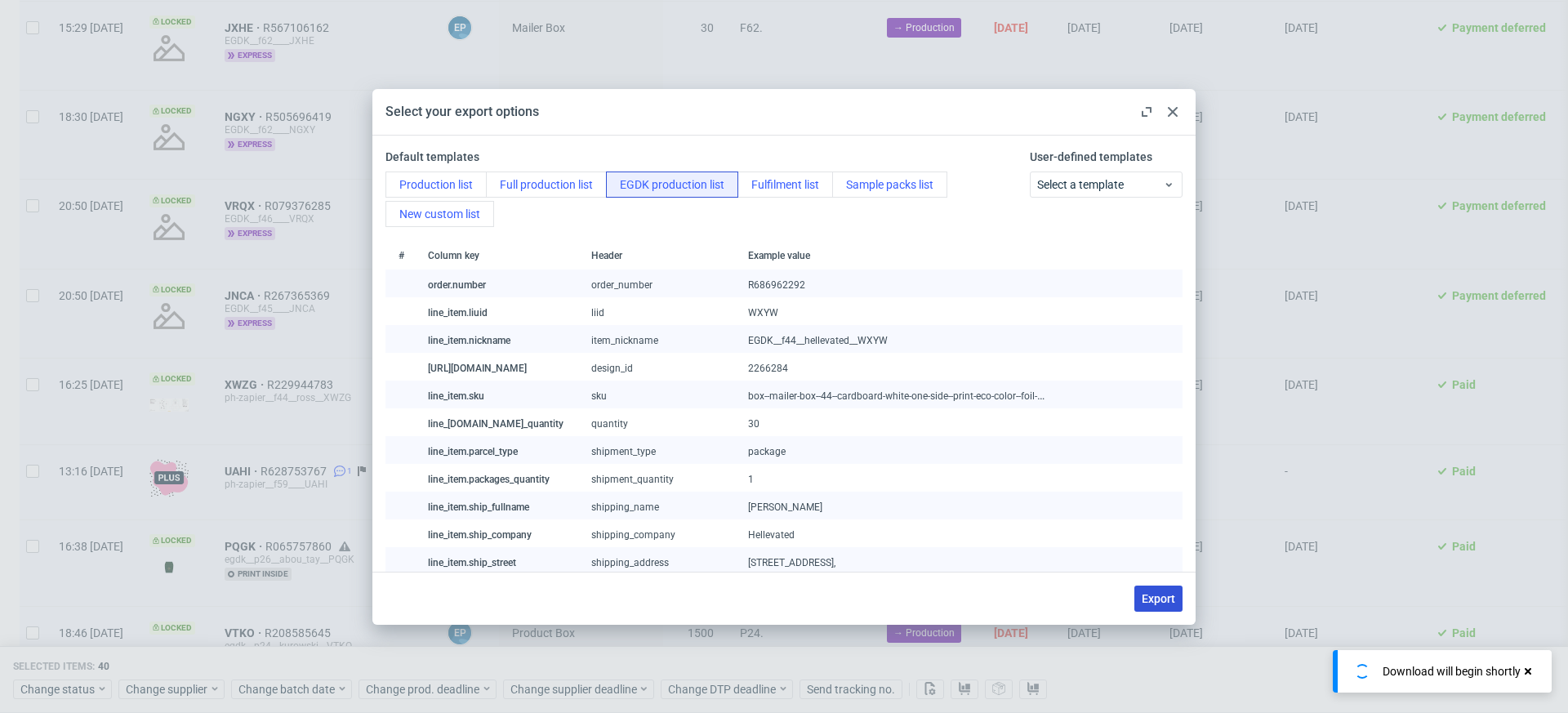
checkbox input "false"
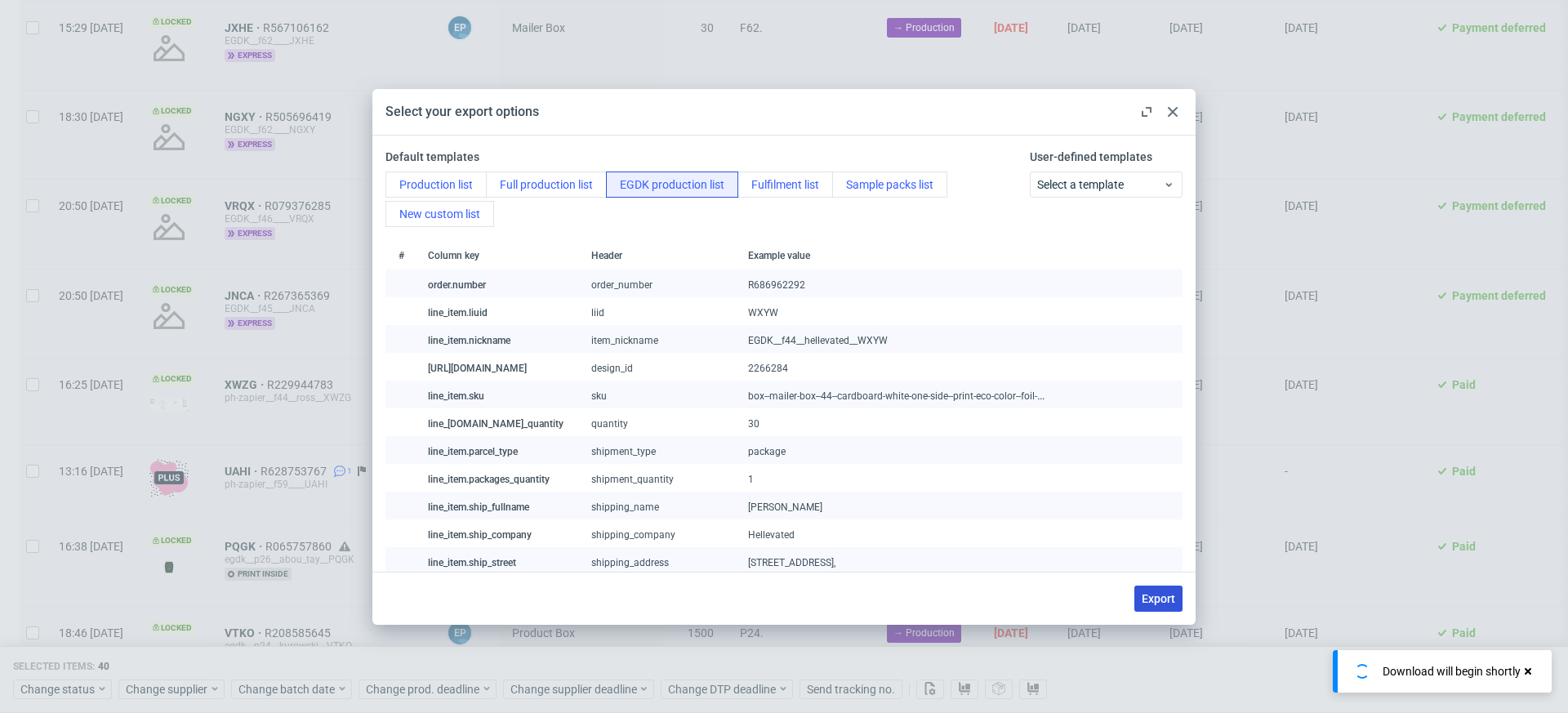
checkbox input "false"
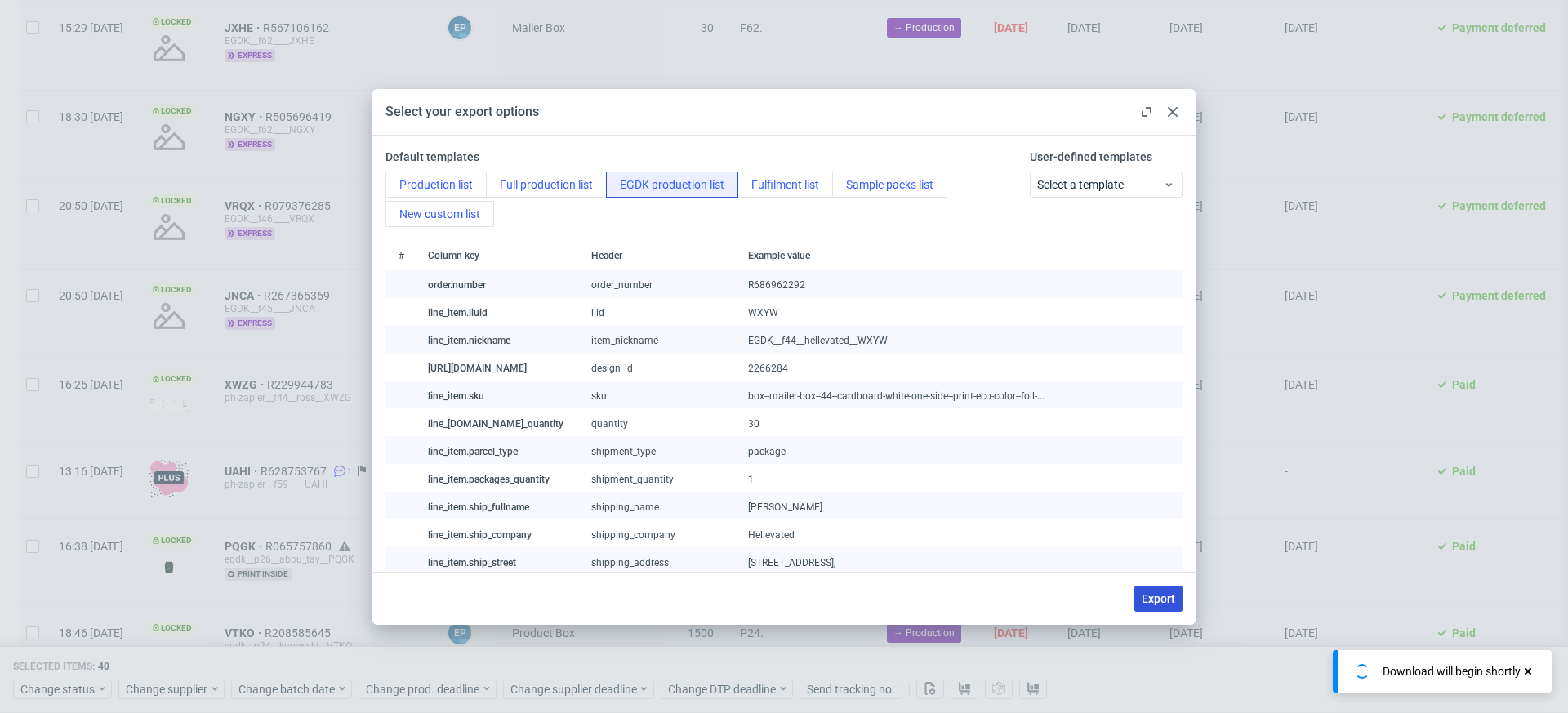
checkbox input "false"
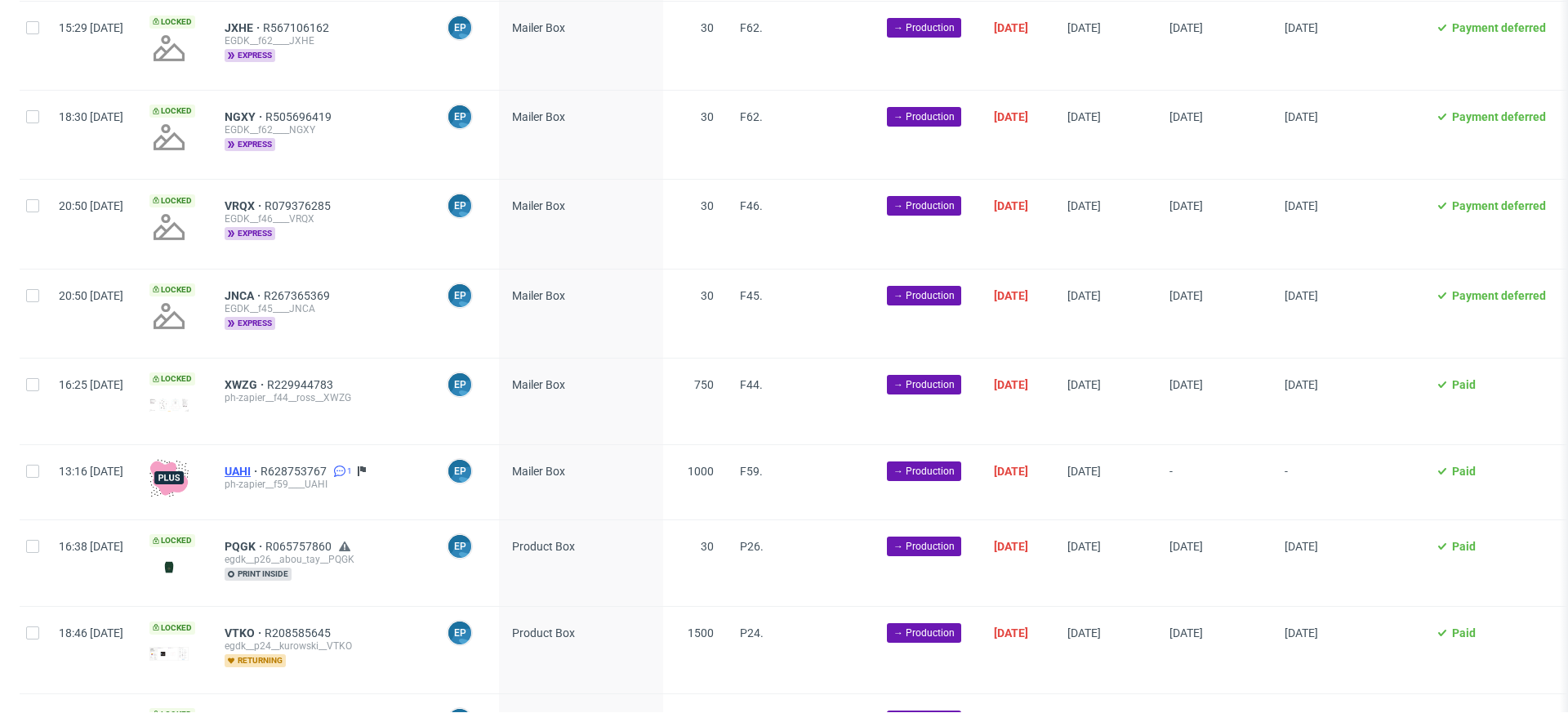
click at [261, 465] on span "UAHI" at bounding box center [242, 472] width 36 height 14
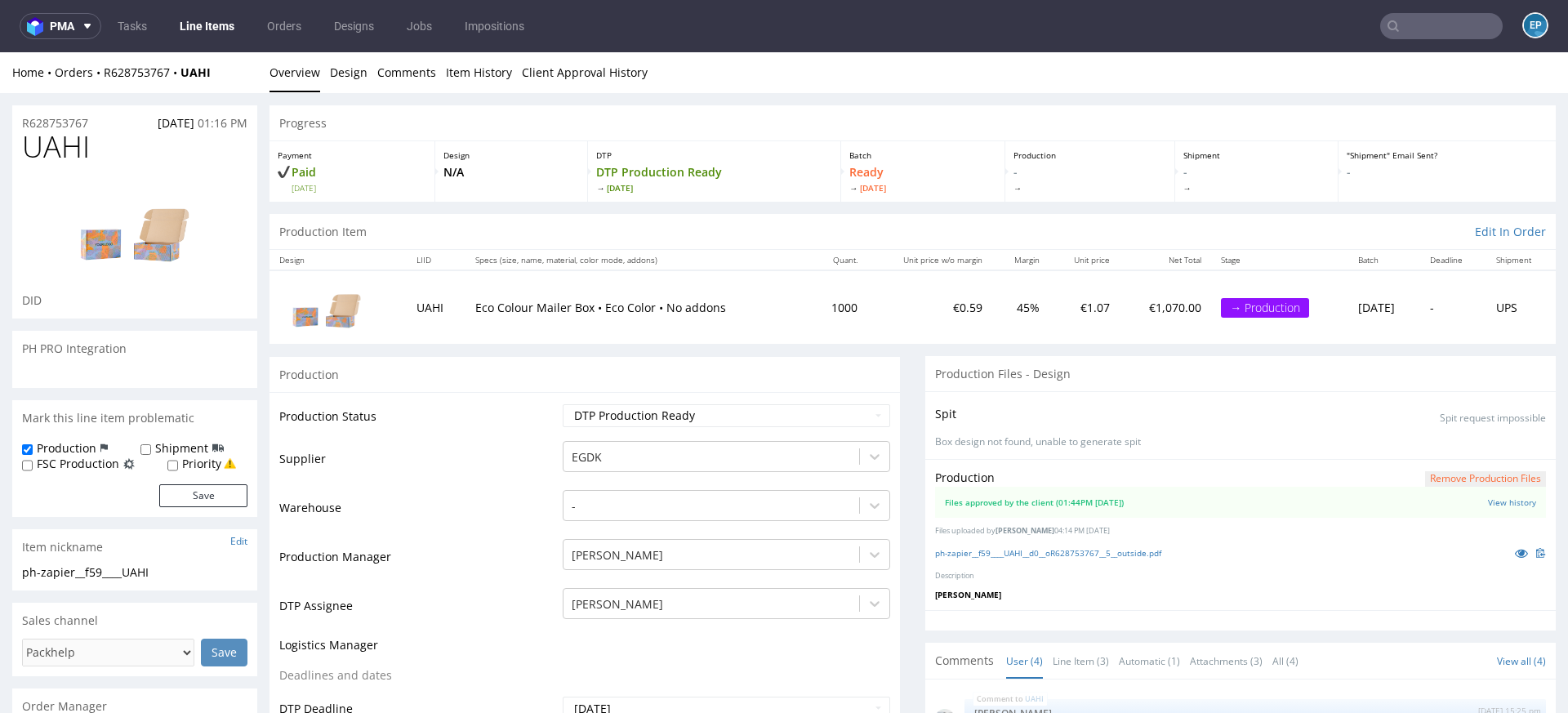
scroll to position [118, 0]
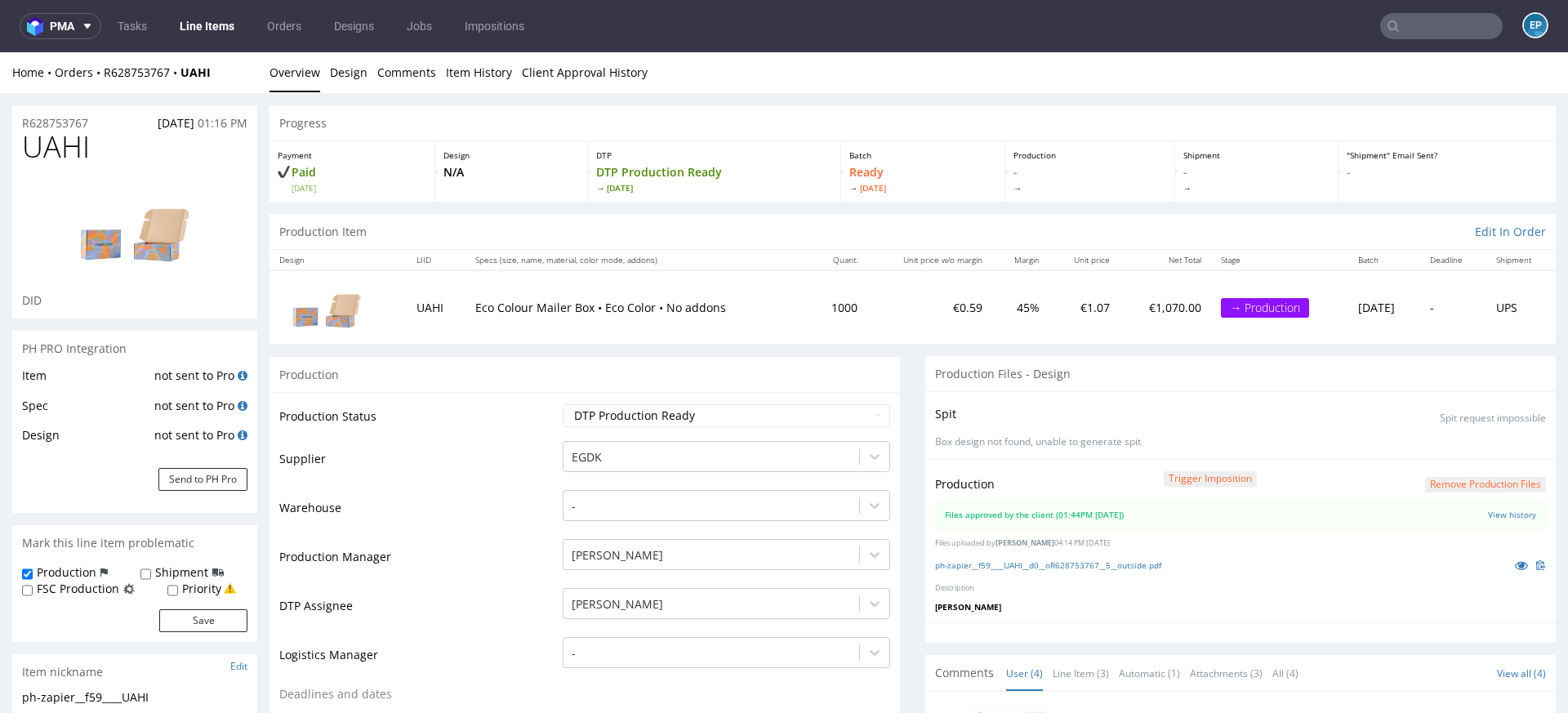
click at [199, 20] on link "Line Items" at bounding box center [206, 26] width 74 height 26
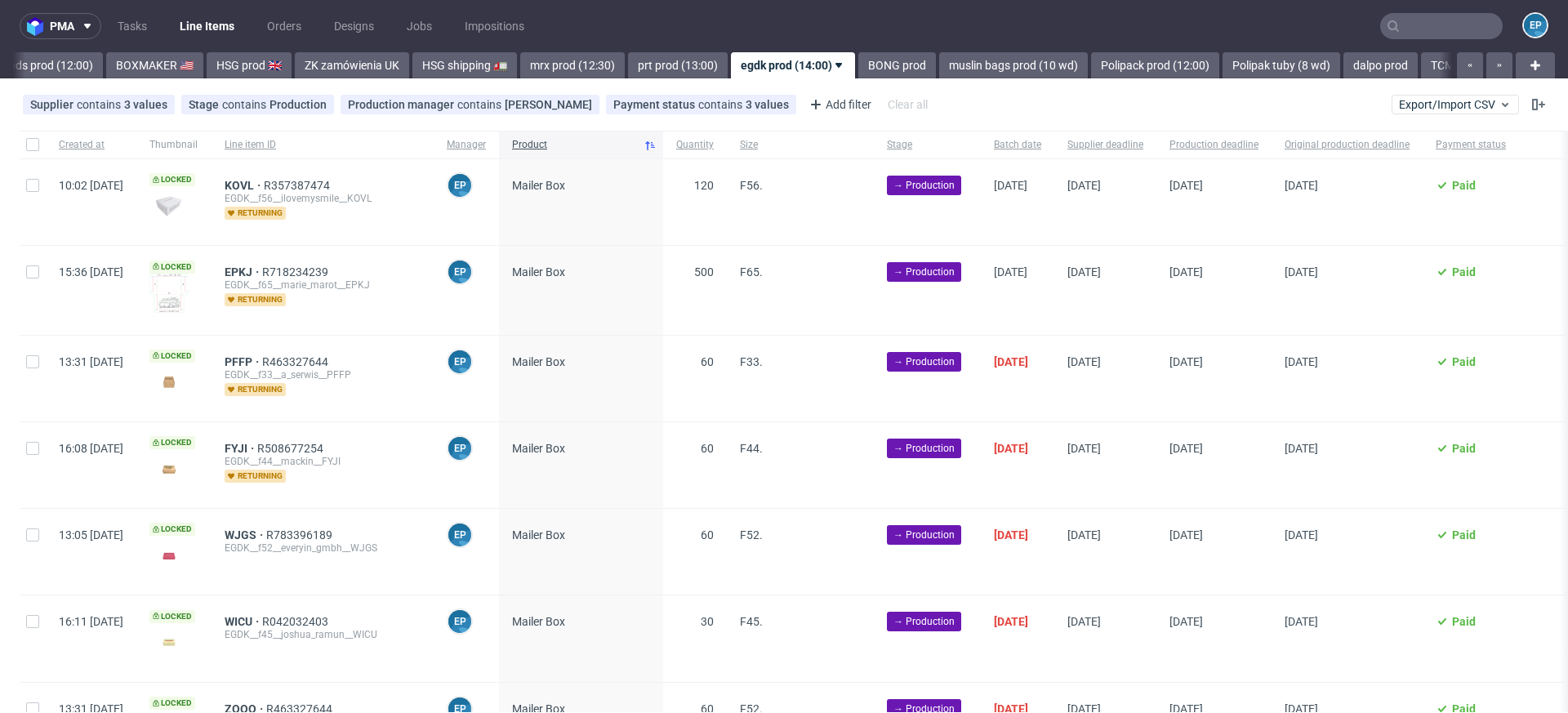
scroll to position [0, 1632]
click at [29, 140] on input "checkbox" at bounding box center [33, 145] width 14 height 14
checkbox input "true"
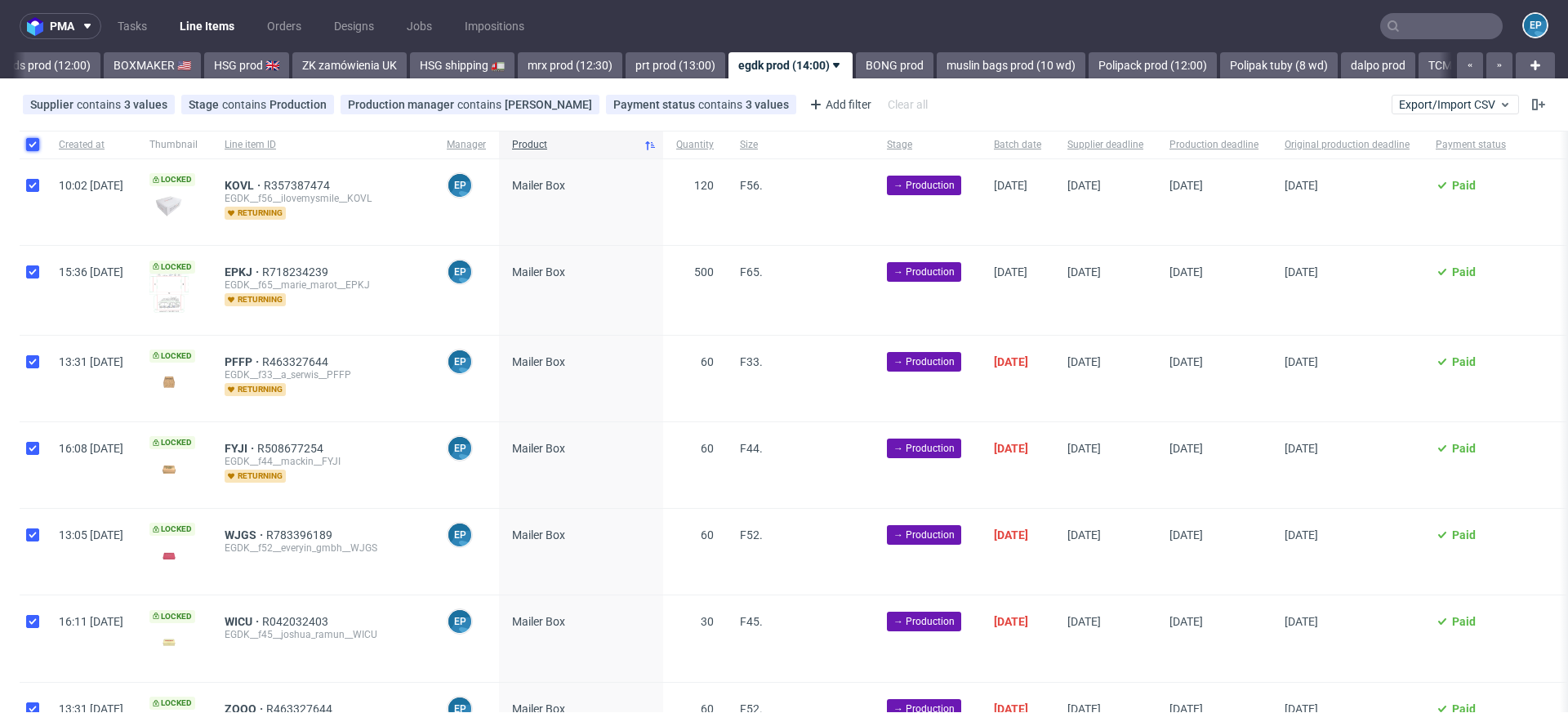
checkbox input "true"
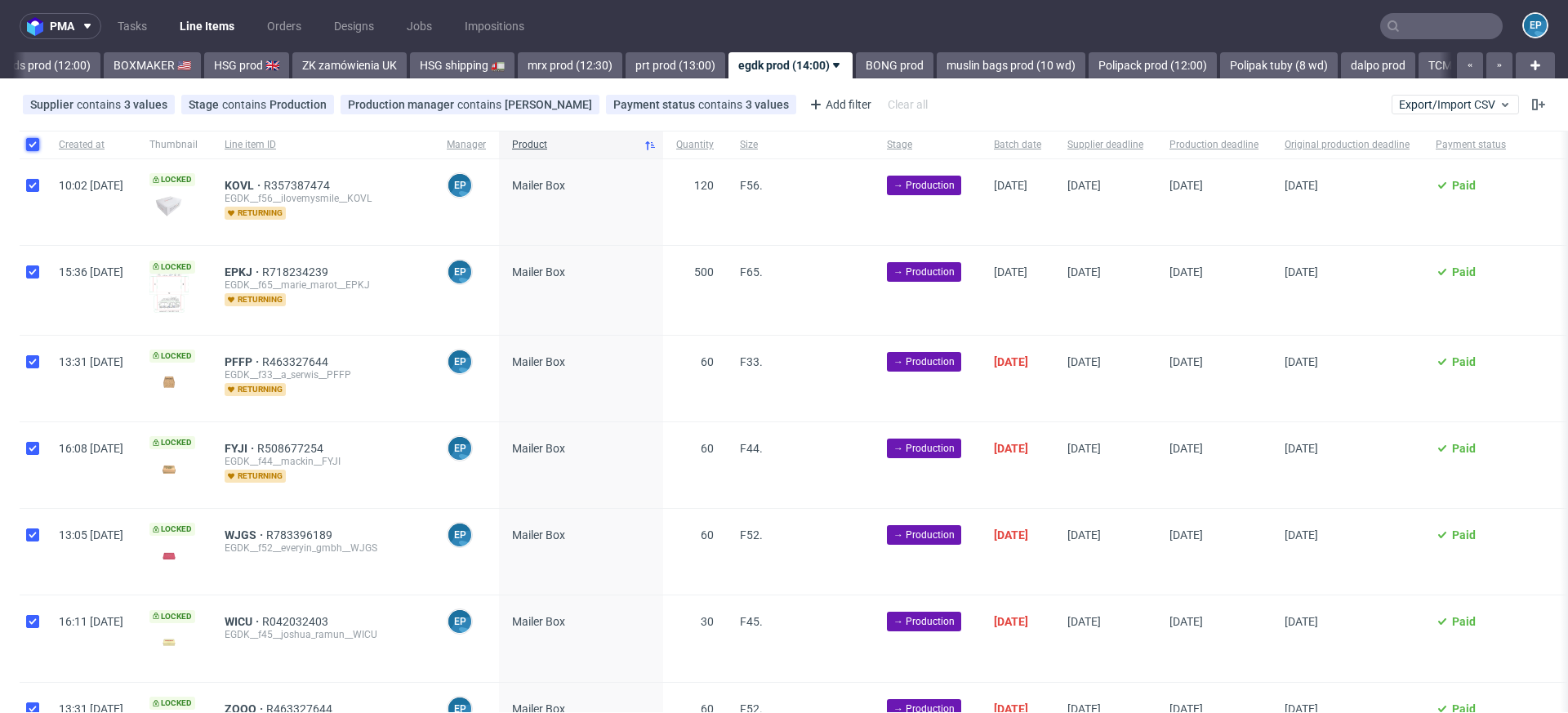
checkbox input "true"
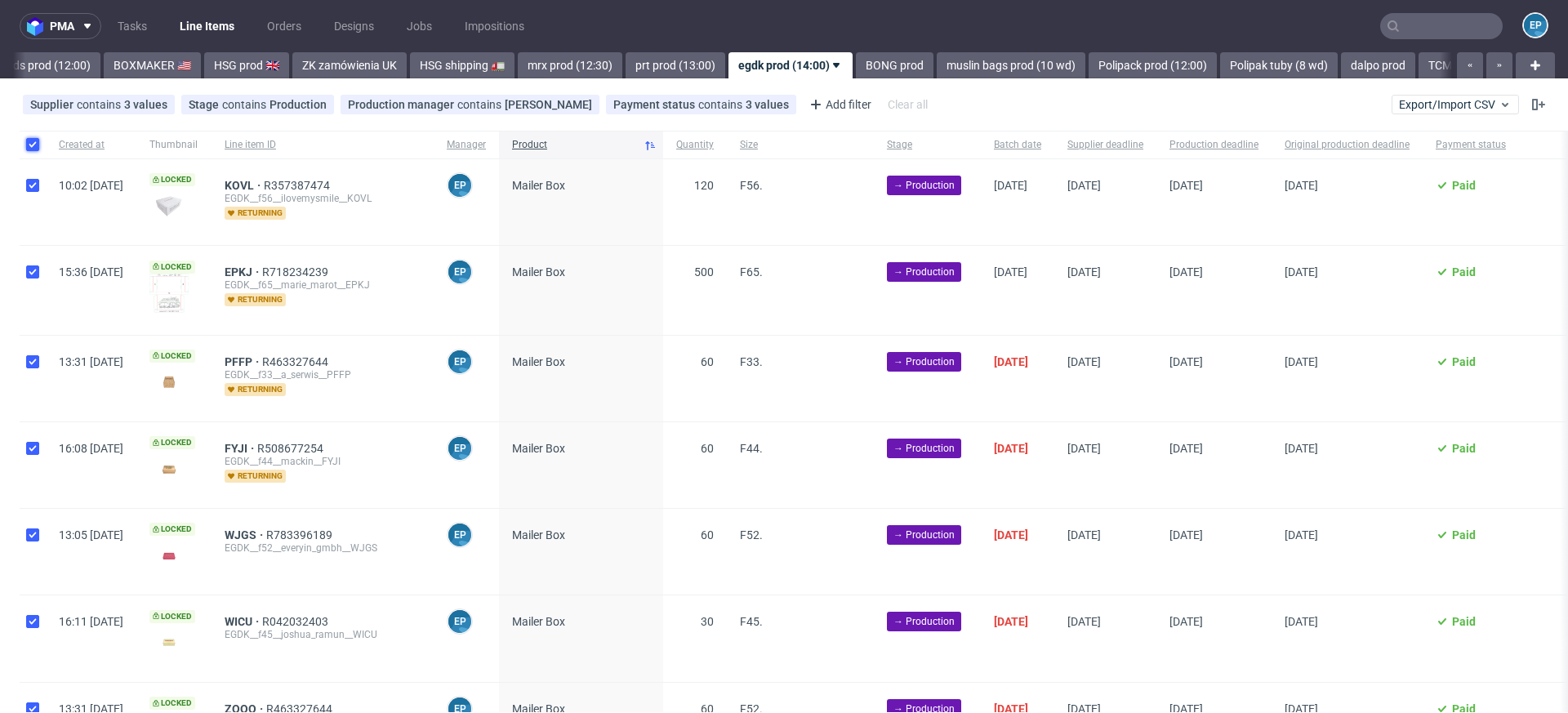
checkbox input "true"
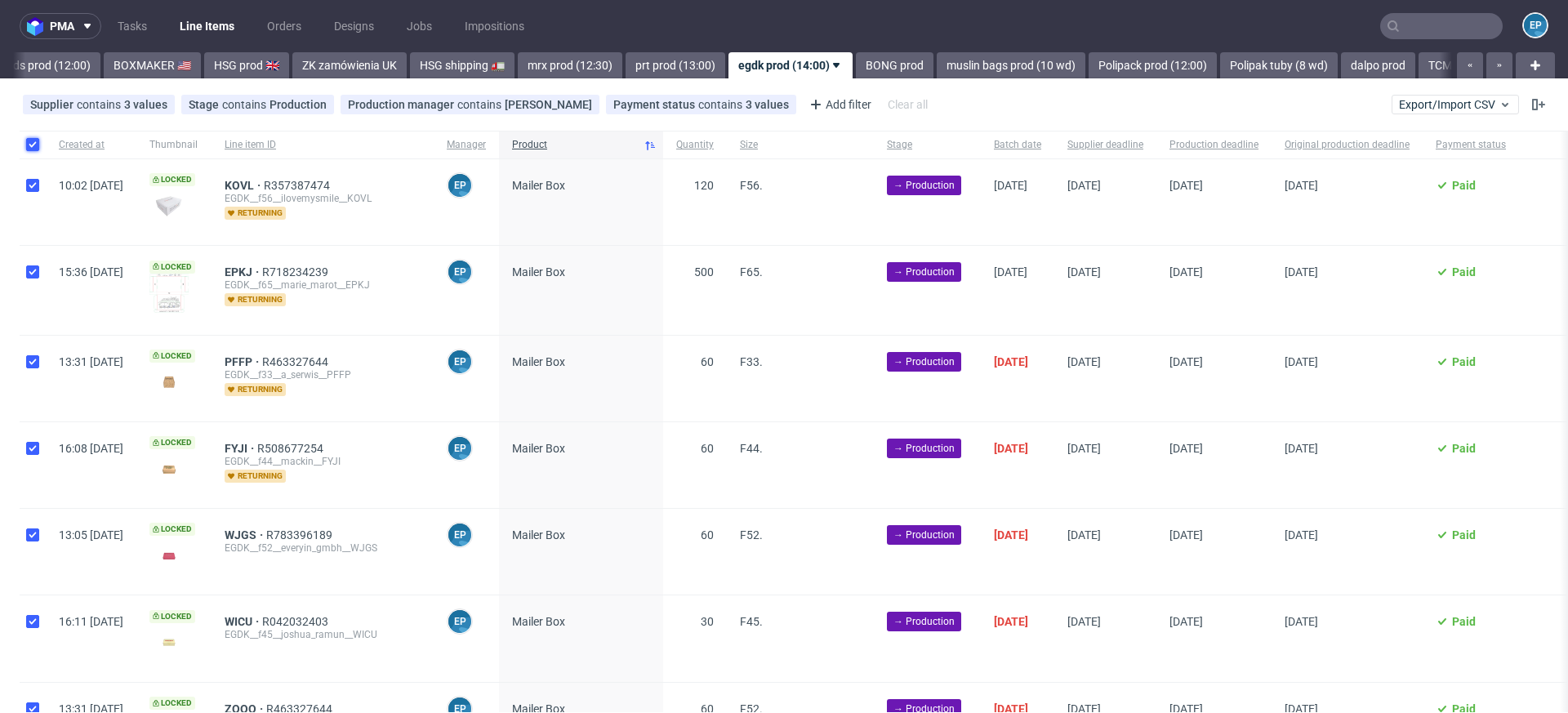
checkbox input "true"
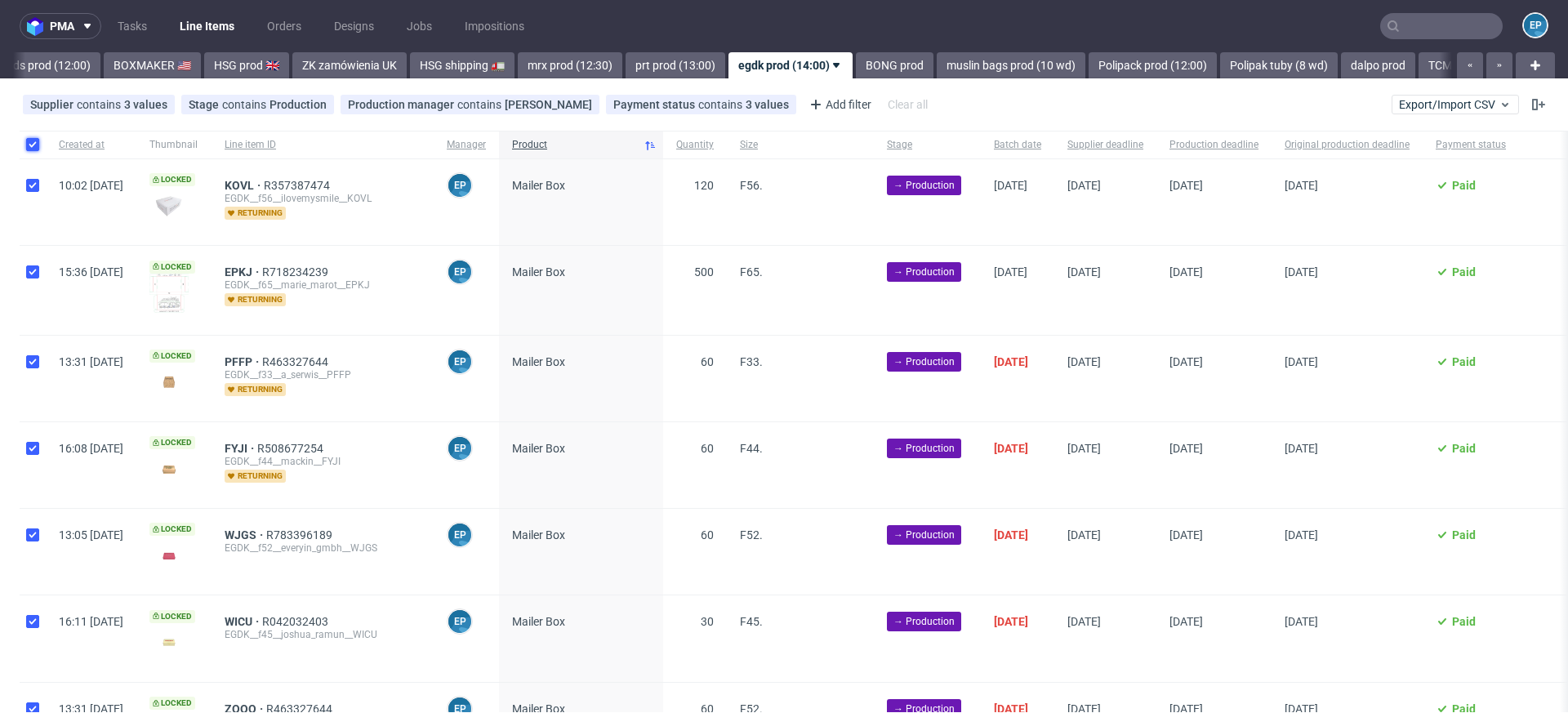
checkbox input "true"
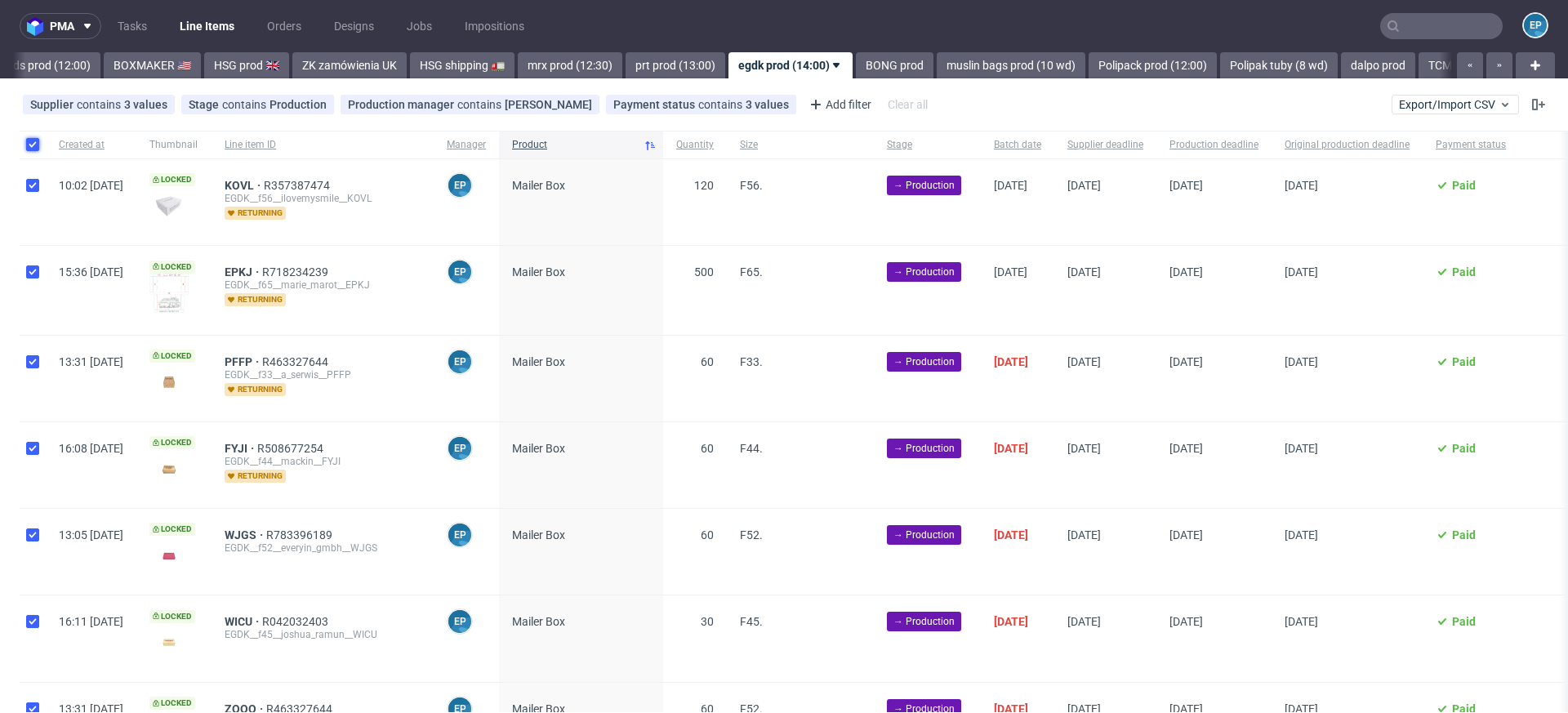
checkbox input "true"
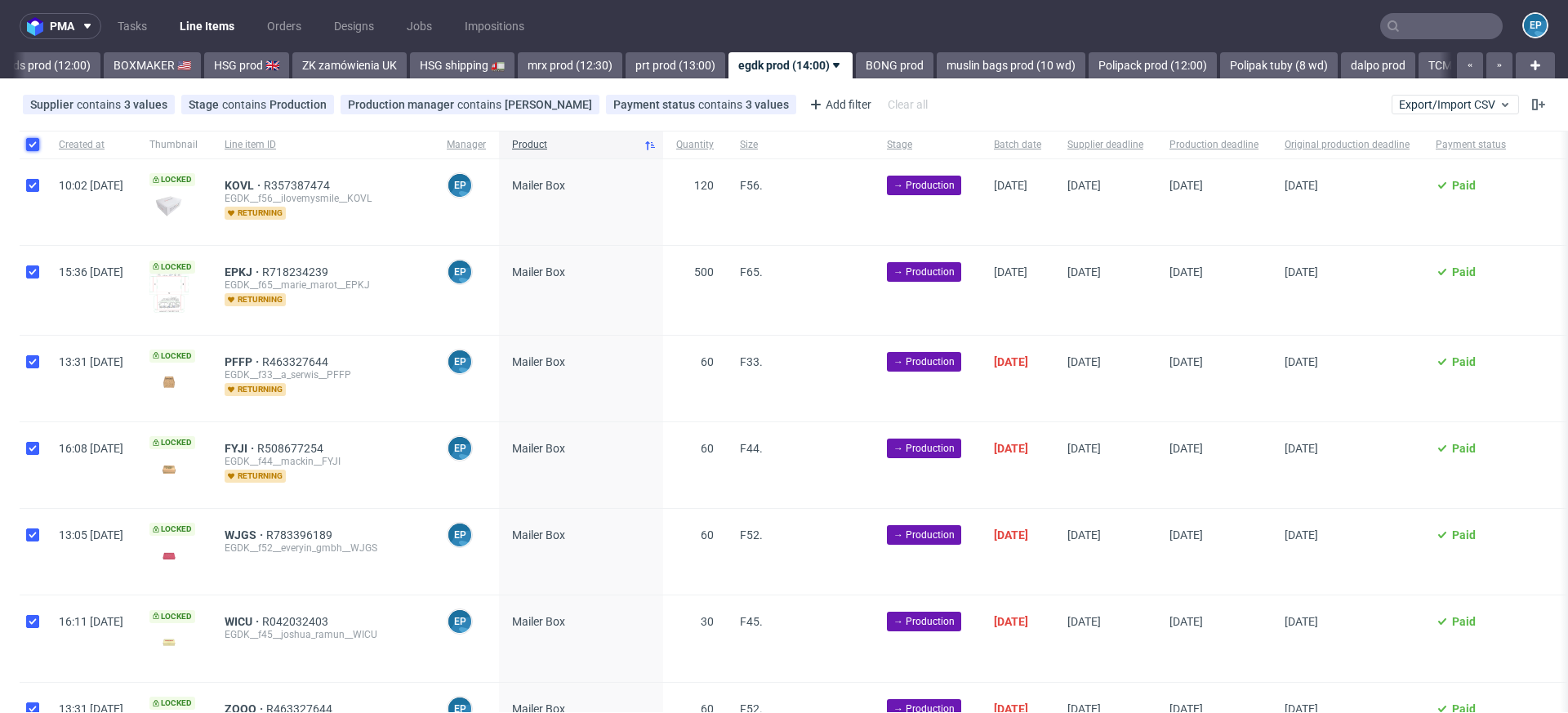
checkbox input "true"
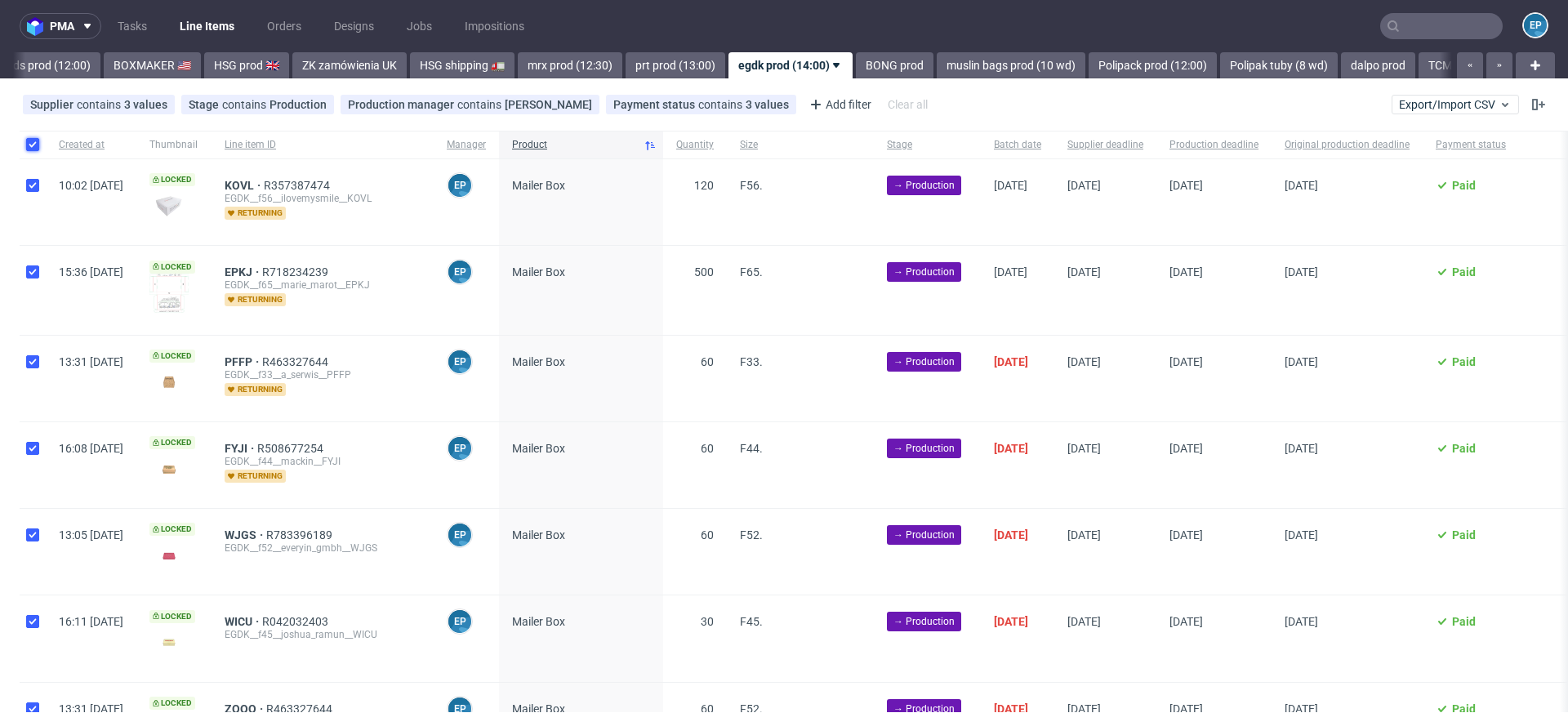
checkbox input "true"
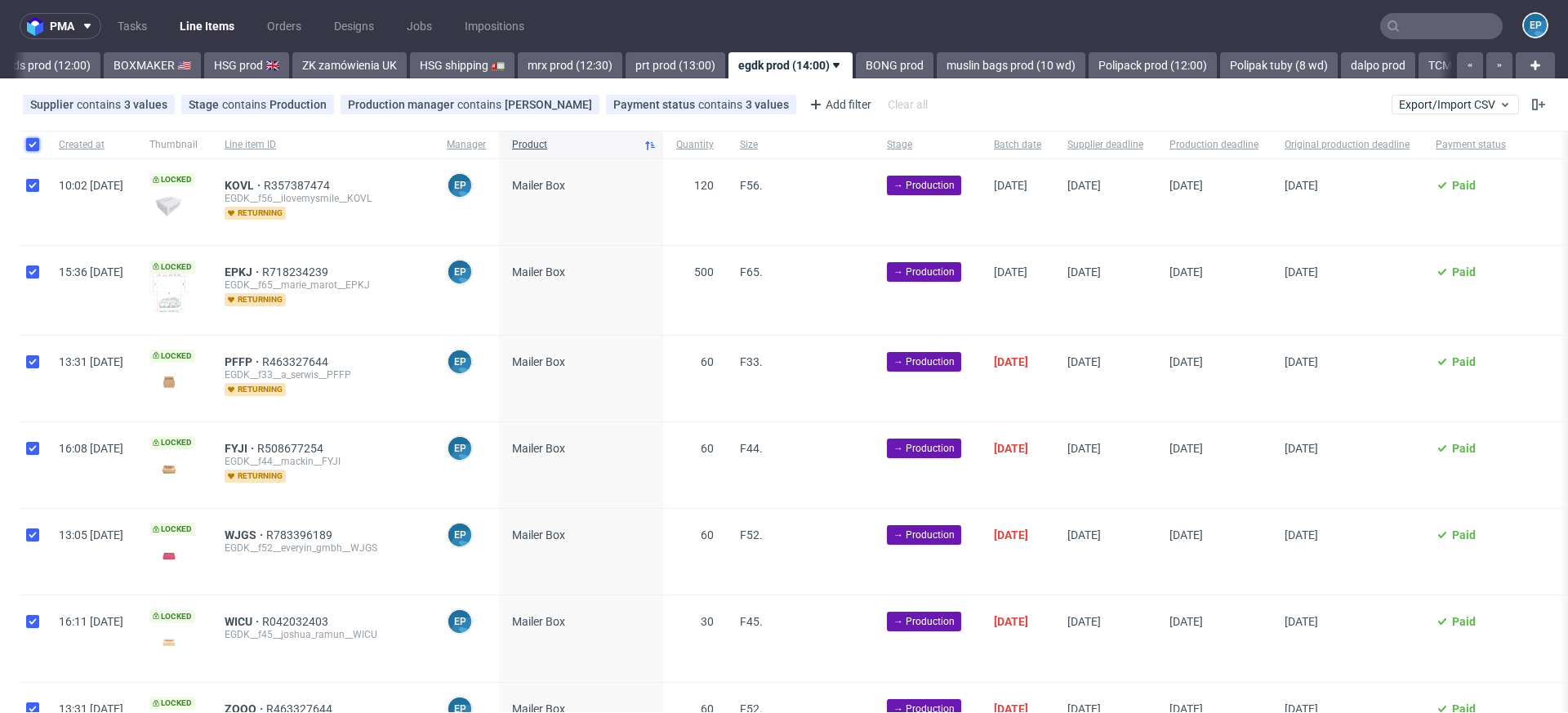
checkbox input "true"
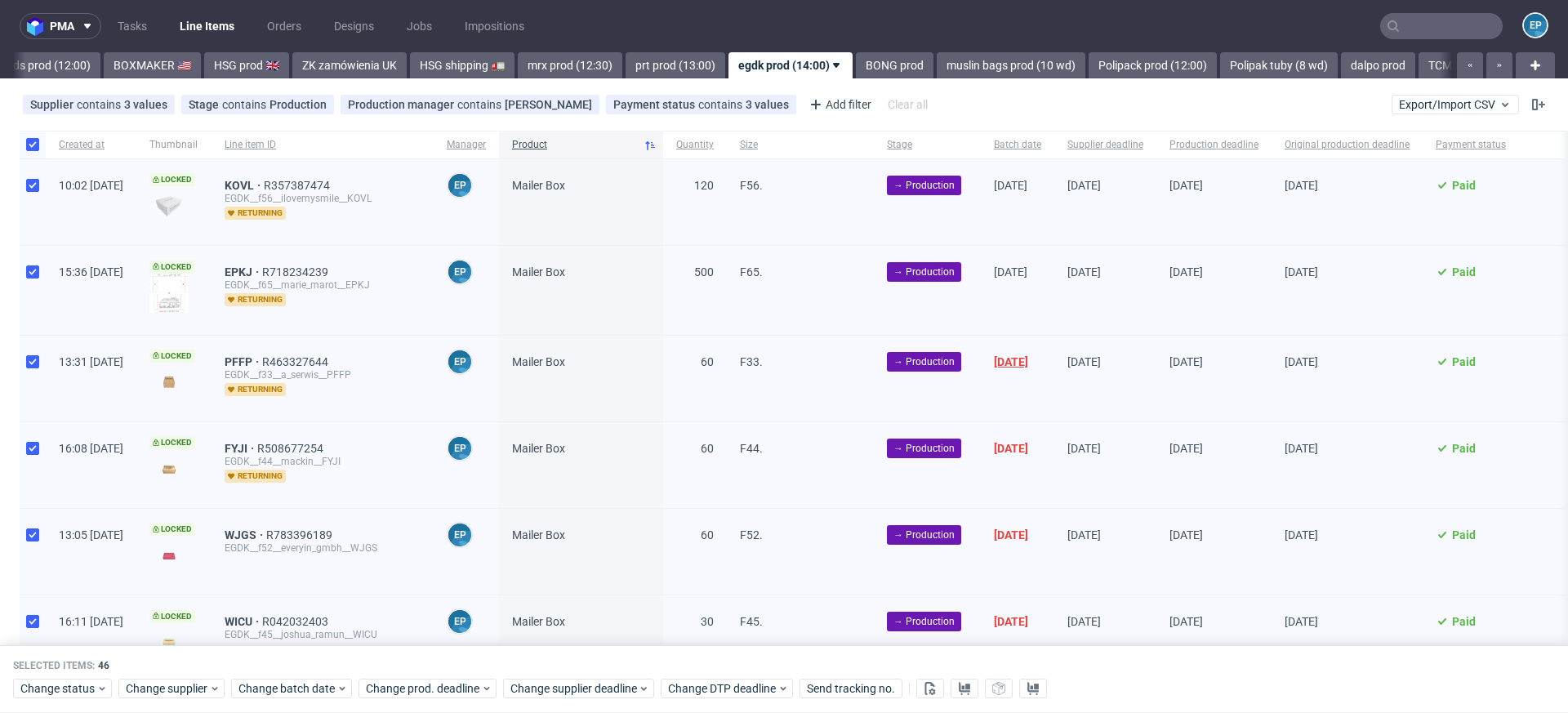
click at [1029, 361] on span "25/09/2025" at bounding box center [1011, 362] width 35 height 14
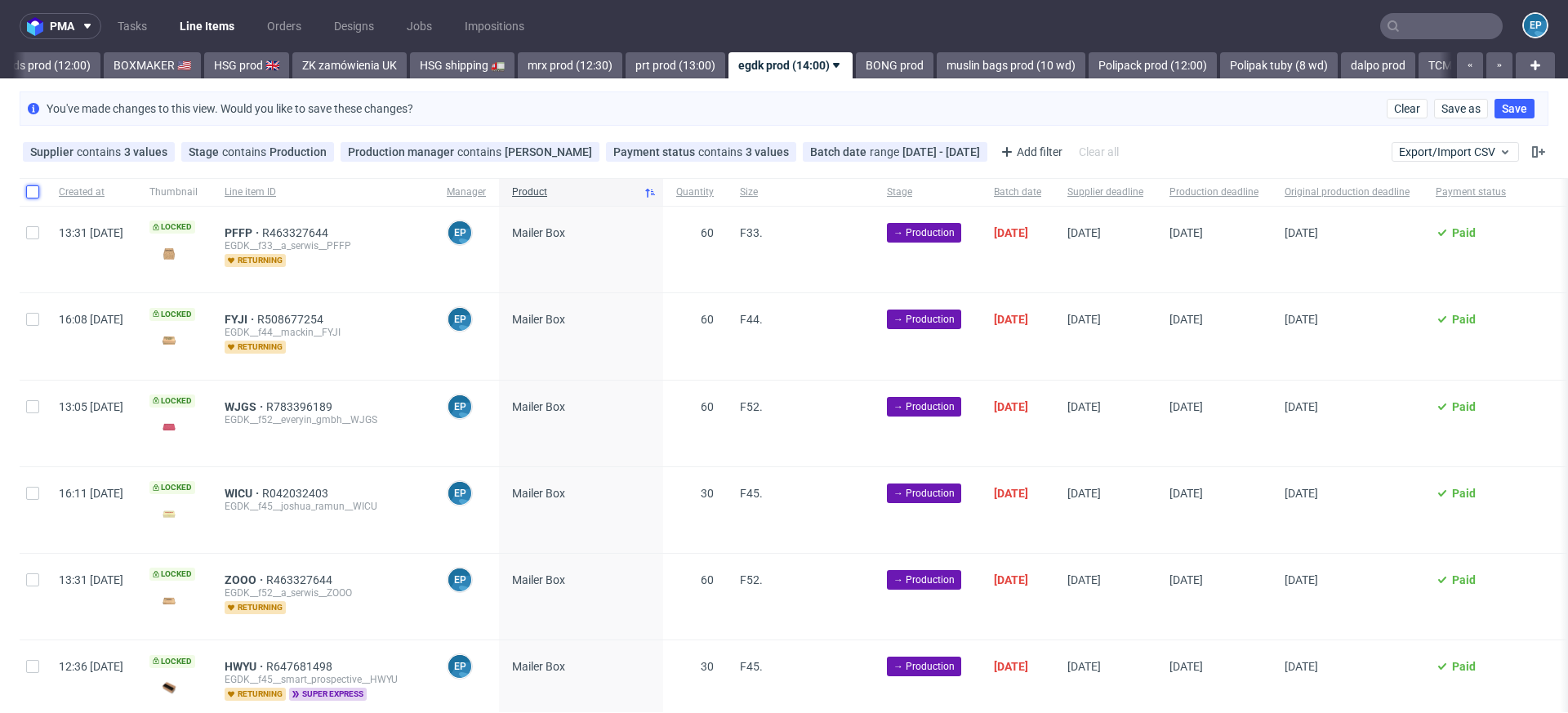
click at [36, 191] on input "checkbox" at bounding box center [33, 192] width 14 height 14
checkbox input "true"
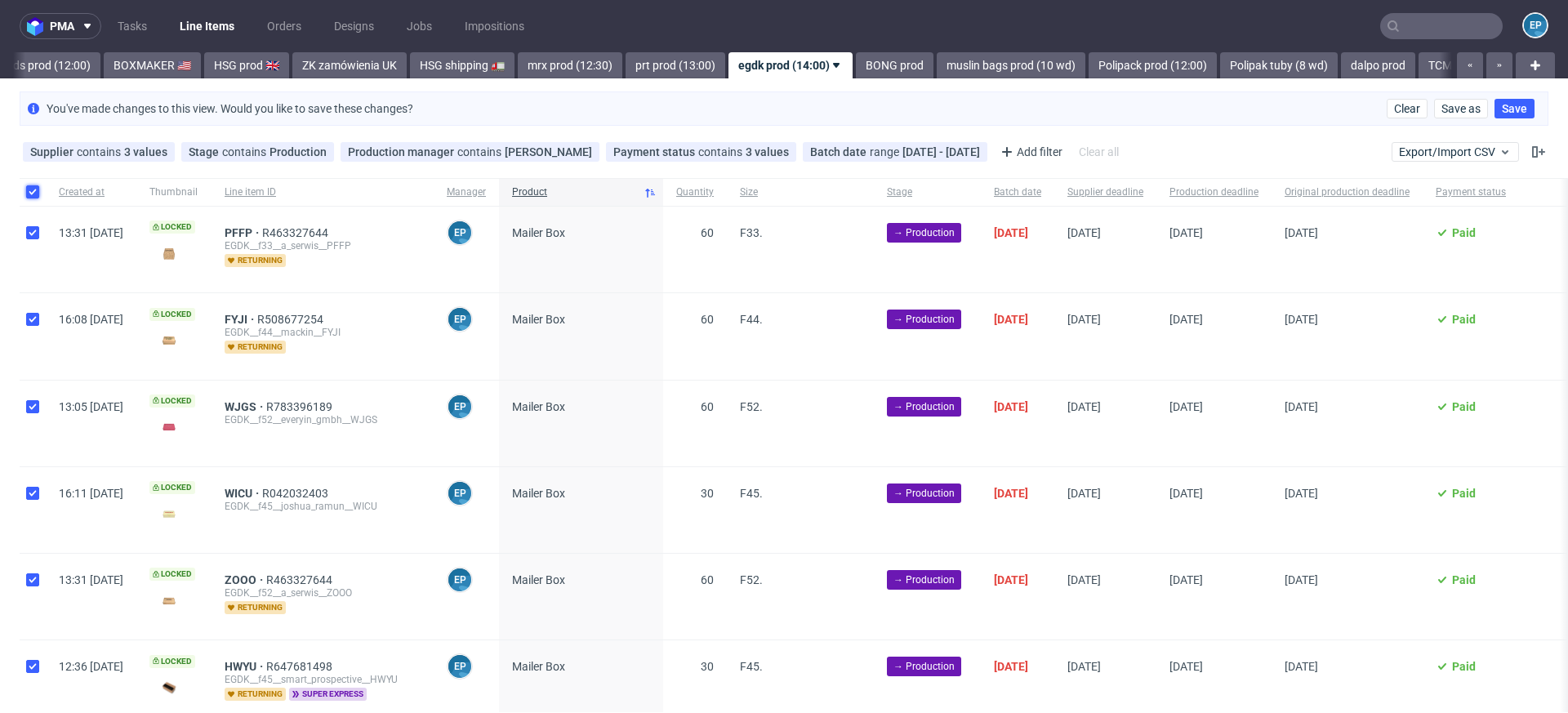
checkbox input "true"
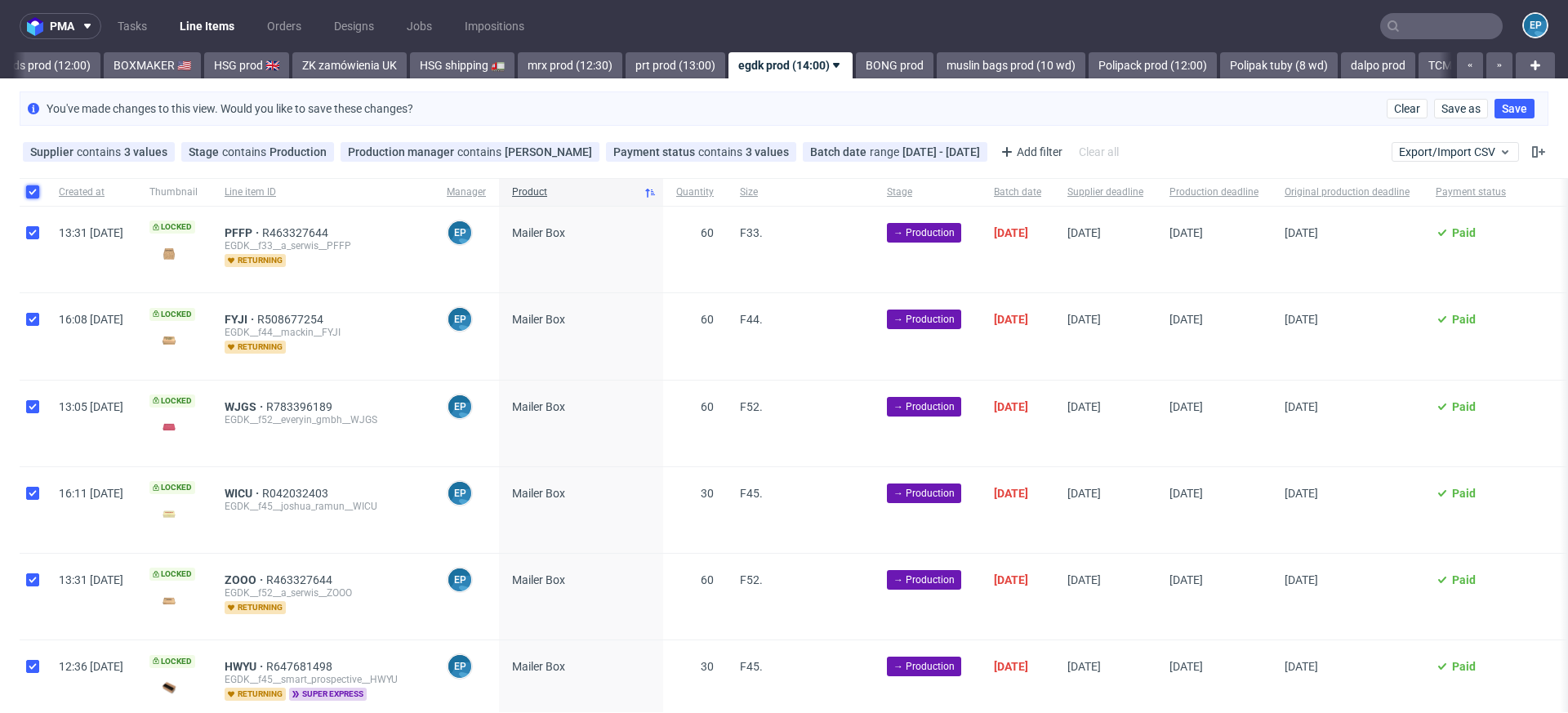
checkbox input "true"
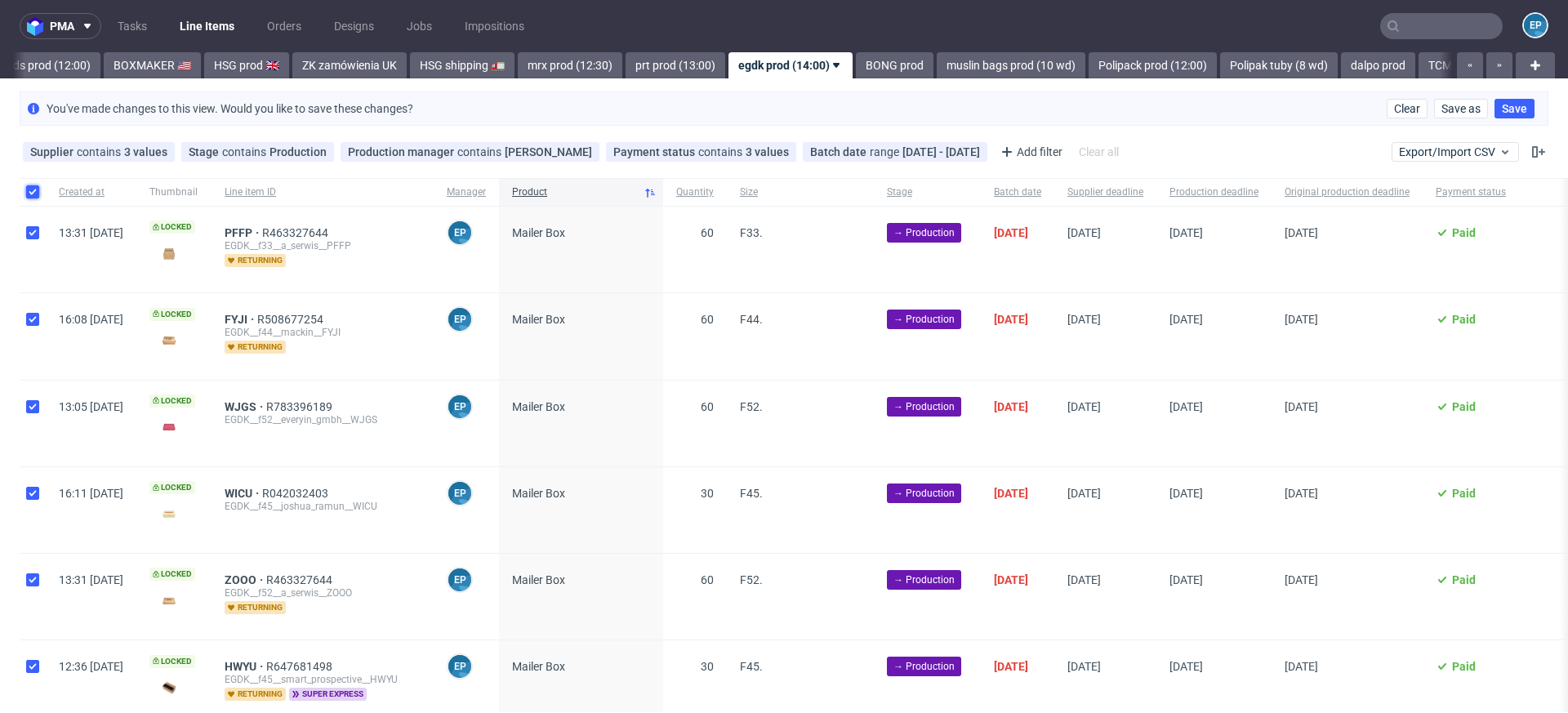
checkbox input "true"
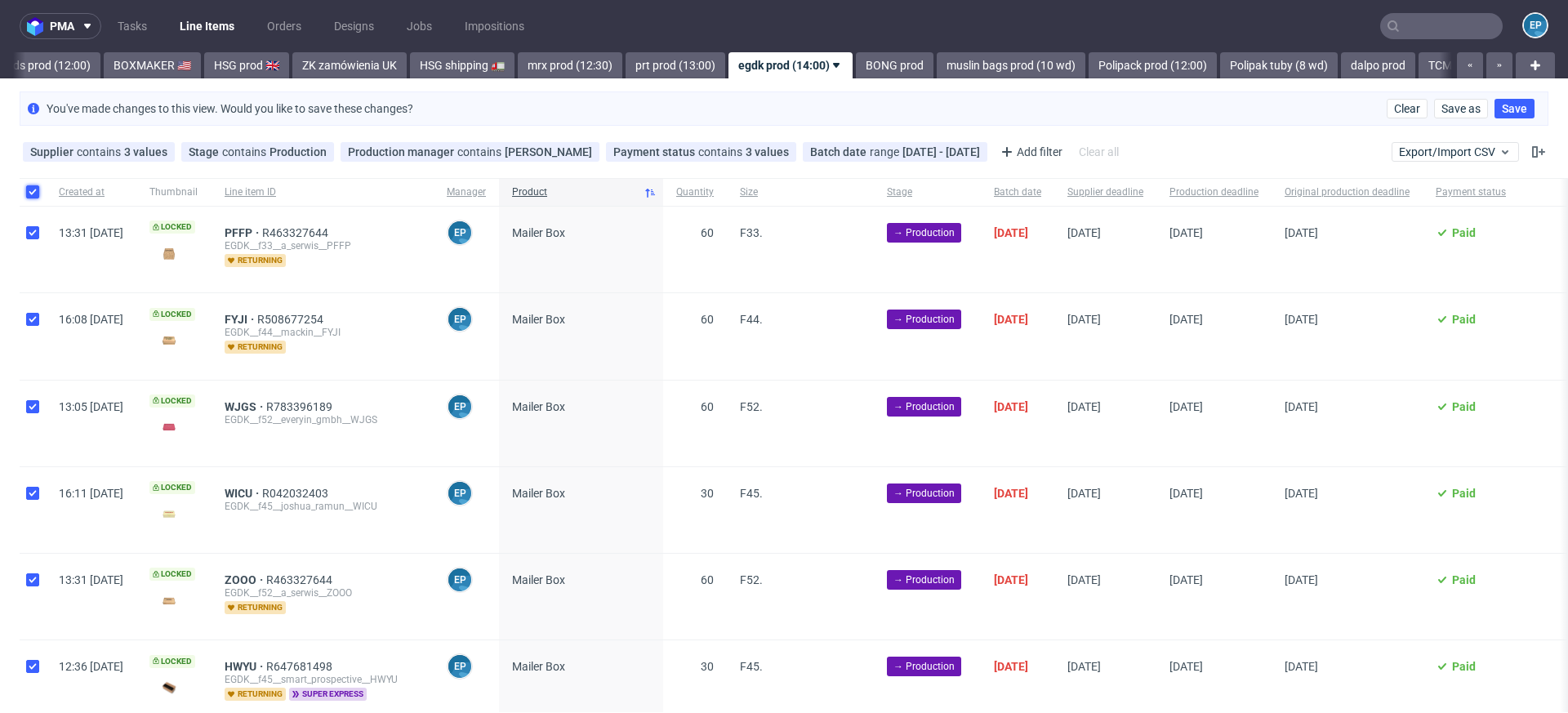
checkbox input "true"
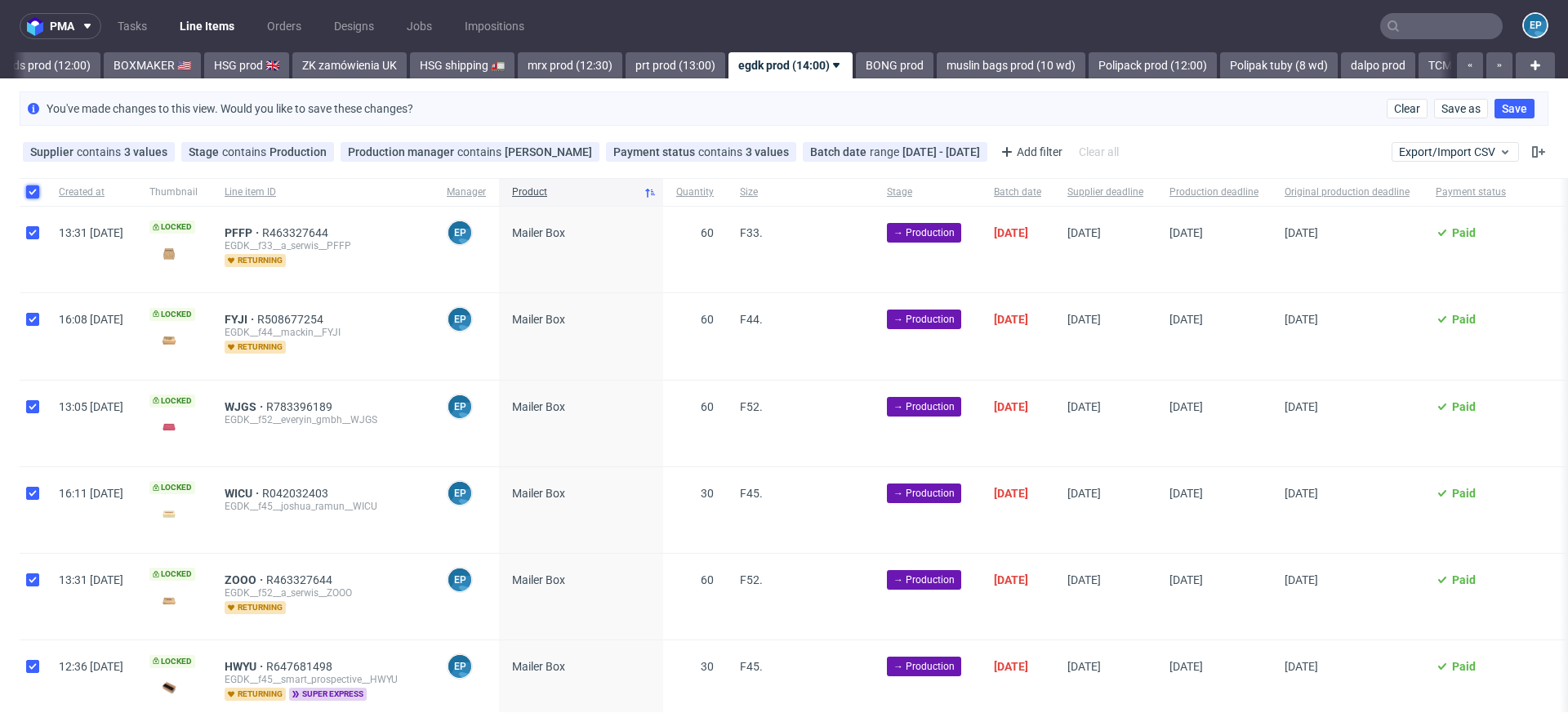
checkbox input "true"
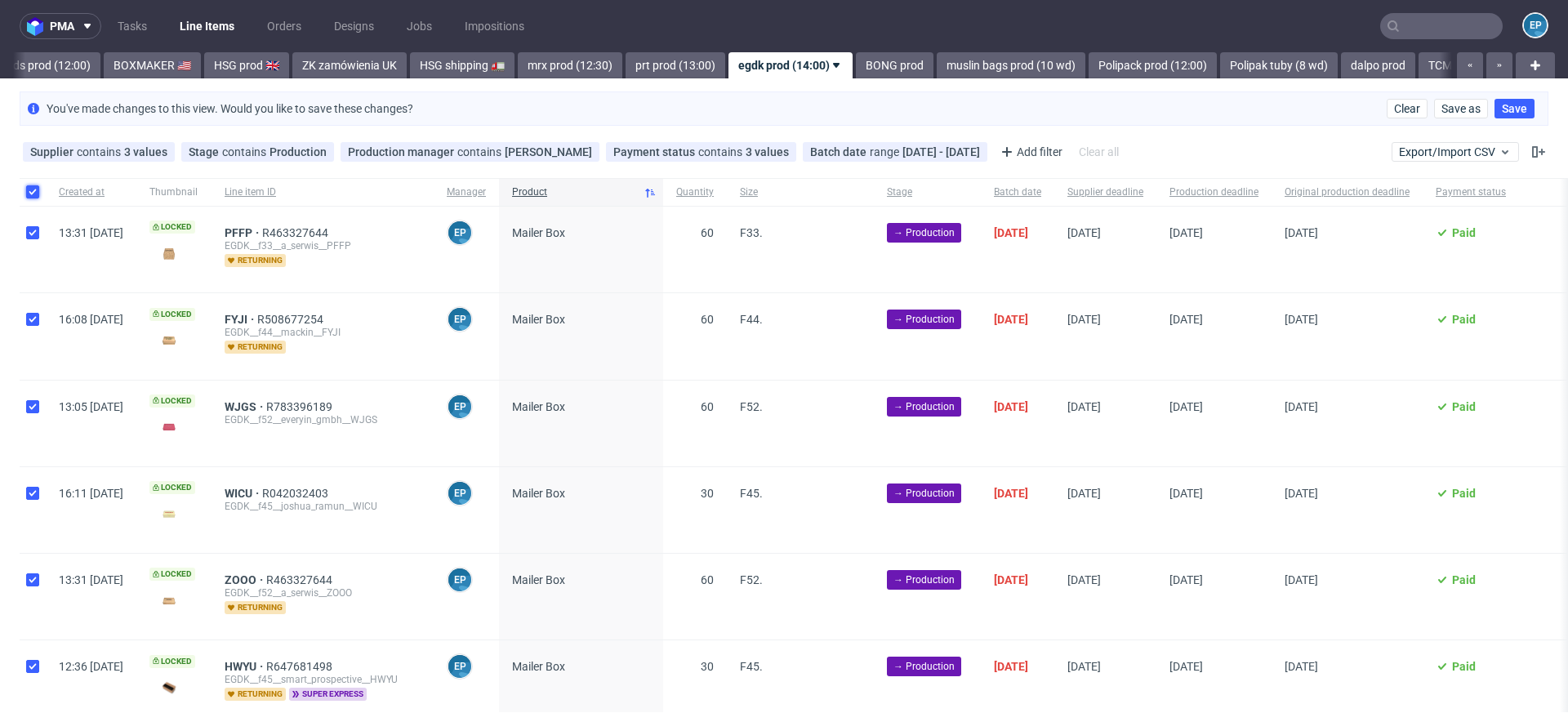
checkbox input "true"
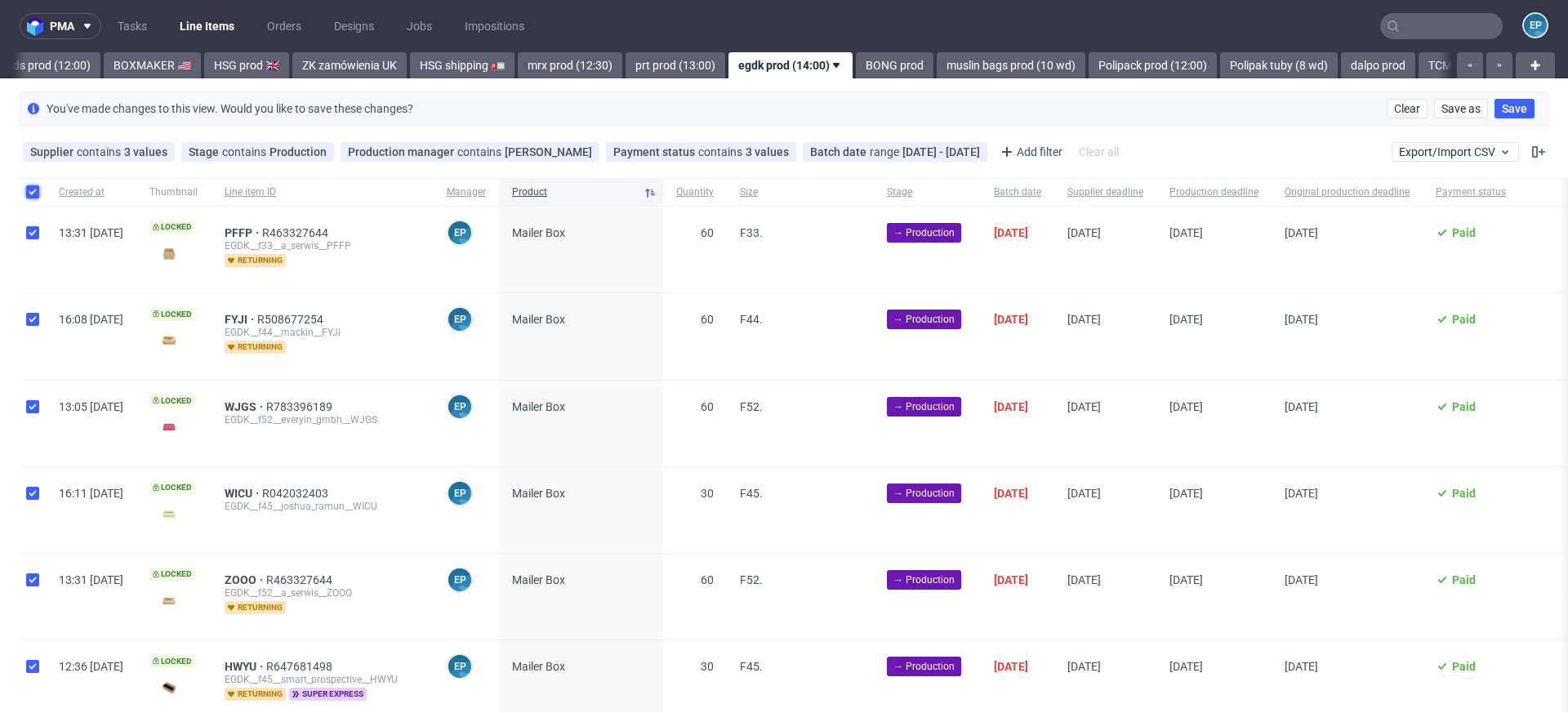
checkbox input "true"
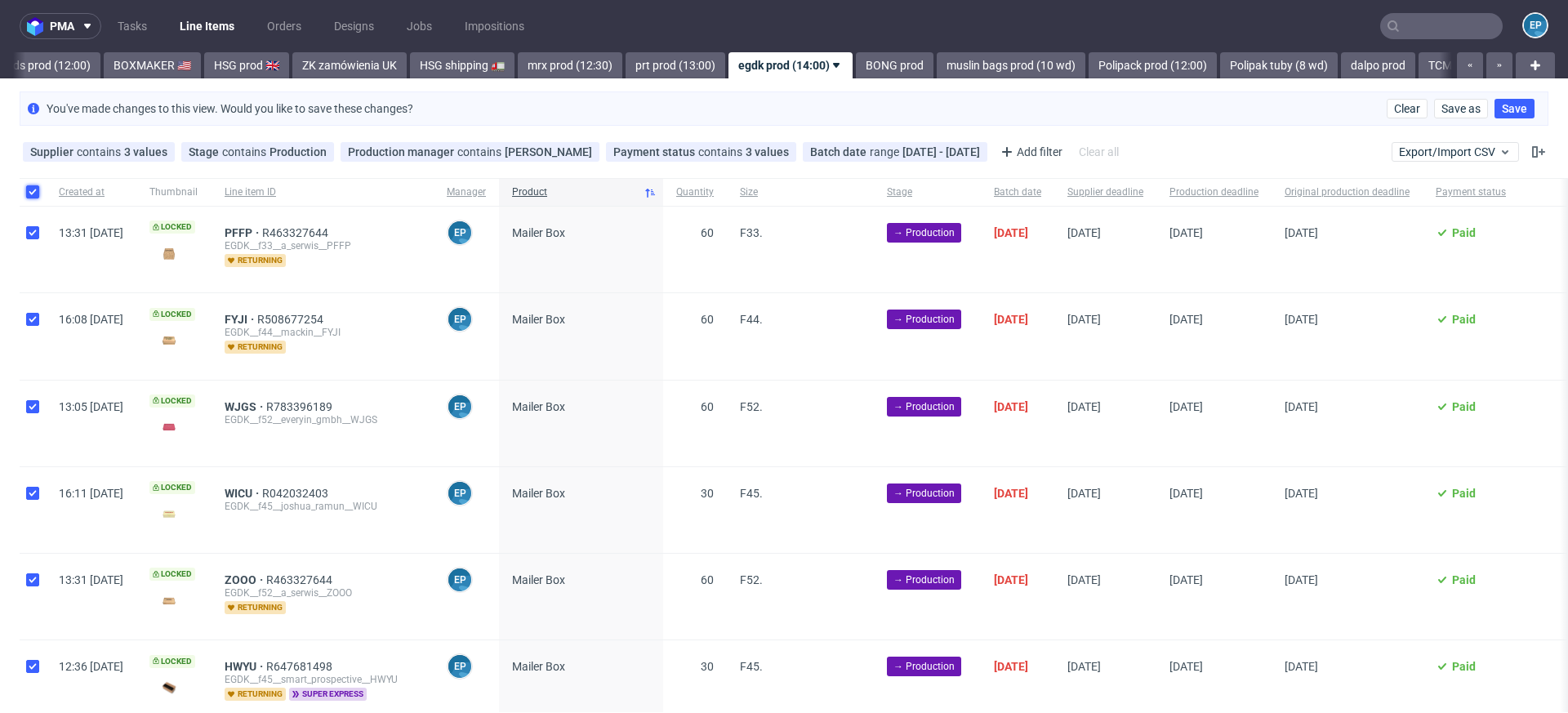
checkbox input "true"
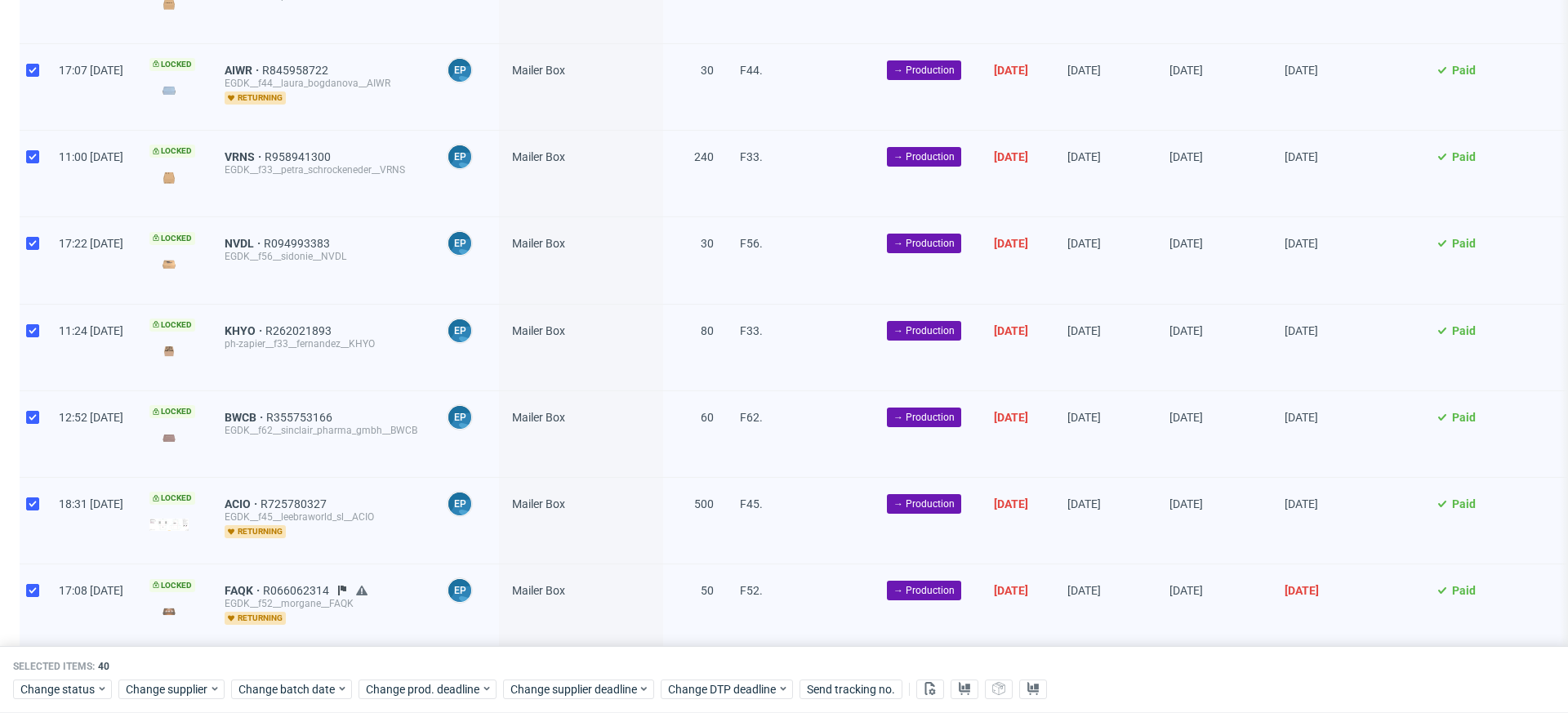
scroll to position [3079, 0]
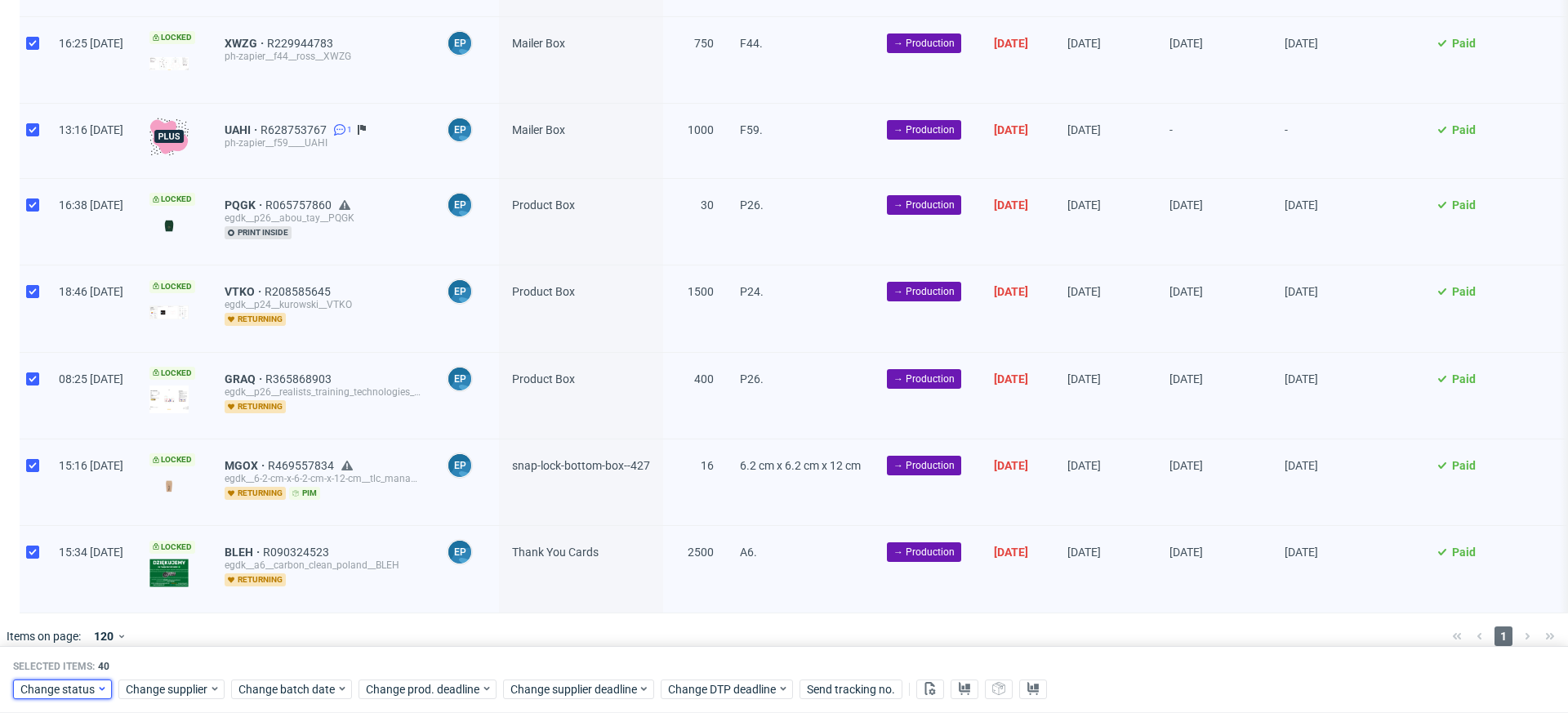
click at [41, 692] on span "Change status" at bounding box center [58, 689] width 76 height 16
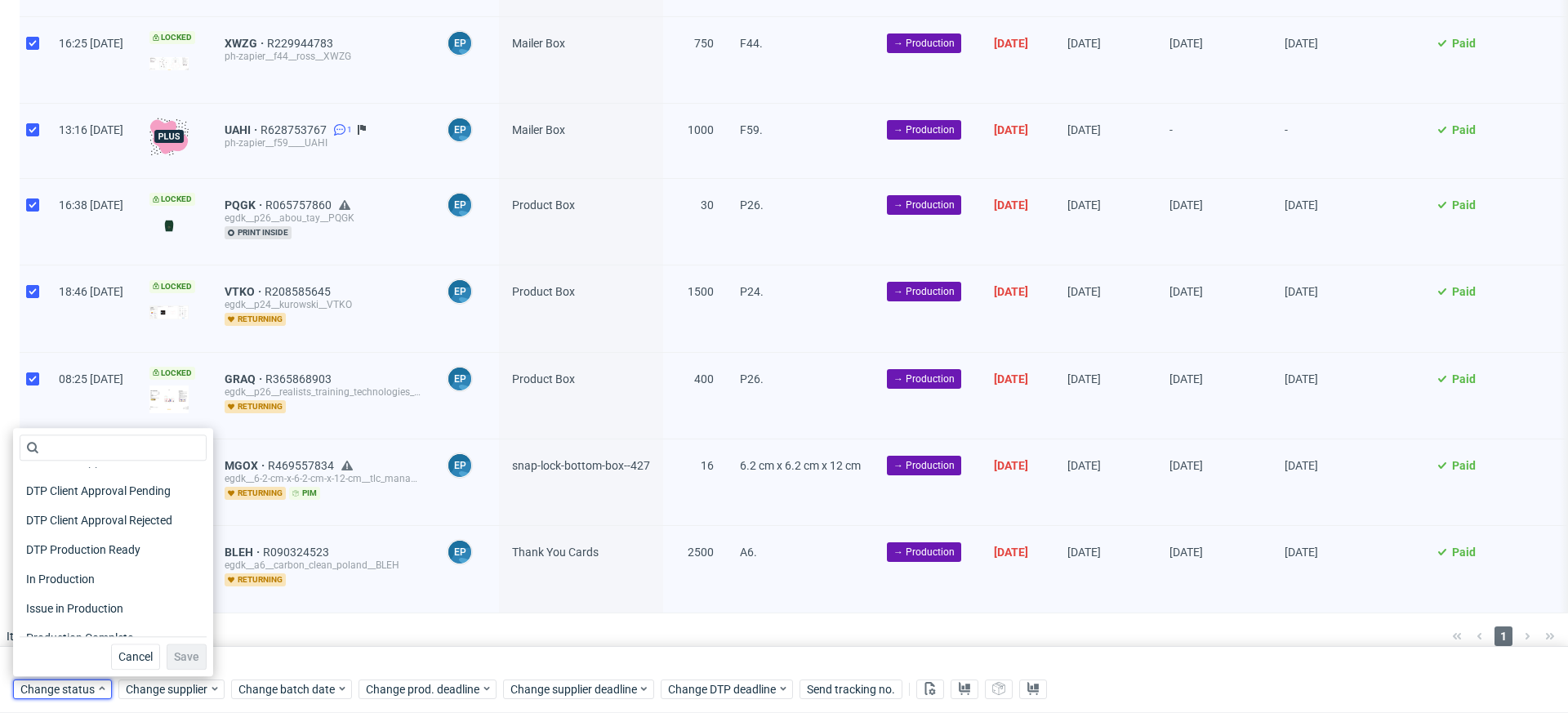
scroll to position [141, 0]
click at [67, 576] on span "In Production" at bounding box center [60, 576] width 82 height 23
click at [174, 654] on span "Save" at bounding box center [186, 657] width 25 height 12
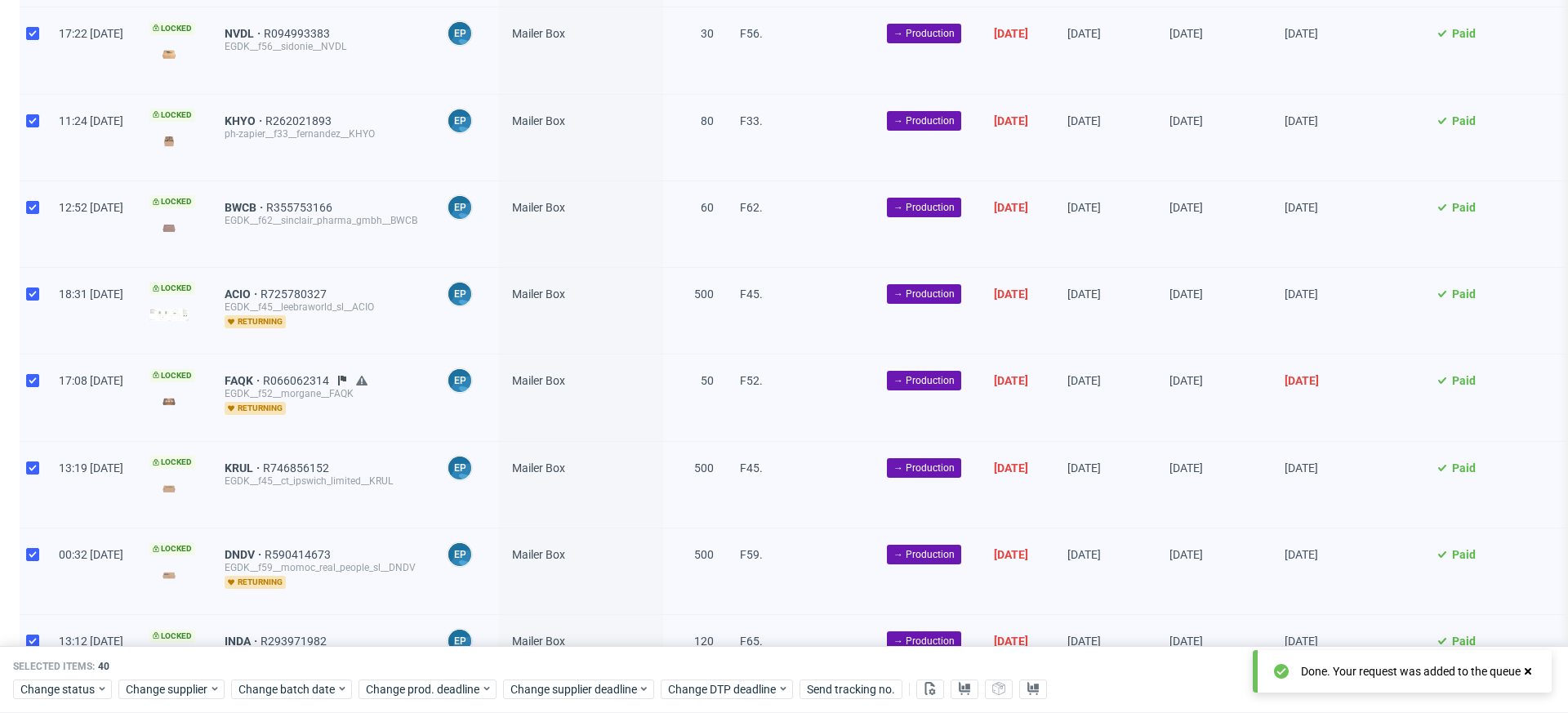
scroll to position [1470, 0]
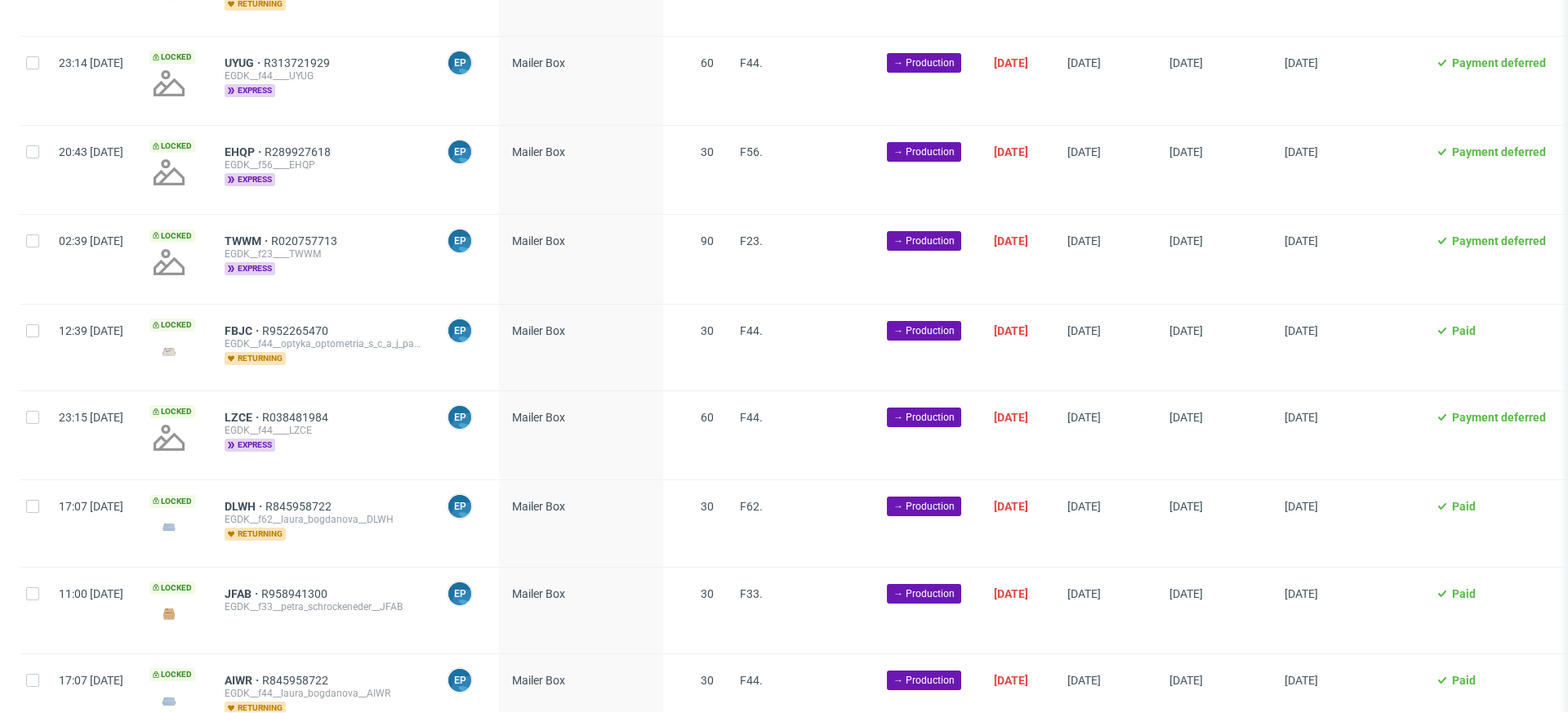
scroll to position [616, 0]
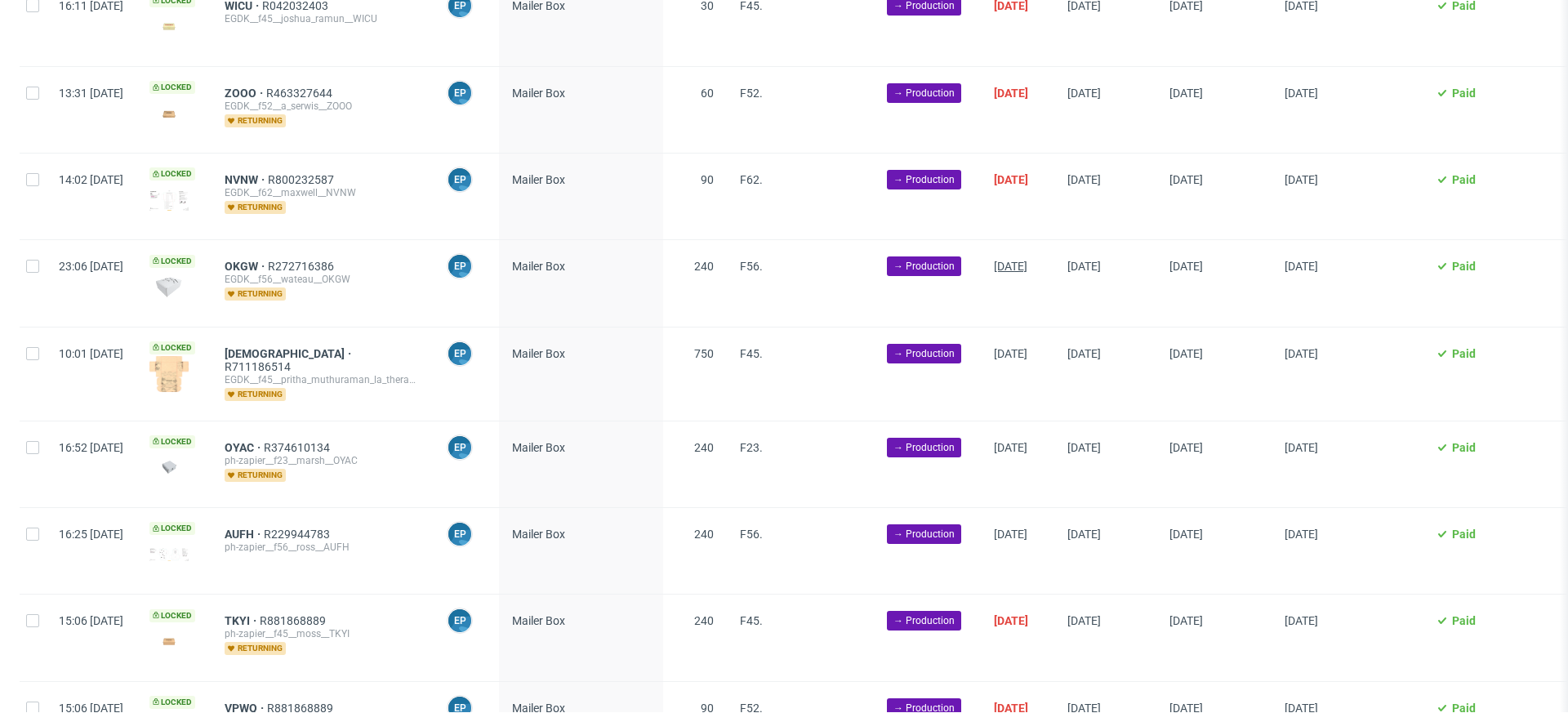
click at [1028, 260] on span "[DATE]" at bounding box center [1010, 266] width 34 height 14
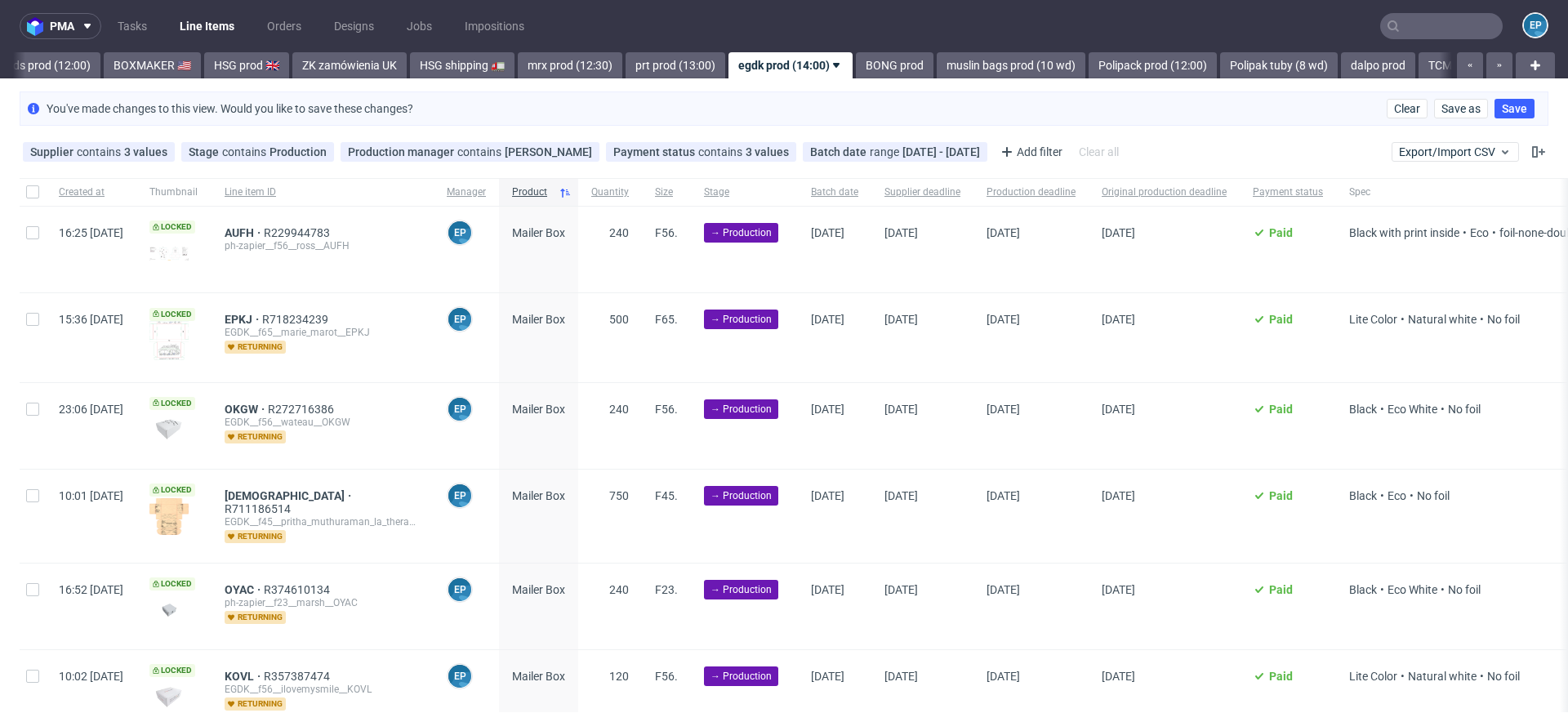
scroll to position [67, 0]
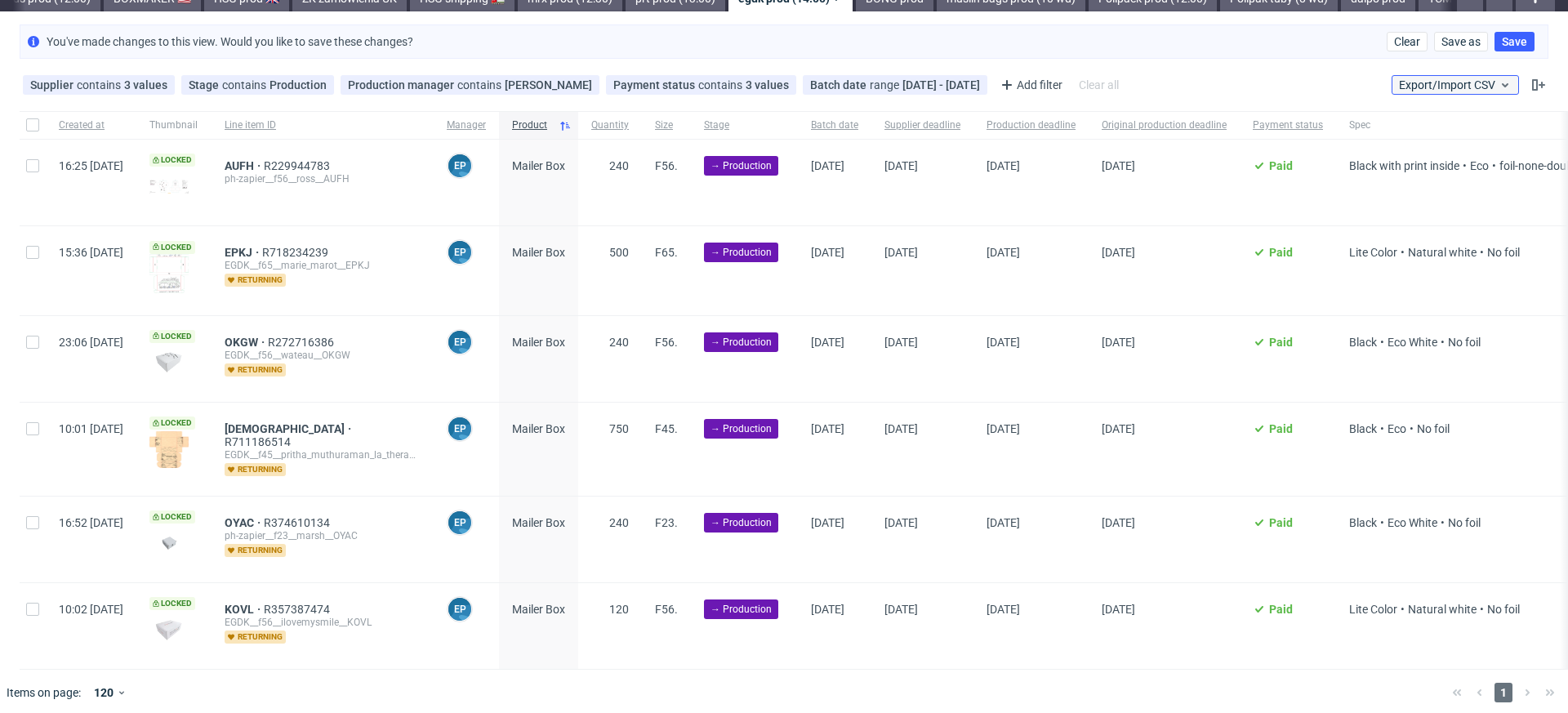
click at [1431, 76] on button "Export/Import CSV" at bounding box center [1455, 85] width 127 height 19
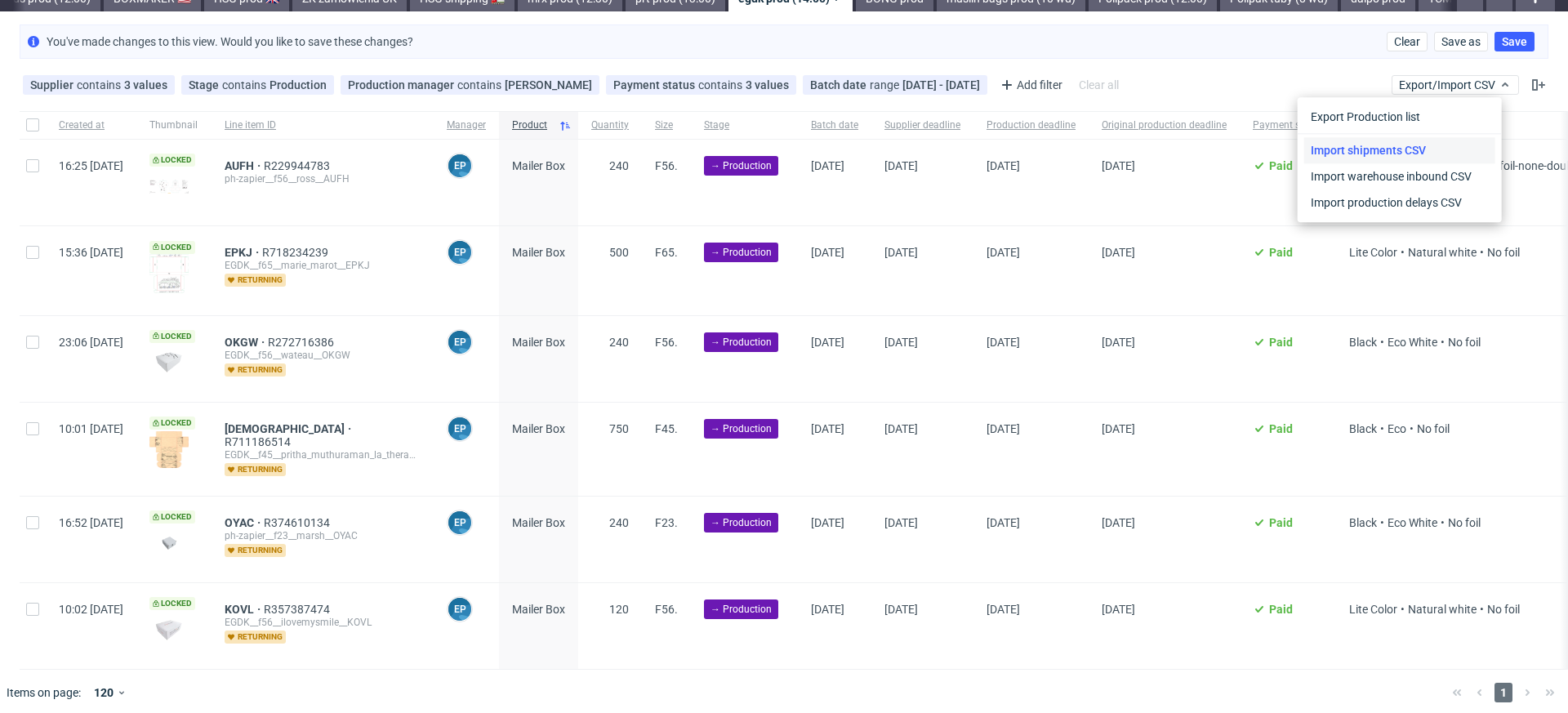
click at [1344, 148] on link "Import shipments CSV" at bounding box center [1400, 150] width 191 height 26
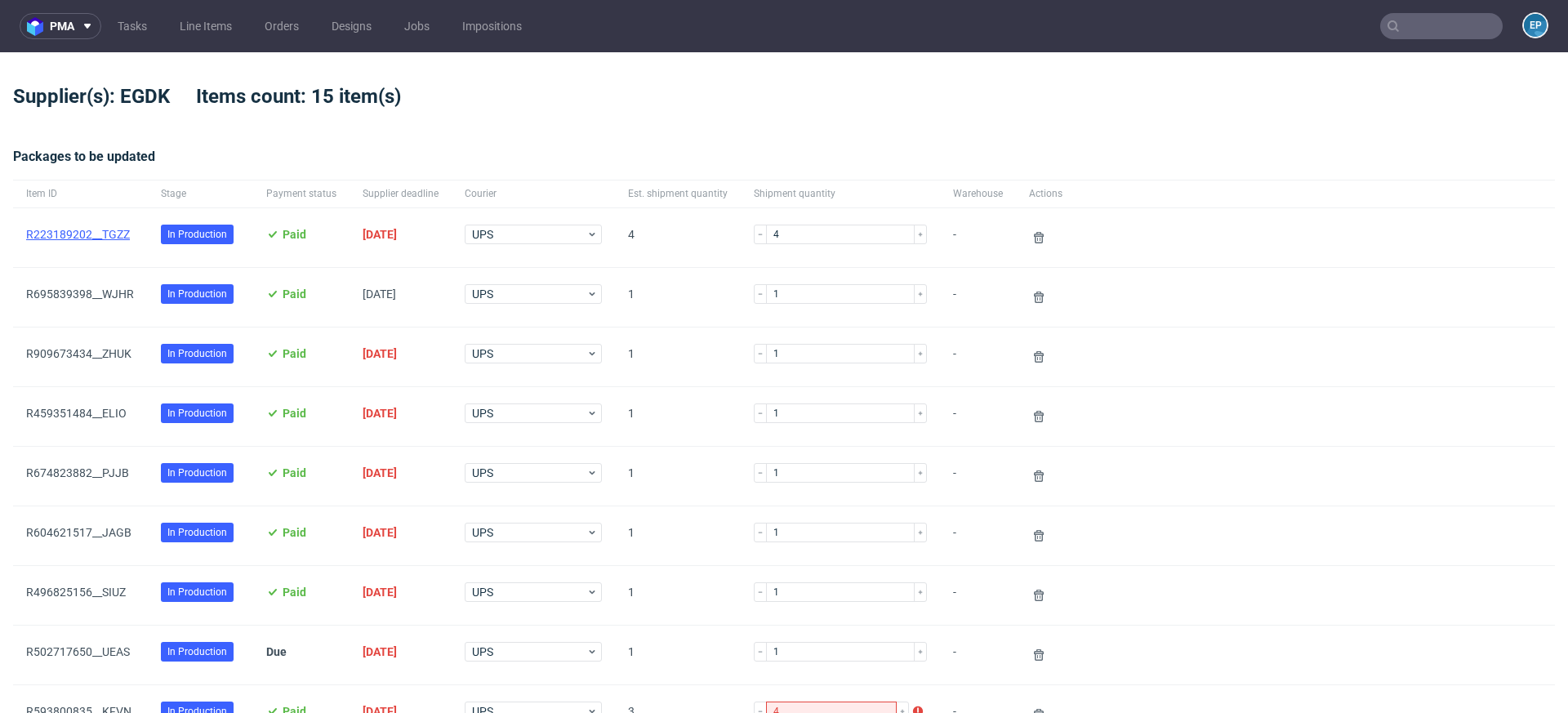
click at [105, 234] on link "R223189202__TGZZ" at bounding box center [77, 234] width 103 height 14
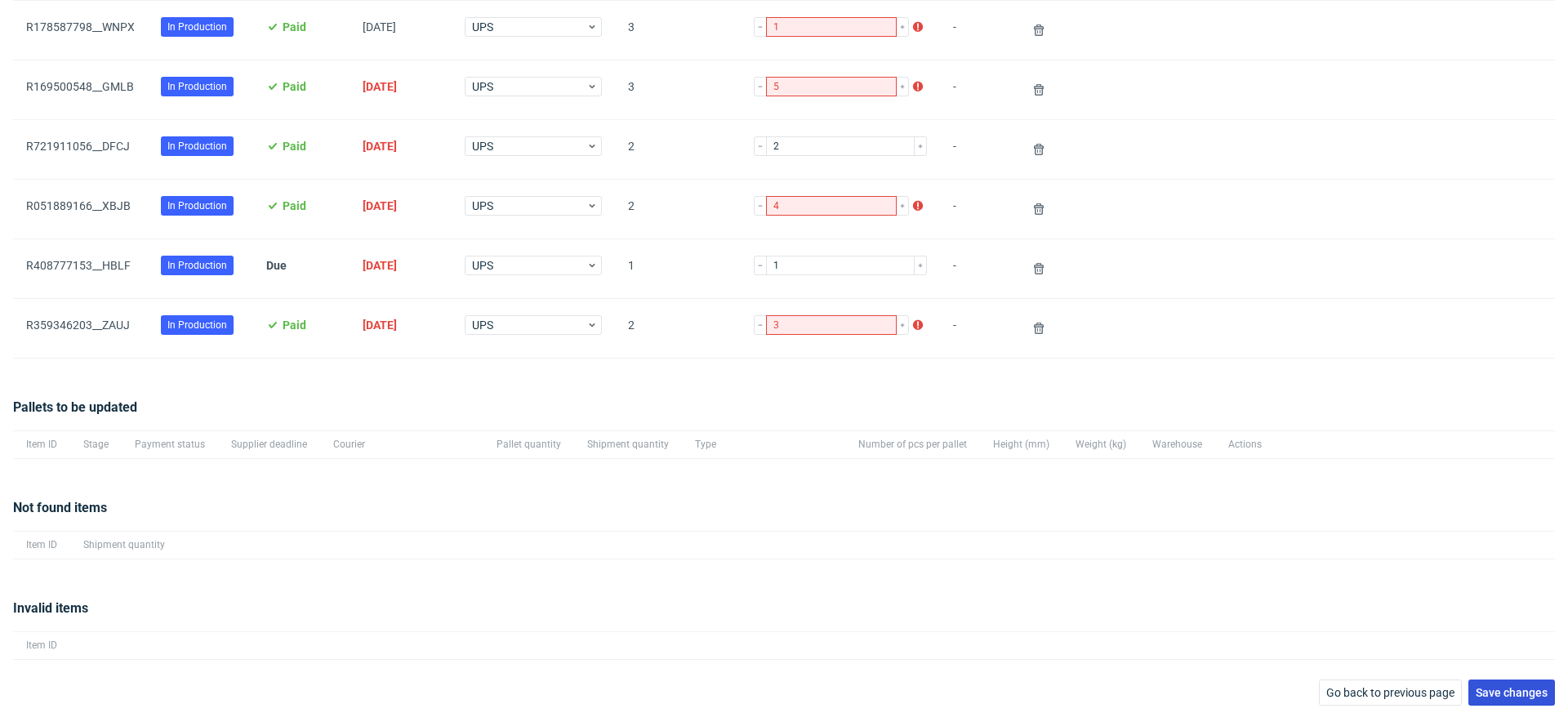
click at [1493, 679] on button "Save changes" at bounding box center [1512, 692] width 87 height 26
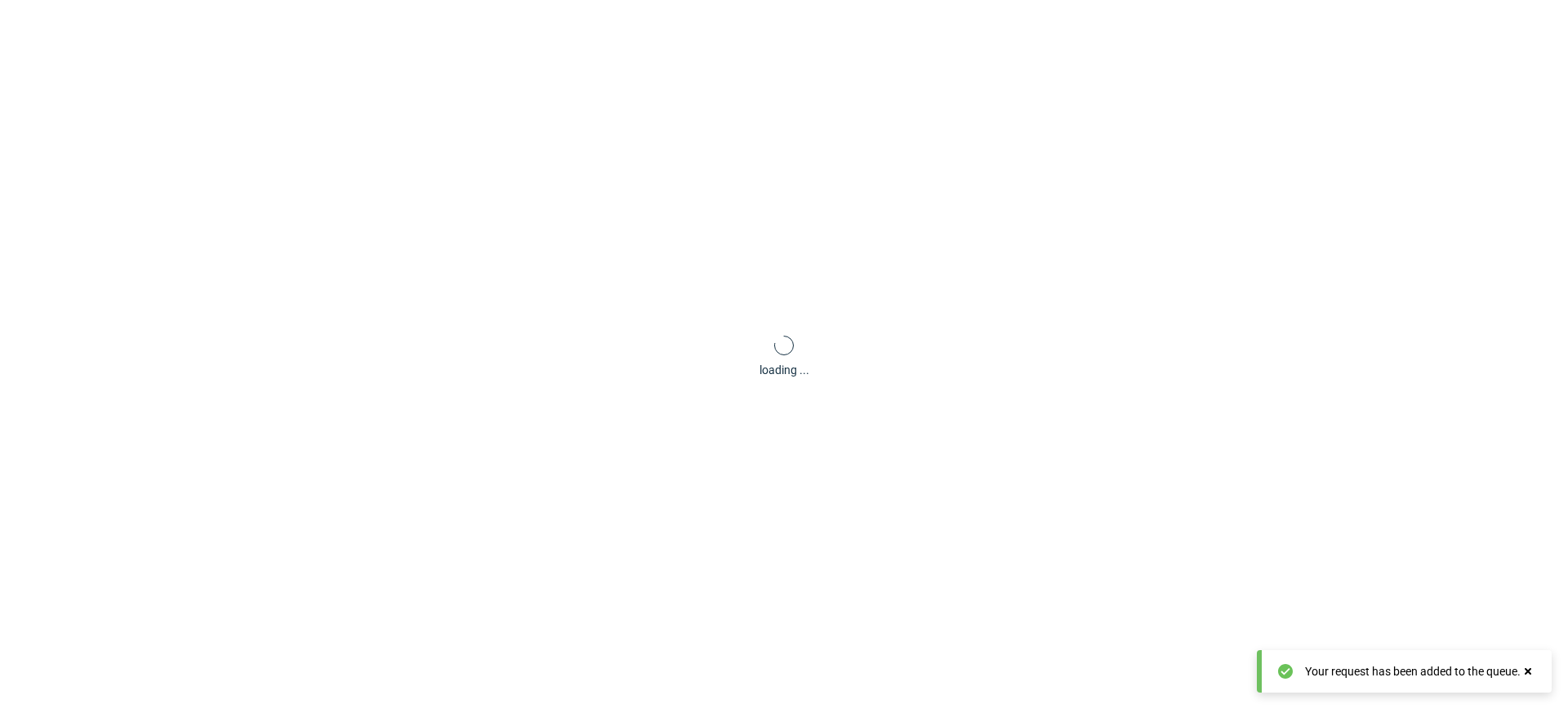
scroll to position [78, 0]
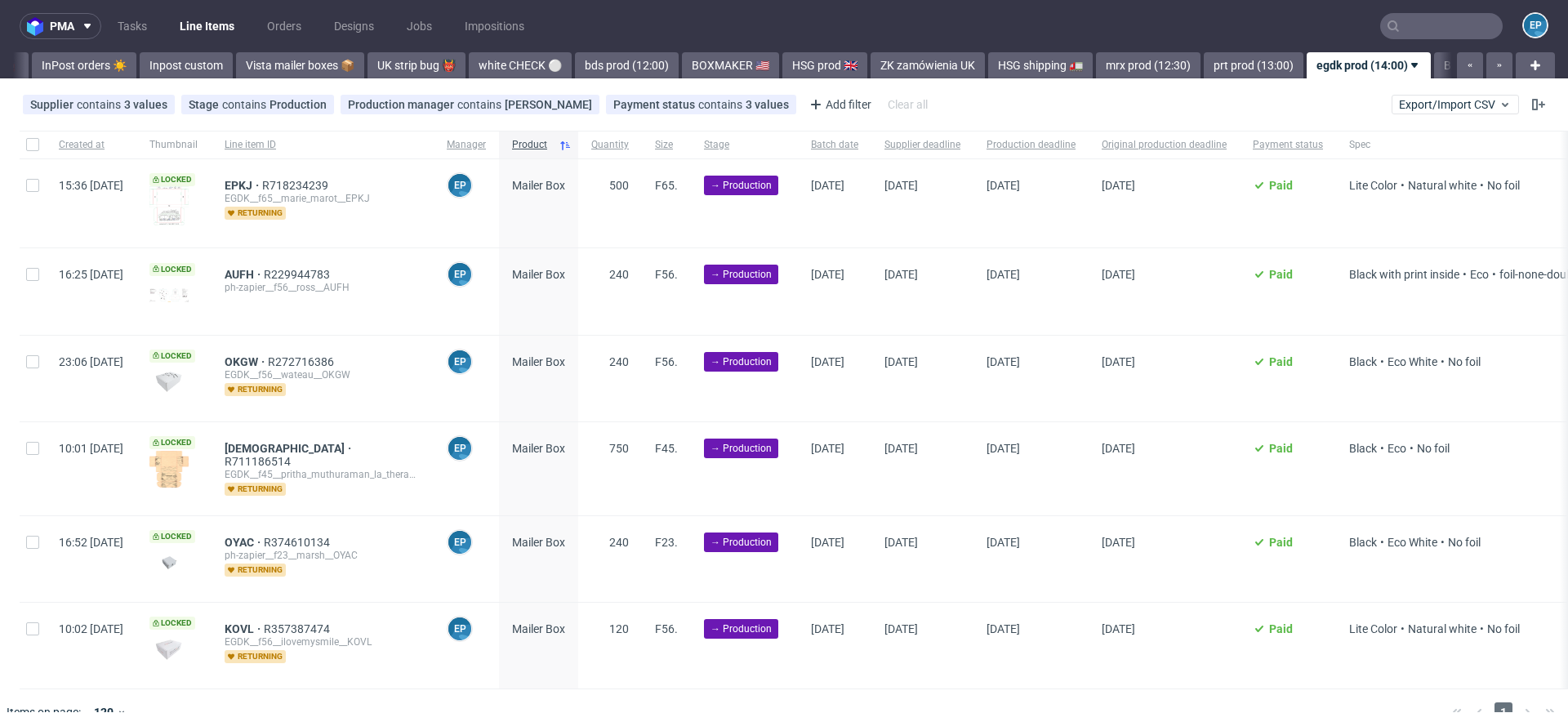
scroll to position [0, 1632]
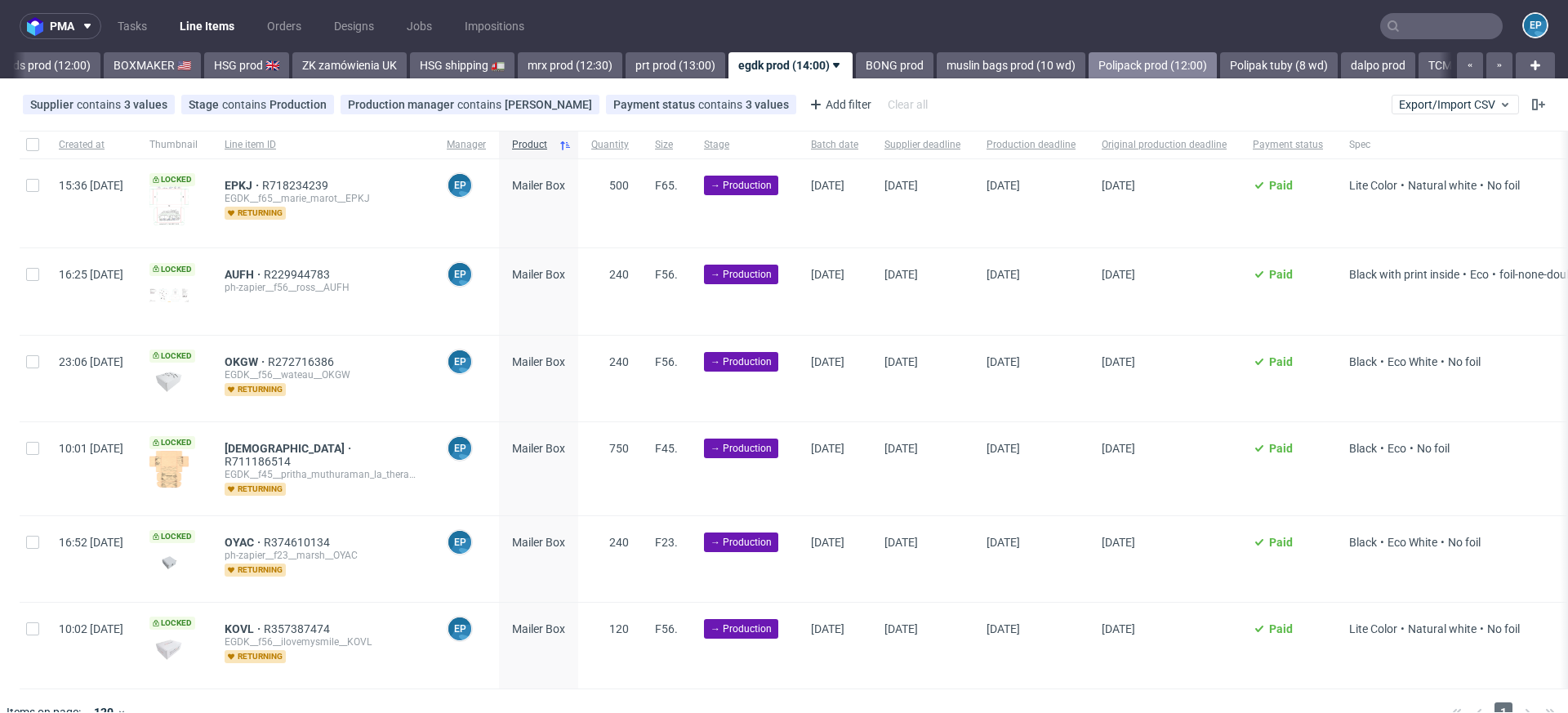
click at [1088, 70] on link "Polipack prod (12:00)" at bounding box center [1152, 65] width 128 height 26
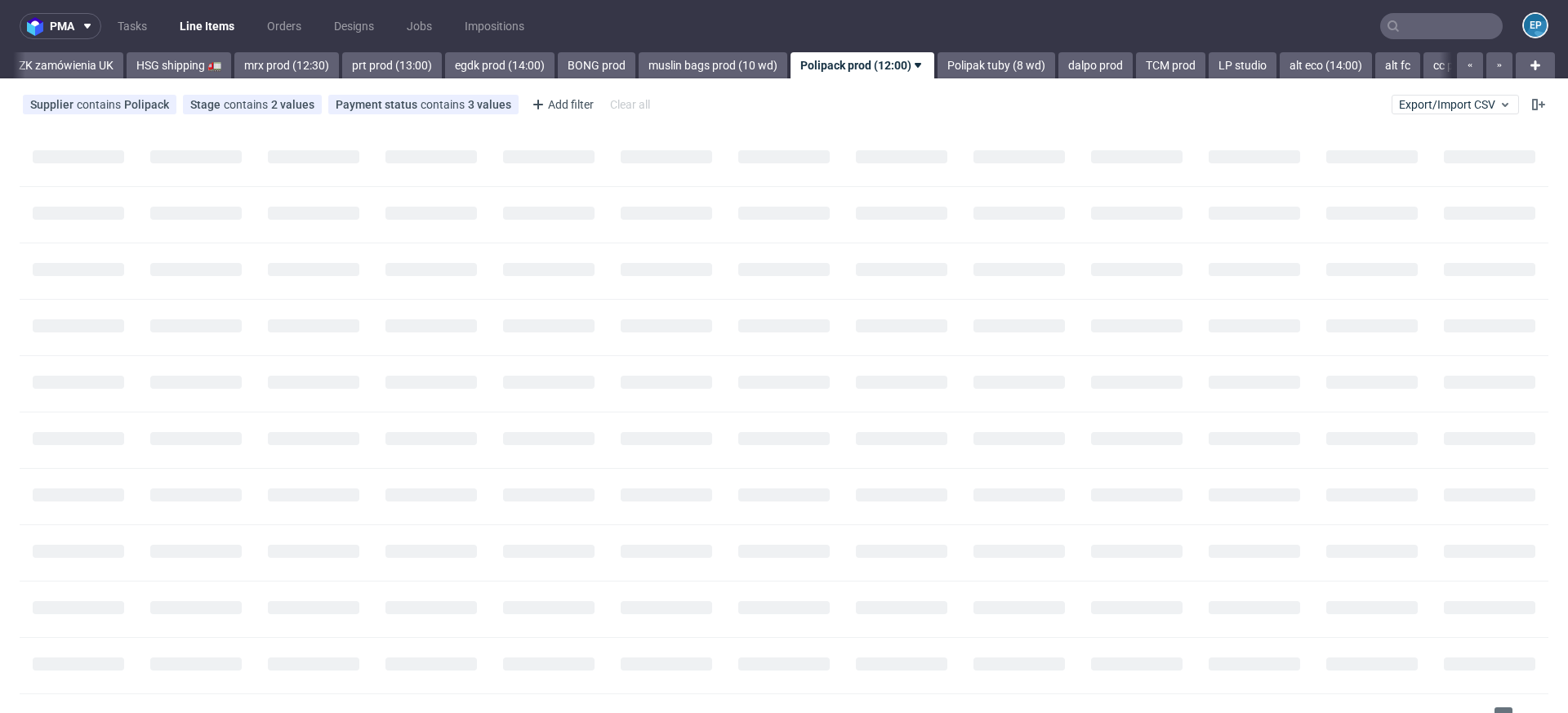
scroll to position [0, 1978]
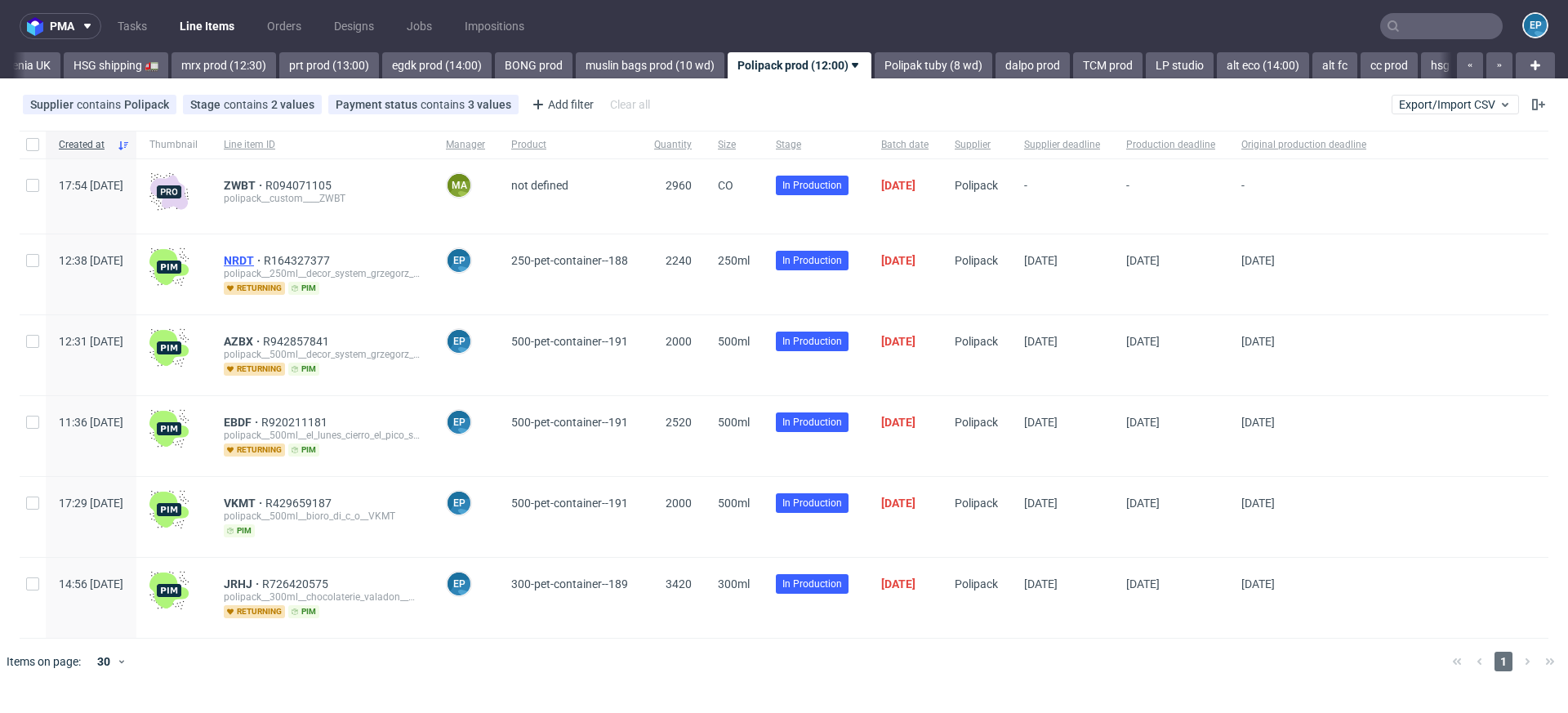
click at [263, 260] on span "NRDT" at bounding box center [243, 261] width 40 height 14
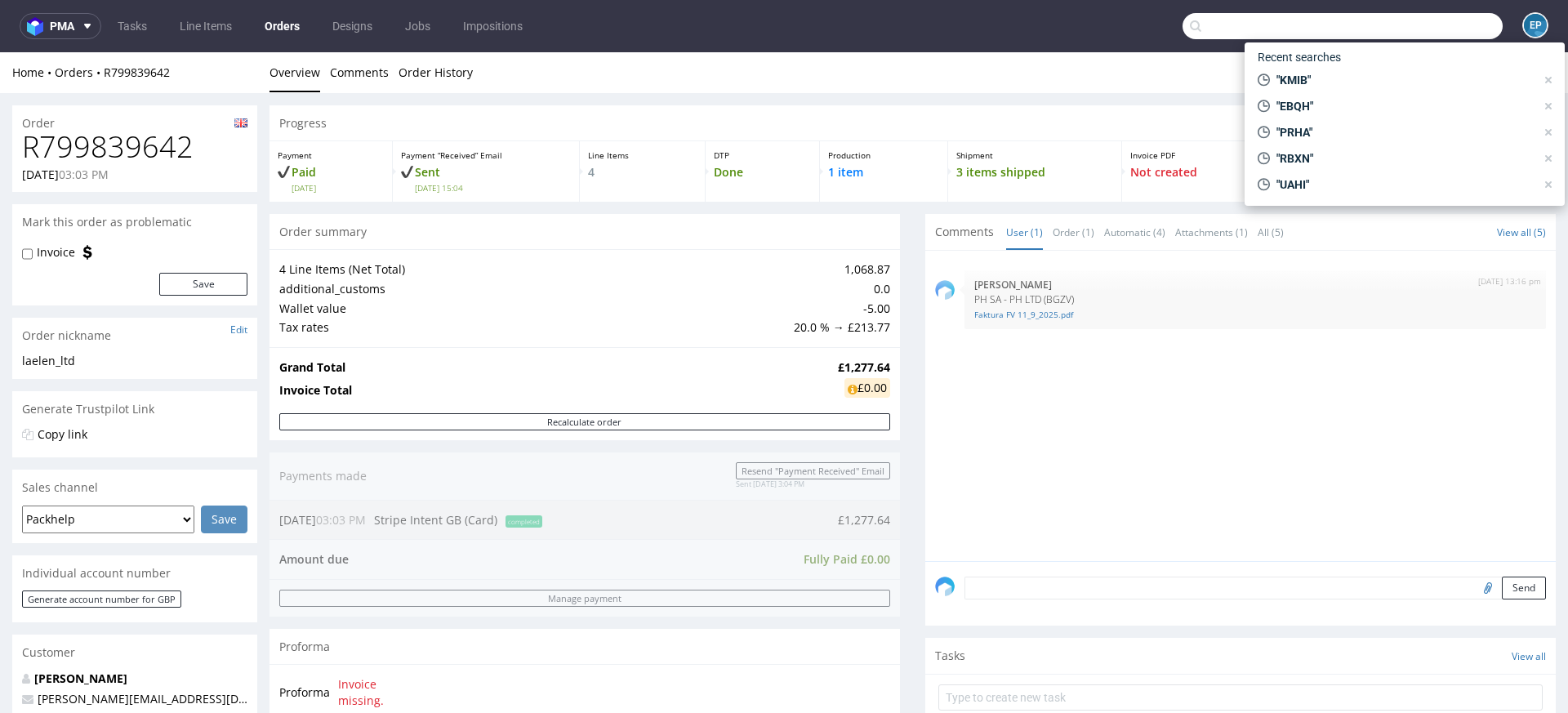
click at [1448, 18] on input "text" at bounding box center [1343, 26] width 320 height 26
paste input "R094042996"
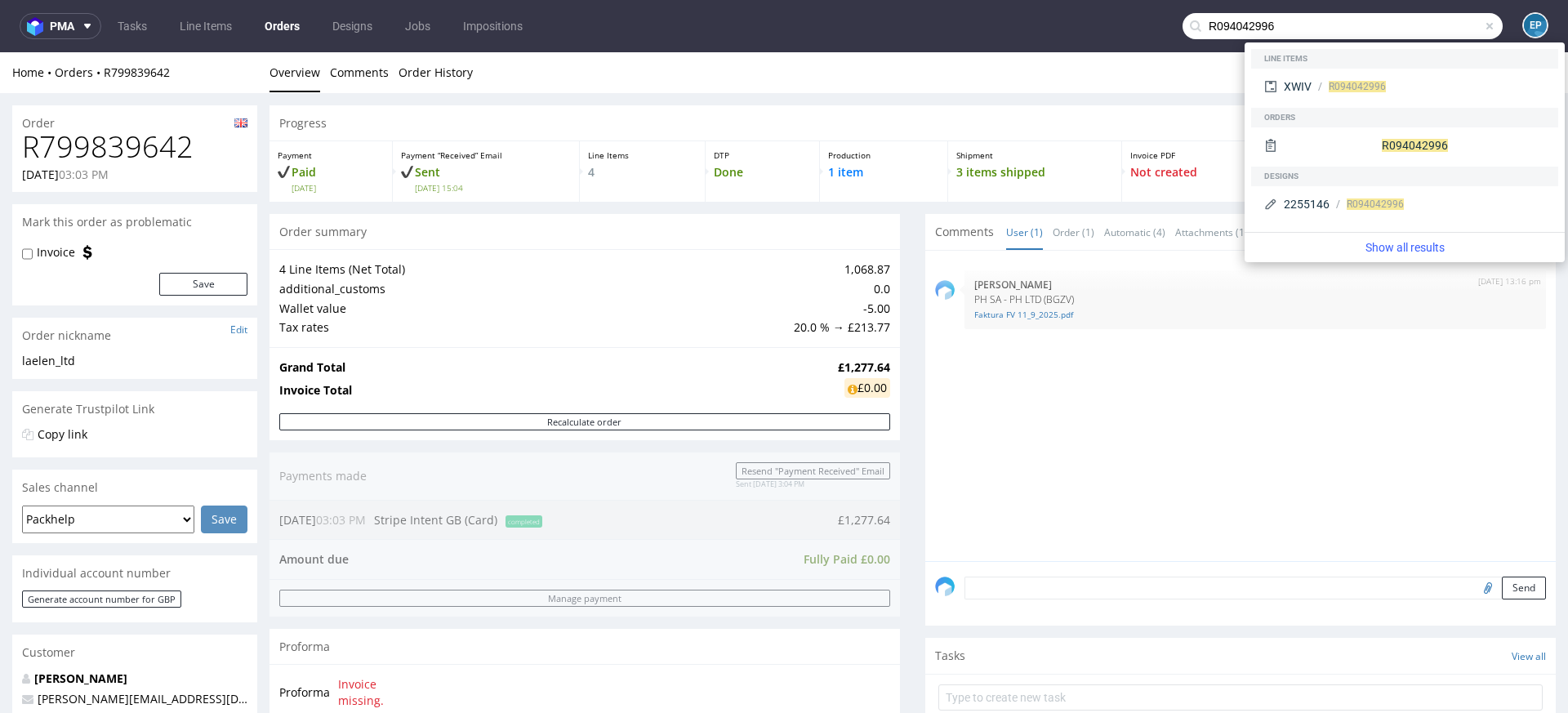
type input "R094042996"
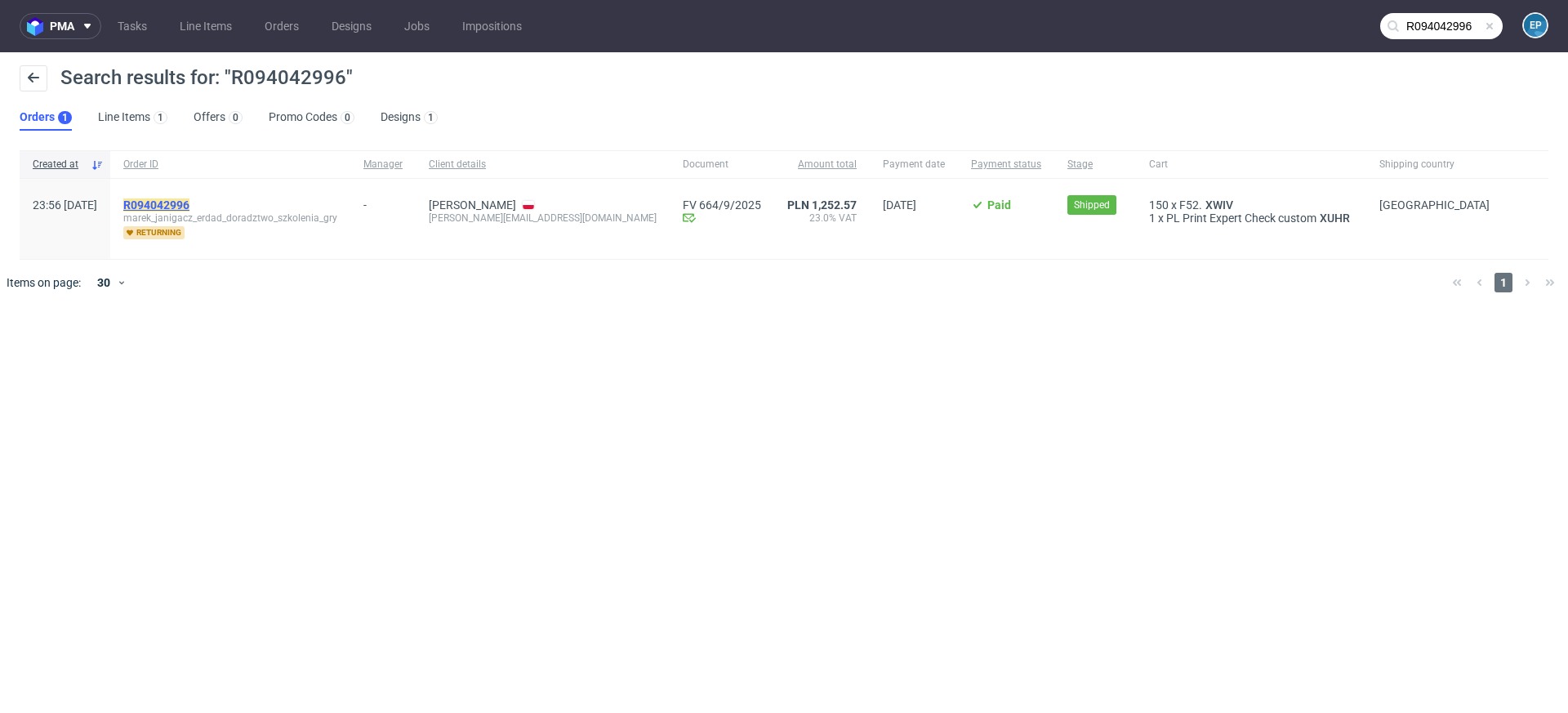
click at [189, 204] on mark "R094042996" at bounding box center [156, 206] width 67 height 14
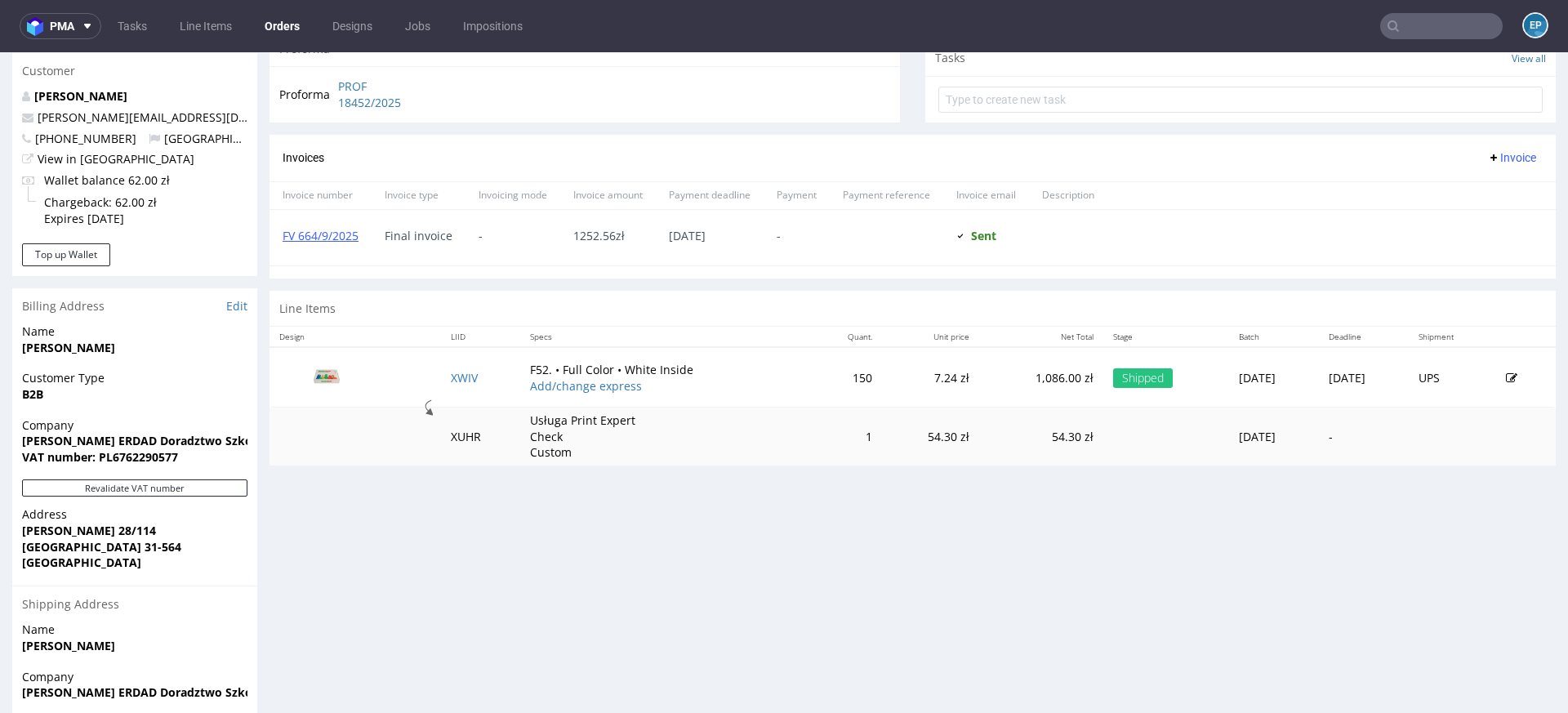
scroll to position [728, 0]
